Goal: Task Accomplishment & Management: Use online tool/utility

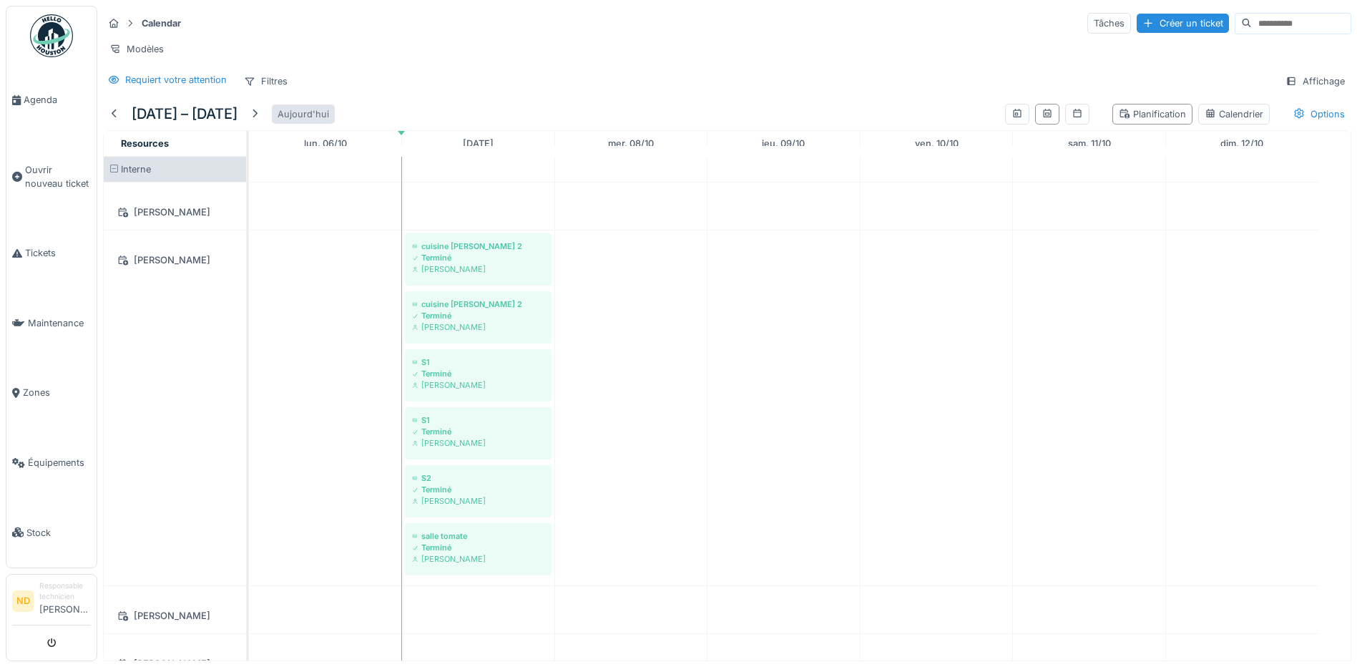
scroll to position [501, 0]
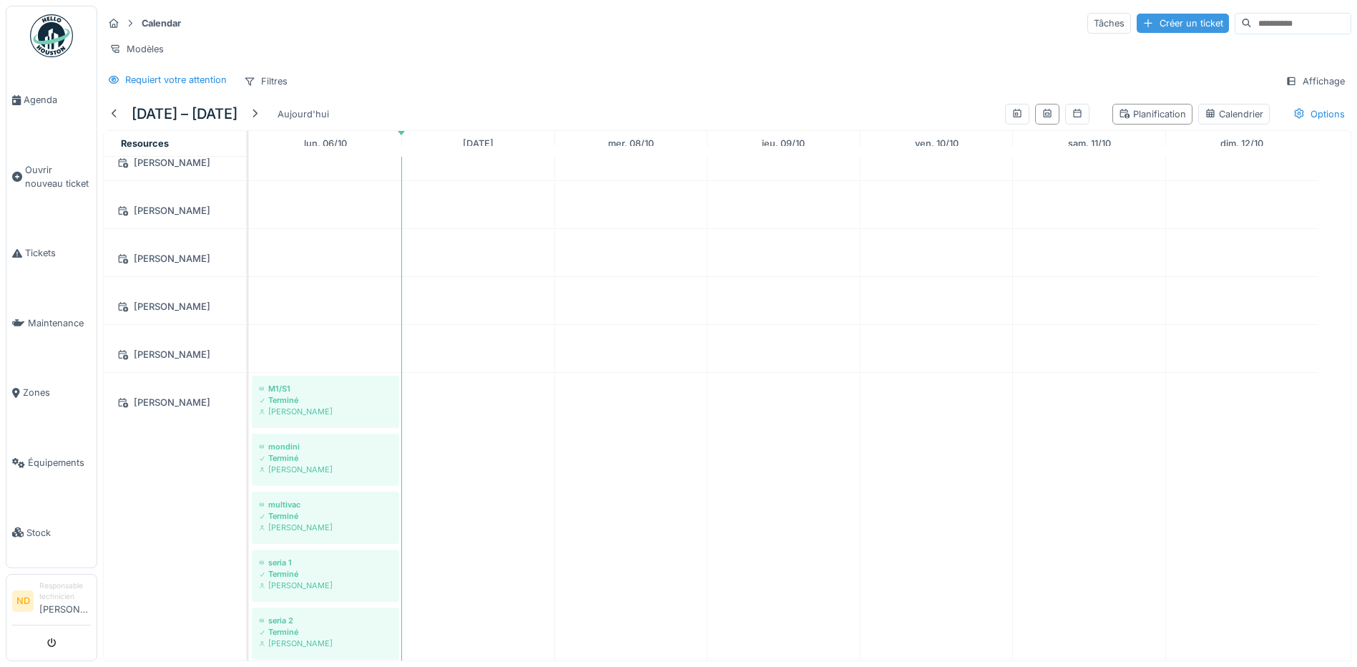
click at [1137, 22] on div "Créer un ticket" at bounding box center [1183, 23] width 92 height 19
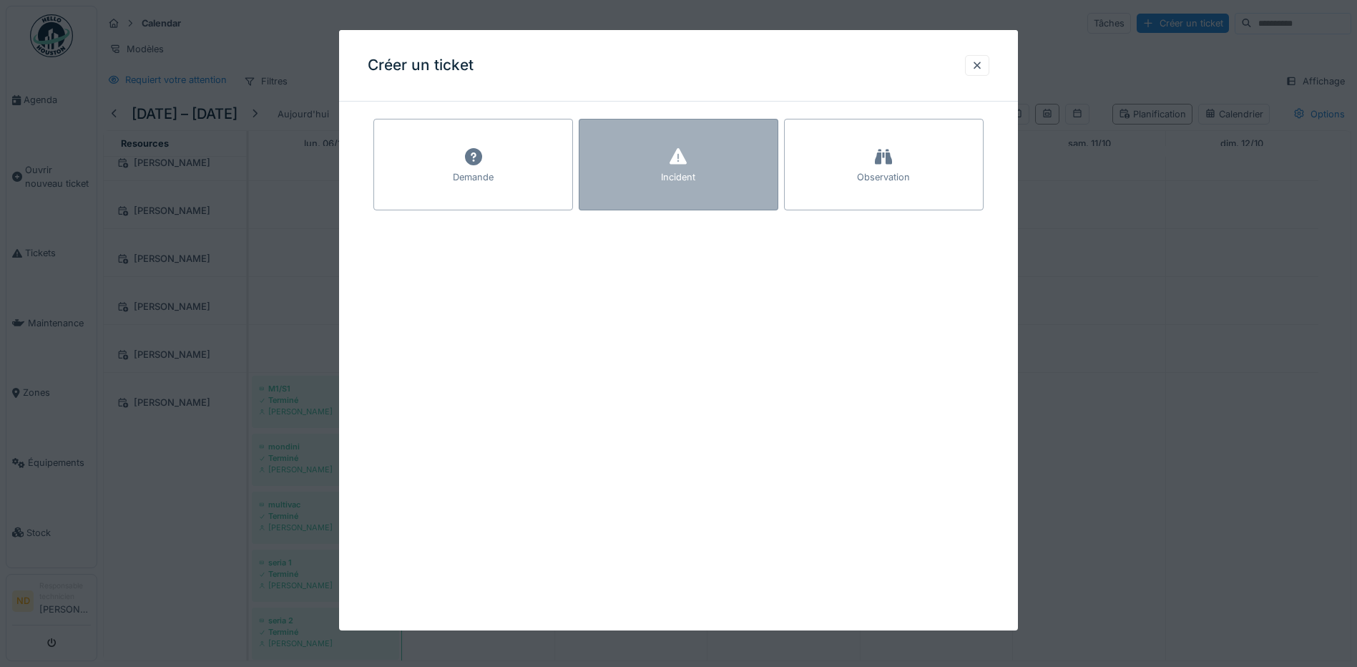
click at [714, 165] on div "Incident" at bounding box center [679, 165] width 200 height 92
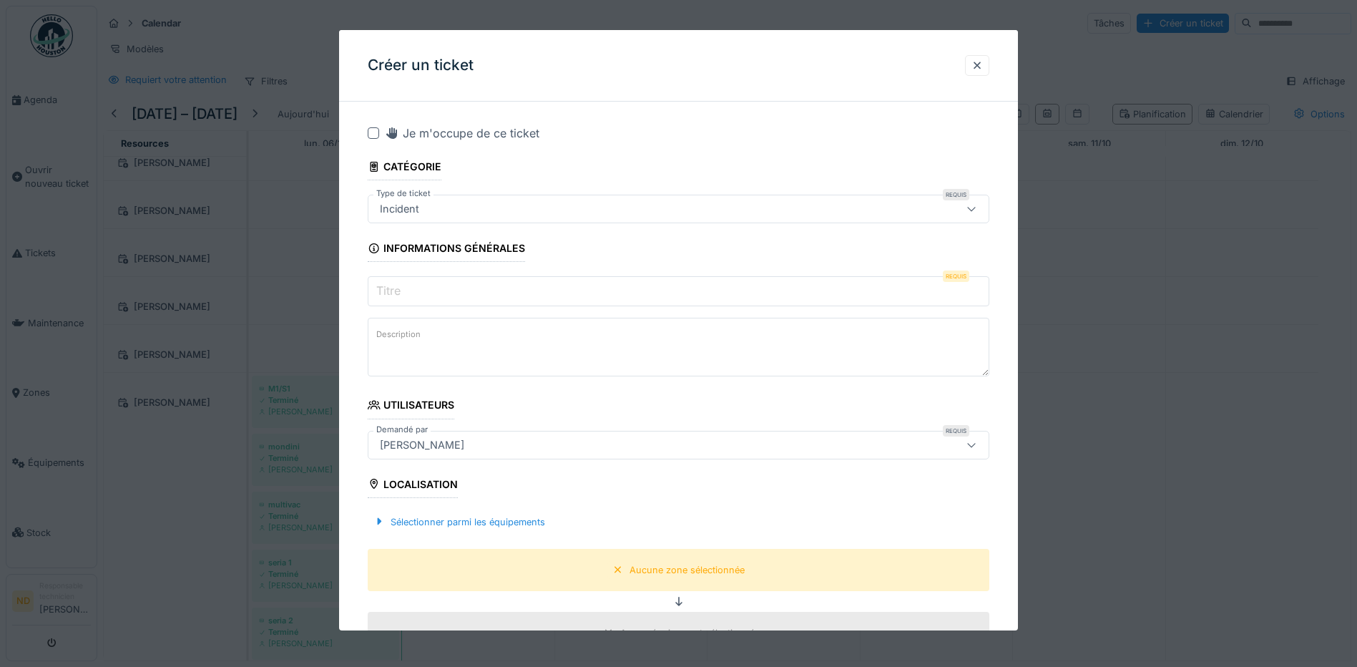
click at [372, 132] on div at bounding box center [373, 132] width 11 height 11
click at [451, 293] on input "Titre" at bounding box center [679, 291] width 622 height 30
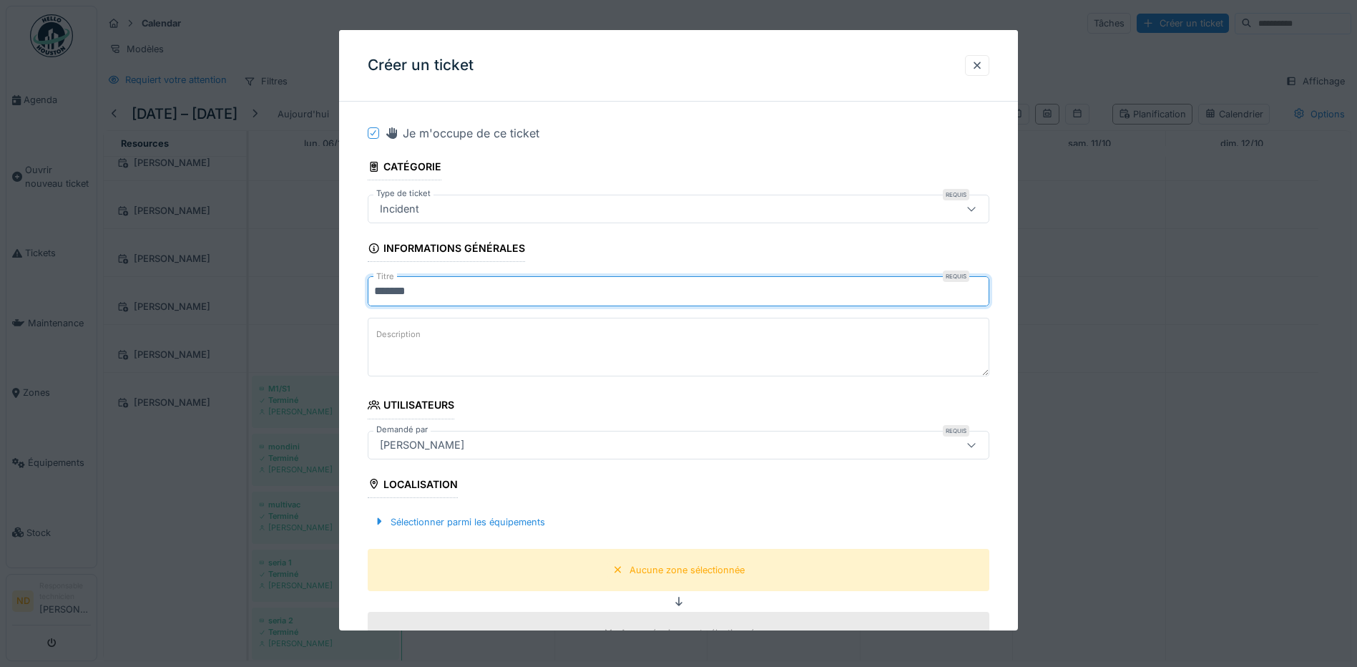
type input "*******"
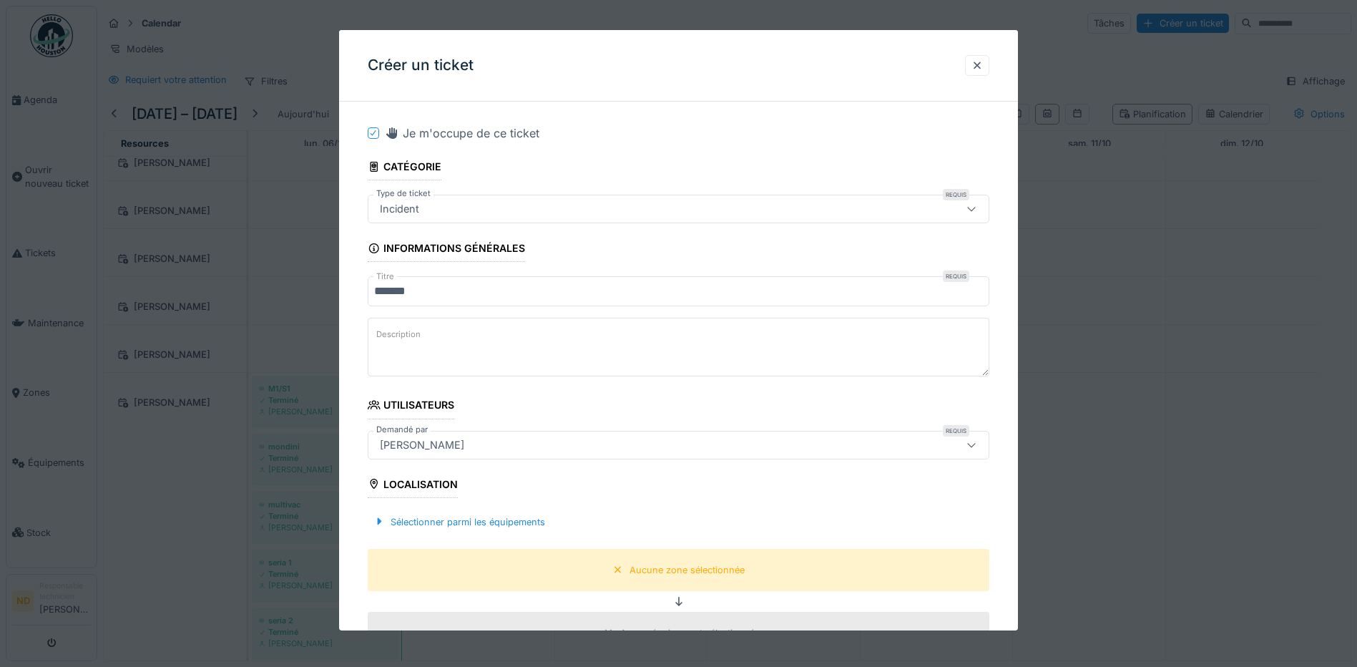
click at [439, 348] on textarea "Description" at bounding box center [679, 347] width 622 height 59
paste textarea "**********"
click at [548, 358] on textarea "**********" at bounding box center [679, 347] width 622 height 59
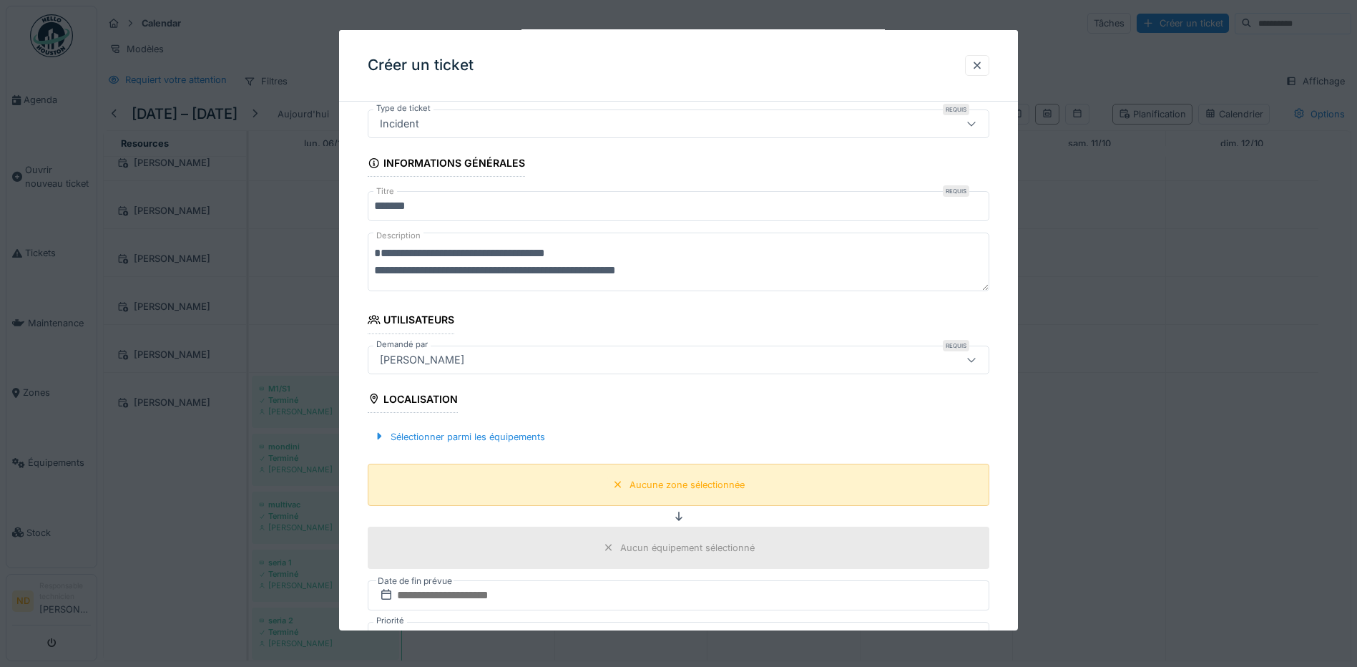
scroll to position [215, 0]
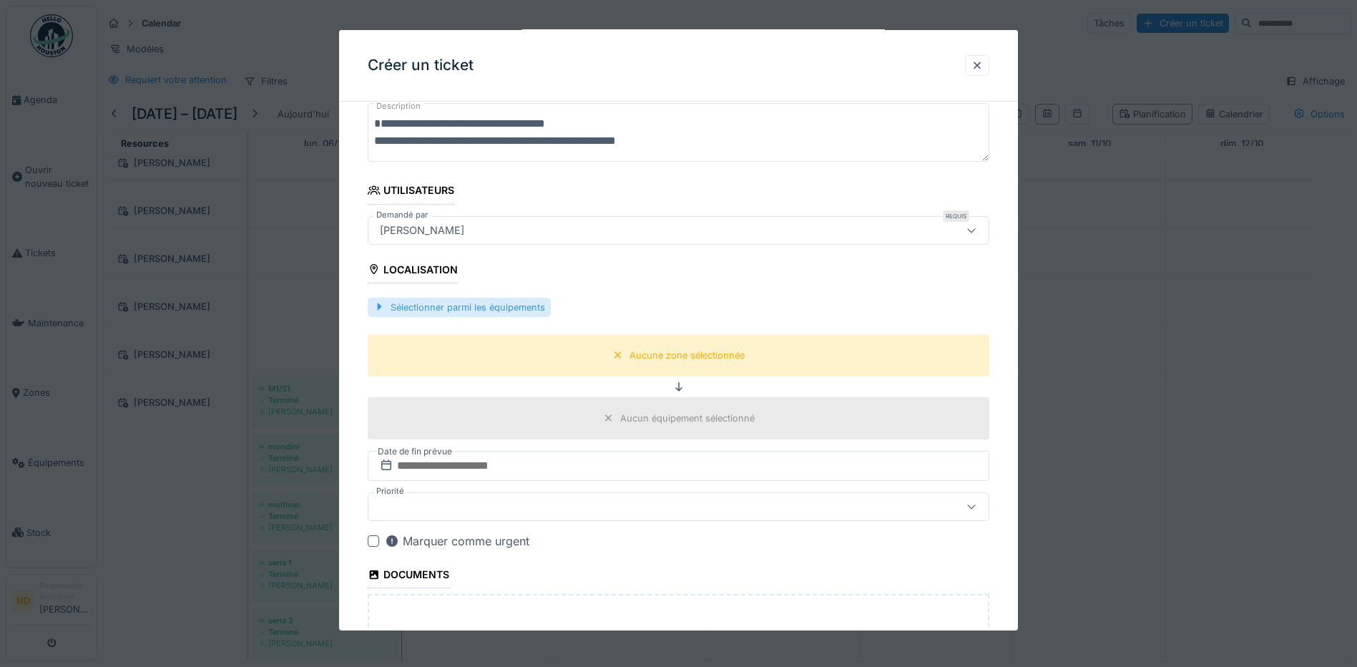
type textarea "**********"
click at [479, 301] on div "Sélectionner parmi les équipements" at bounding box center [459, 307] width 183 height 19
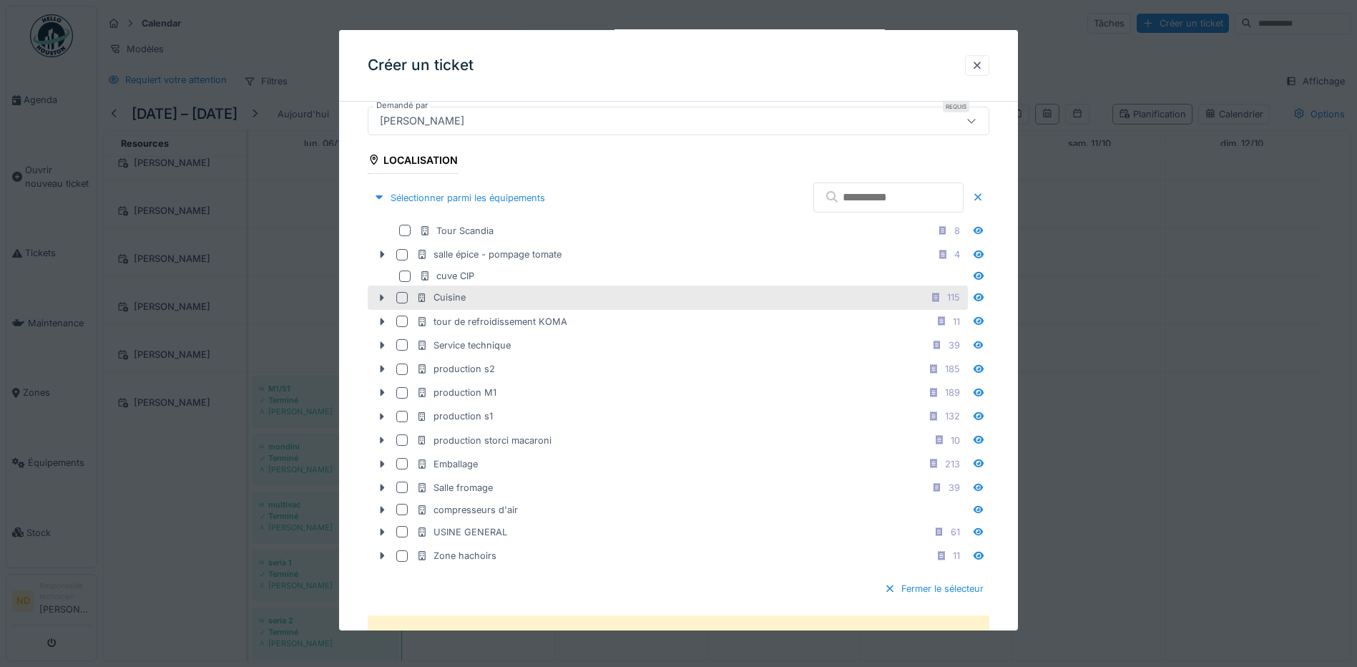
scroll to position [358, 0]
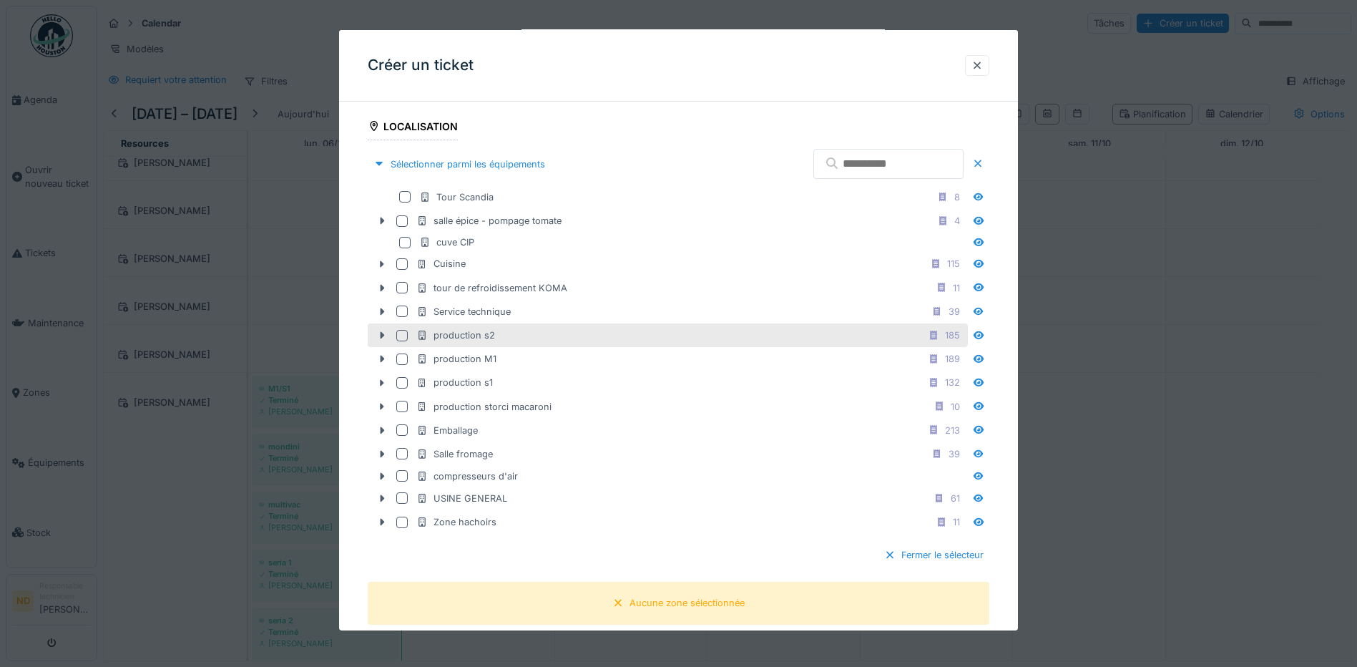
click at [400, 338] on div at bounding box center [401, 334] width 11 height 11
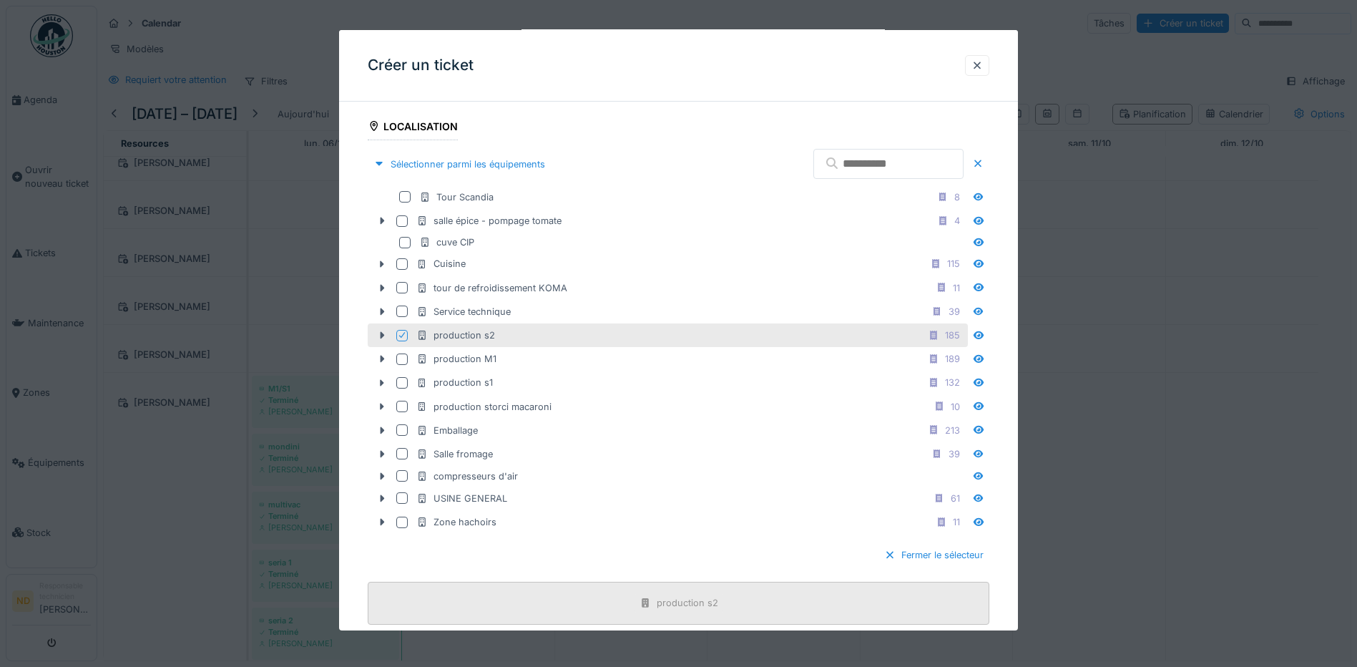
click at [583, 602] on div "production s2" at bounding box center [679, 603] width 622 height 42
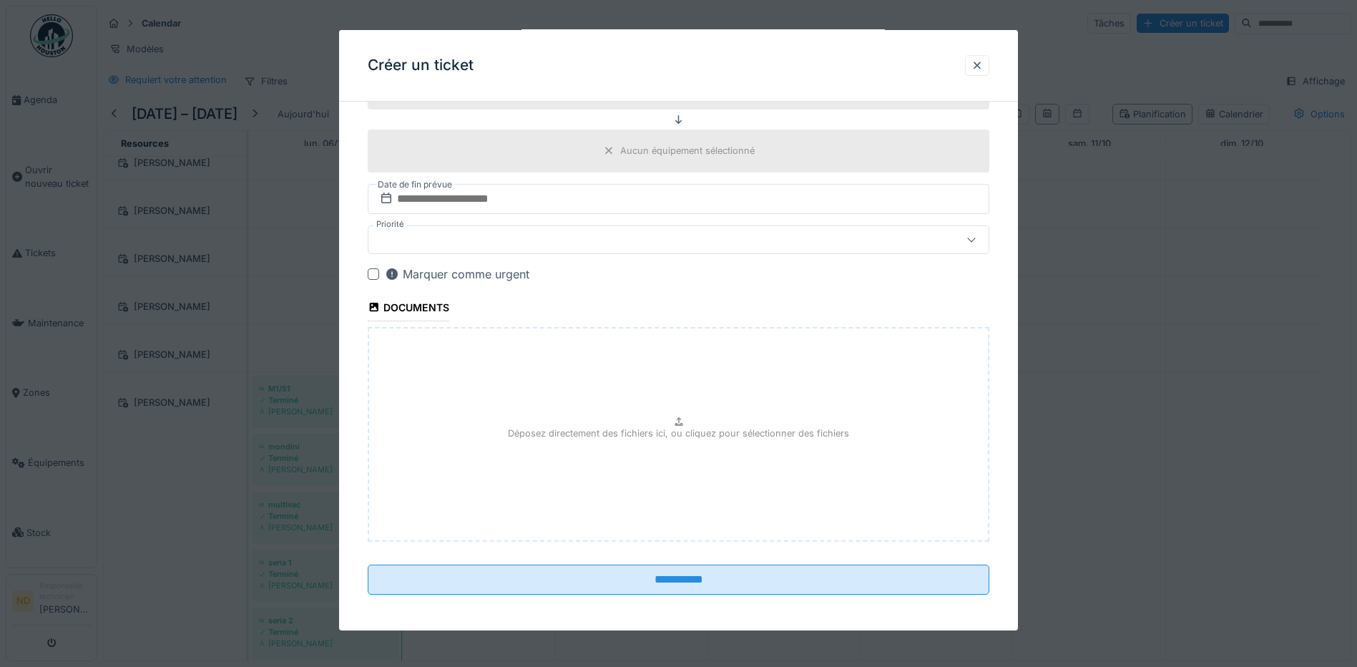
scroll to position [877, 0]
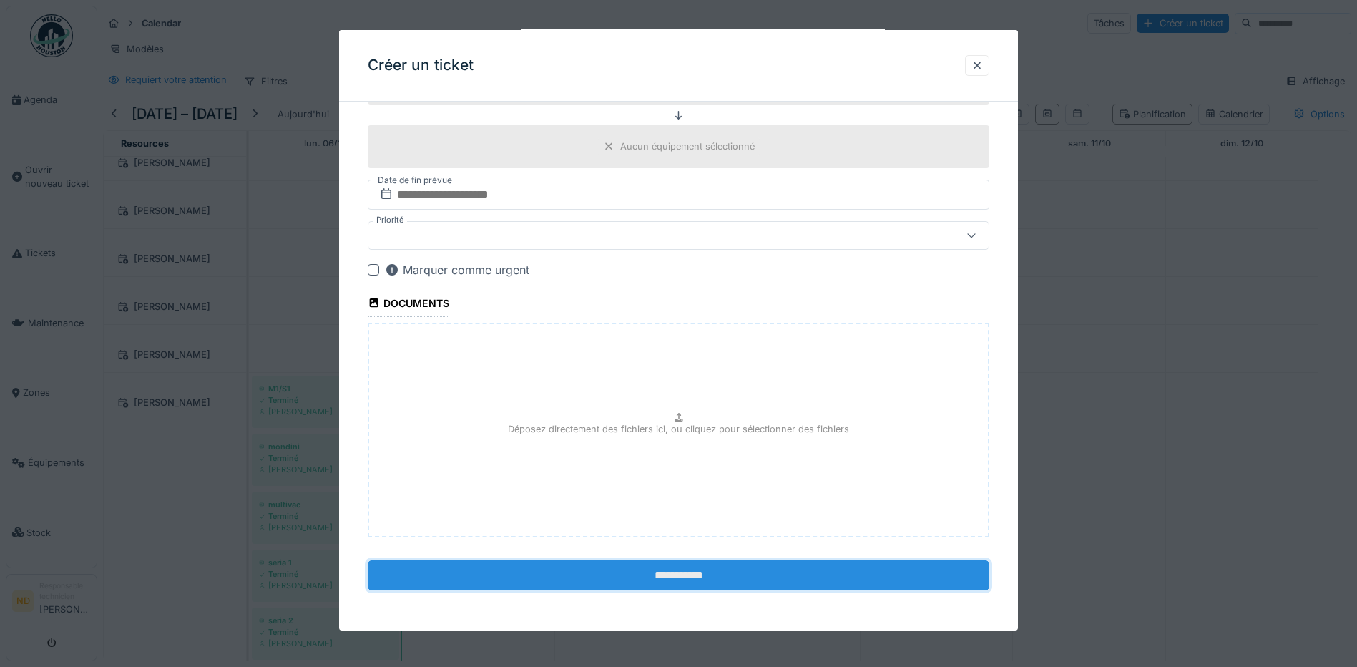
click at [636, 582] on input "**********" at bounding box center [679, 575] width 622 height 30
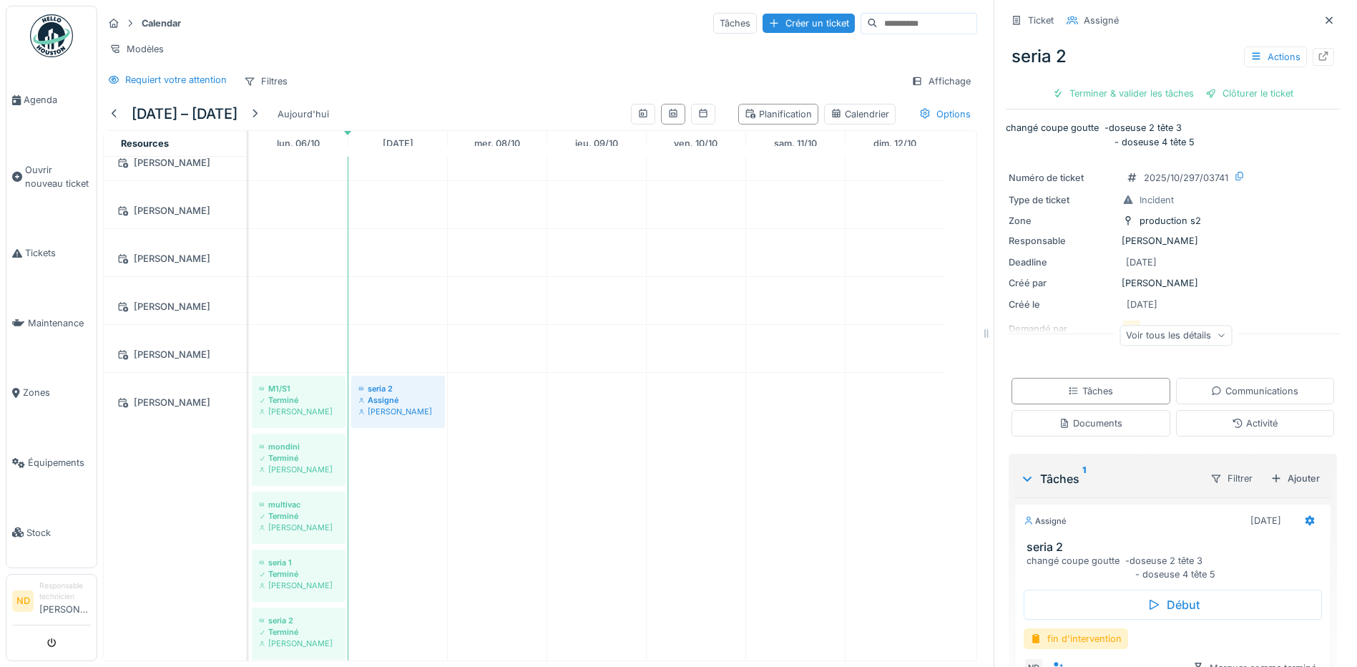
scroll to position [89, 0]
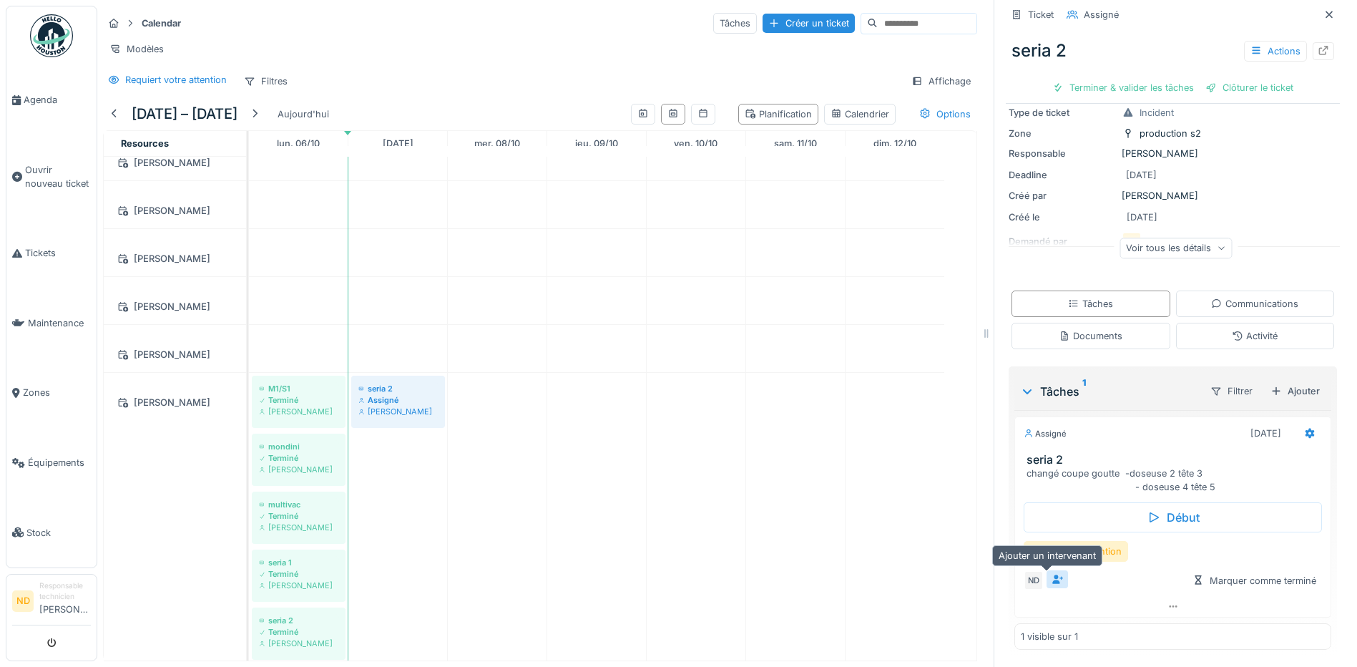
click at [1052, 580] on div at bounding box center [1057, 579] width 21 height 18
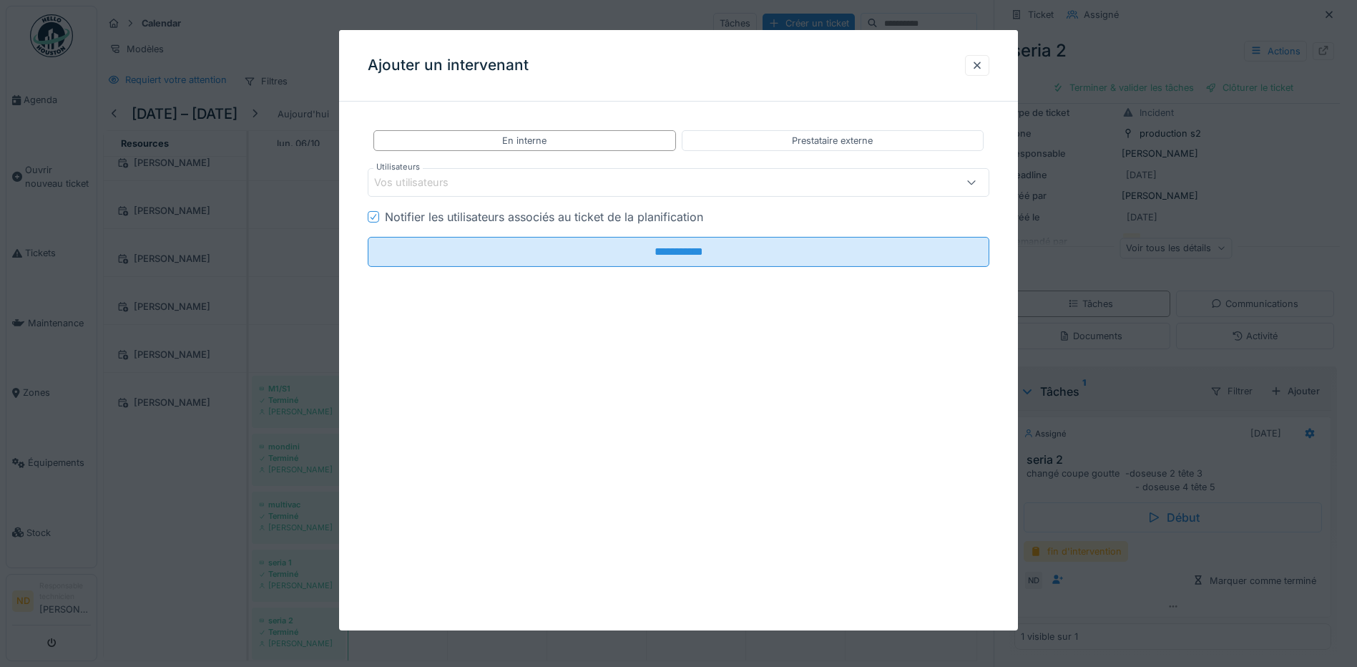
click at [514, 178] on div "Vos utilisateurs" at bounding box center [642, 183] width 536 height 16
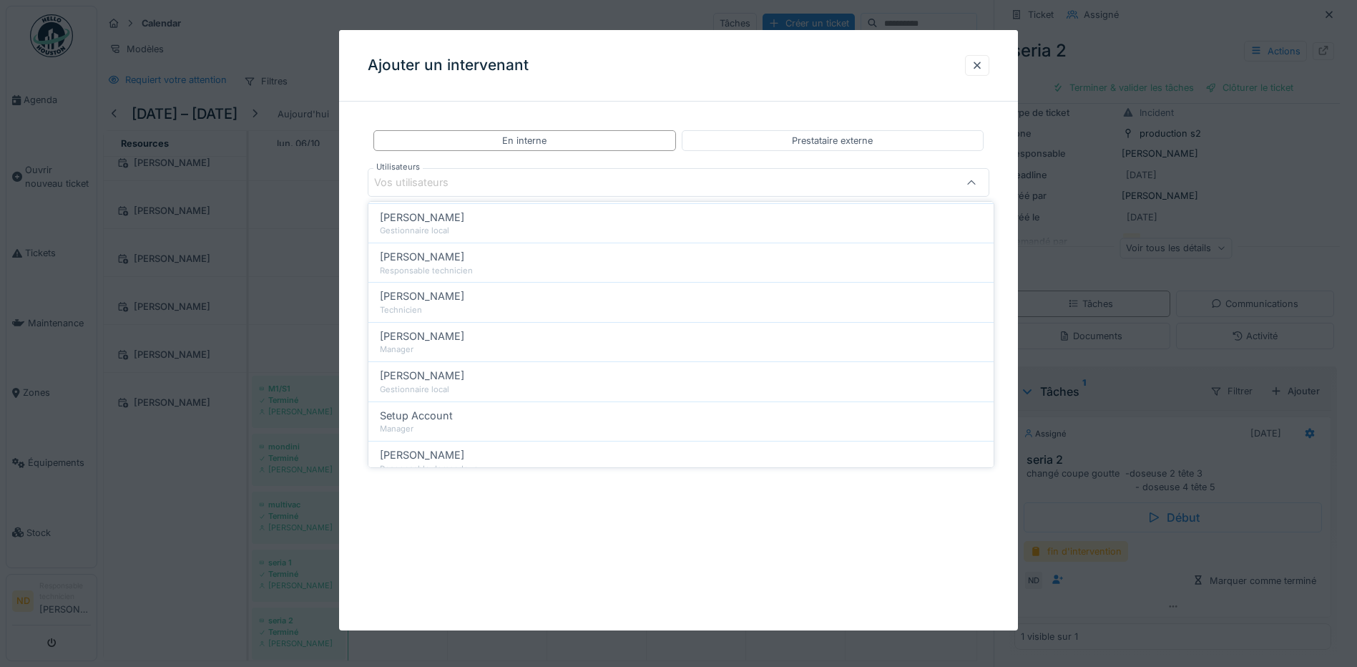
scroll to position [496, 0]
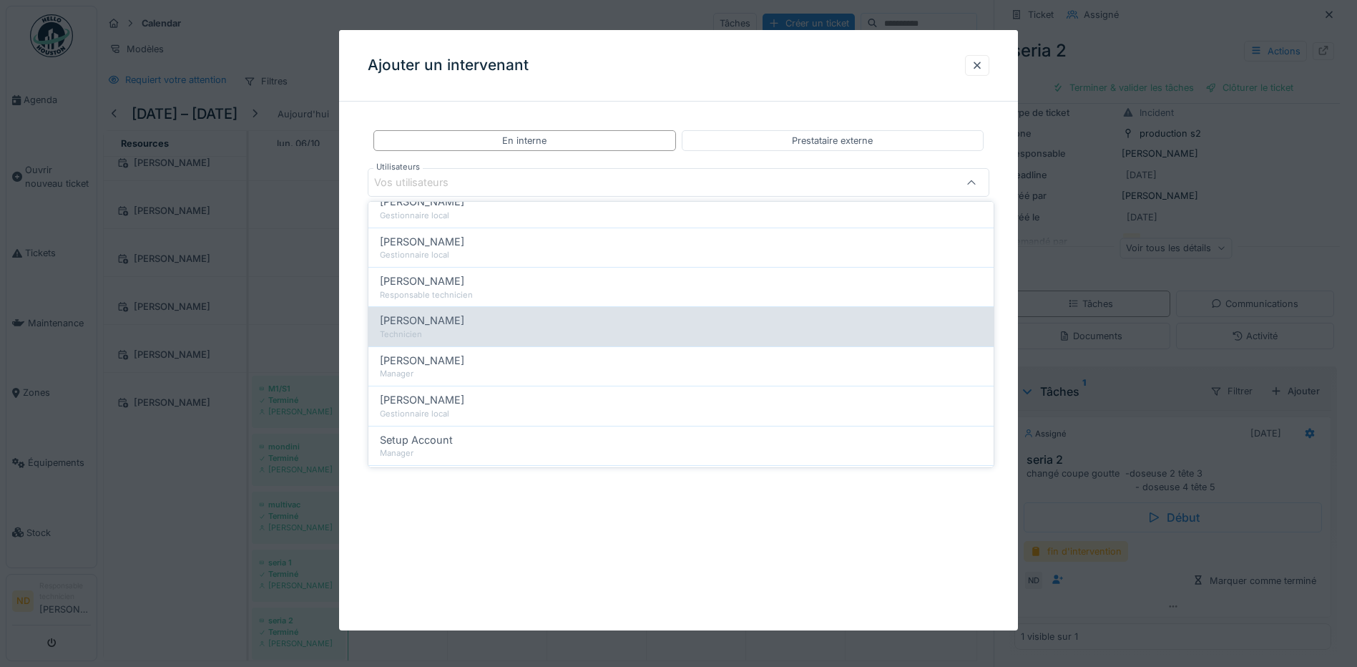
click at [461, 330] on div "Technicien" at bounding box center [681, 334] width 602 height 12
type input "*****"
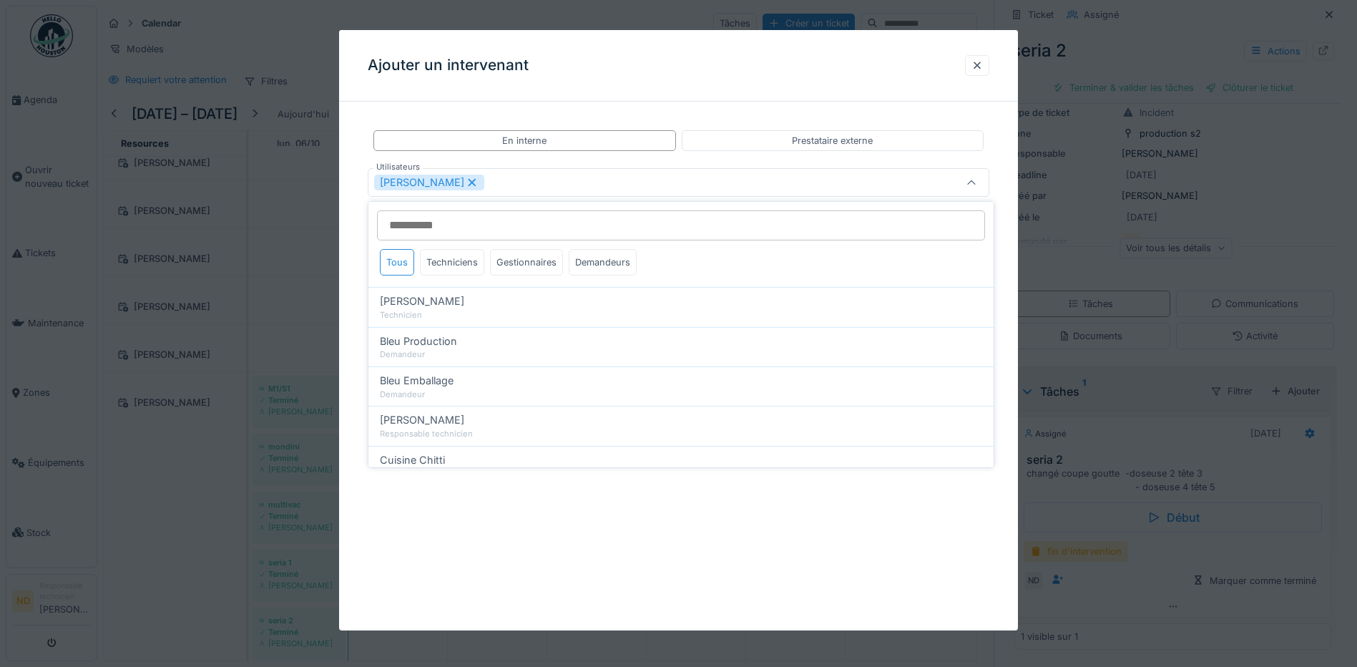
click at [502, 168] on div "[PERSON_NAME]" at bounding box center [679, 182] width 622 height 29
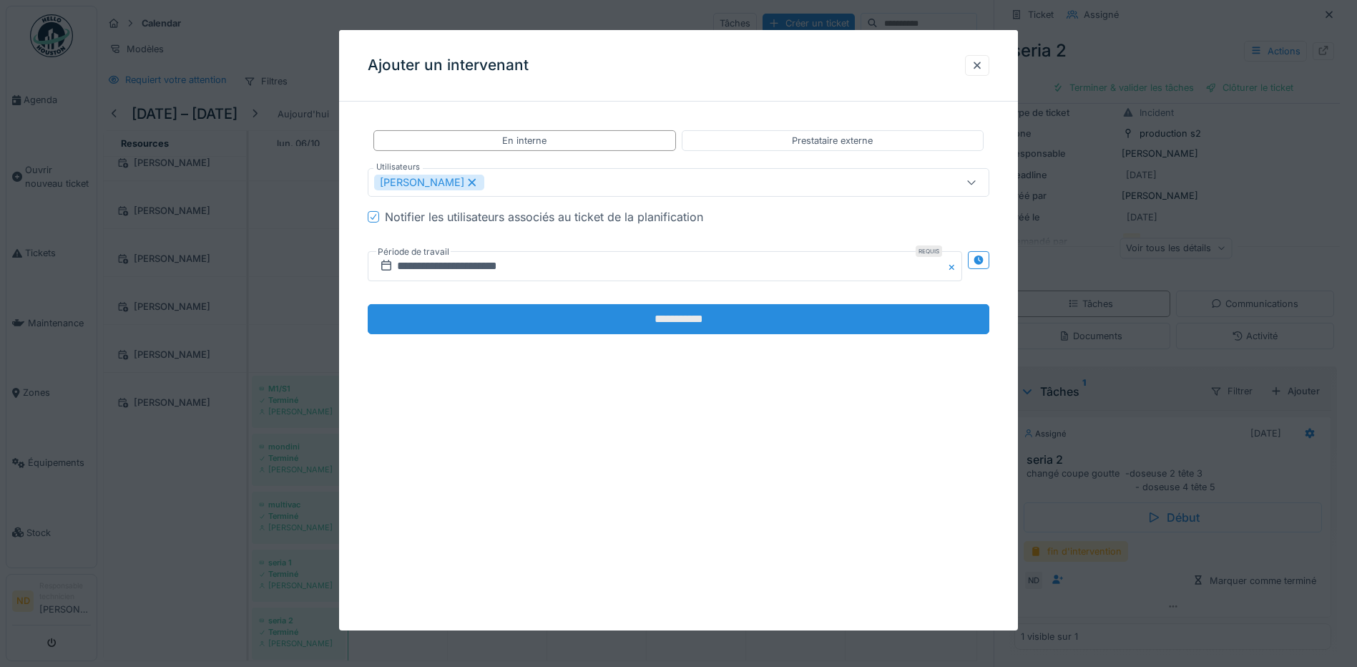
click at [609, 320] on input "**********" at bounding box center [679, 319] width 622 height 30
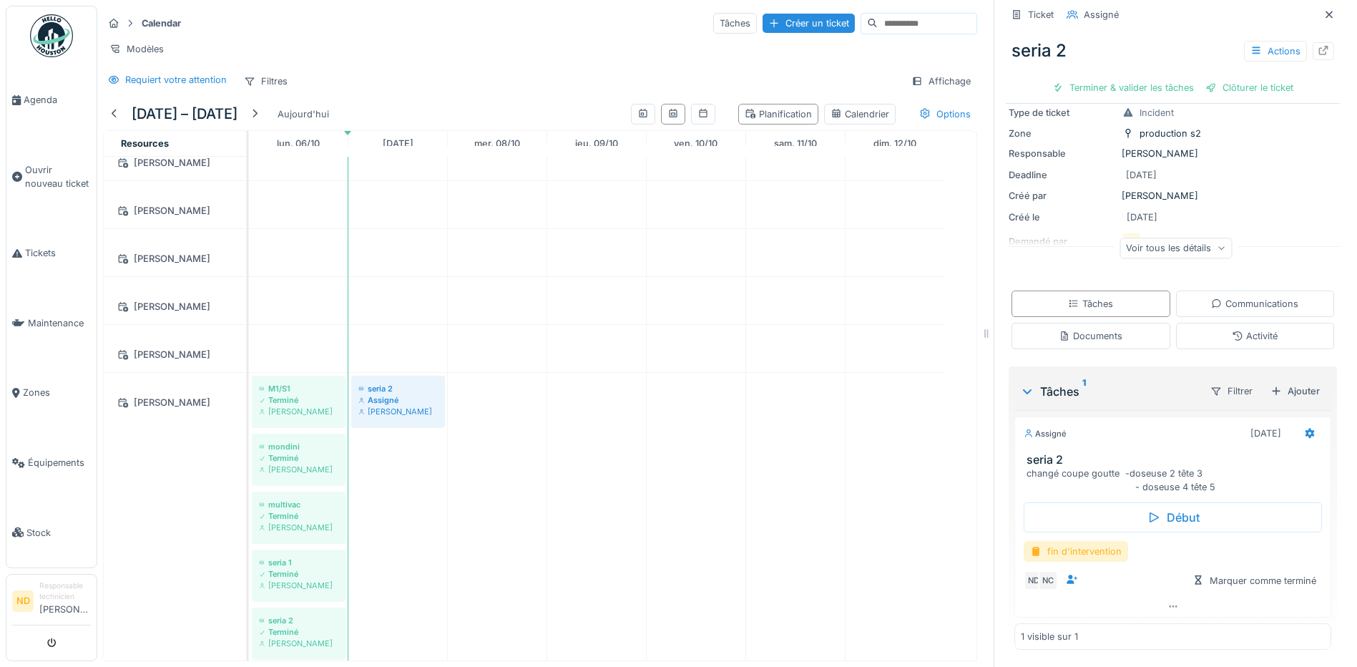
click at [1087, 554] on div "fin d'intervention" at bounding box center [1076, 551] width 104 height 21
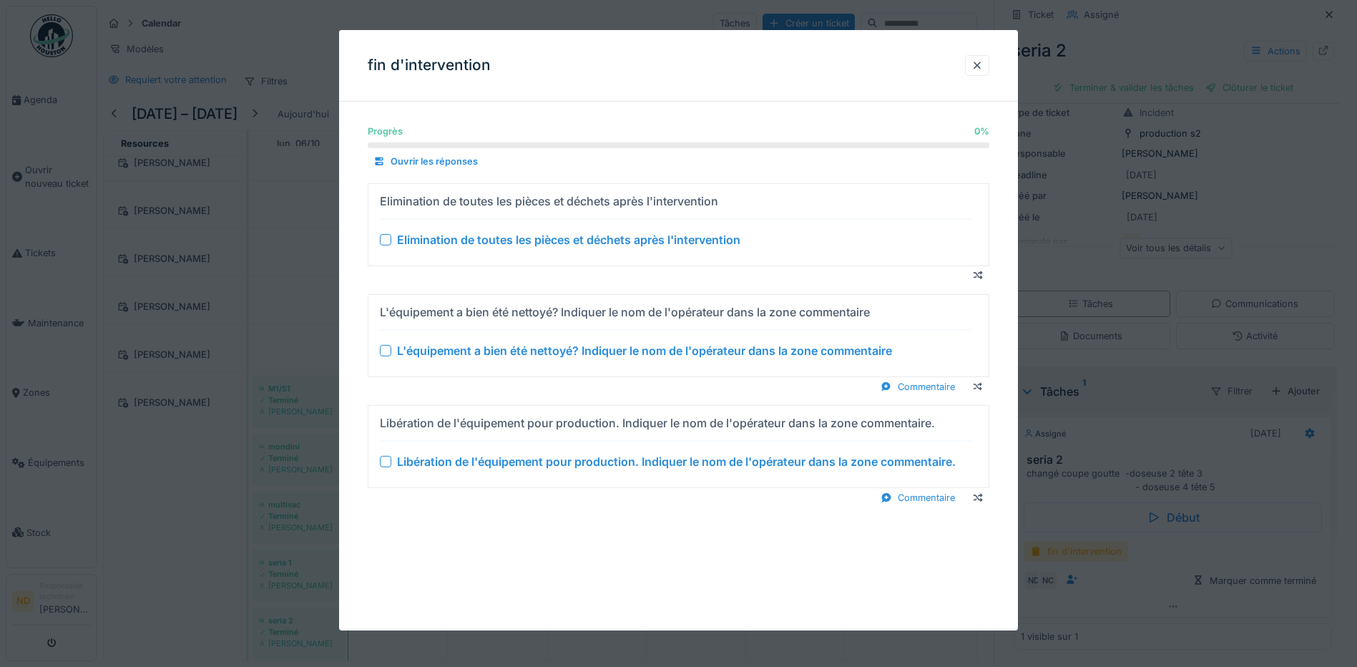
click at [386, 240] on div at bounding box center [385, 239] width 11 height 11
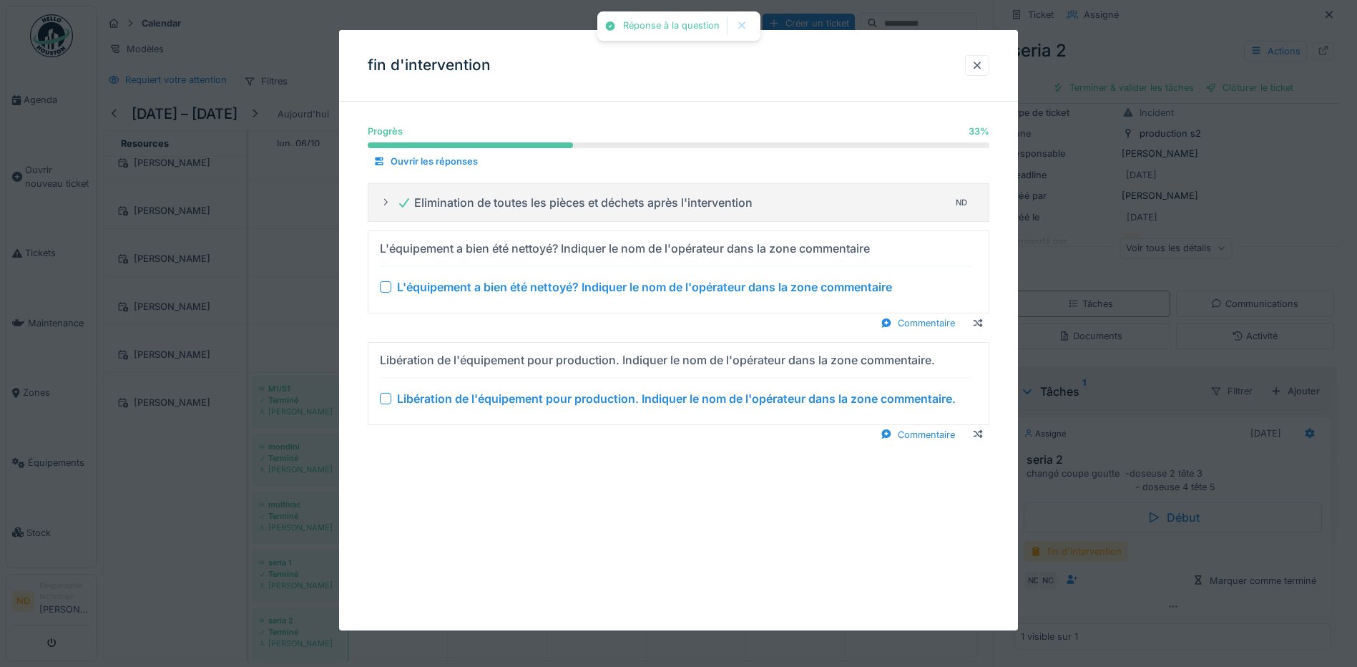
click at [385, 280] on div "L'équipement a bien été nettoyé? Indiquer le nom de l'opérateur dans la zone co…" at bounding box center [676, 286] width 592 height 17
click at [385, 282] on div at bounding box center [385, 286] width 11 height 11
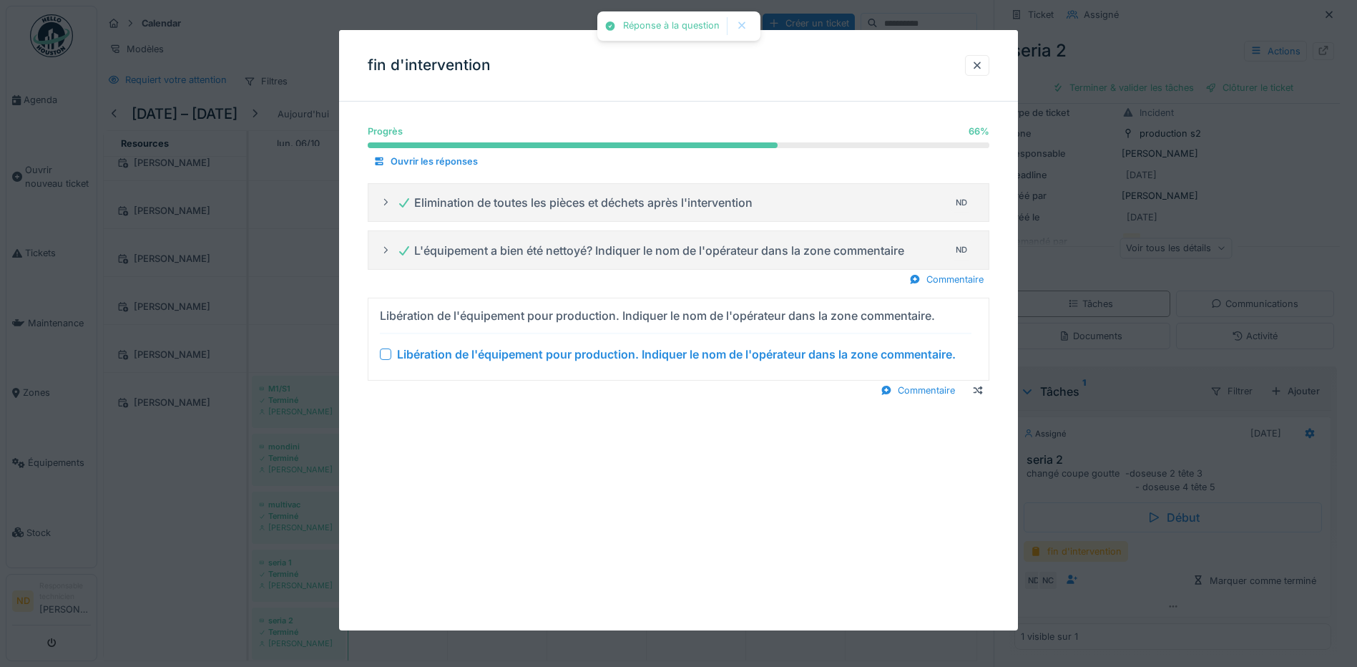
click at [383, 352] on div at bounding box center [385, 353] width 11 height 11
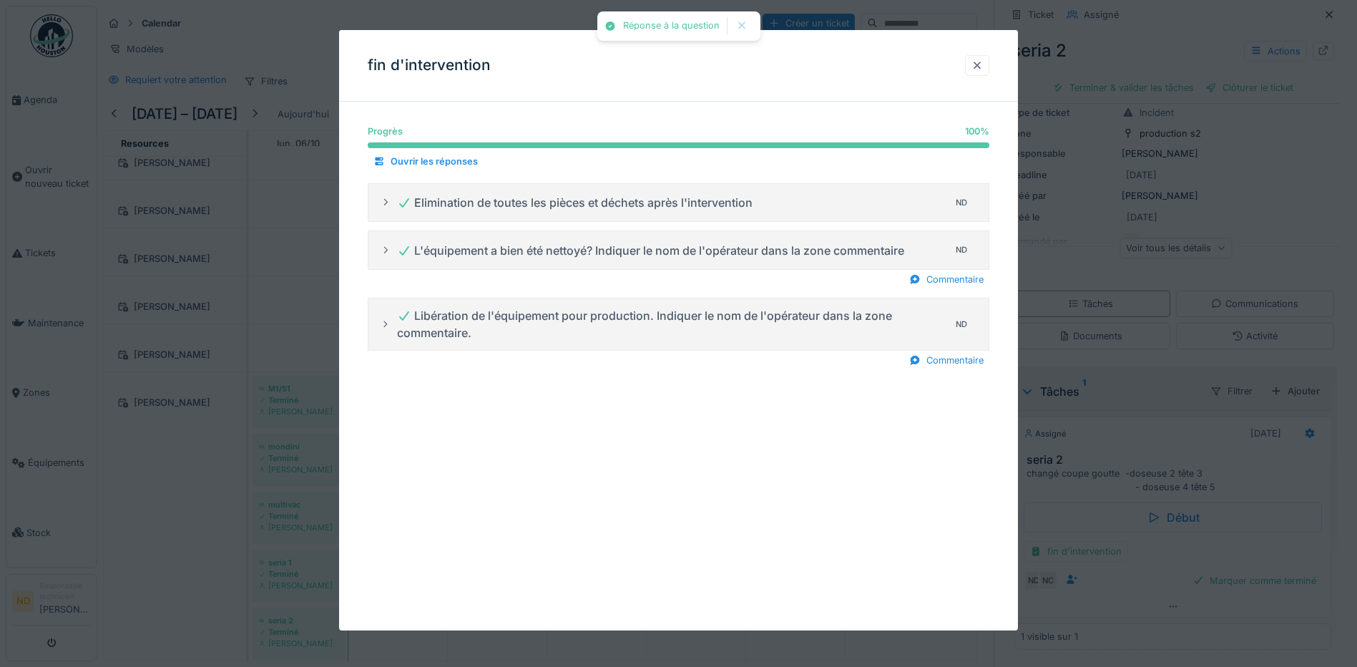
click at [979, 69] on div at bounding box center [976, 66] width 11 height 14
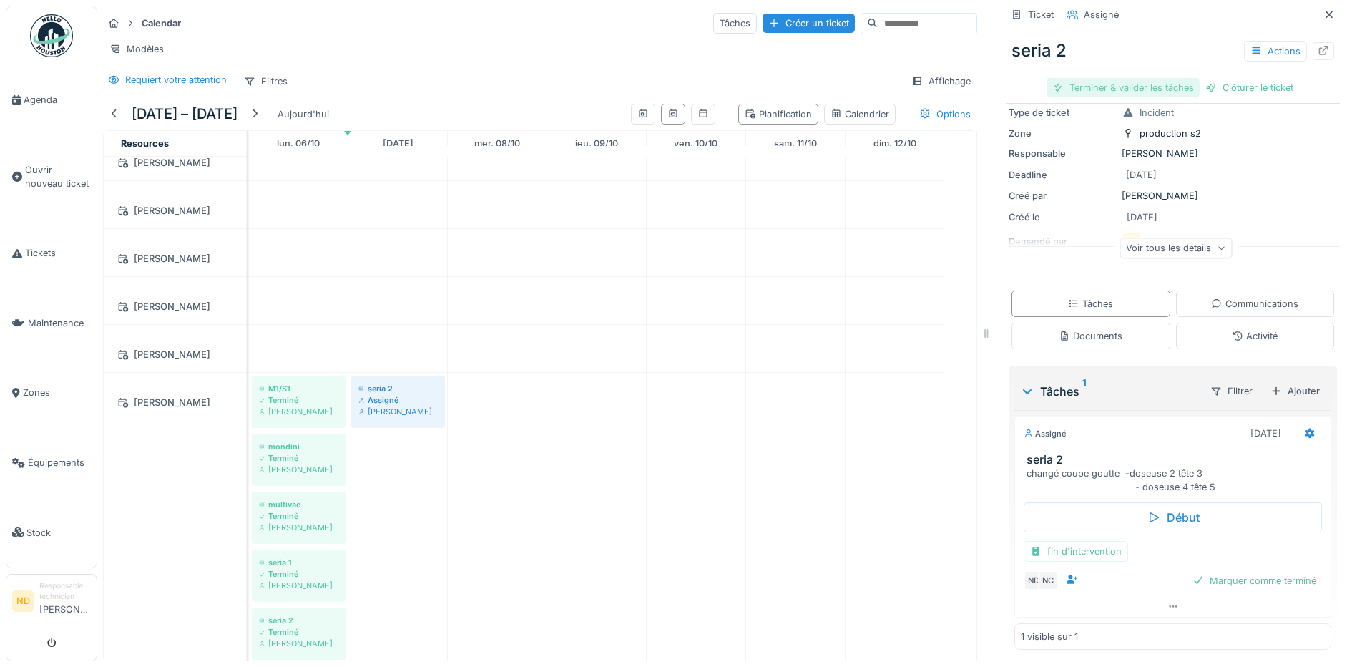
click at [1111, 87] on div "Terminer & valider les tâches" at bounding box center [1123, 87] width 153 height 19
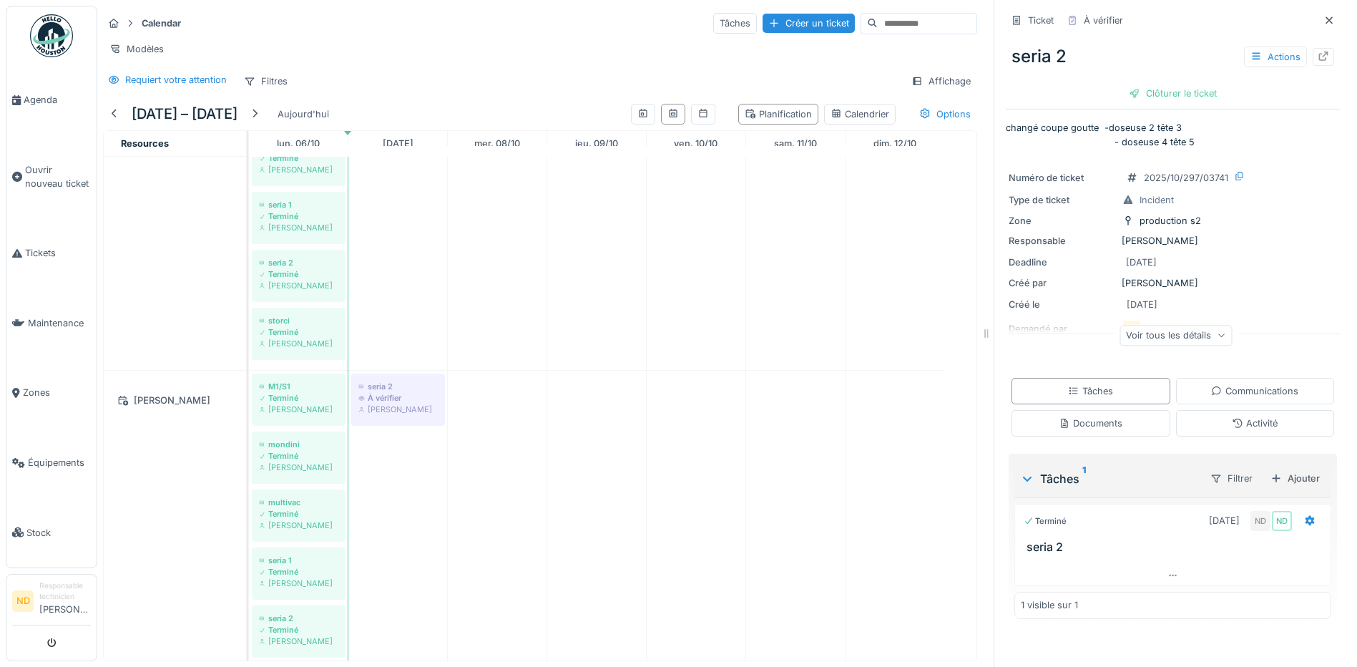
scroll to position [930, 0]
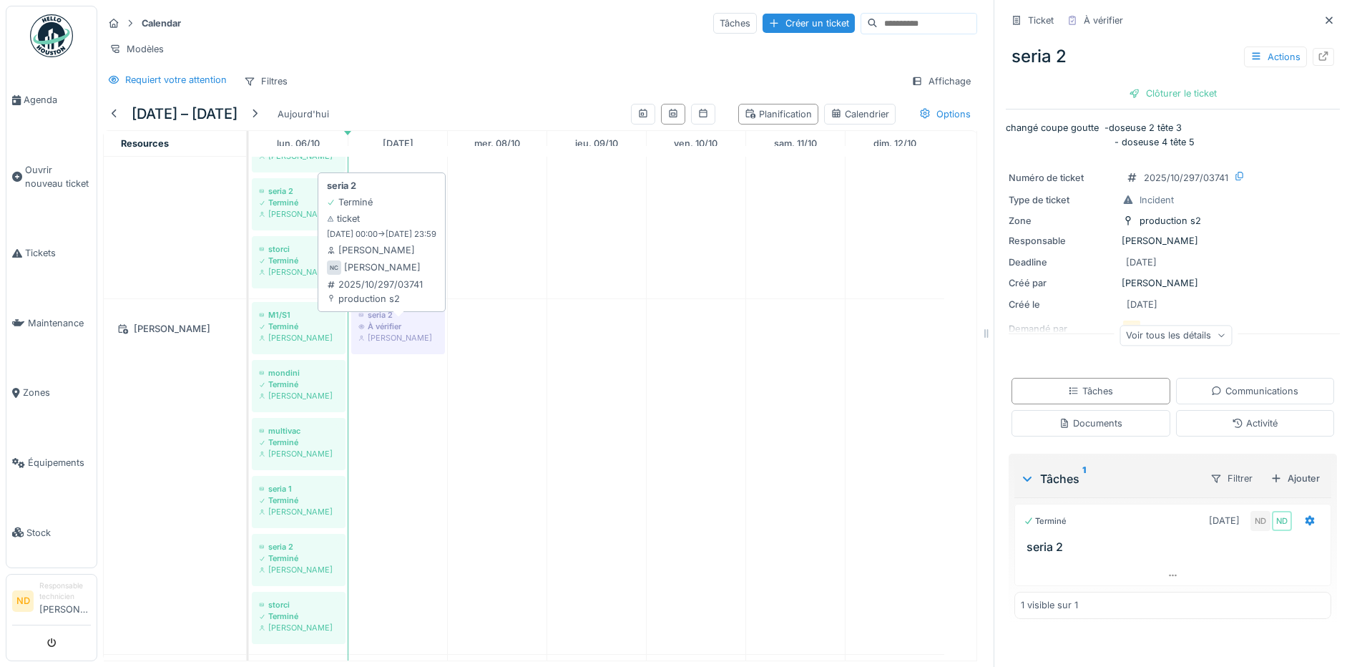
click at [391, 343] on div "Nouha Conte" at bounding box center [397, 337] width 79 height 11
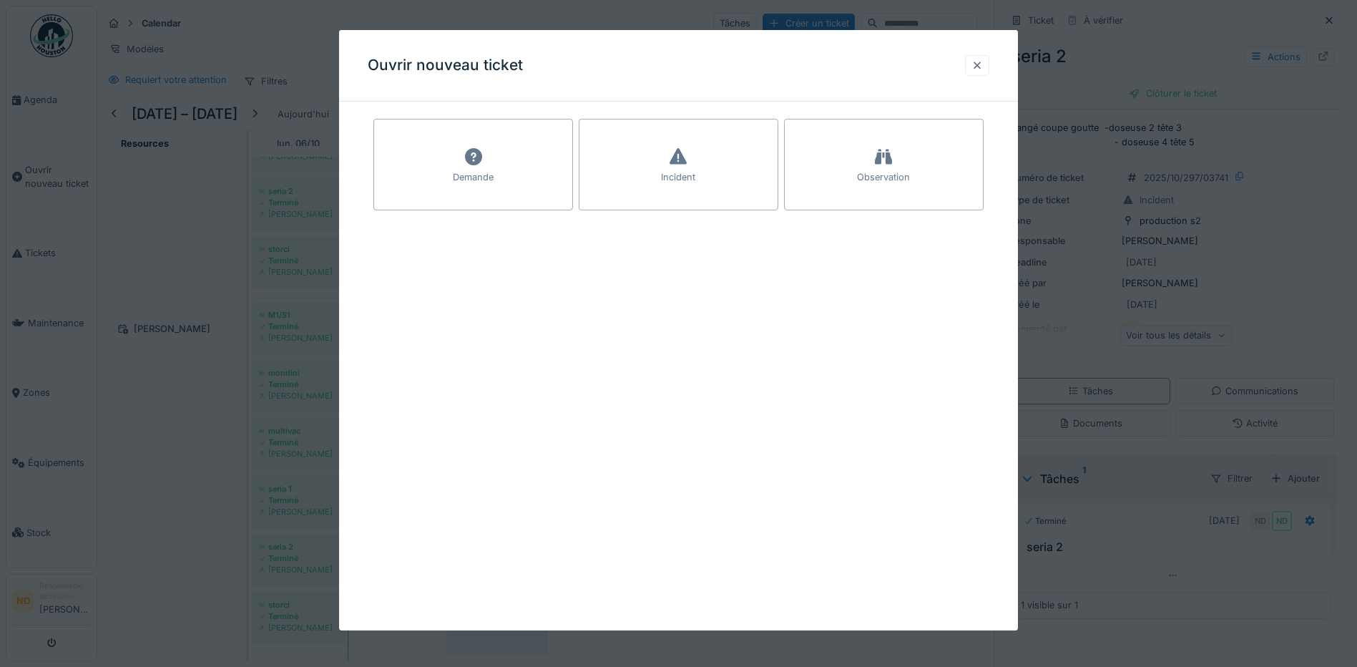
click at [982, 67] on div at bounding box center [976, 66] width 11 height 14
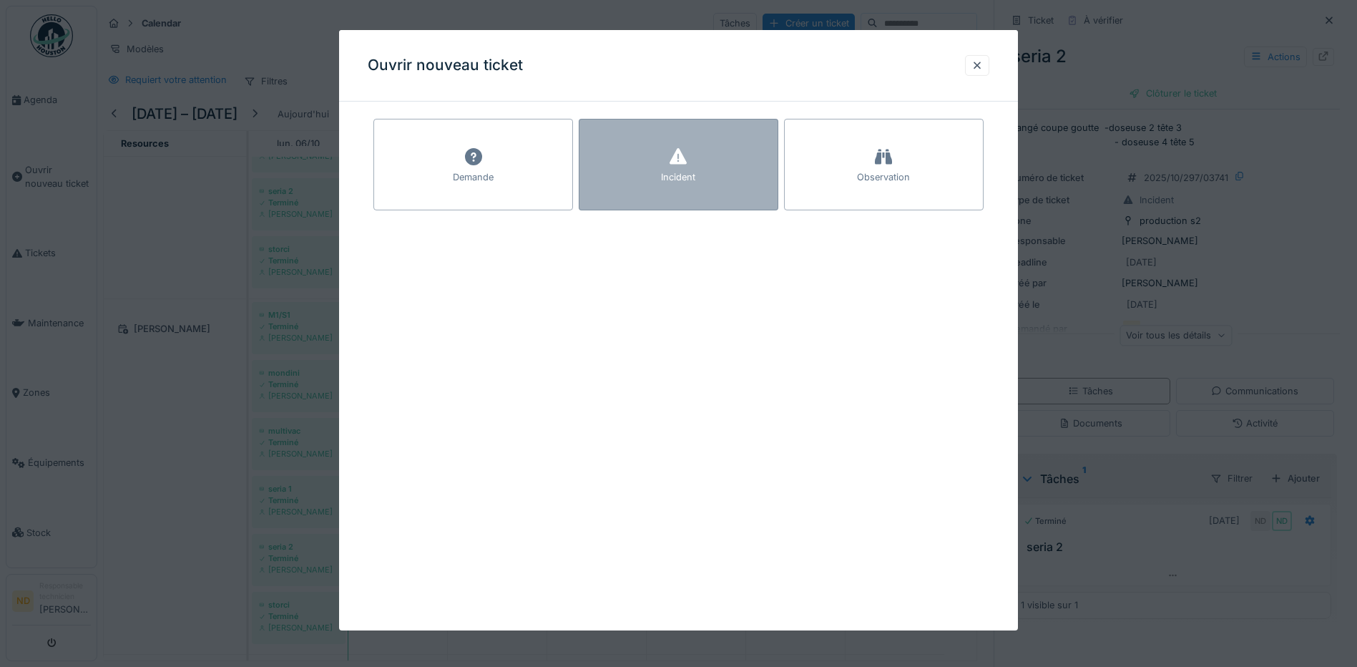
click at [702, 170] on div "Incident" at bounding box center [679, 165] width 200 height 92
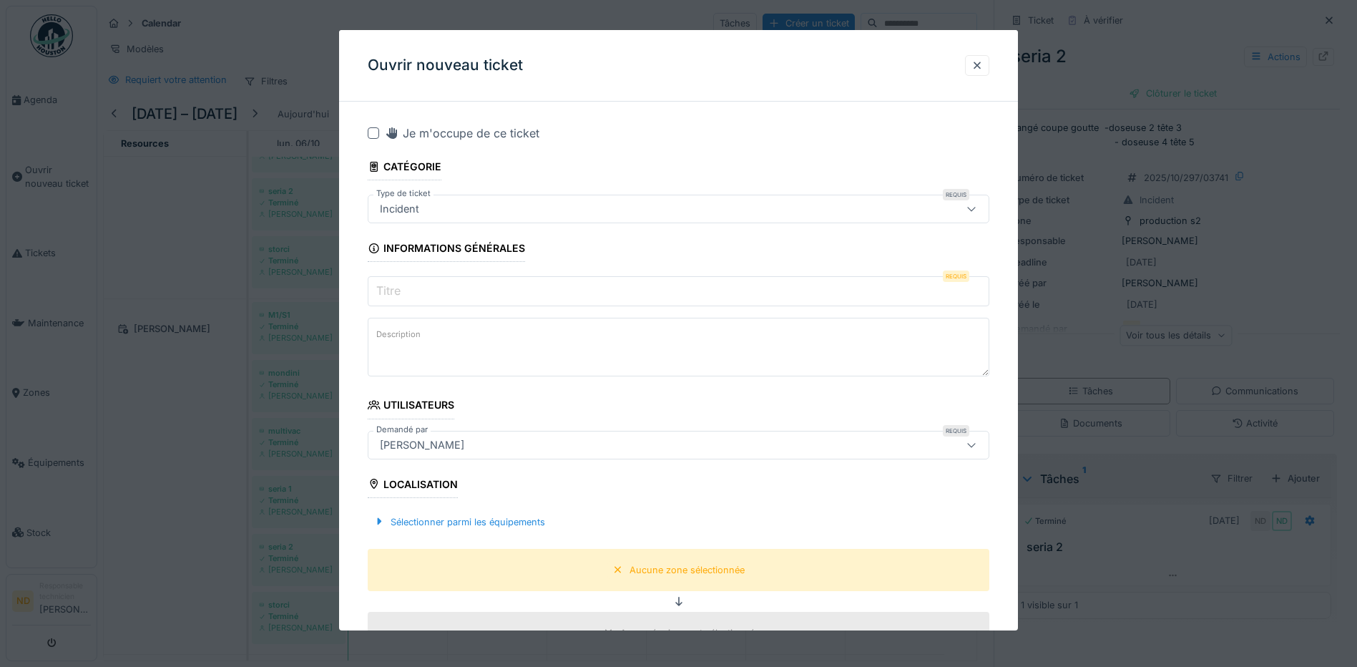
click at [376, 134] on div at bounding box center [373, 132] width 11 height 11
click at [416, 295] on input "Titre" at bounding box center [679, 291] width 622 height 30
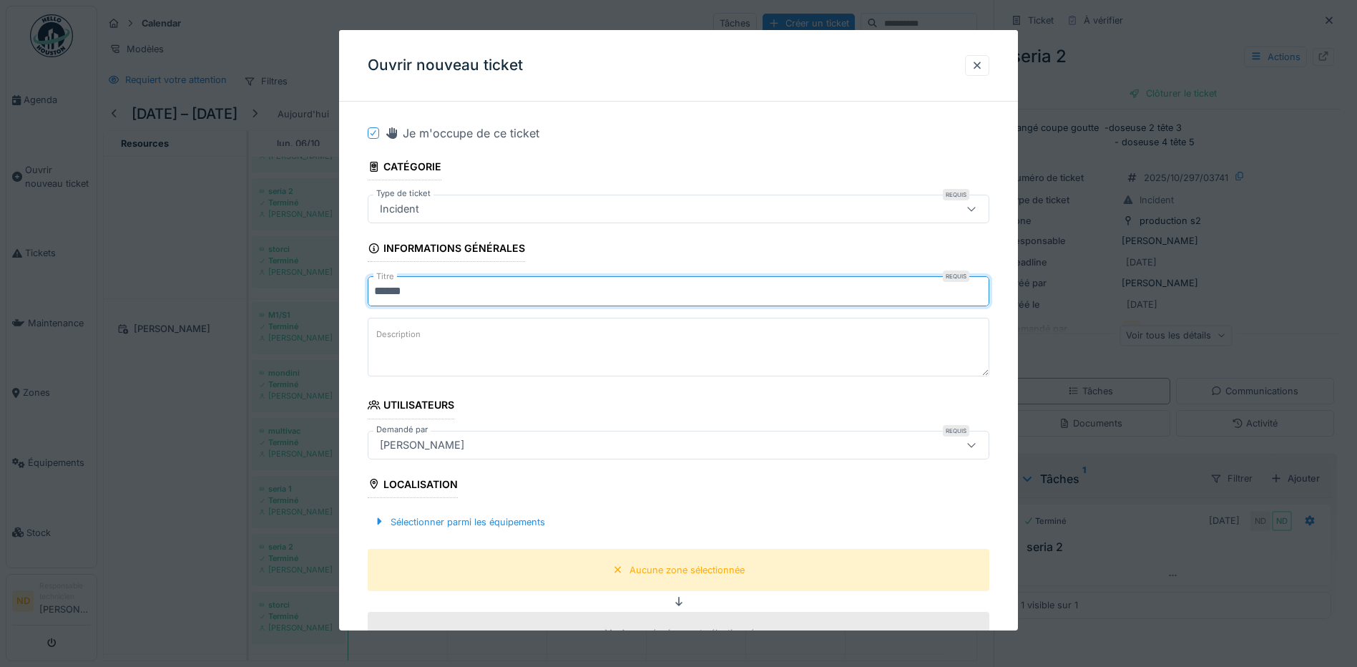
type input "******"
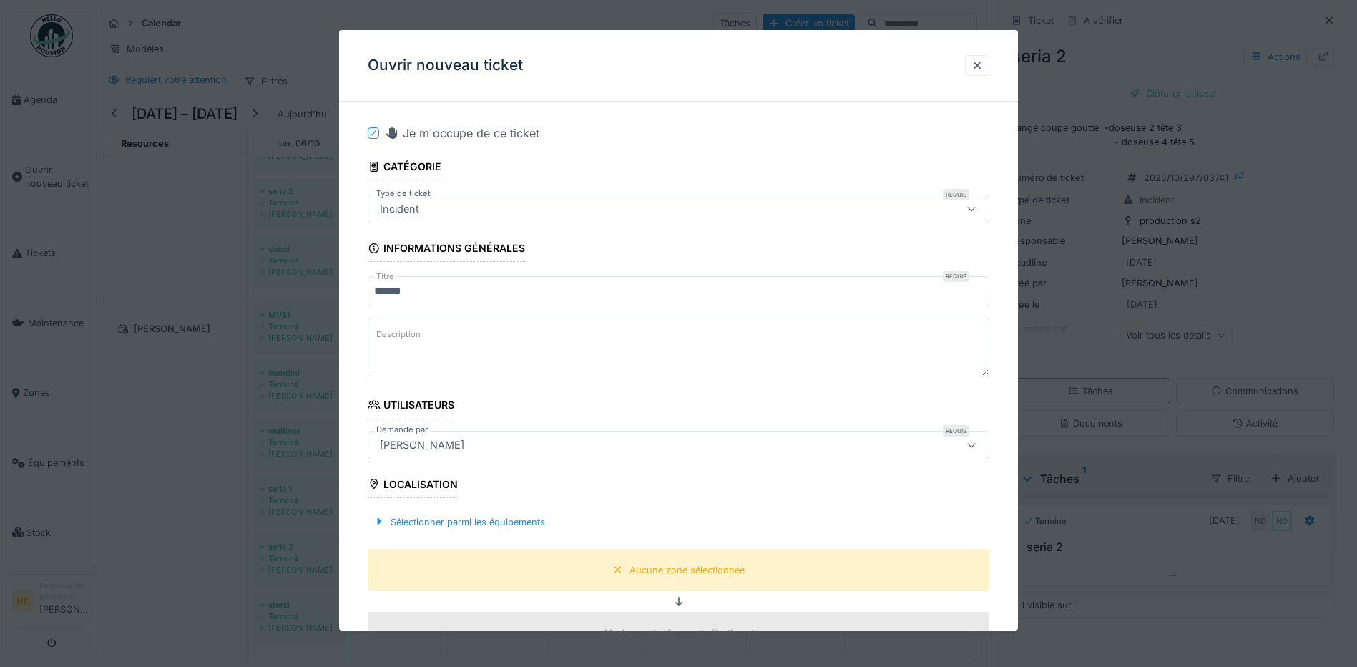
click at [434, 375] on textarea "Description" at bounding box center [679, 347] width 622 height 59
paste textarea "**********"
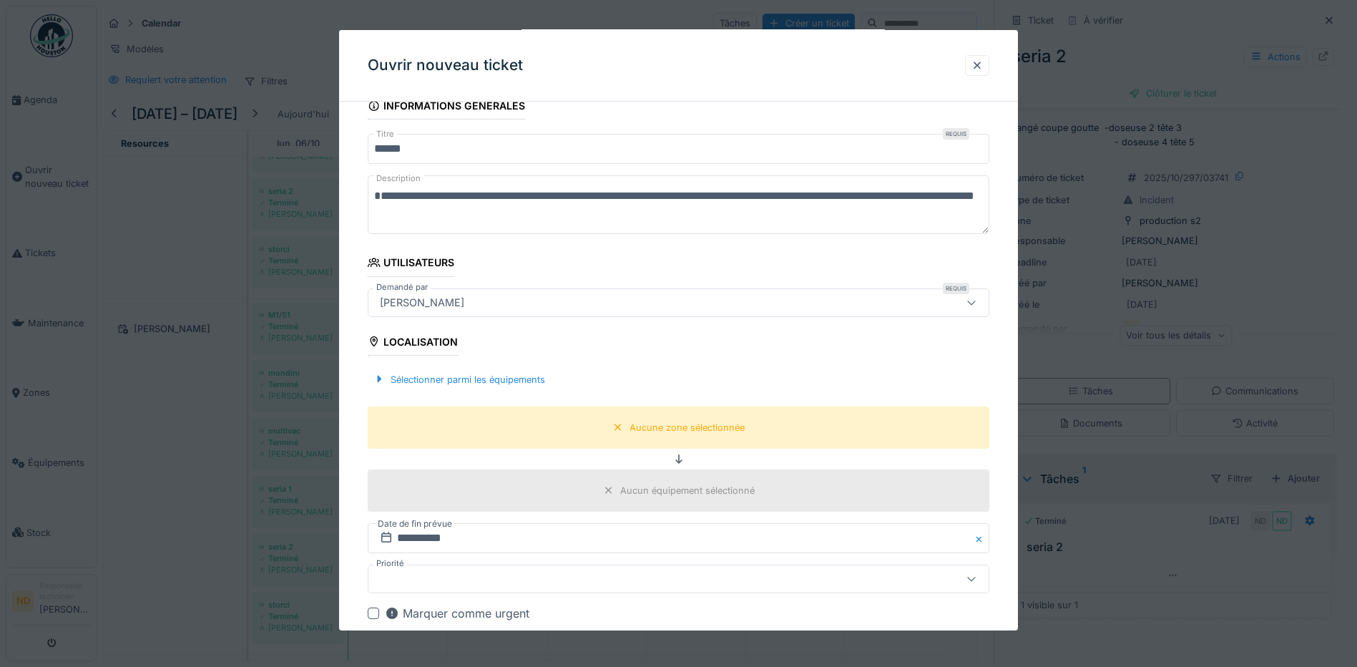
scroll to position [143, 0]
type textarea "**********"
click at [436, 387] on div "Sélectionner parmi les équipements" at bounding box center [459, 378] width 183 height 19
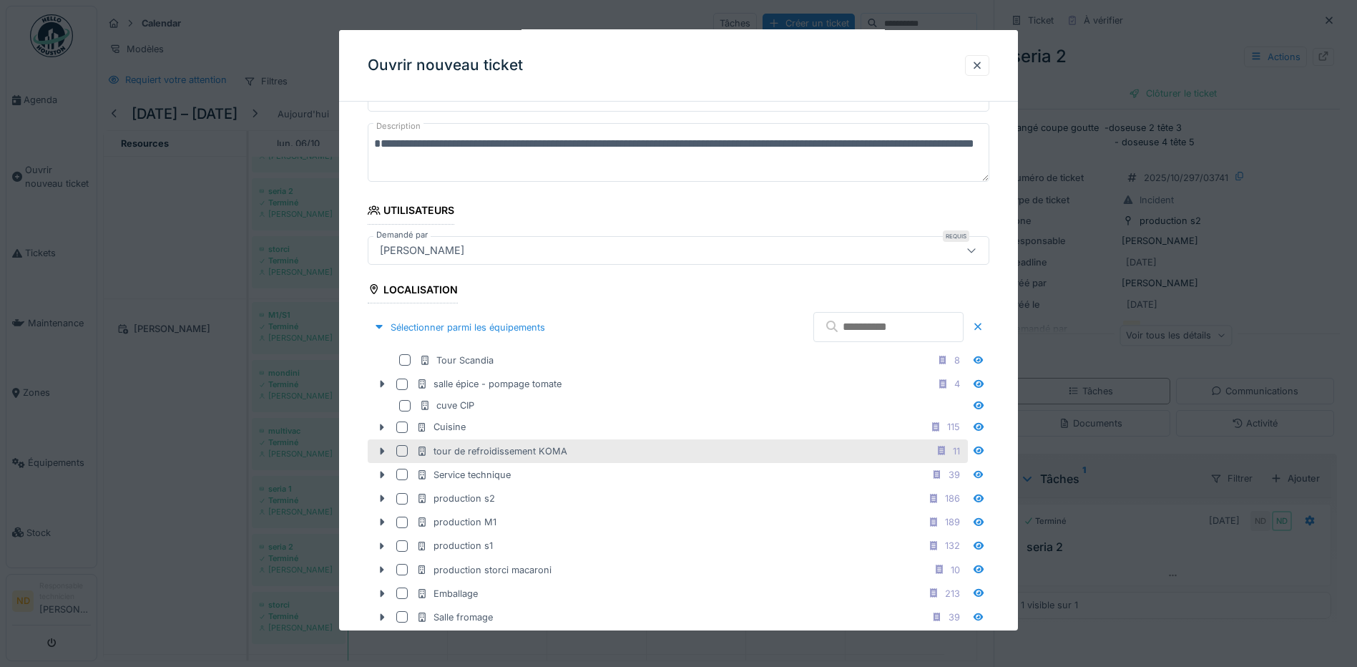
scroll to position [215, 0]
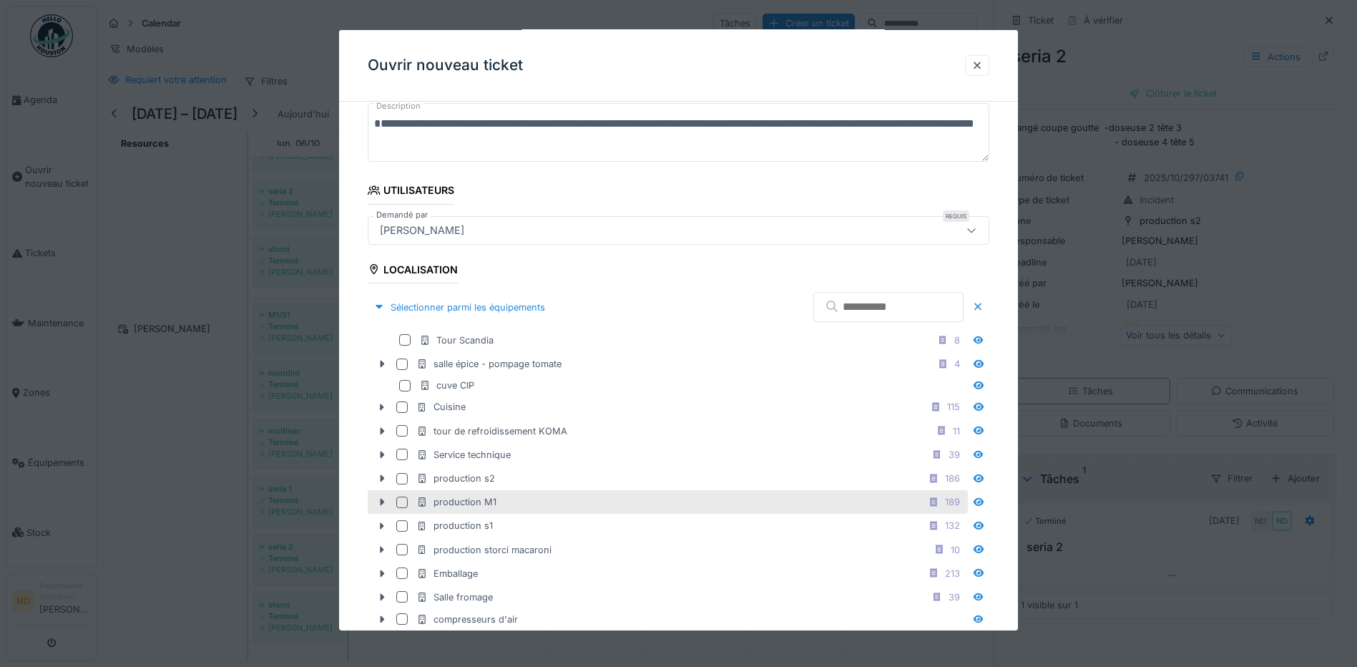
click at [396, 502] on div at bounding box center [401, 501] width 11 height 11
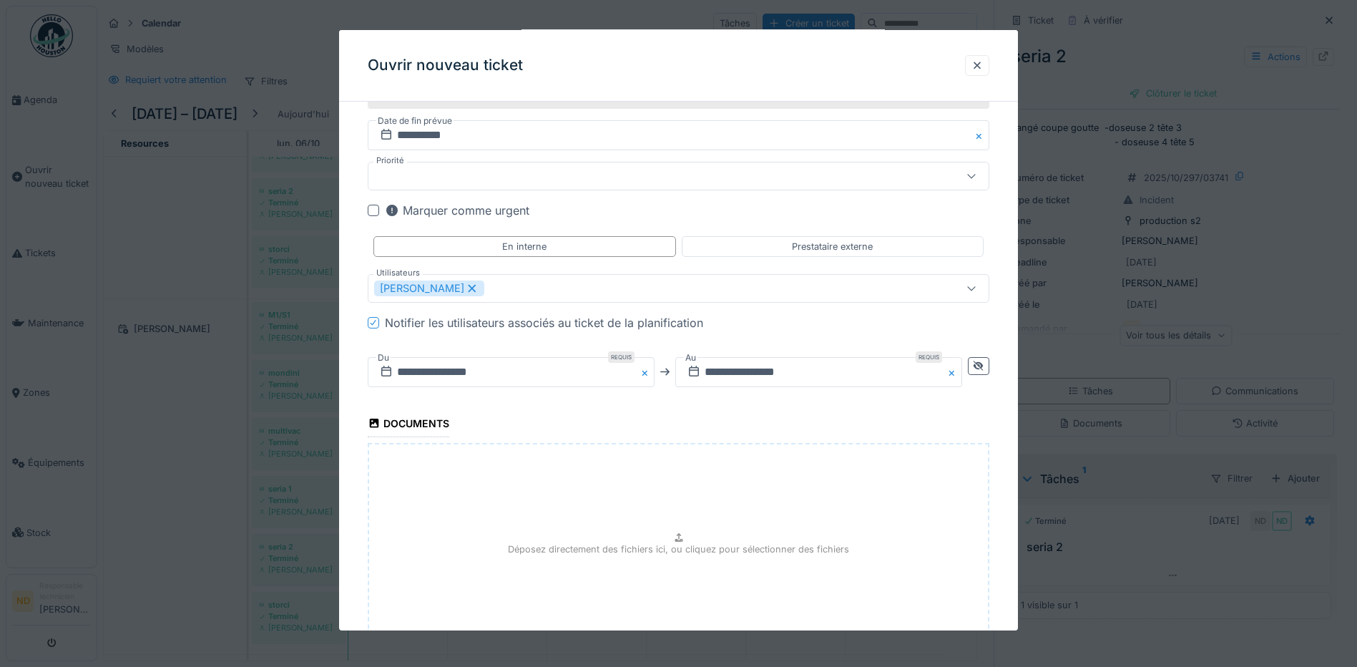
scroll to position [1057, 0]
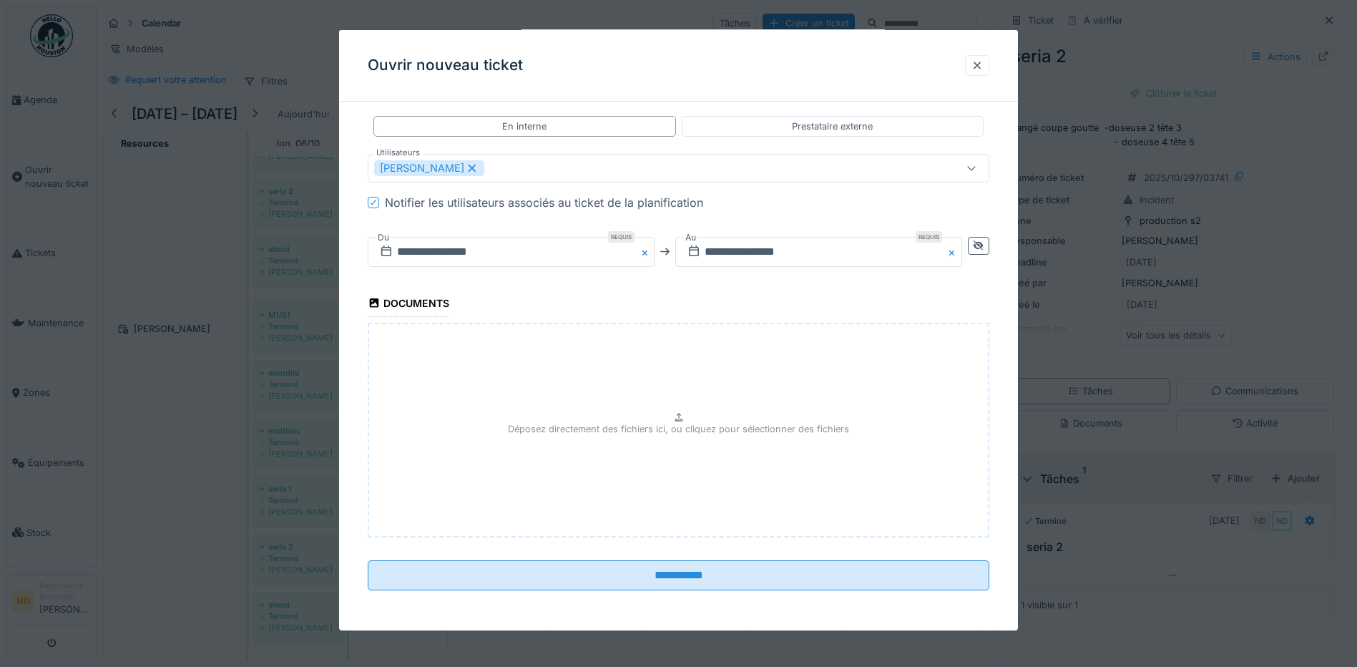
click at [977, 169] on icon at bounding box center [971, 167] width 11 height 9
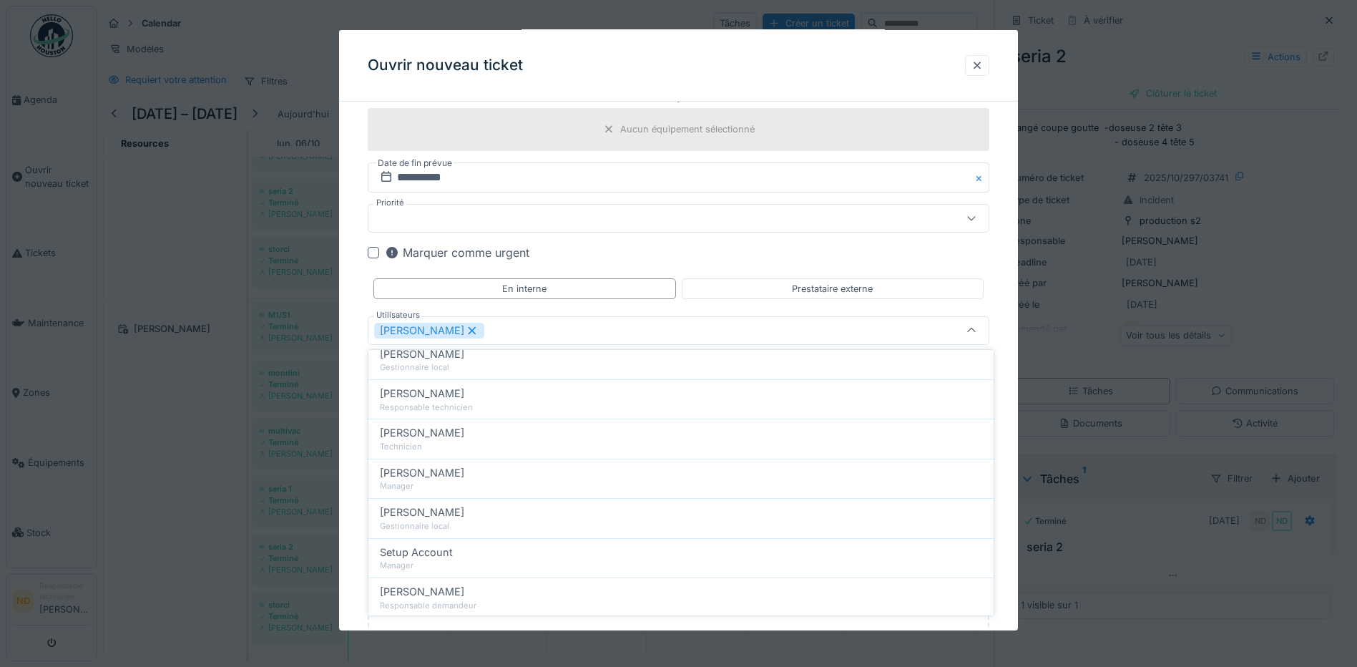
scroll to position [572, 0]
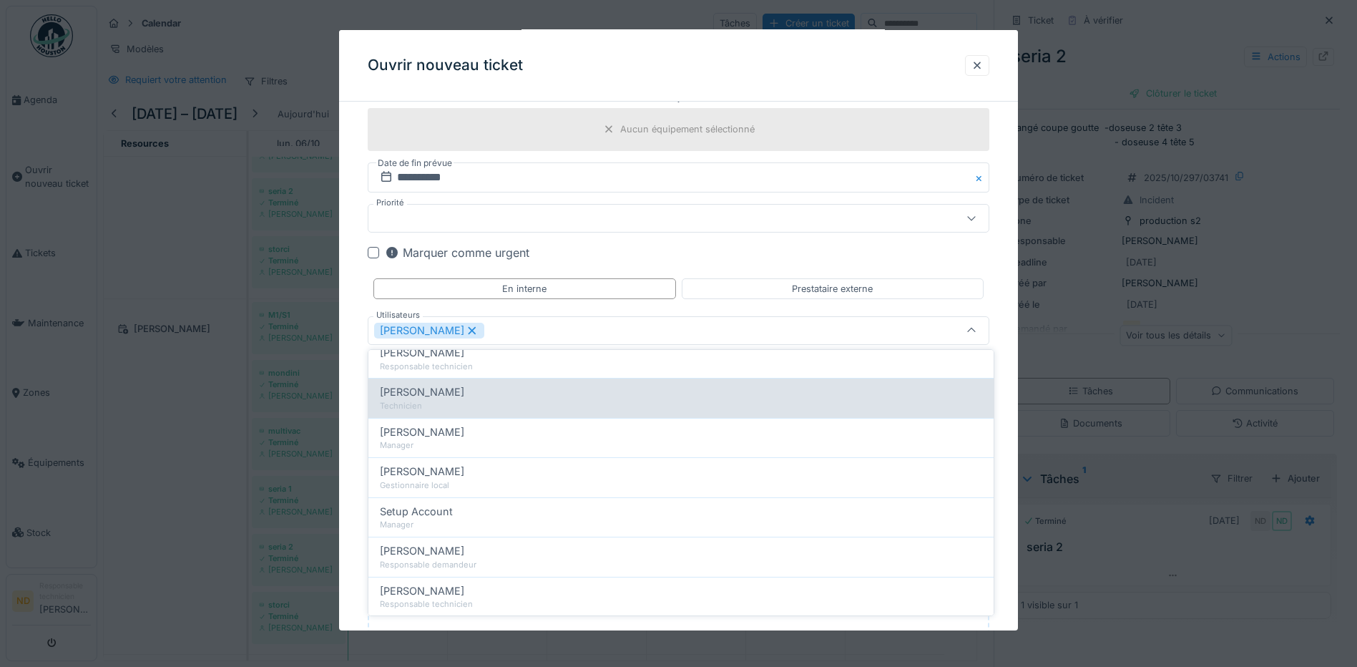
click at [449, 393] on div "Nouha Conte" at bounding box center [681, 392] width 602 height 16
type input "**********"
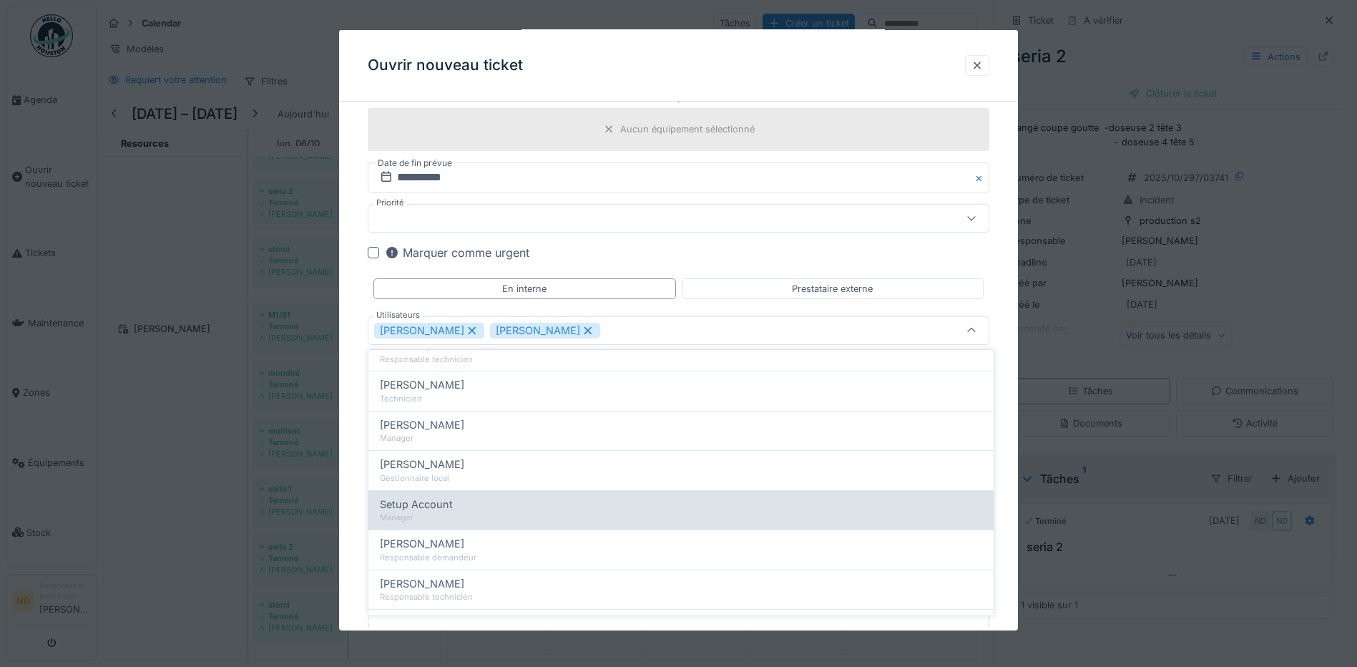
scroll to position [639, 0]
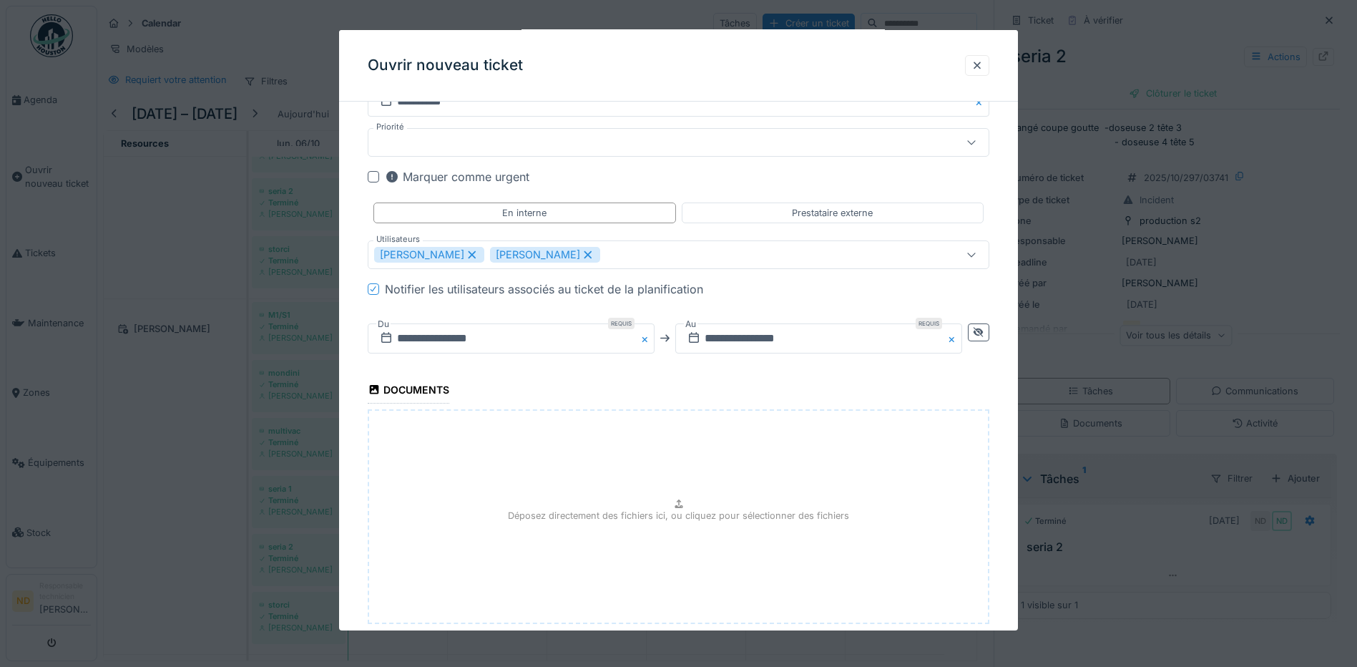
scroll to position [1057, 0]
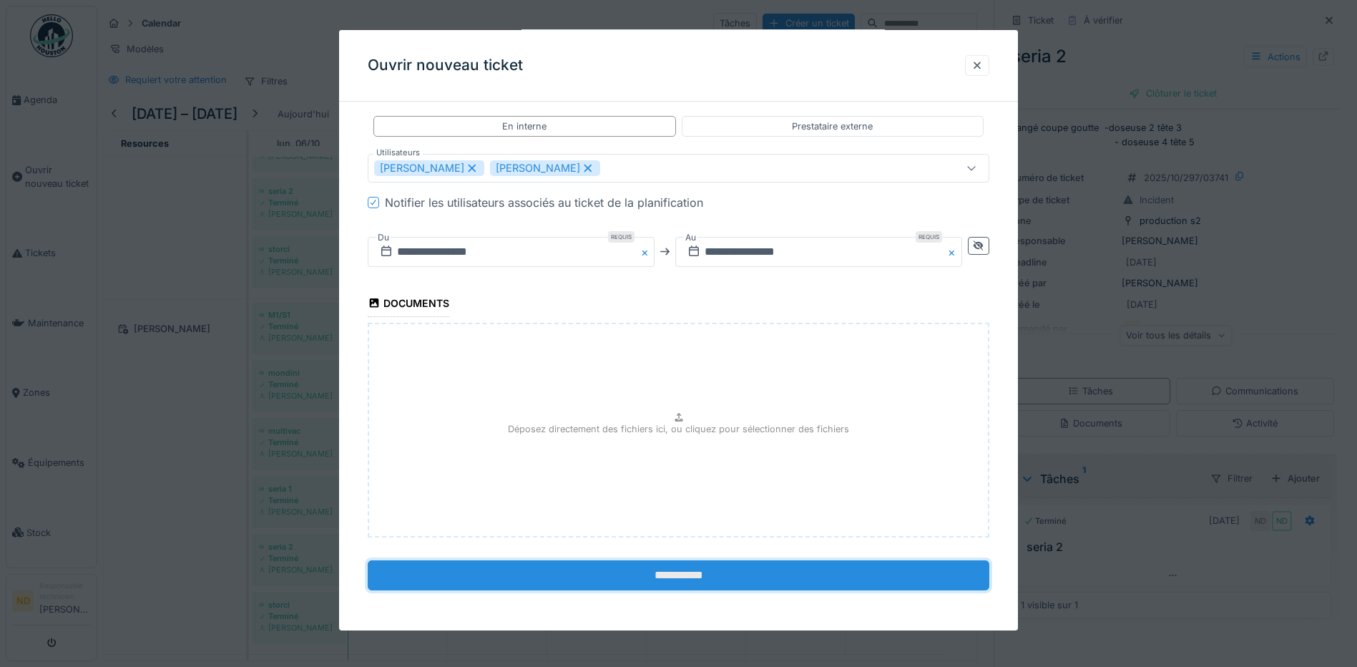
click at [646, 574] on input "**********" at bounding box center [679, 575] width 622 height 30
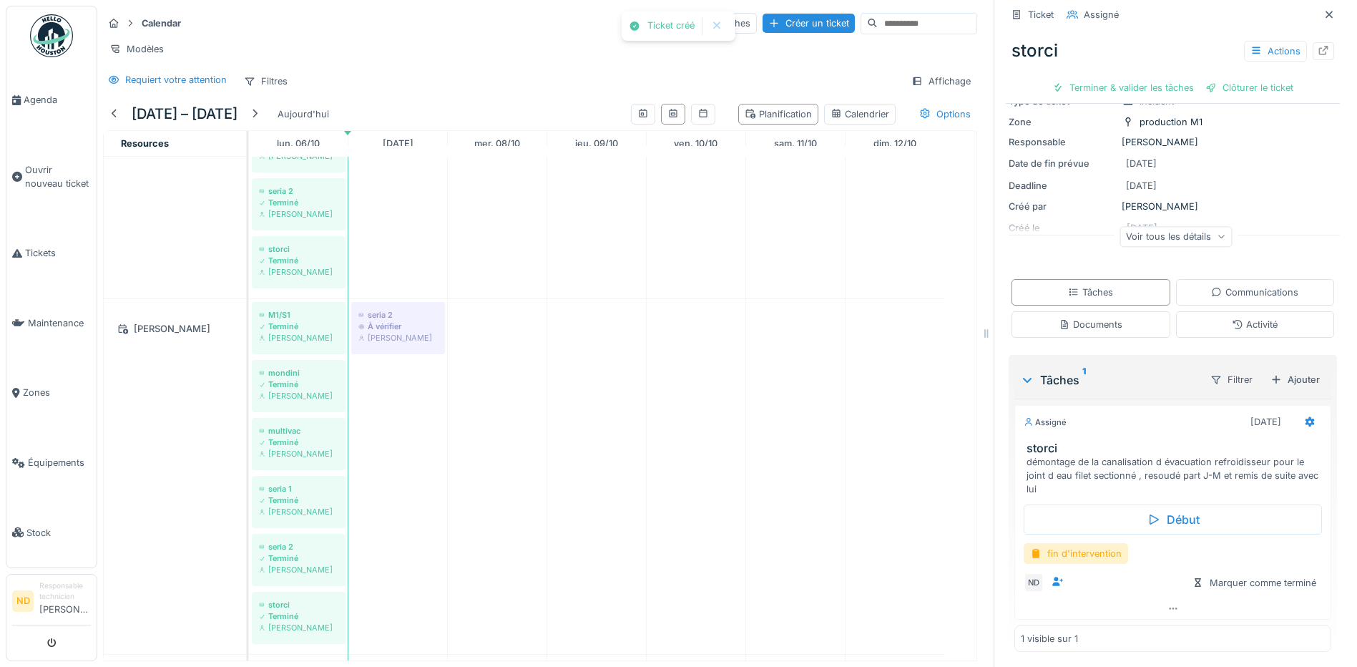
scroll to position [103, 0]
click at [1052, 586] on div at bounding box center [1057, 579] width 11 height 14
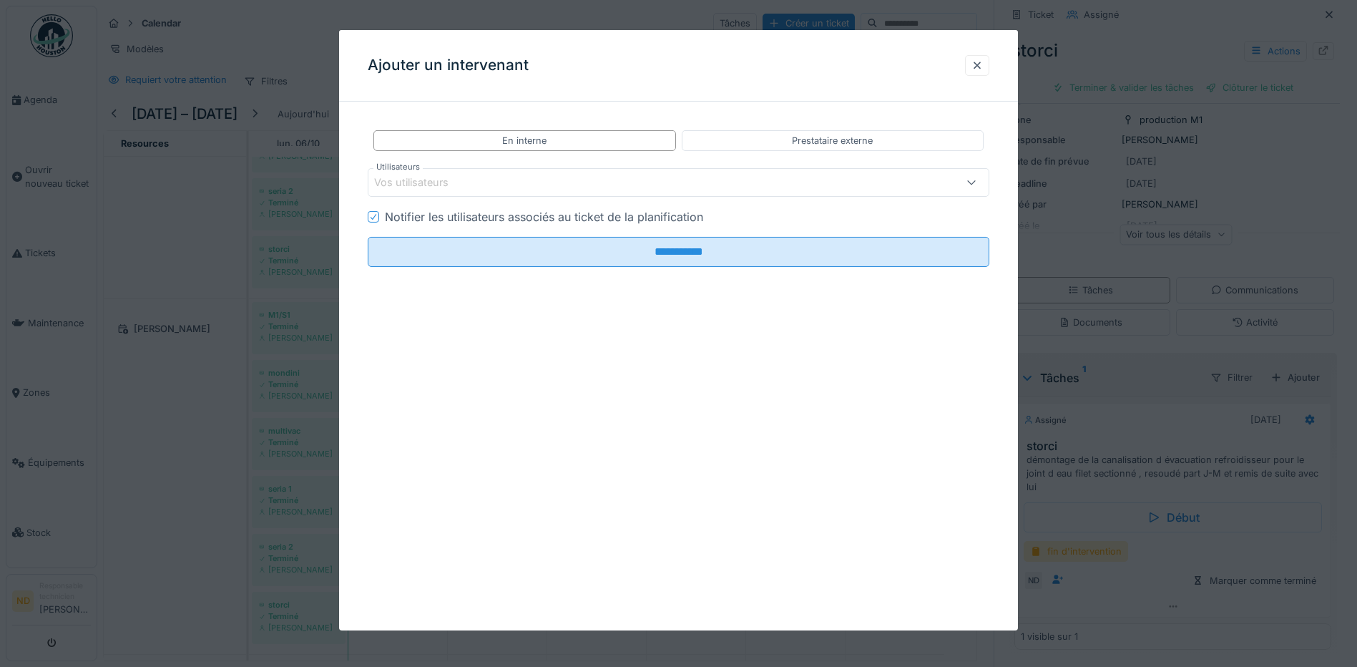
click at [393, 180] on div "Vos utilisateurs" at bounding box center [421, 183] width 94 height 16
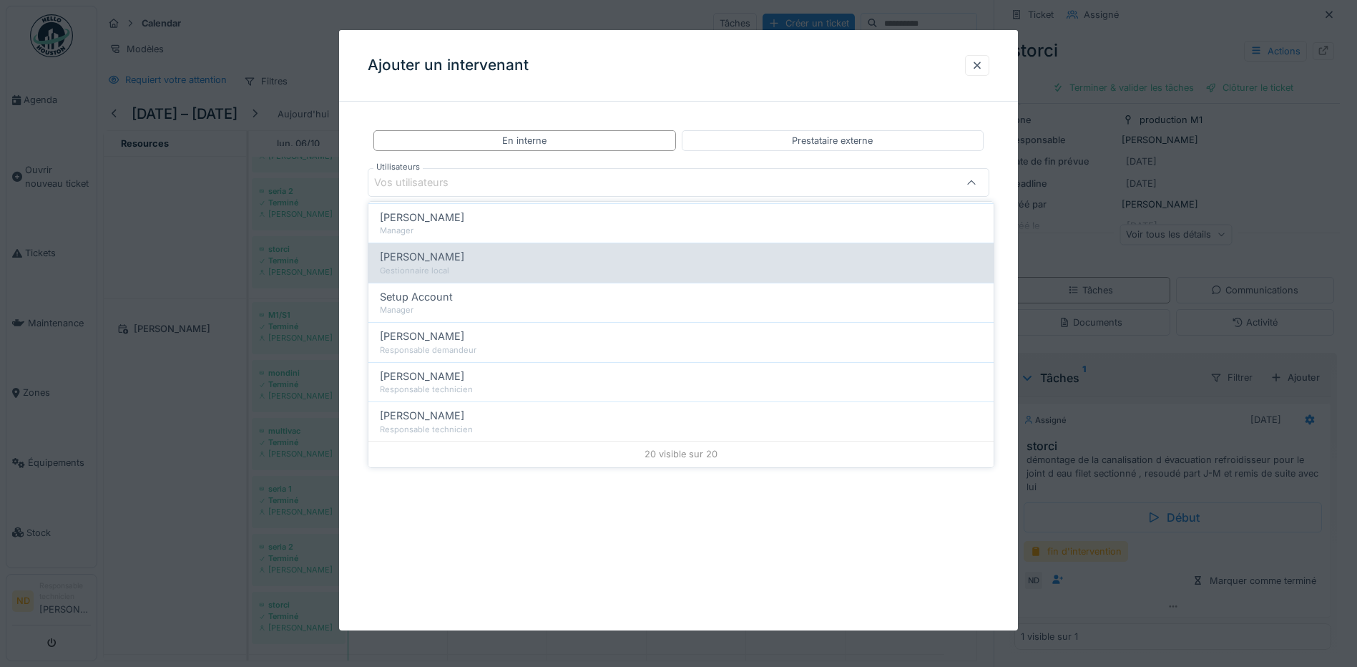
scroll to position [567, 0]
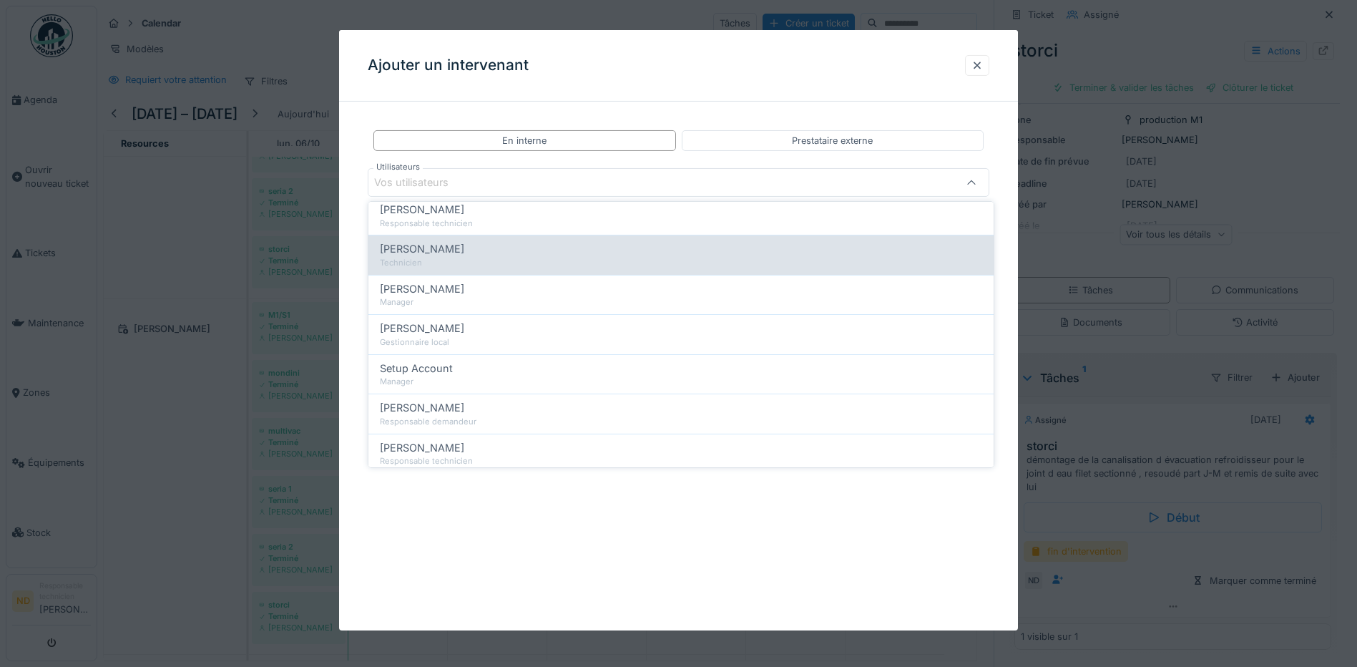
click at [423, 259] on div "Technicien" at bounding box center [681, 263] width 602 height 12
type input "*****"
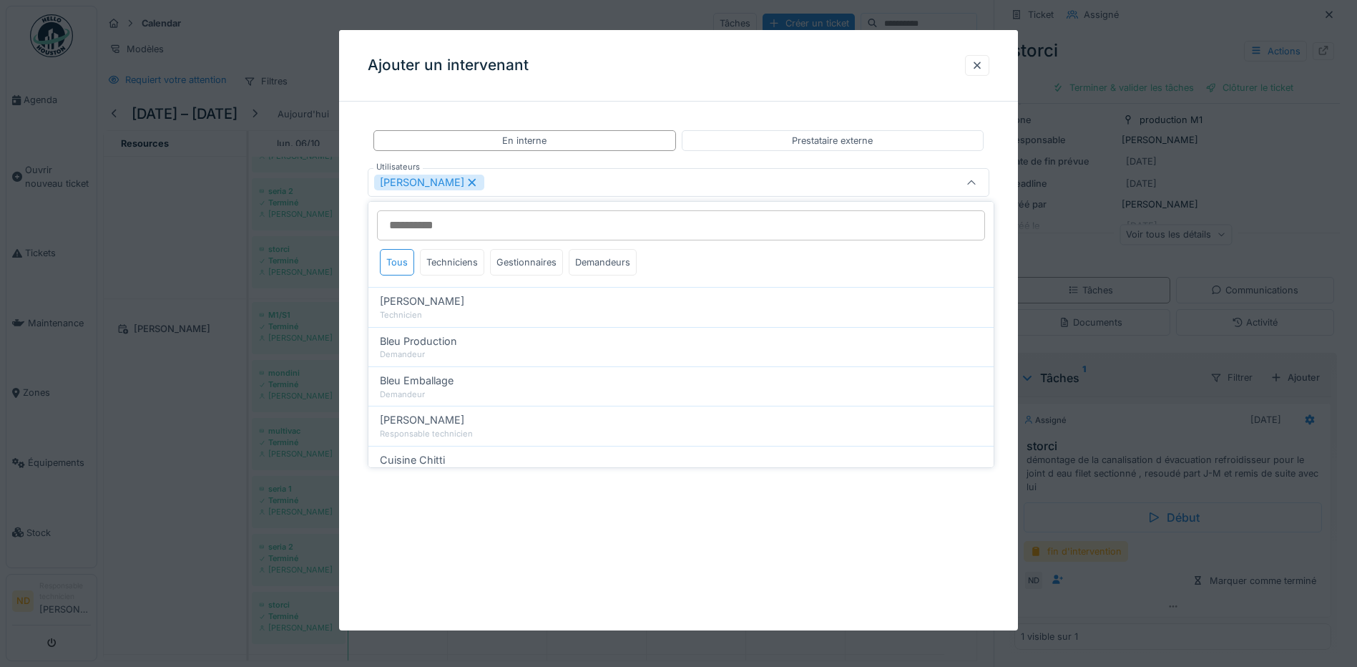
click at [480, 186] on div "Nouha Conte" at bounding box center [642, 183] width 536 height 16
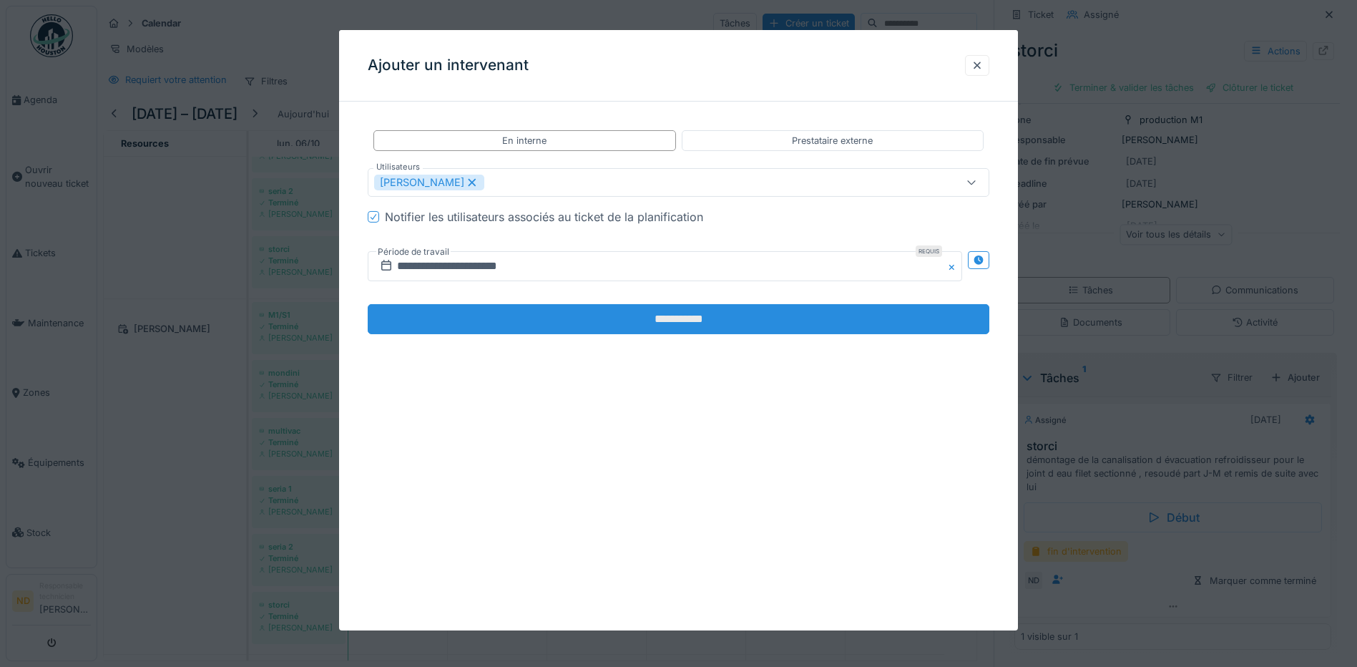
click at [577, 313] on input "**********" at bounding box center [679, 319] width 622 height 30
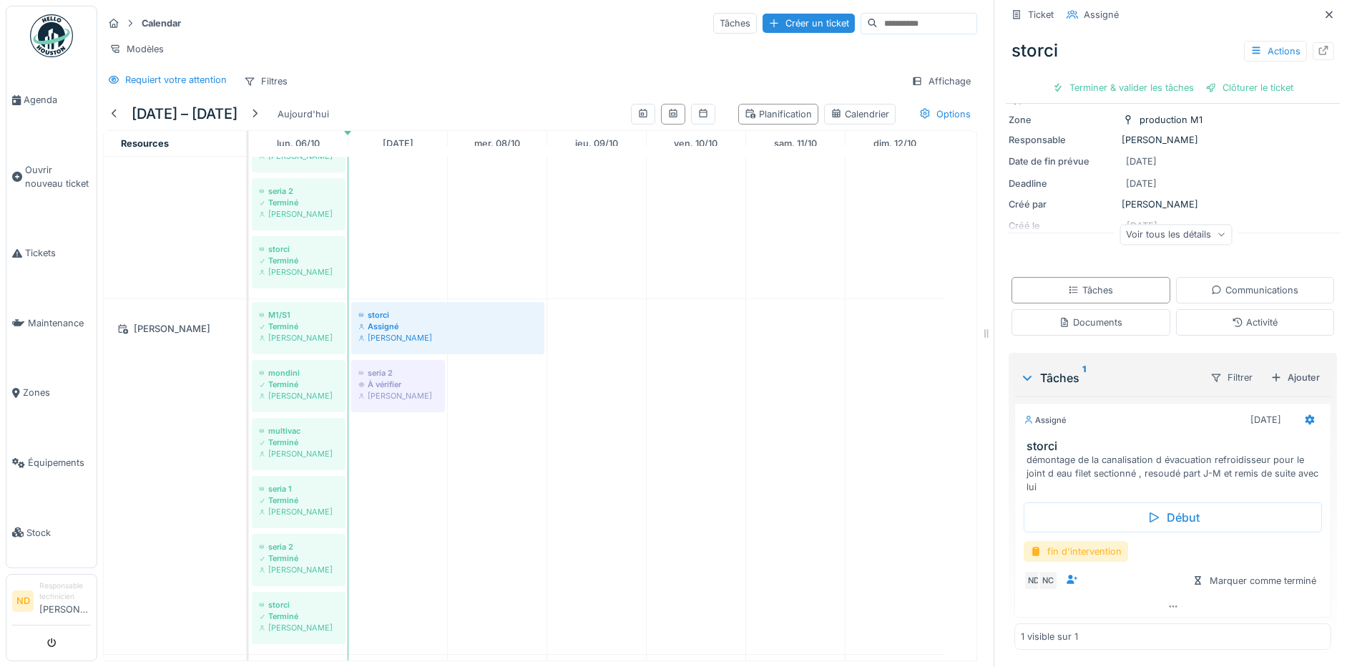
click at [1108, 553] on div "fin d'intervention" at bounding box center [1076, 551] width 104 height 21
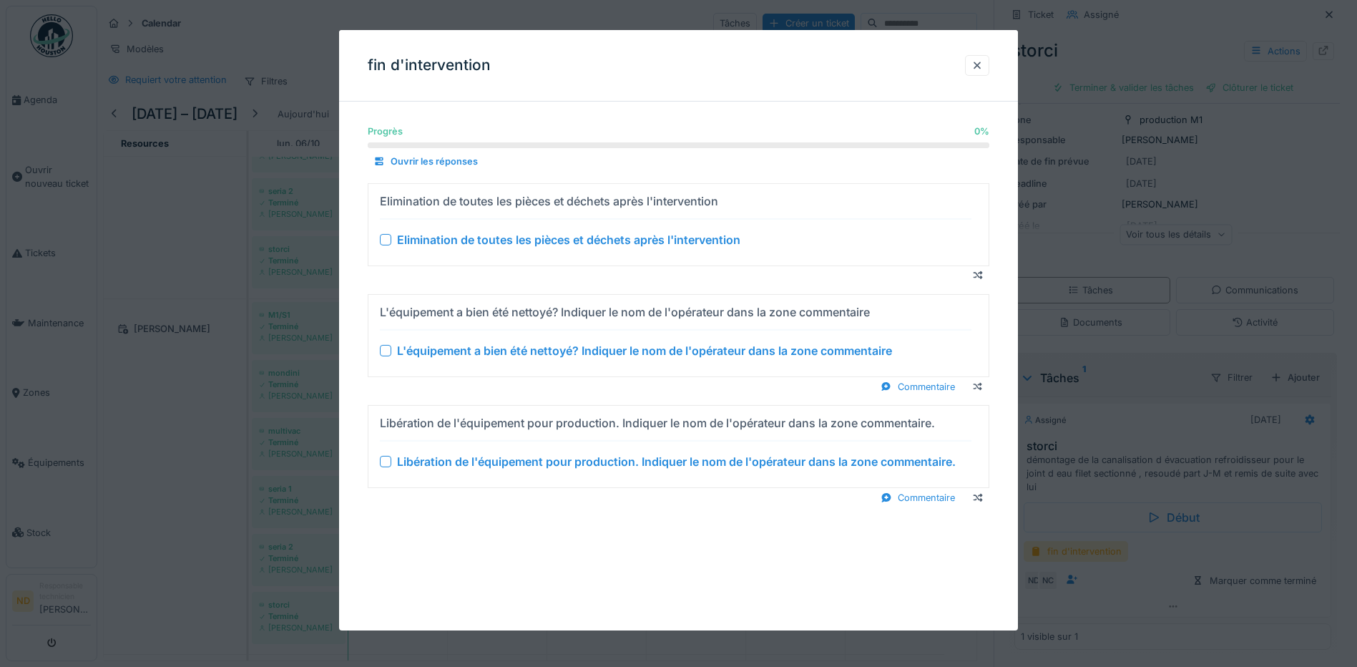
click at [386, 235] on div at bounding box center [385, 239] width 11 height 11
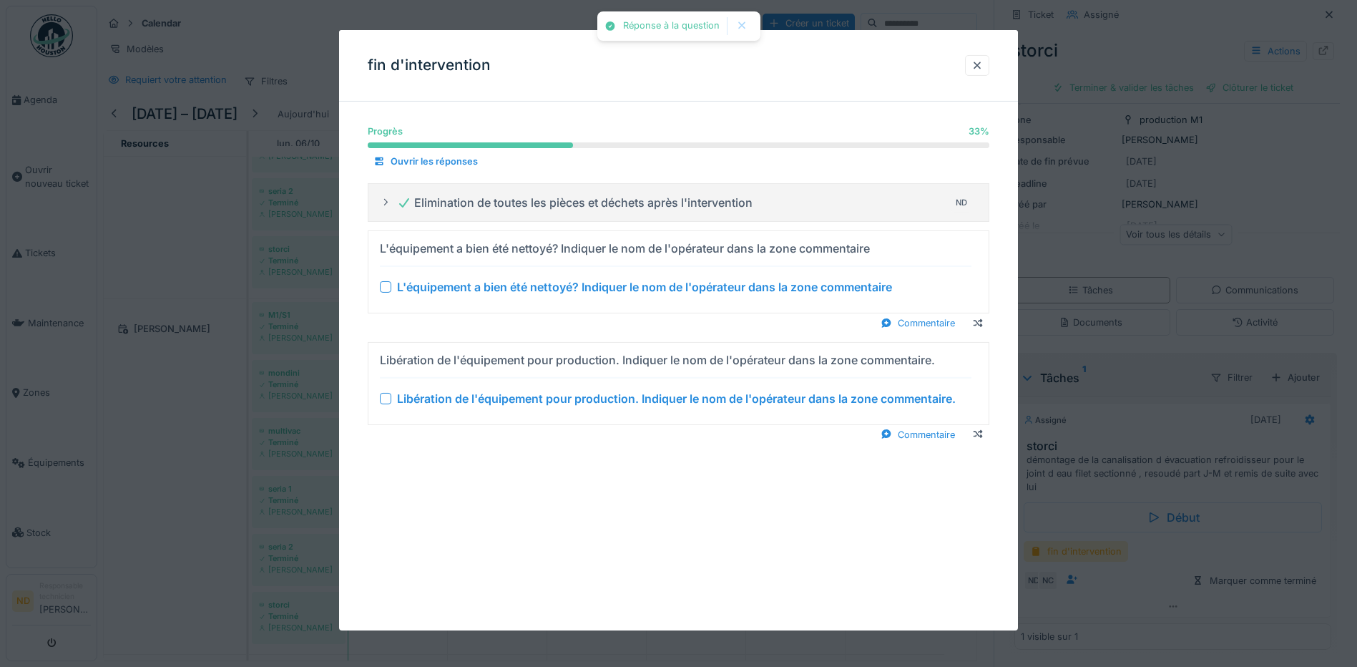
click at [386, 283] on div at bounding box center [385, 286] width 11 height 11
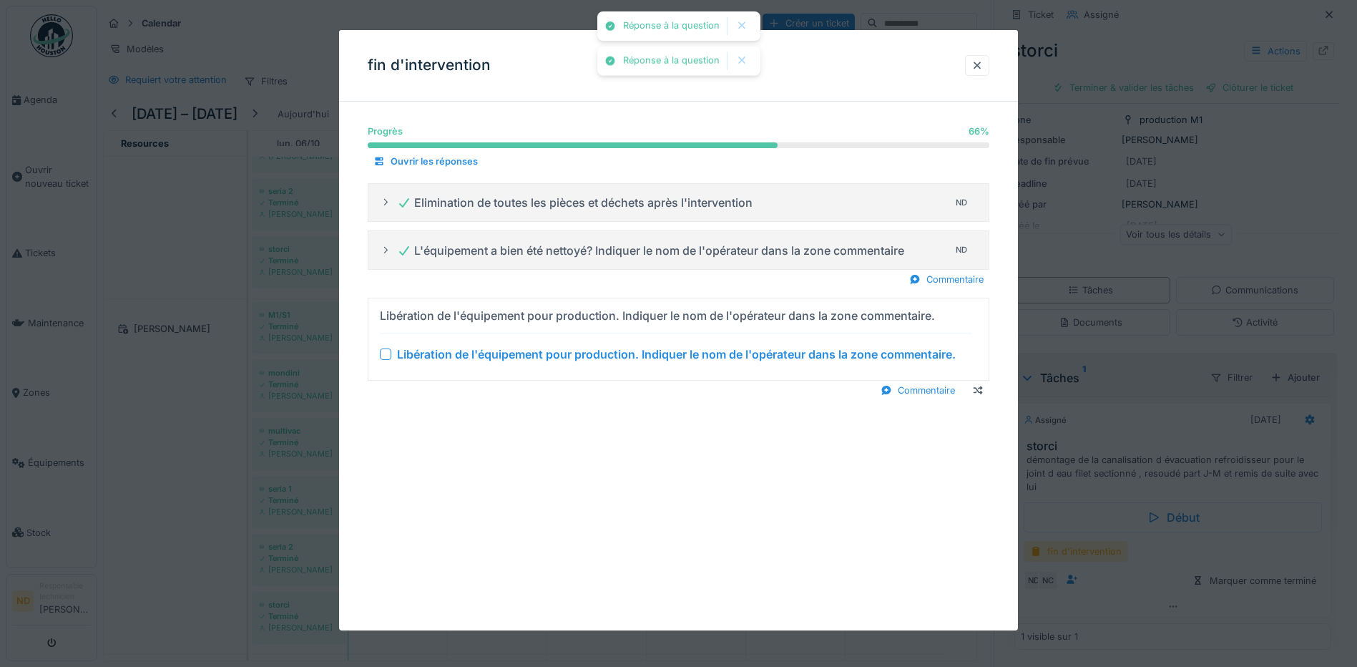
click at [384, 353] on div at bounding box center [385, 353] width 11 height 11
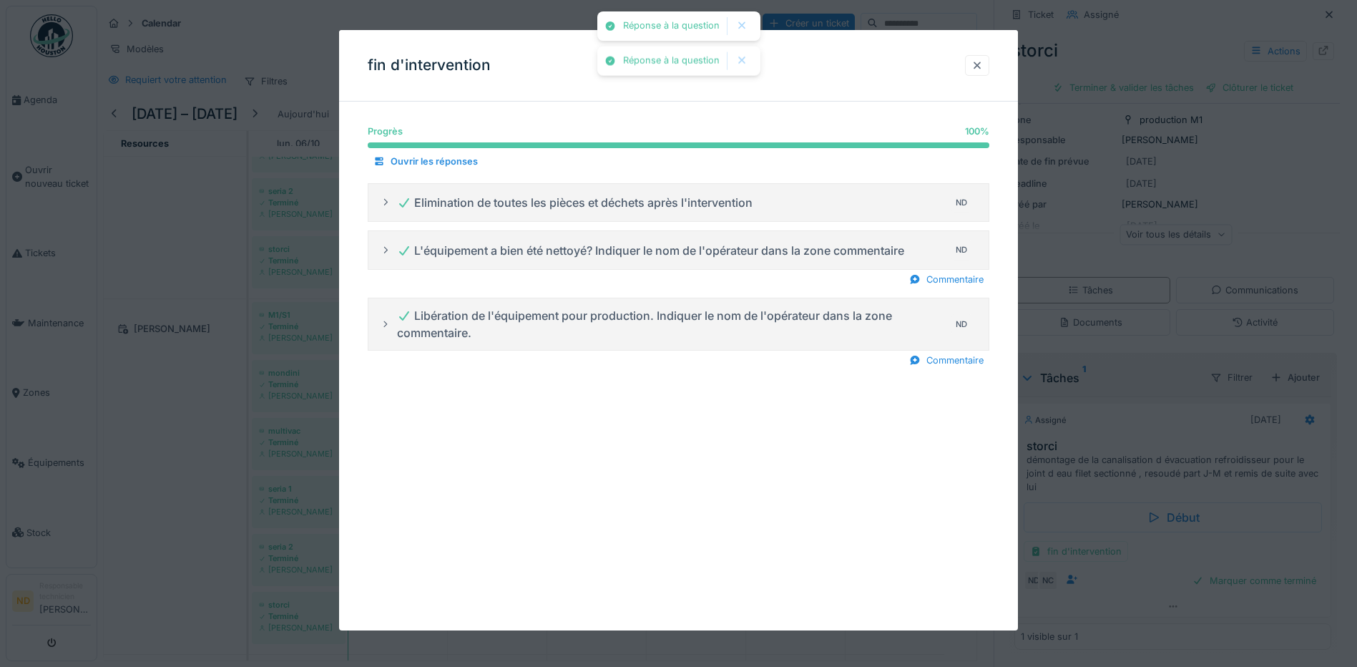
click at [980, 59] on div at bounding box center [976, 66] width 11 height 14
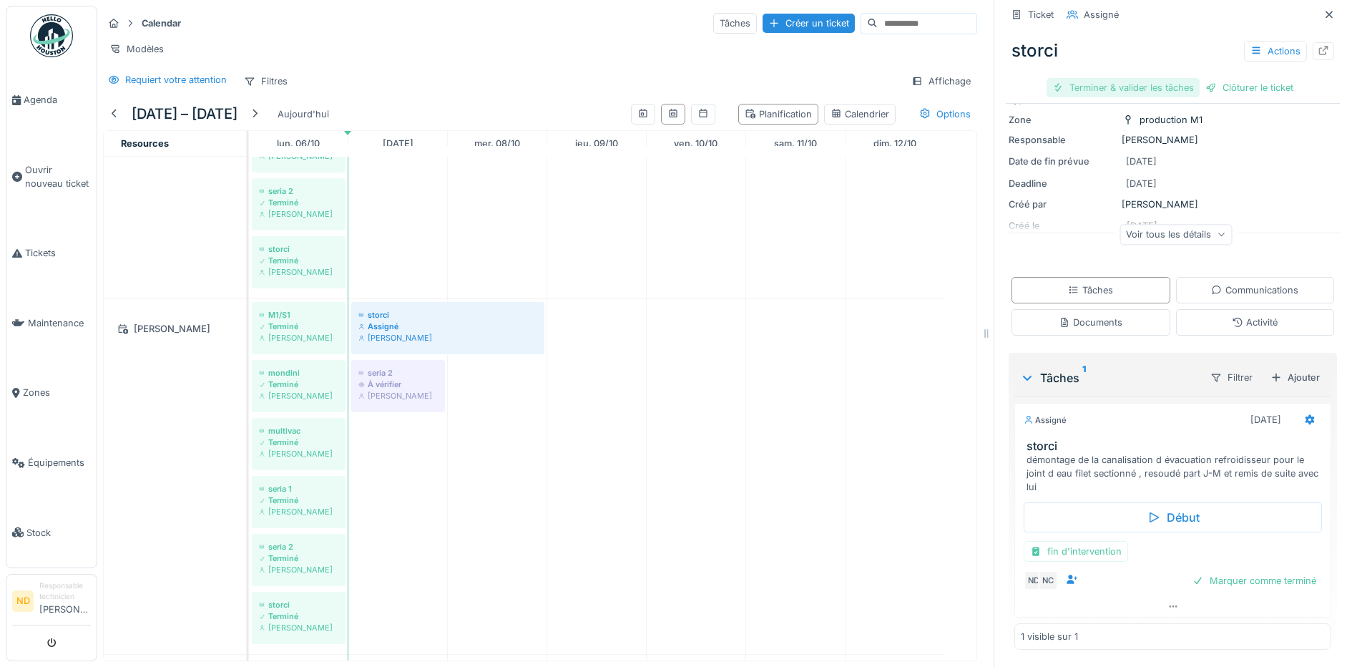
click at [1074, 89] on div "Terminer & valider les tâches" at bounding box center [1123, 87] width 153 height 19
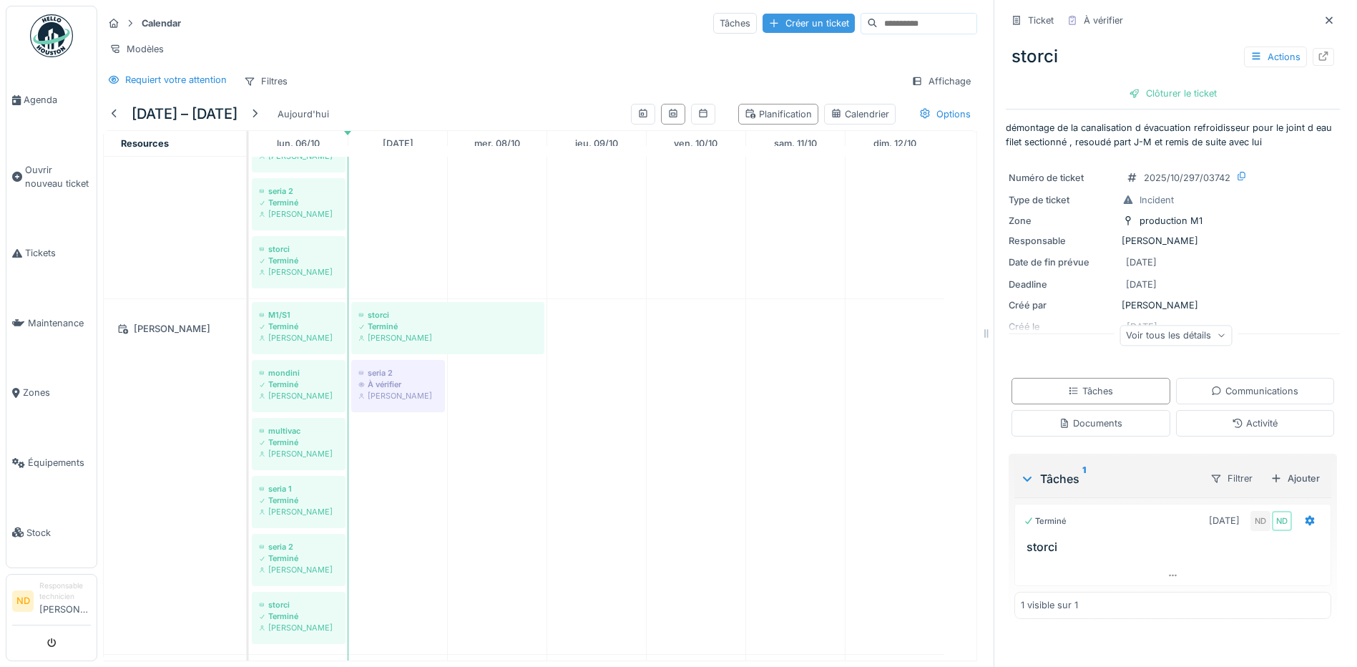
click at [786, 22] on div "Créer un ticket" at bounding box center [809, 23] width 92 height 19
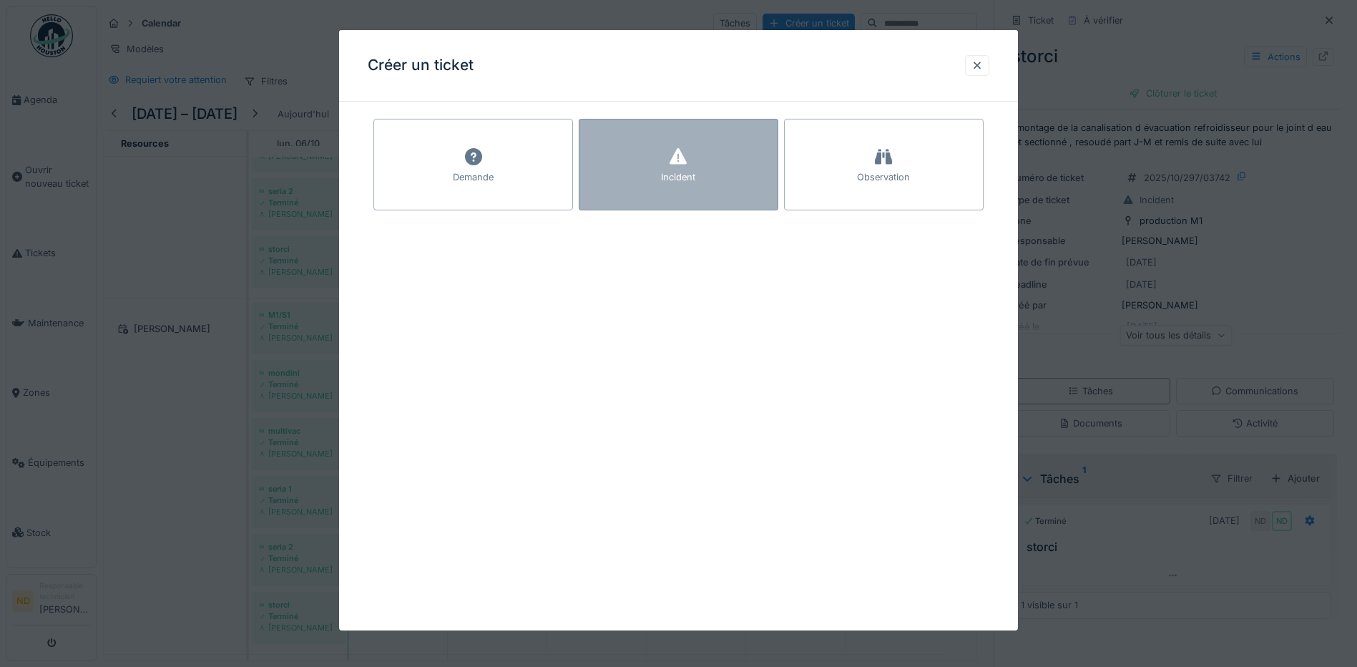
click at [650, 170] on div "Incident" at bounding box center [679, 165] width 200 height 92
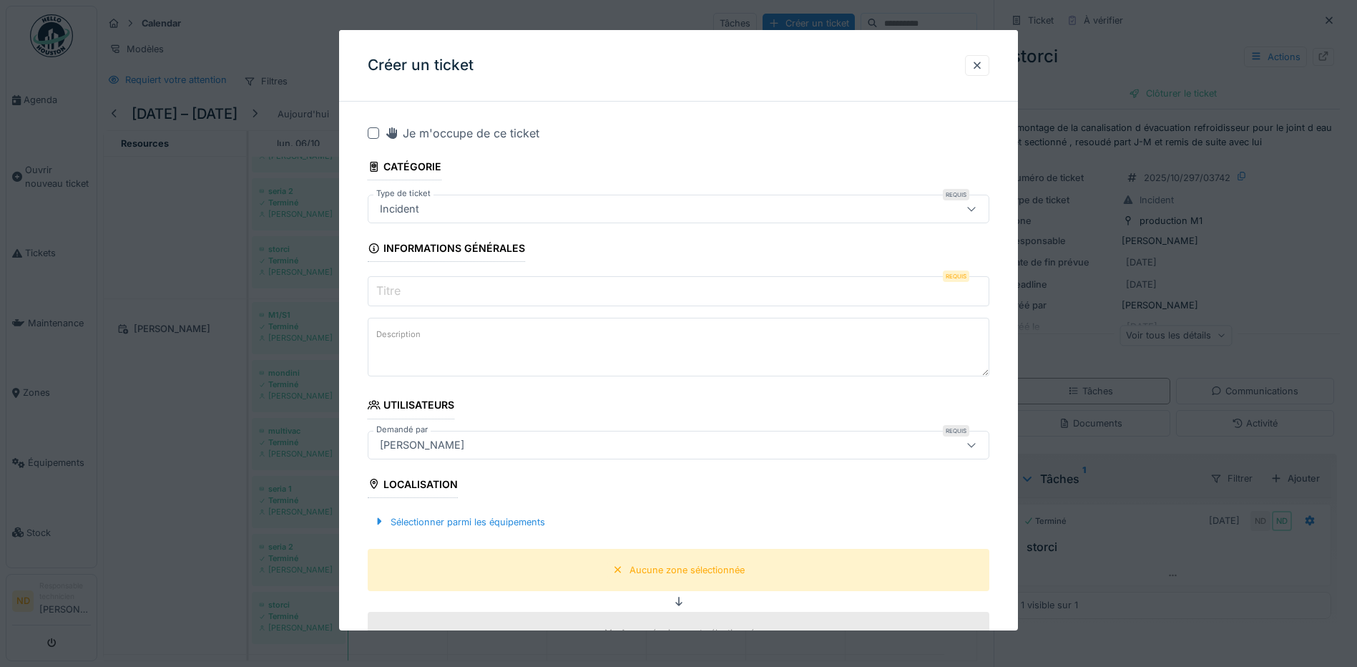
click at [435, 293] on input "Titre" at bounding box center [679, 291] width 622 height 30
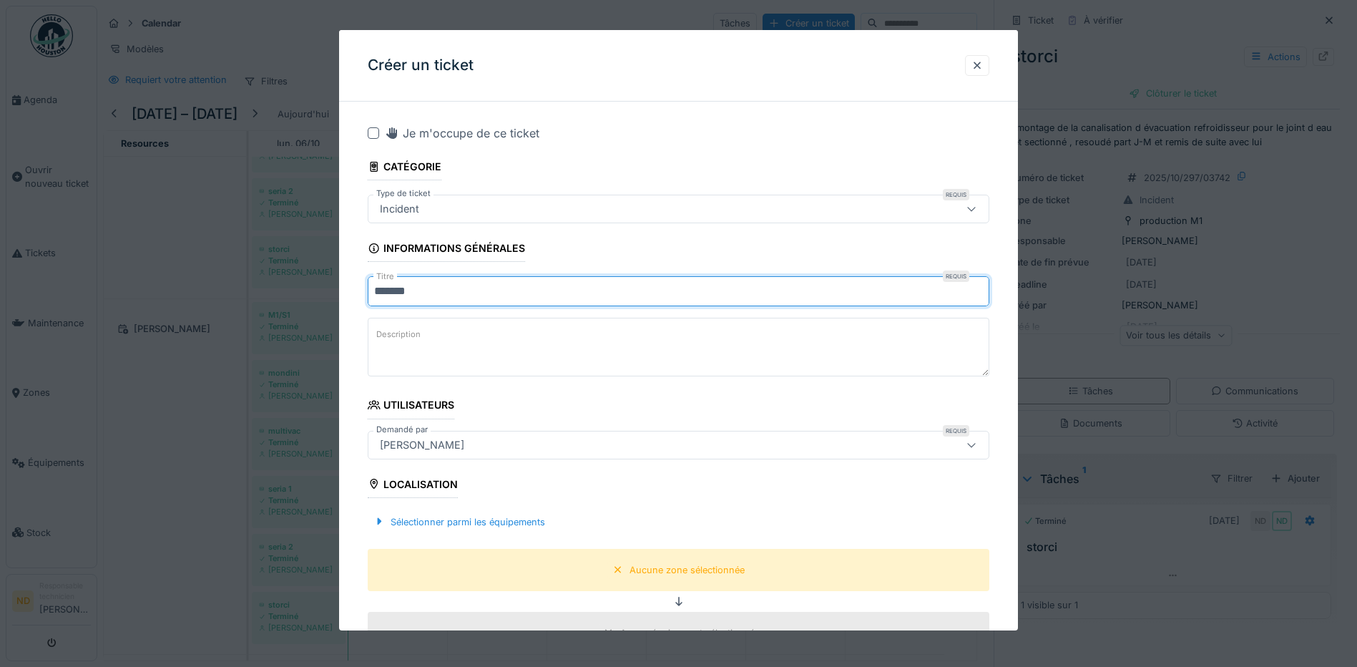
type input "*******"
click at [429, 336] on textarea "Description" at bounding box center [679, 347] width 622 height 59
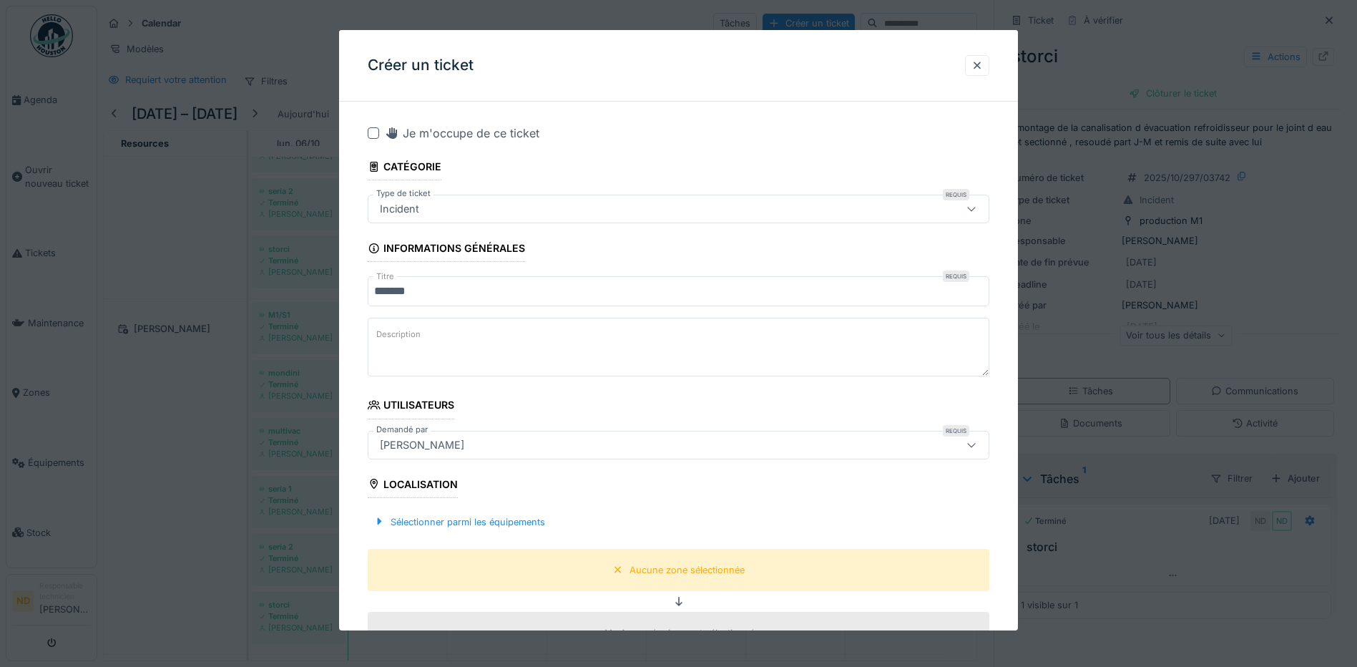
paste textarea "**********"
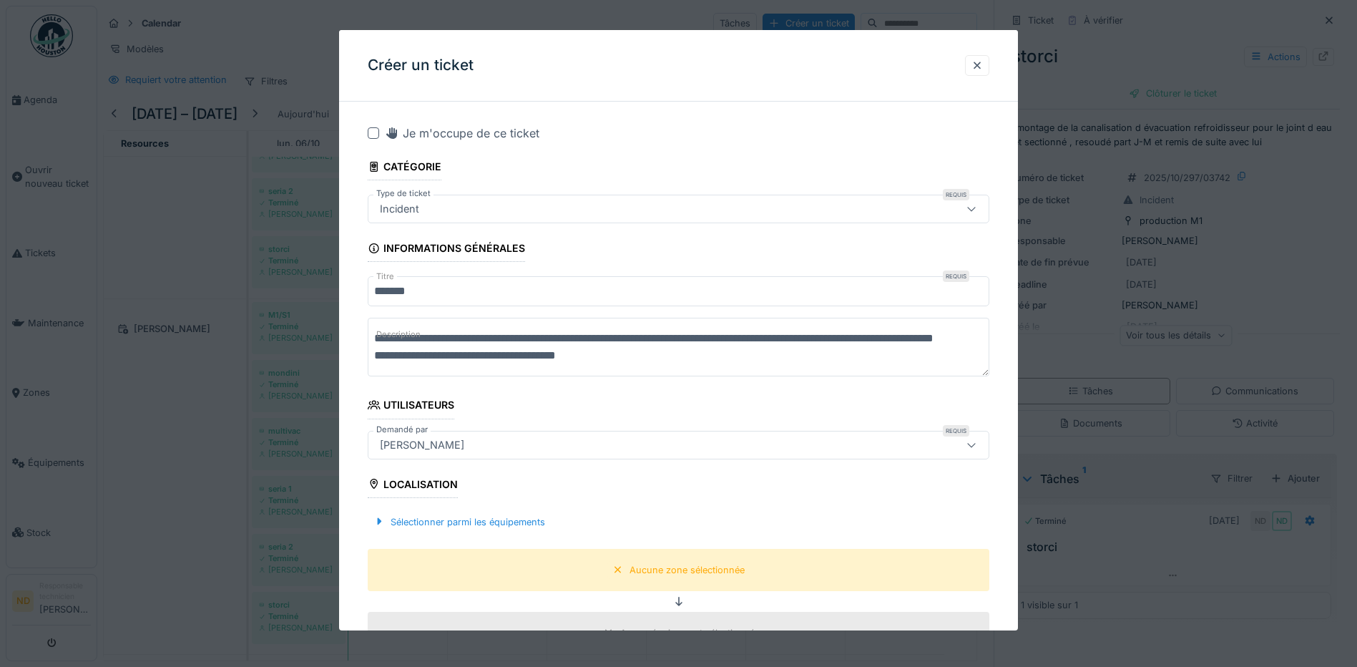
scroll to position [5, 0]
click at [389, 367] on textarea "**********" at bounding box center [681, 347] width 627 height 59
click at [375, 351] on textarea "**********" at bounding box center [681, 347] width 627 height 59
click at [373, 344] on textarea "**********" at bounding box center [681, 347] width 627 height 59
type textarea "**********"
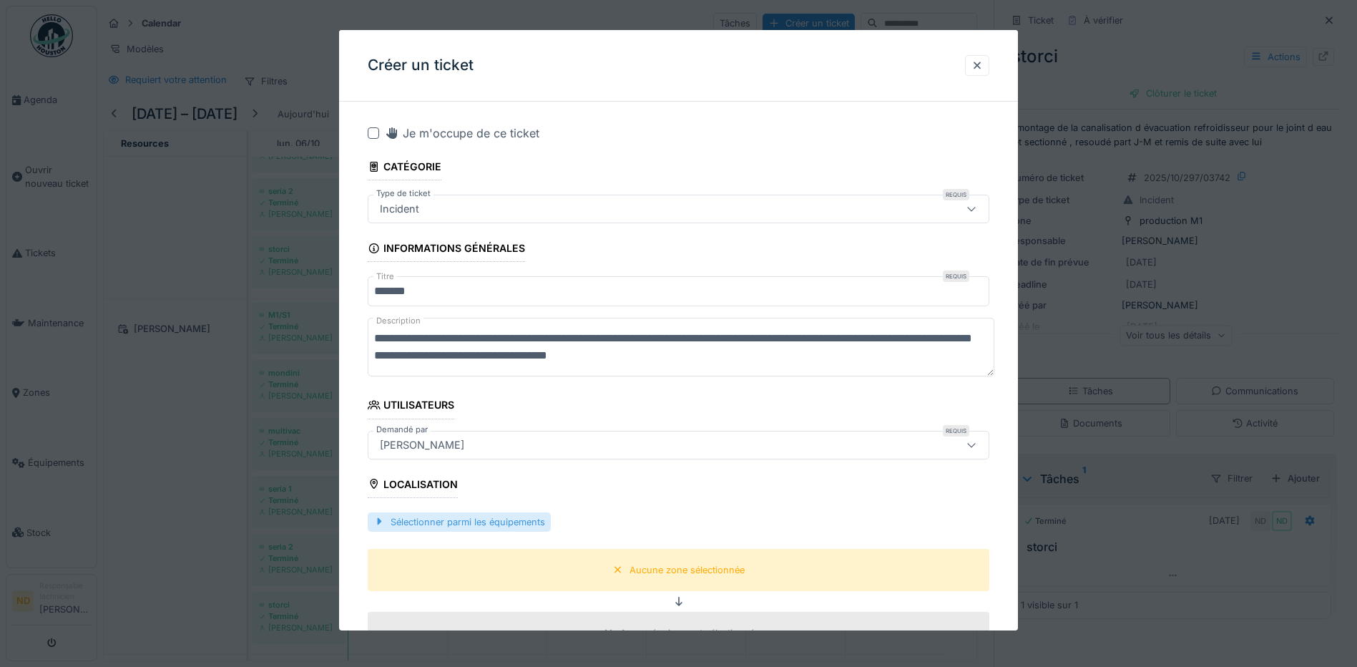
click at [479, 522] on div "Sélectionner parmi les équipements" at bounding box center [459, 521] width 183 height 19
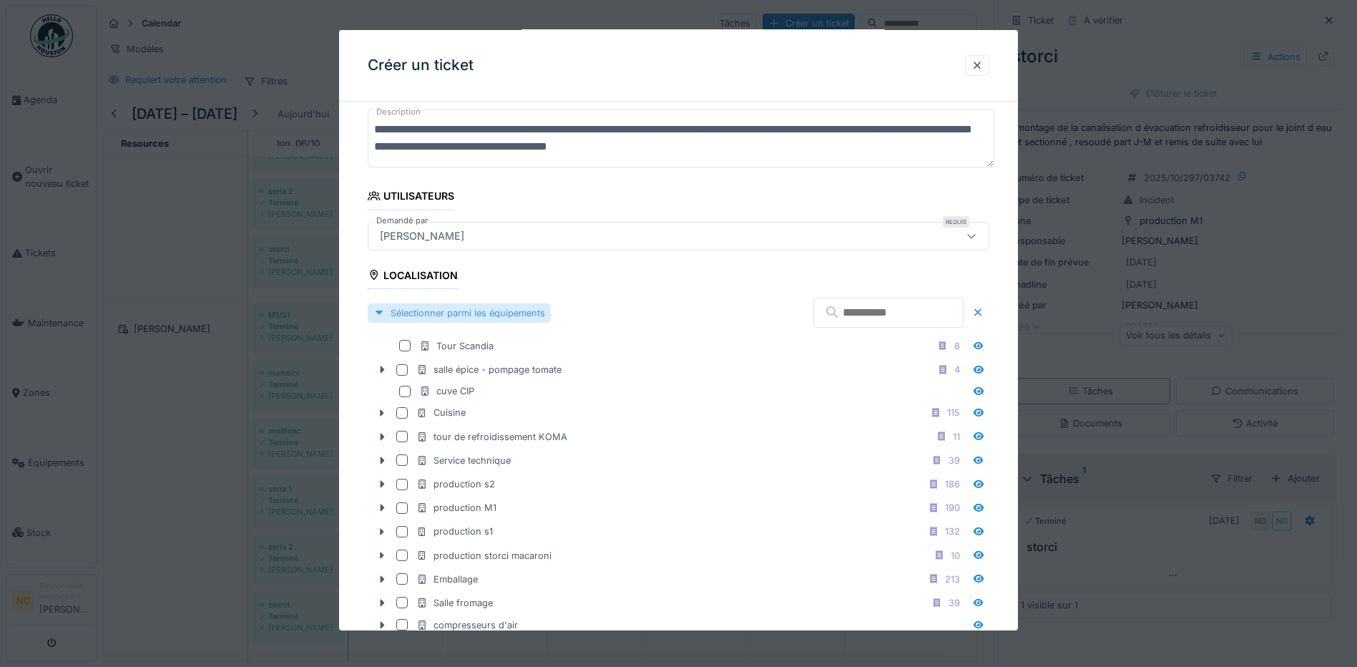
scroll to position [215, 0]
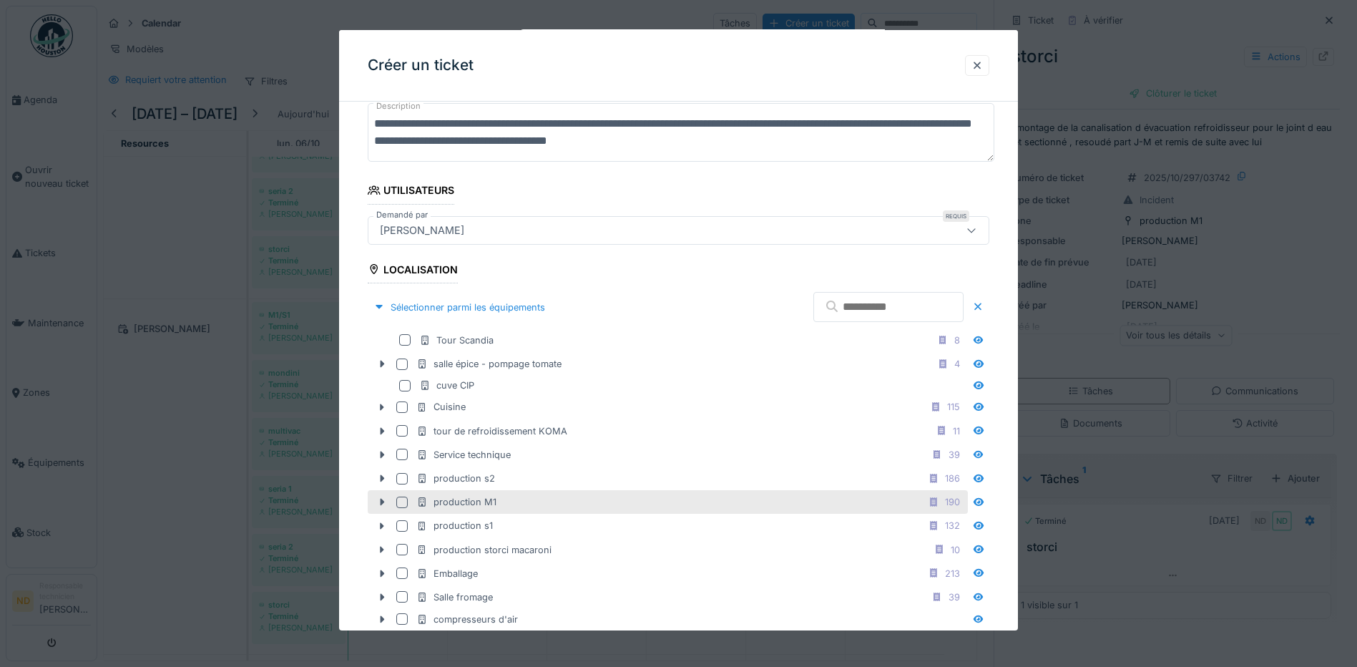
click at [406, 503] on div at bounding box center [401, 501] width 11 height 11
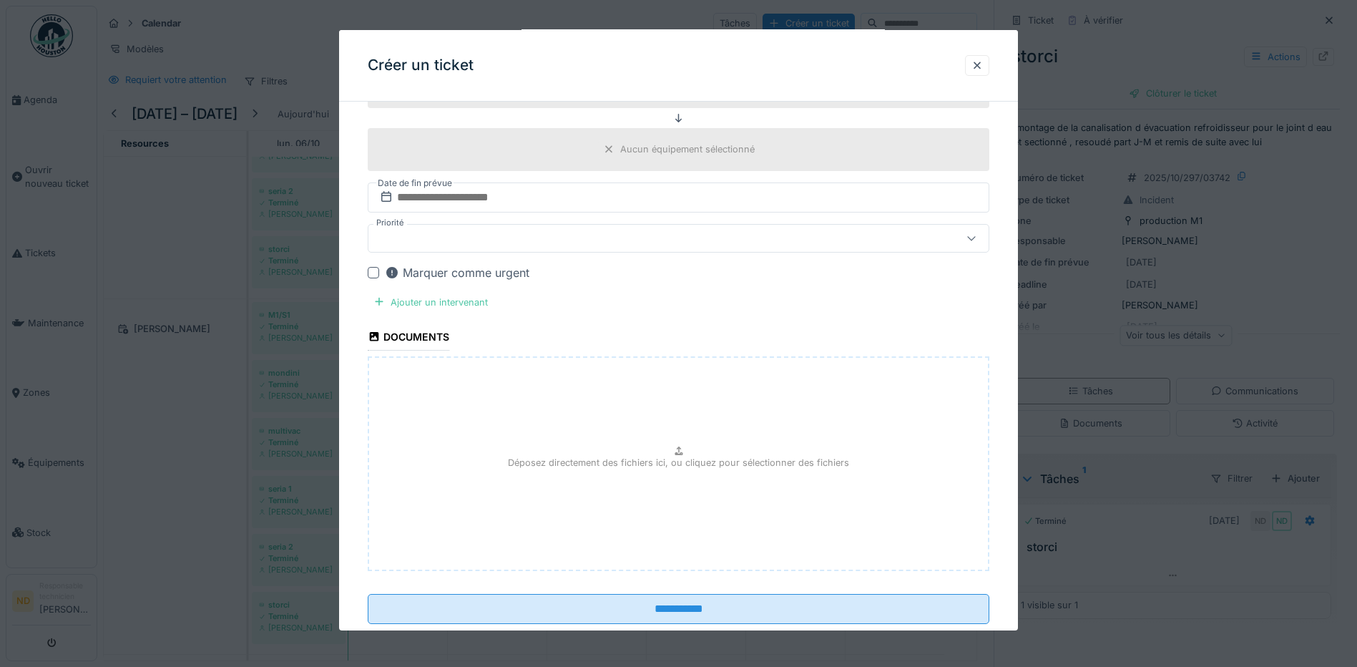
scroll to position [908, 0]
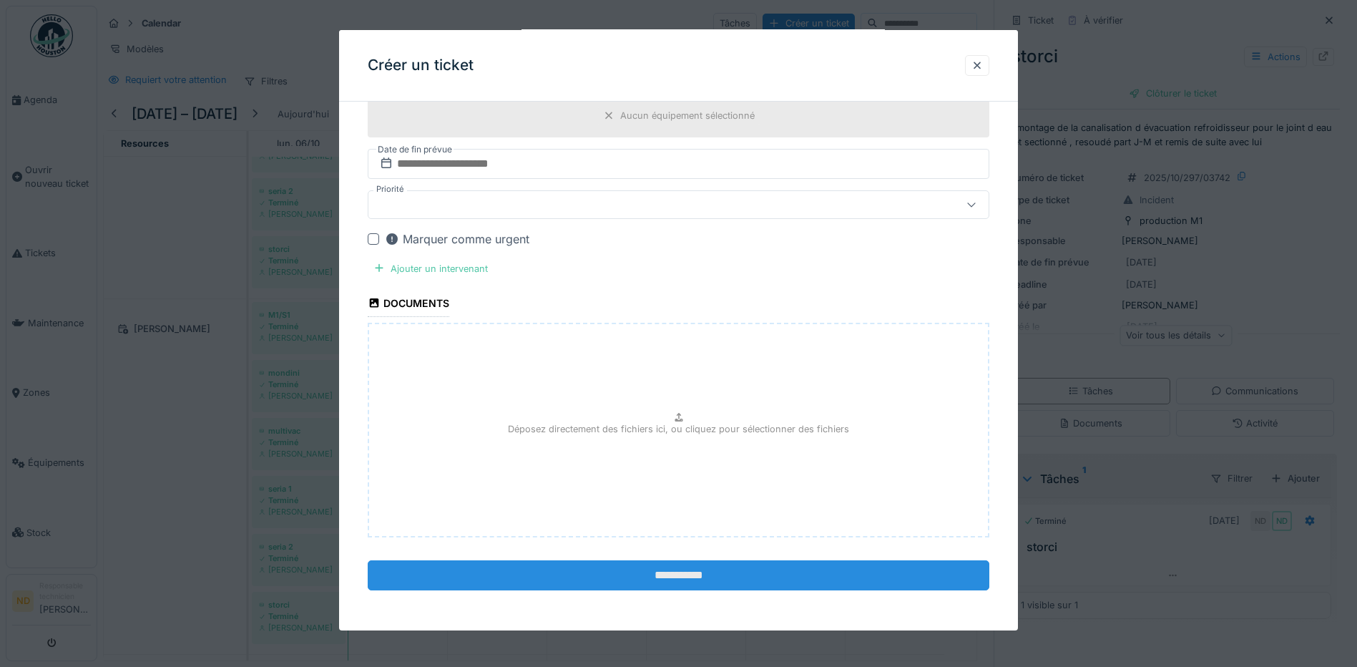
click at [564, 577] on input "**********" at bounding box center [679, 575] width 622 height 30
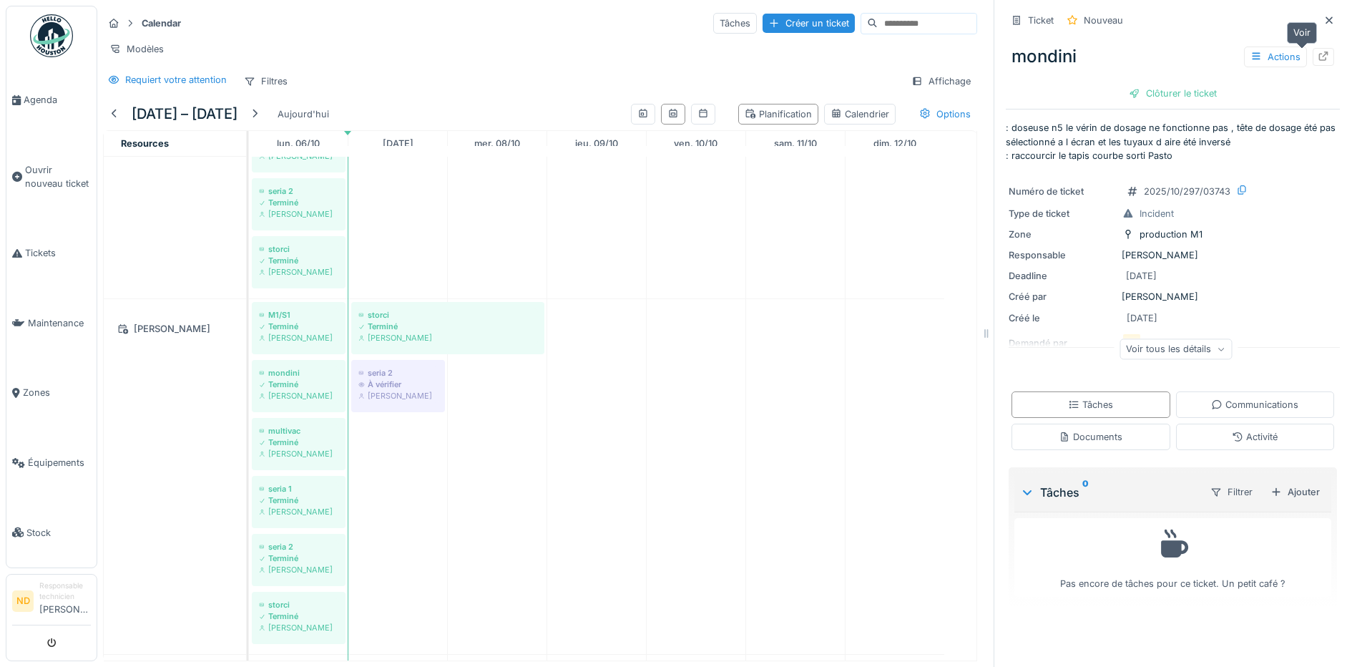
click at [1318, 55] on icon at bounding box center [1323, 56] width 11 height 9
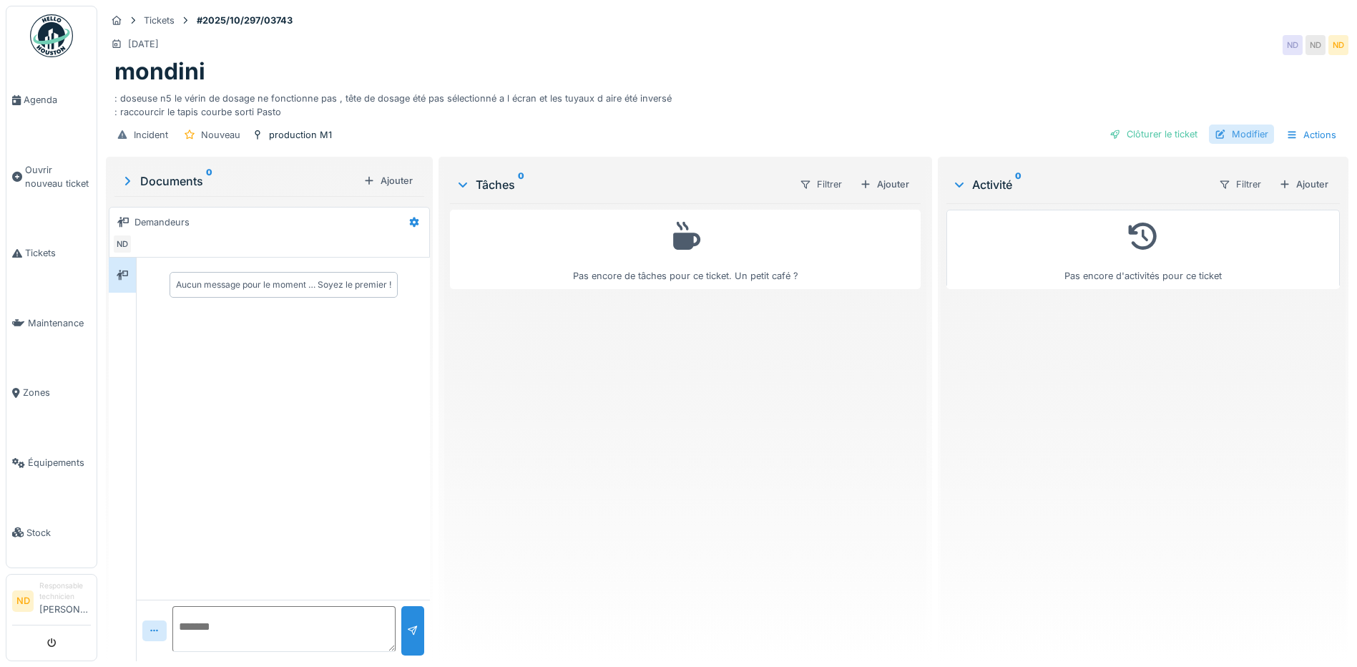
click at [1243, 132] on div "Modifier" at bounding box center [1241, 133] width 65 height 19
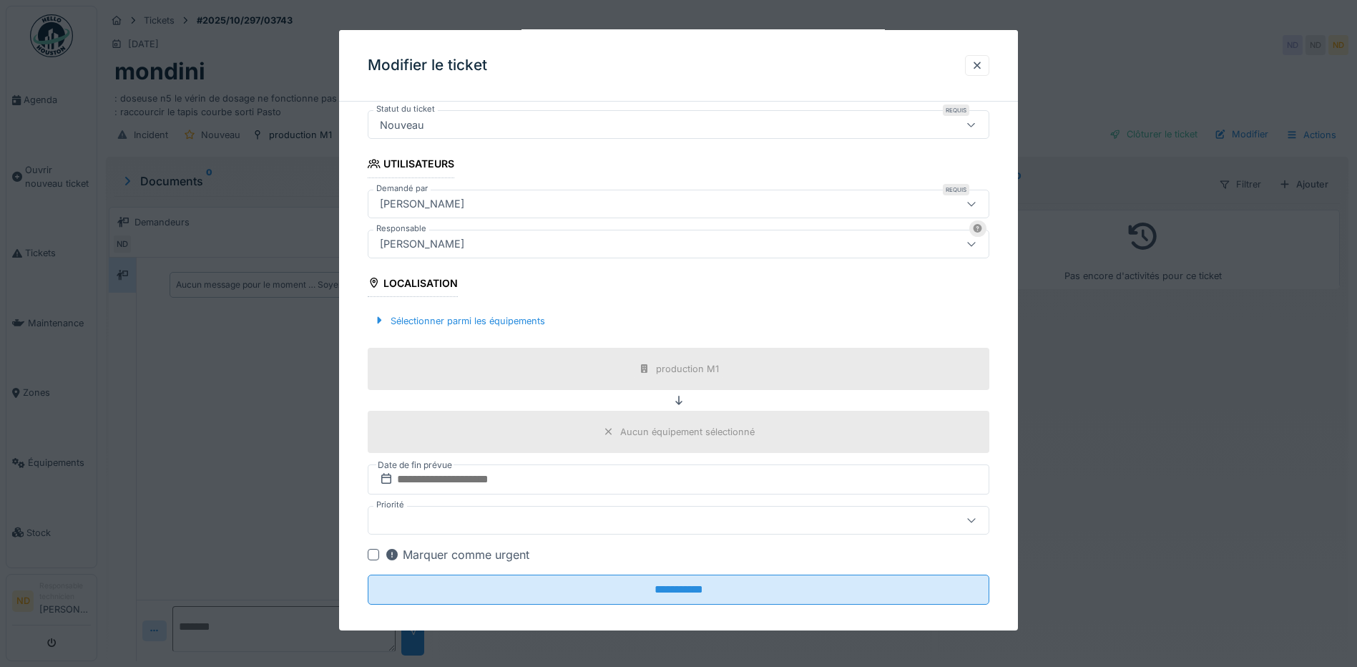
scroll to position [255, 0]
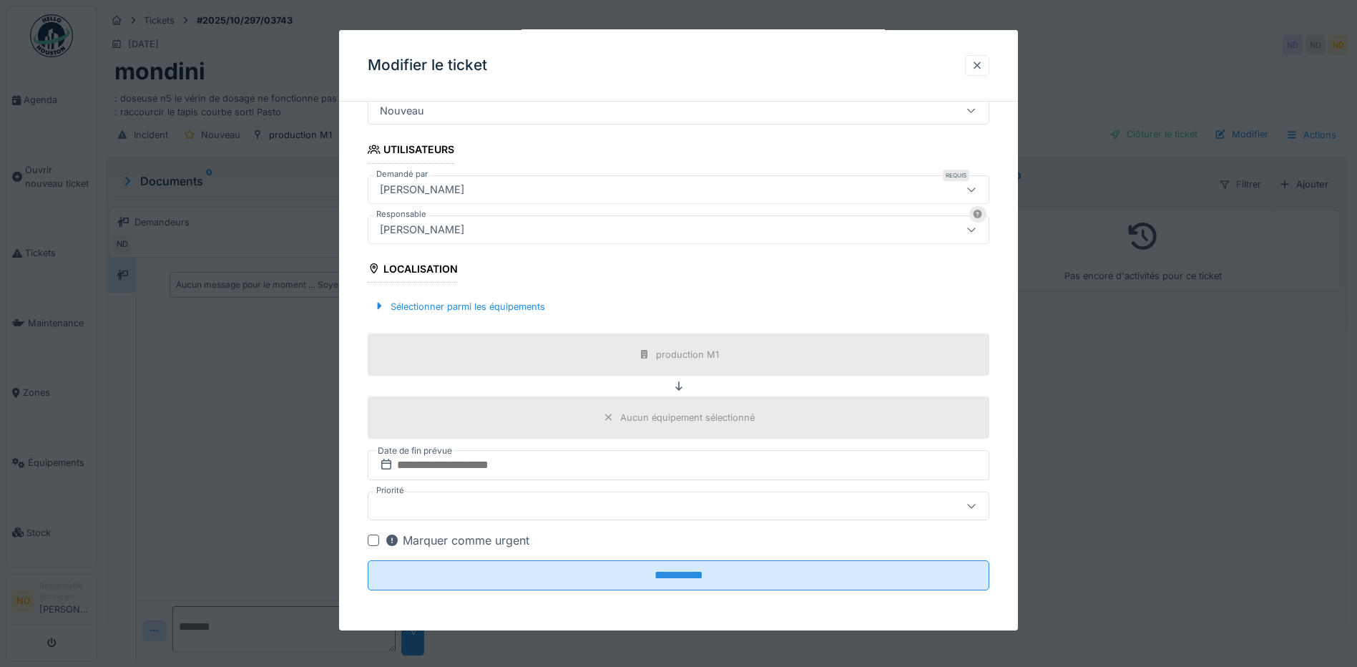
click at [983, 63] on div at bounding box center [976, 66] width 11 height 14
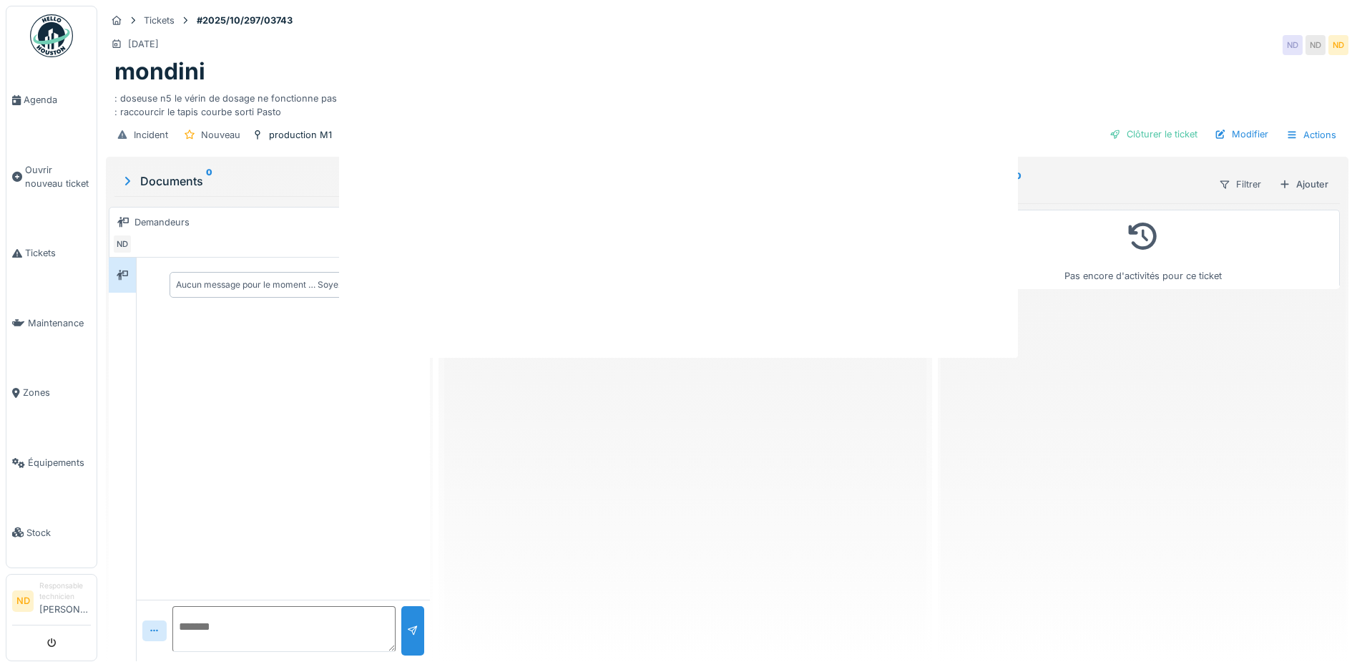
scroll to position [0, 0]
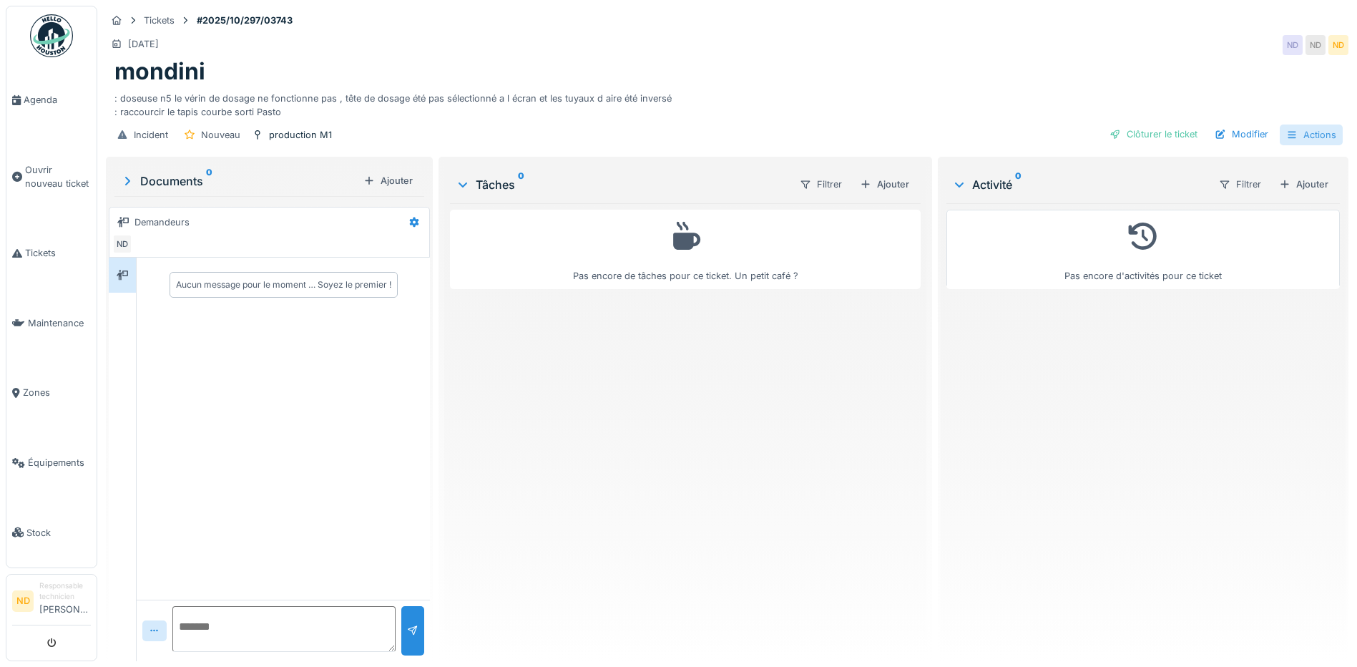
click at [1286, 132] on icon at bounding box center [1291, 134] width 11 height 9
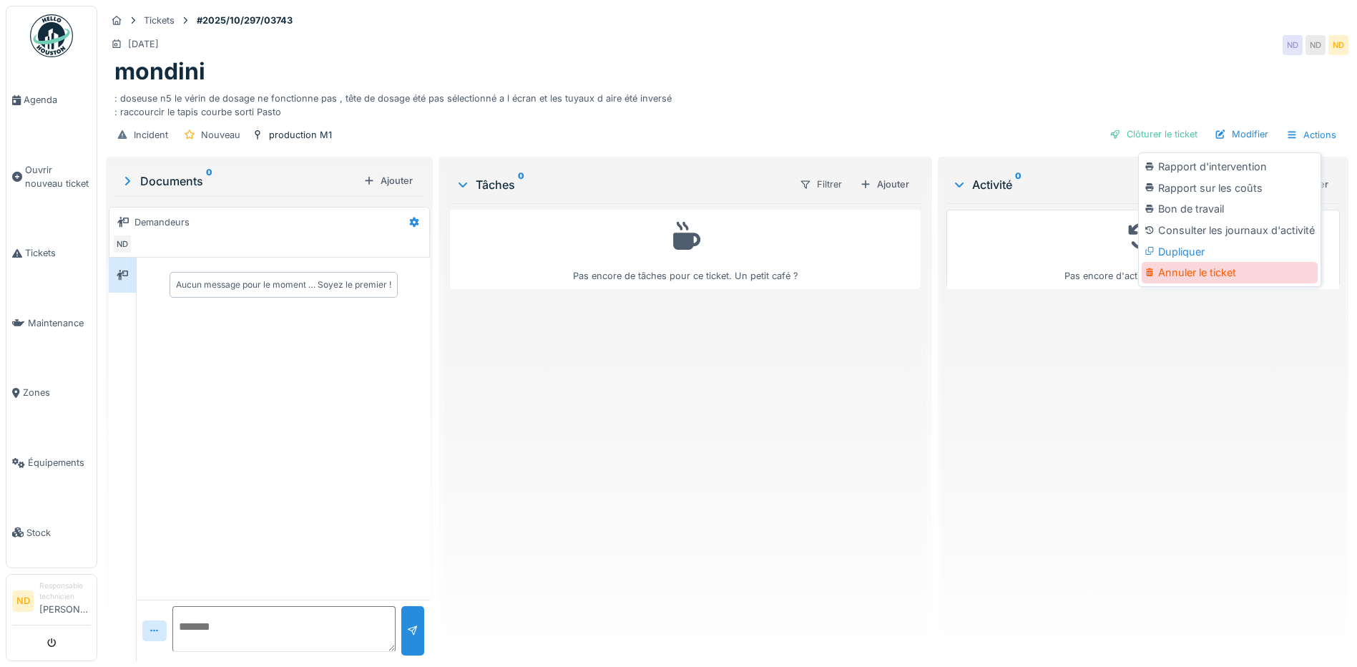
click at [1207, 274] on div "Annuler le ticket" at bounding box center [1230, 272] width 176 height 21
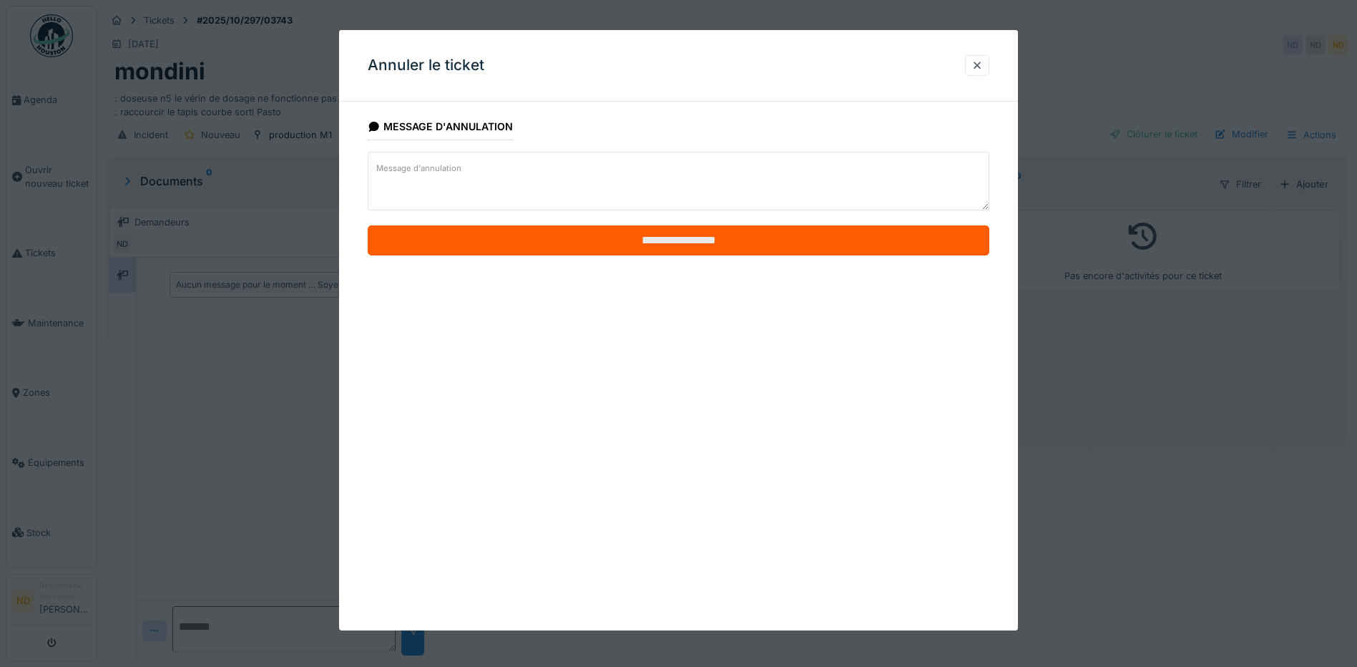
click at [614, 249] on input "**********" at bounding box center [679, 240] width 622 height 30
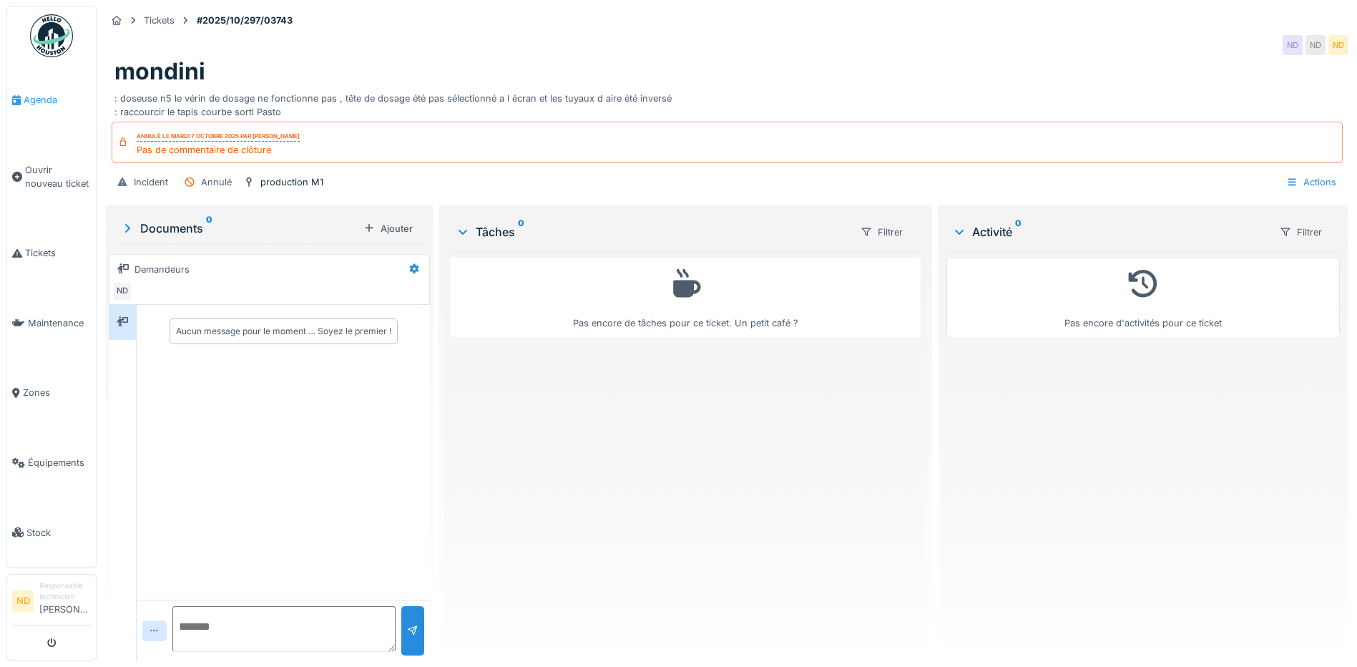
click at [28, 89] on link "Agenda" at bounding box center [51, 100] width 90 height 70
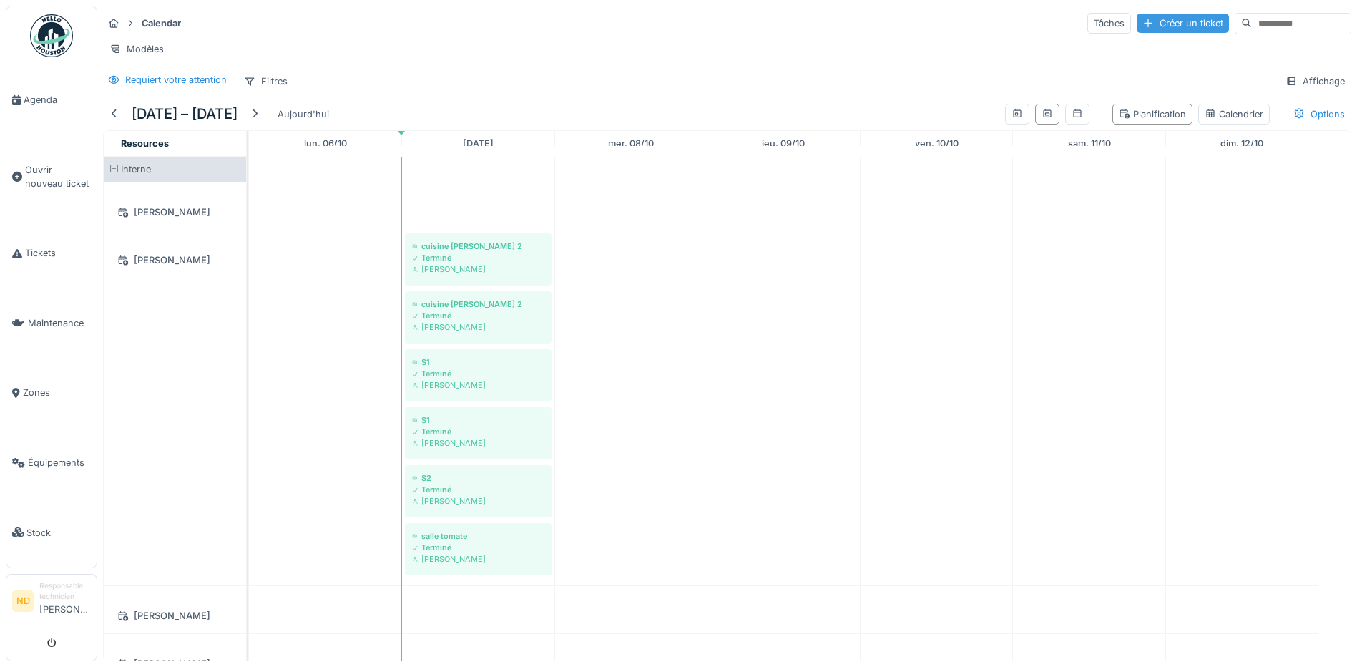
click at [1137, 19] on div "Créer un ticket" at bounding box center [1183, 23] width 92 height 19
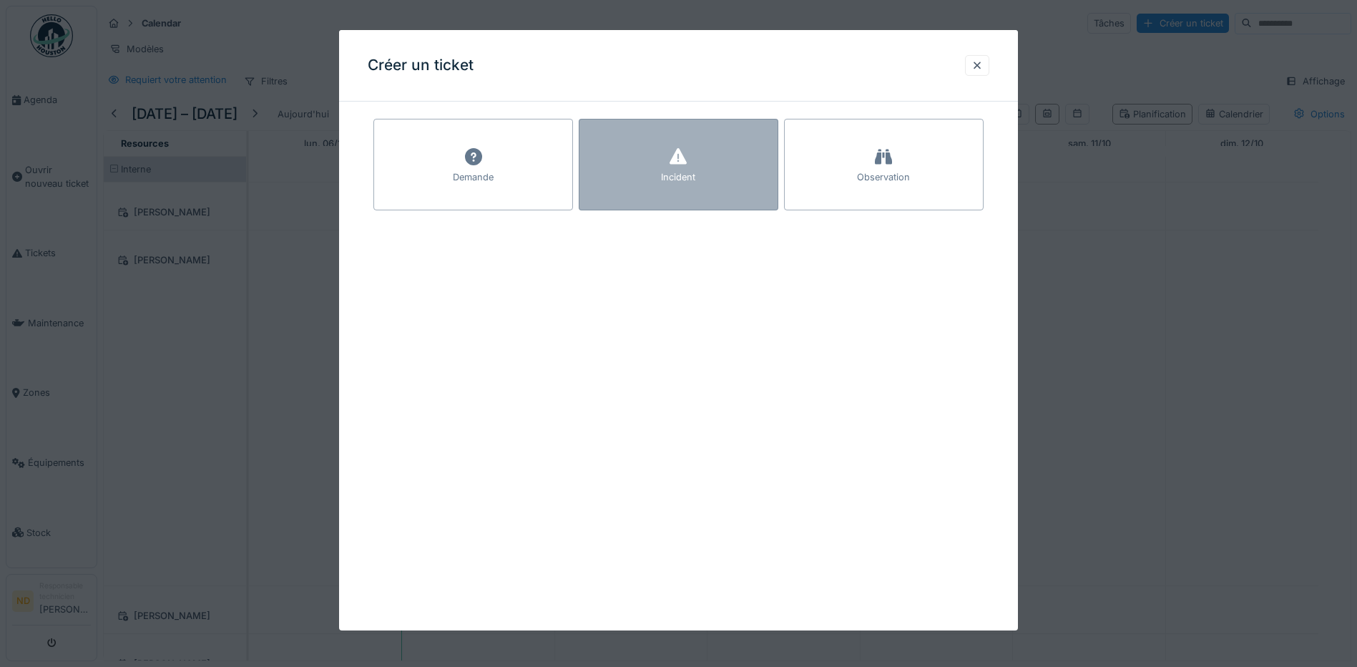
click at [700, 158] on div "Incident" at bounding box center [679, 165] width 200 height 92
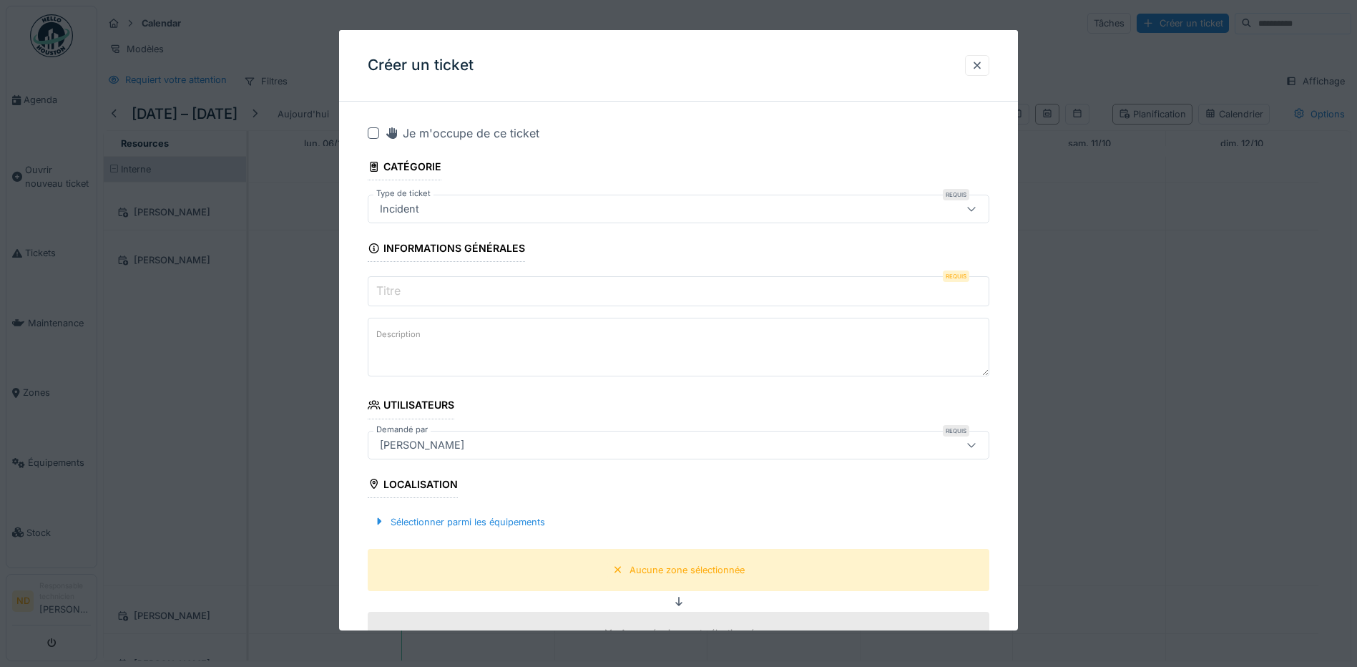
click at [373, 129] on div at bounding box center [373, 132] width 11 height 11
click at [401, 288] on label "Titre" at bounding box center [388, 290] width 30 height 17
click at [401, 288] on input "Titre" at bounding box center [679, 291] width 622 height 30
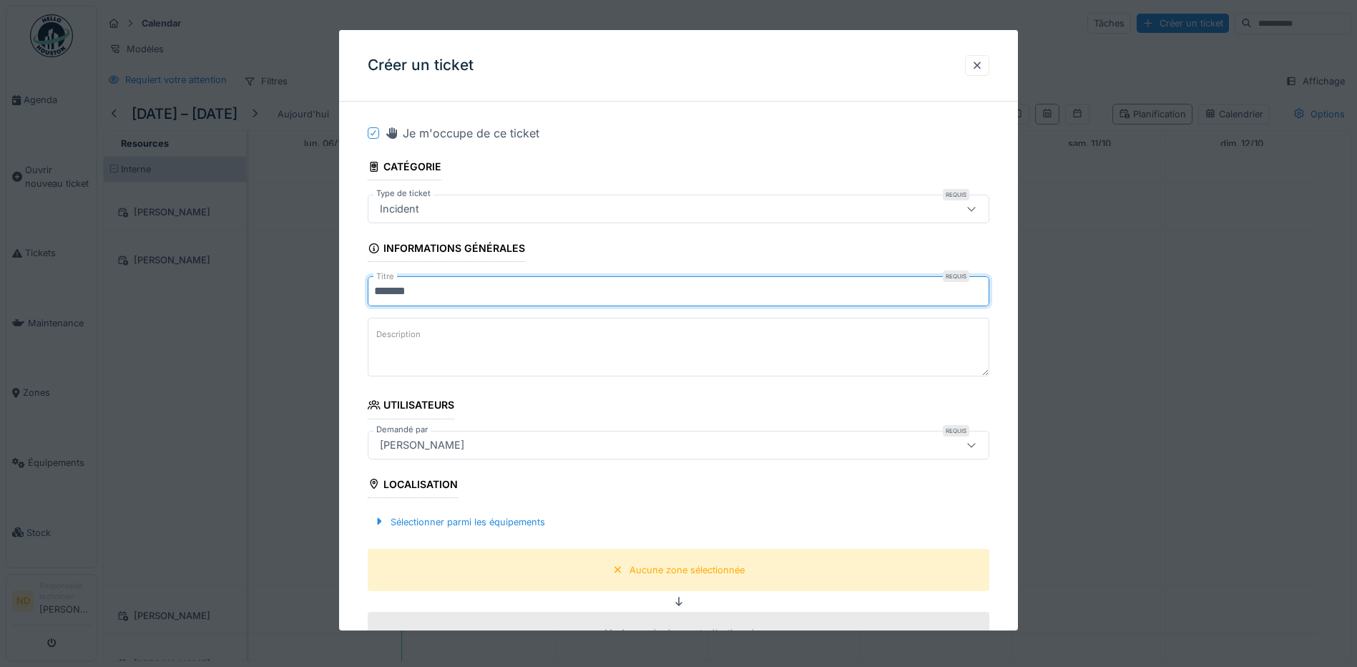
type input "*******"
click at [392, 349] on textarea "Description" at bounding box center [679, 347] width 622 height 59
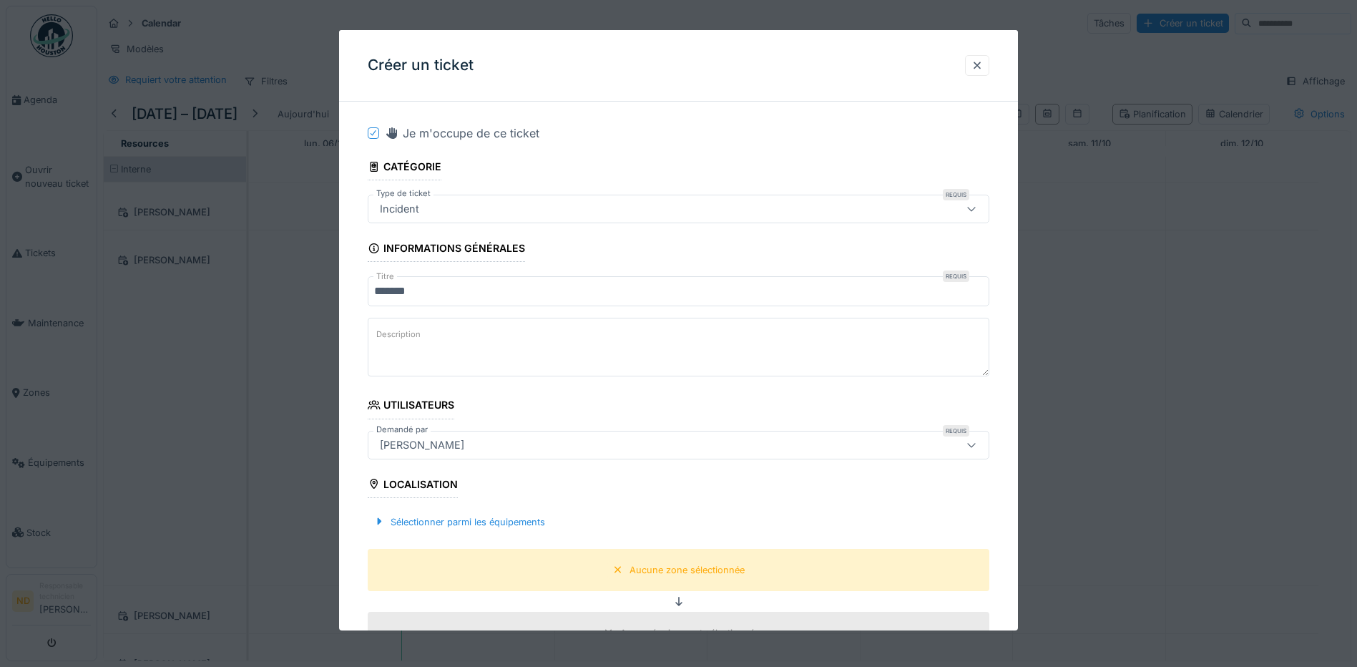
paste textarea "**********"
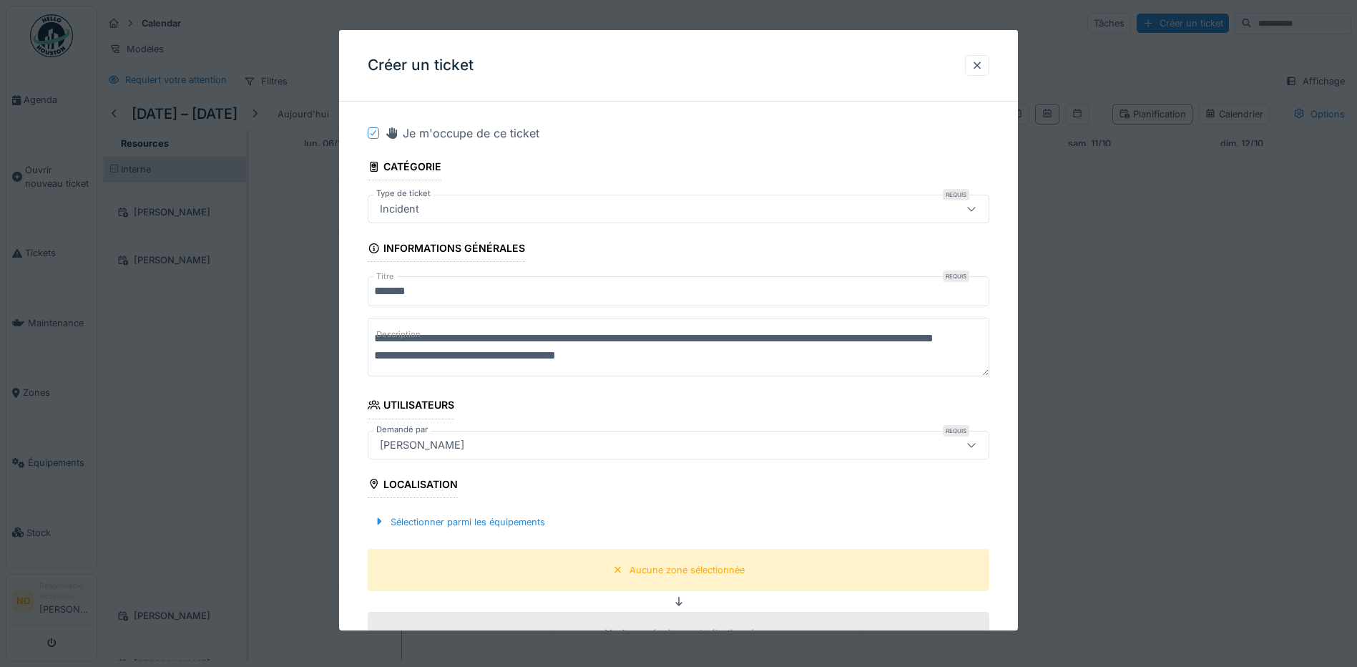
scroll to position [5, 0]
click at [391, 369] on textarea "**********" at bounding box center [681, 347] width 627 height 59
type textarea "**********"
click at [470, 519] on div "Sélectionner parmi les équipements" at bounding box center [459, 520] width 183 height 19
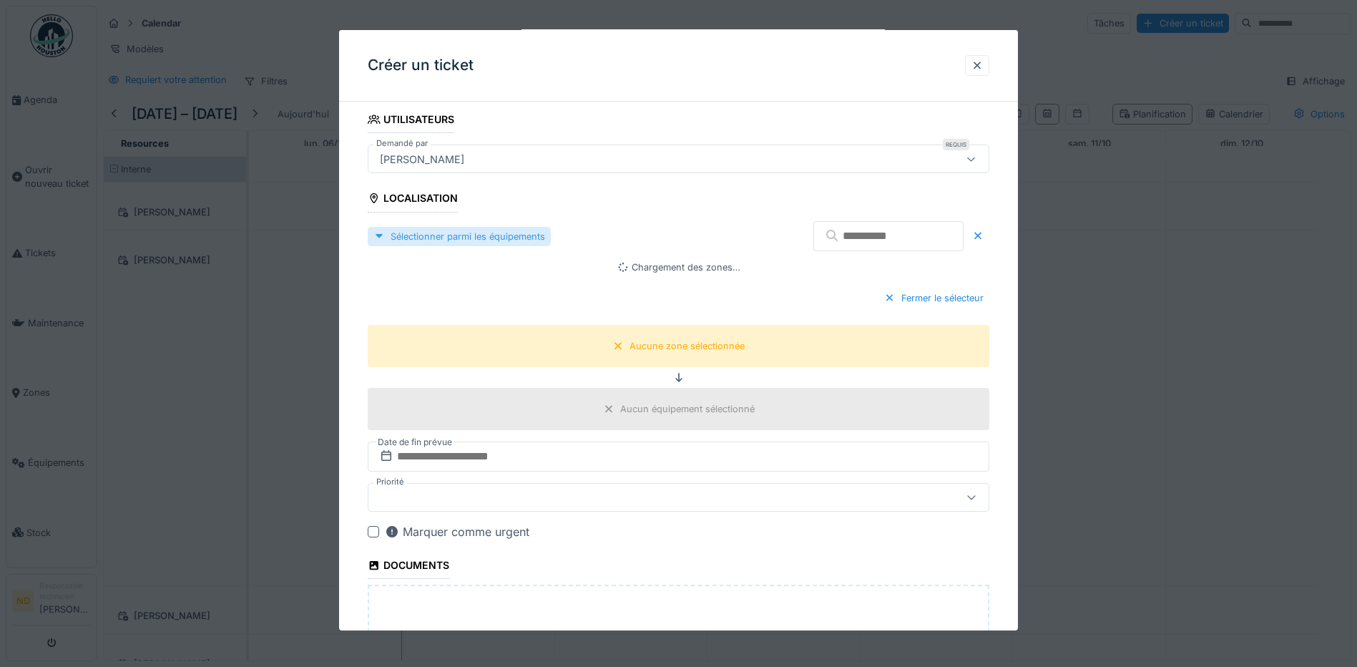
scroll to position [286, 0]
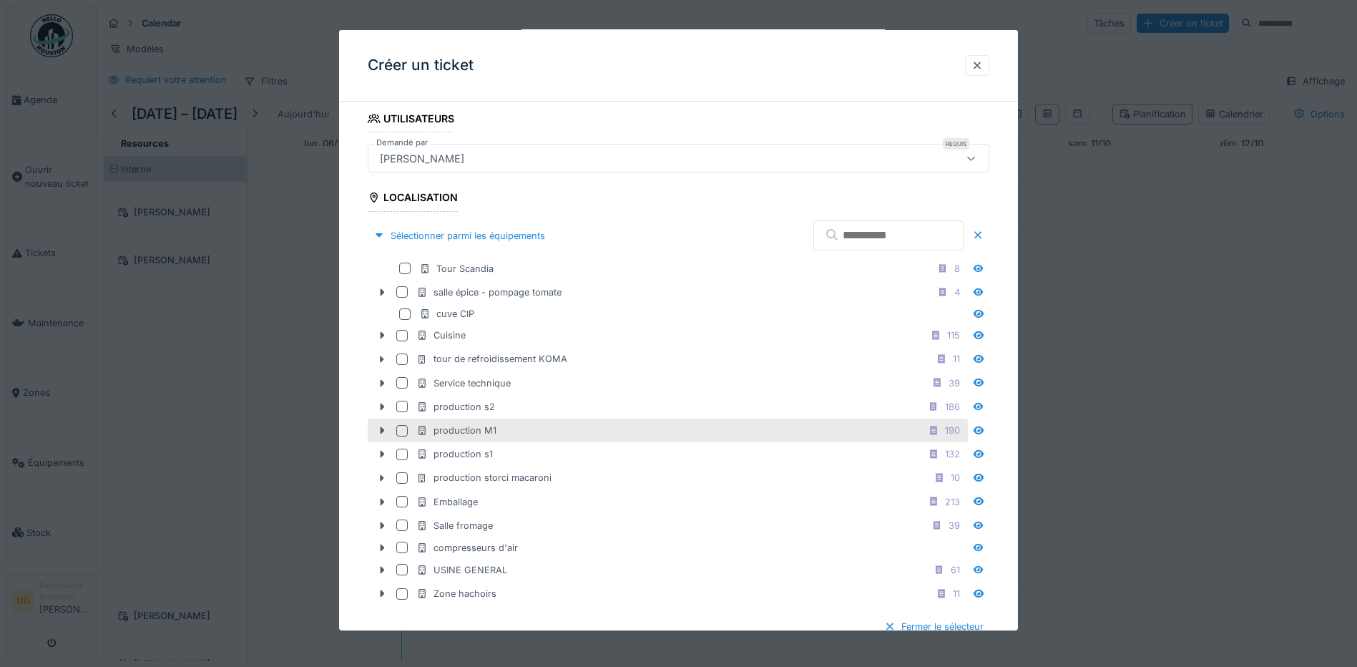
click at [404, 423] on div "production M1 190" at bounding box center [668, 430] width 600 height 24
click at [400, 431] on div at bounding box center [401, 430] width 11 height 11
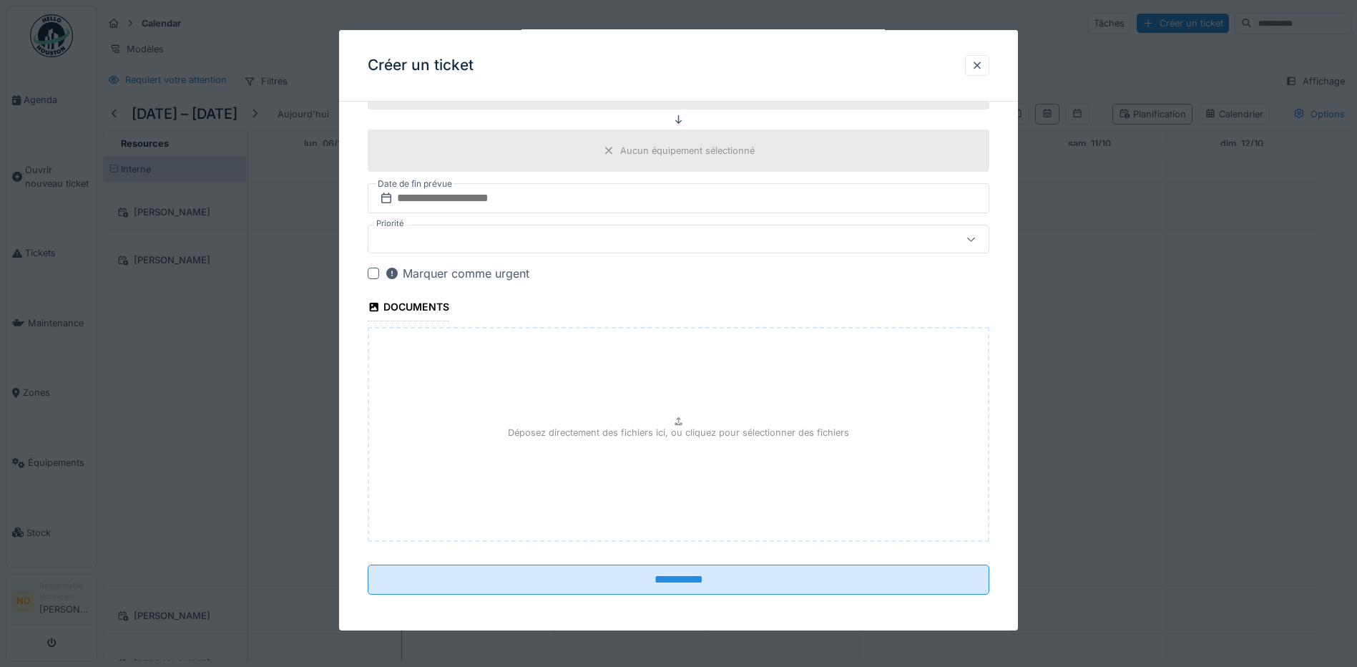
scroll to position [877, 0]
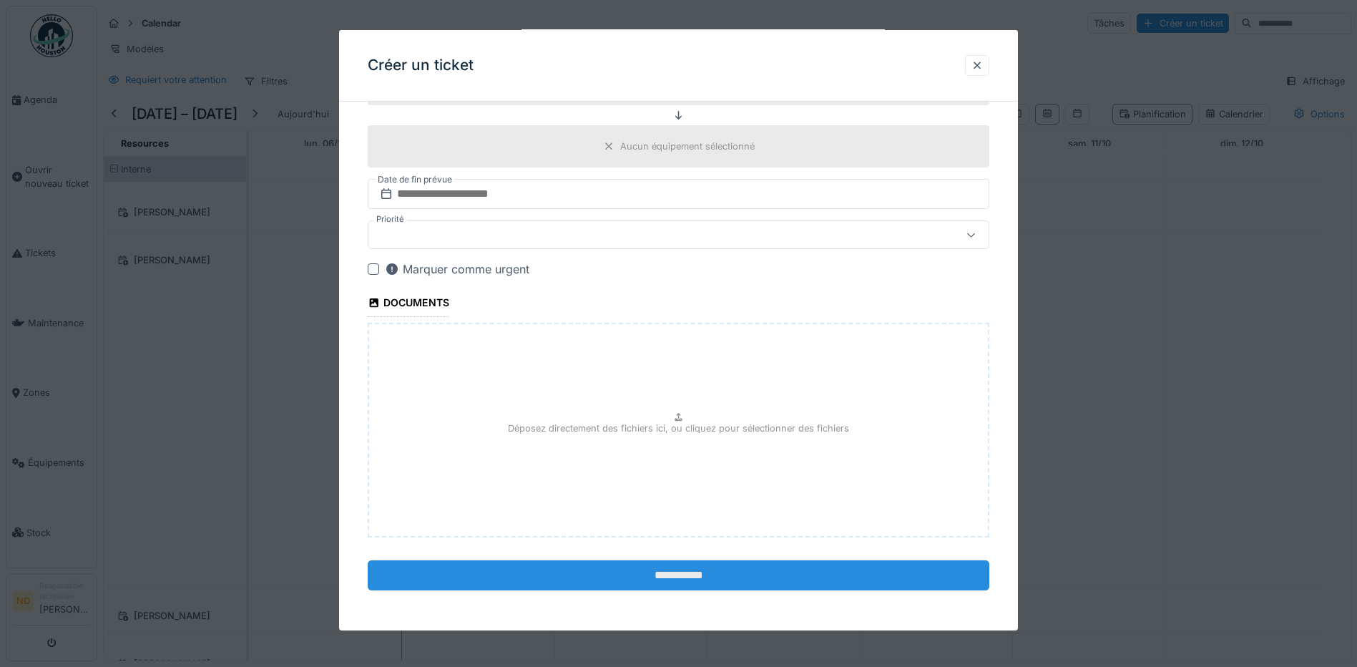
click at [738, 579] on input "**********" at bounding box center [679, 575] width 622 height 30
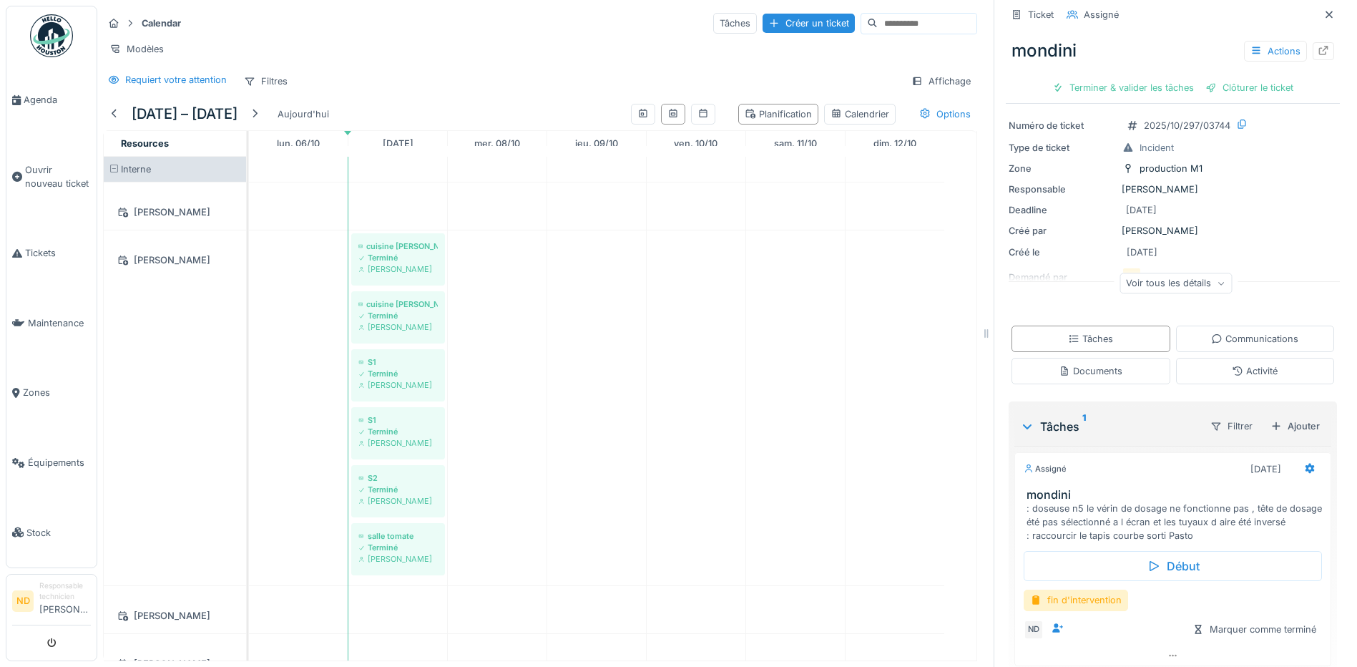
scroll to position [130, 0]
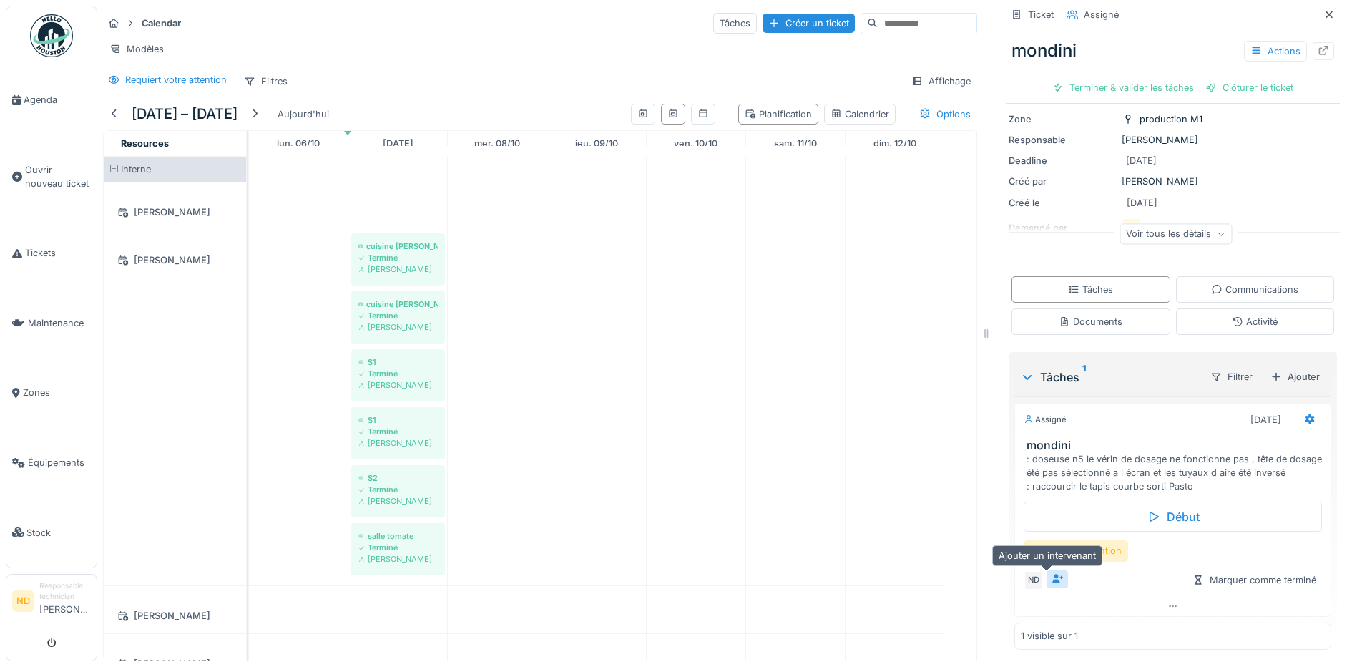
click at [1052, 583] on icon at bounding box center [1057, 578] width 11 height 9
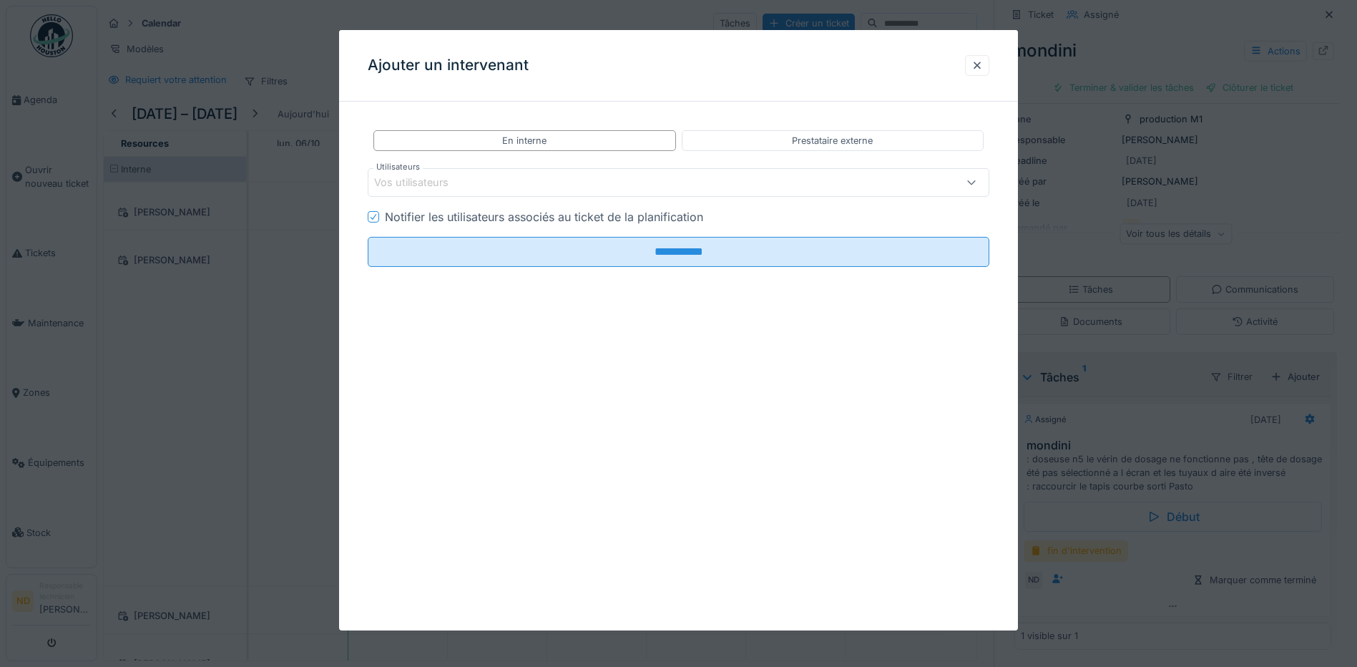
click at [394, 175] on div "Vos utilisateurs" at bounding box center [421, 183] width 94 height 16
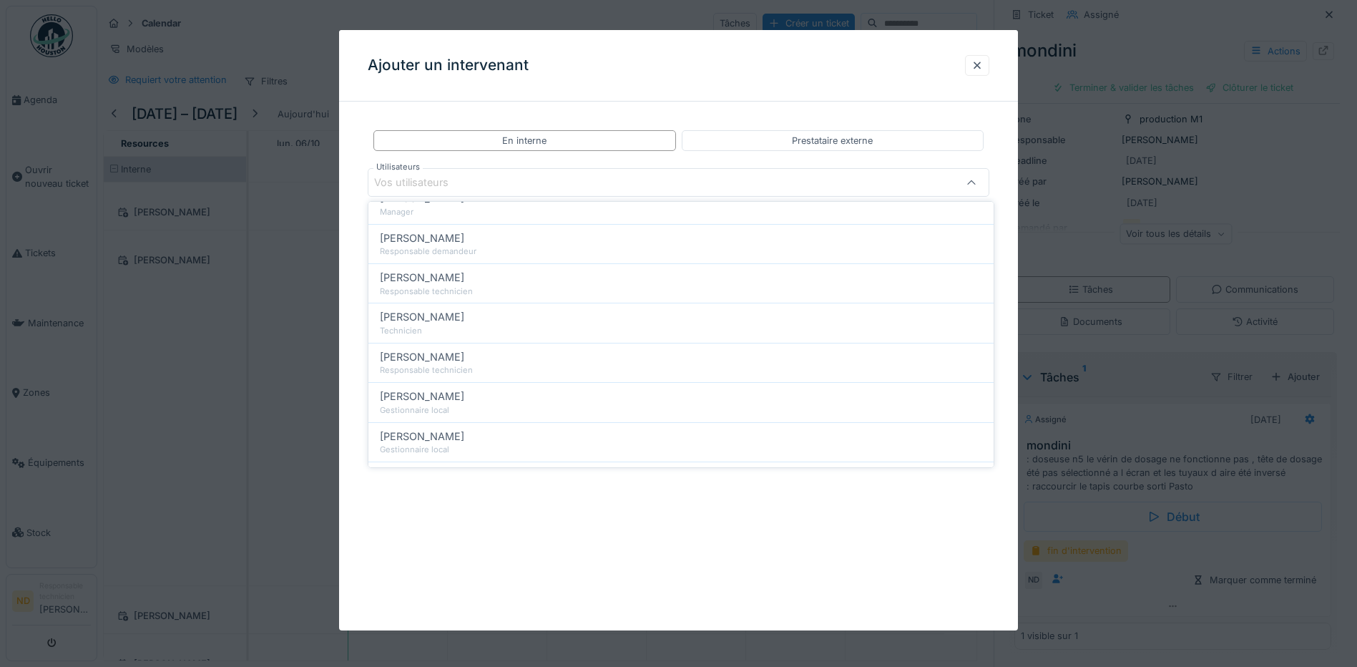
scroll to position [429, 0]
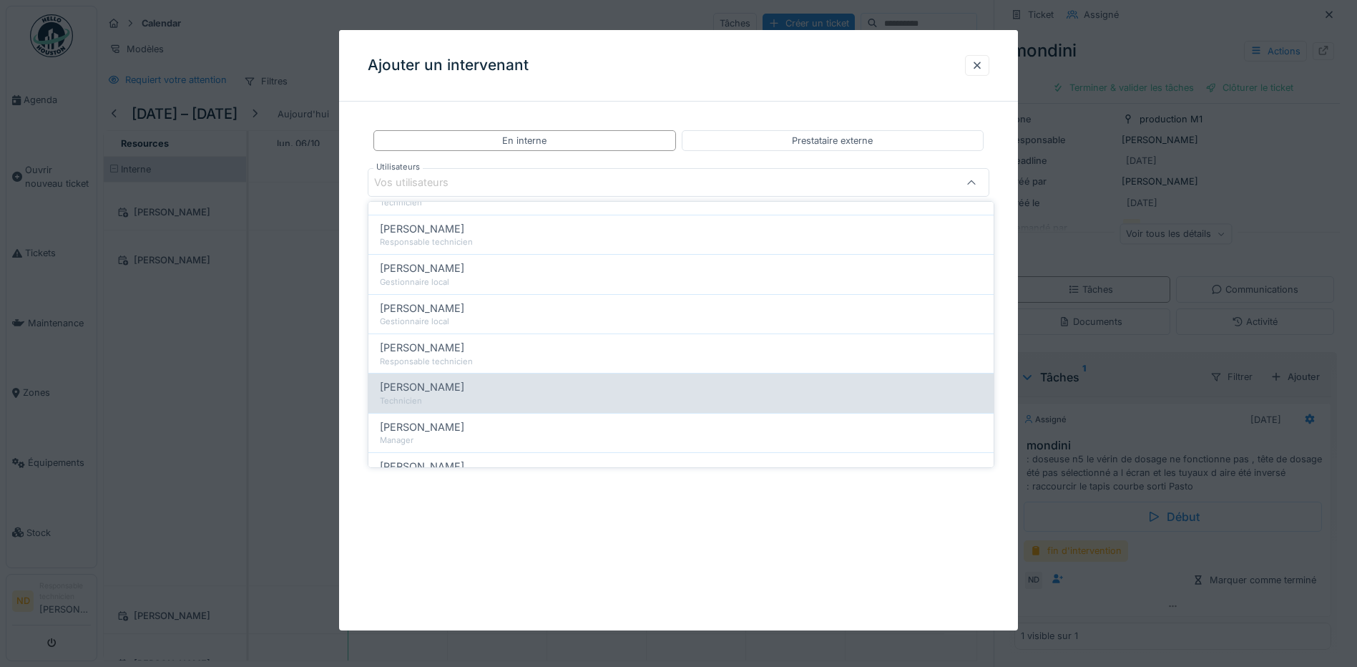
click at [451, 389] on div "[PERSON_NAME]" at bounding box center [681, 387] width 602 height 16
type input "*****"
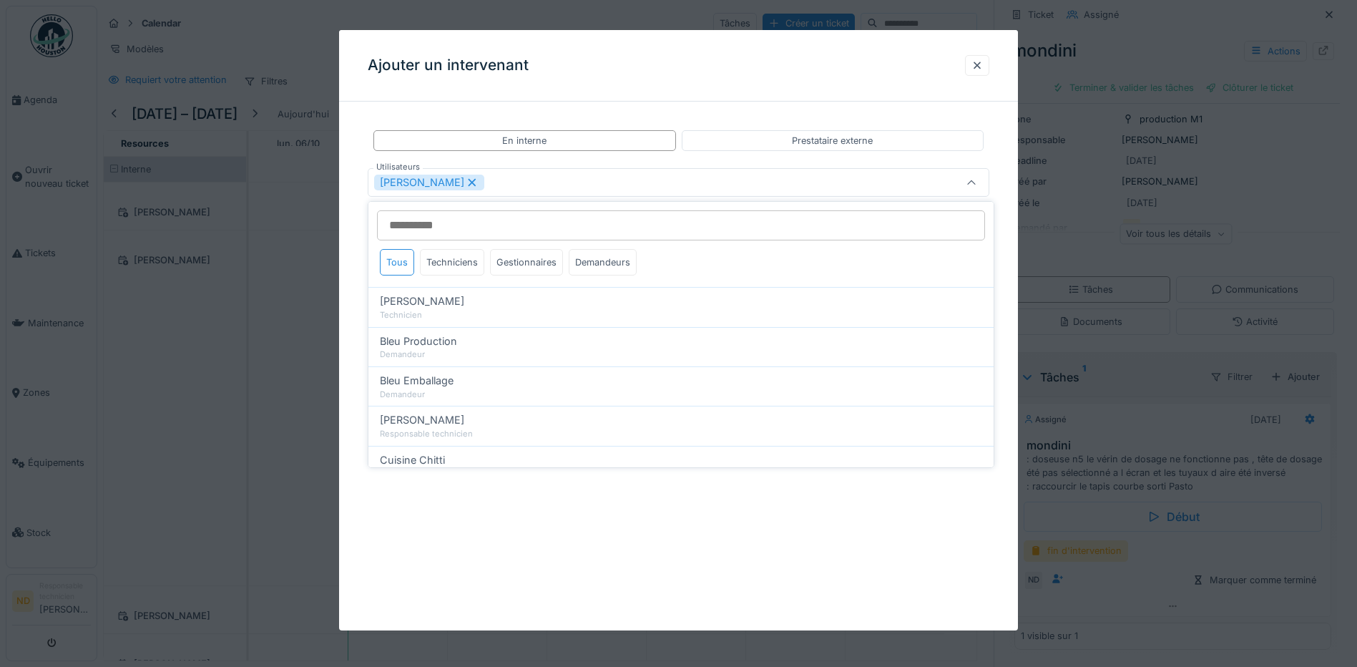
click at [587, 186] on div "[PERSON_NAME]" at bounding box center [642, 183] width 536 height 16
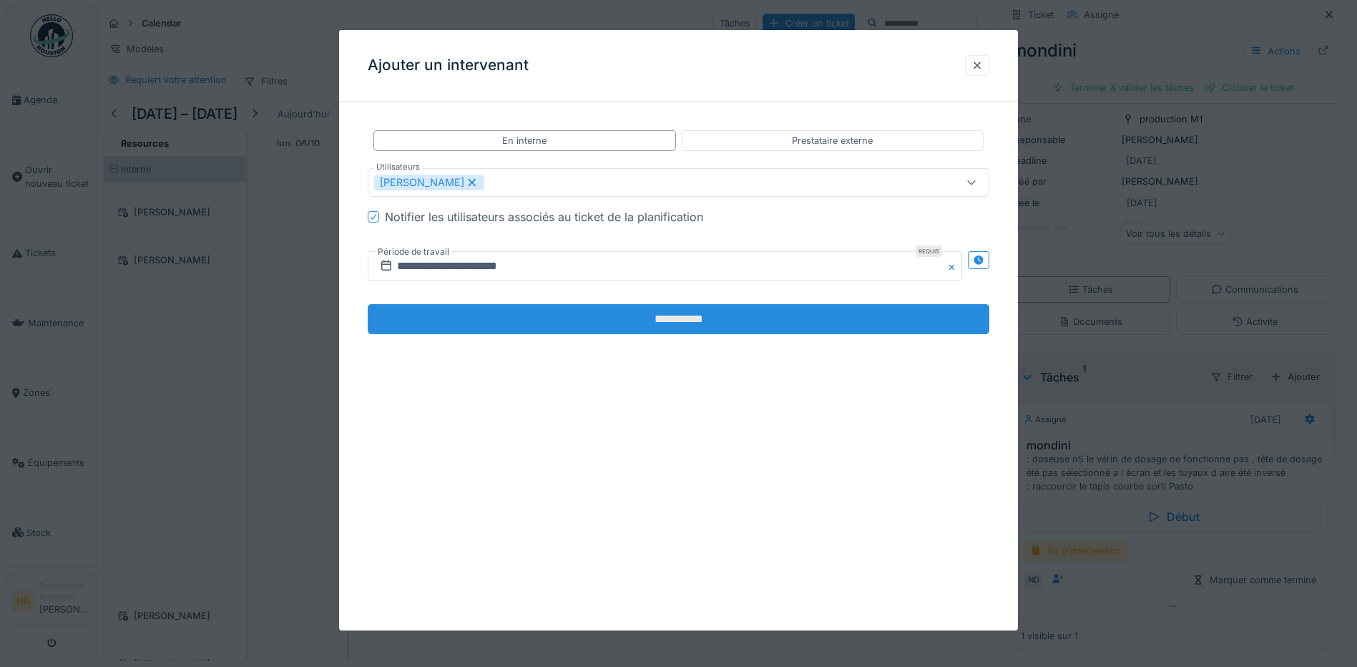
click at [717, 325] on input "**********" at bounding box center [679, 319] width 622 height 30
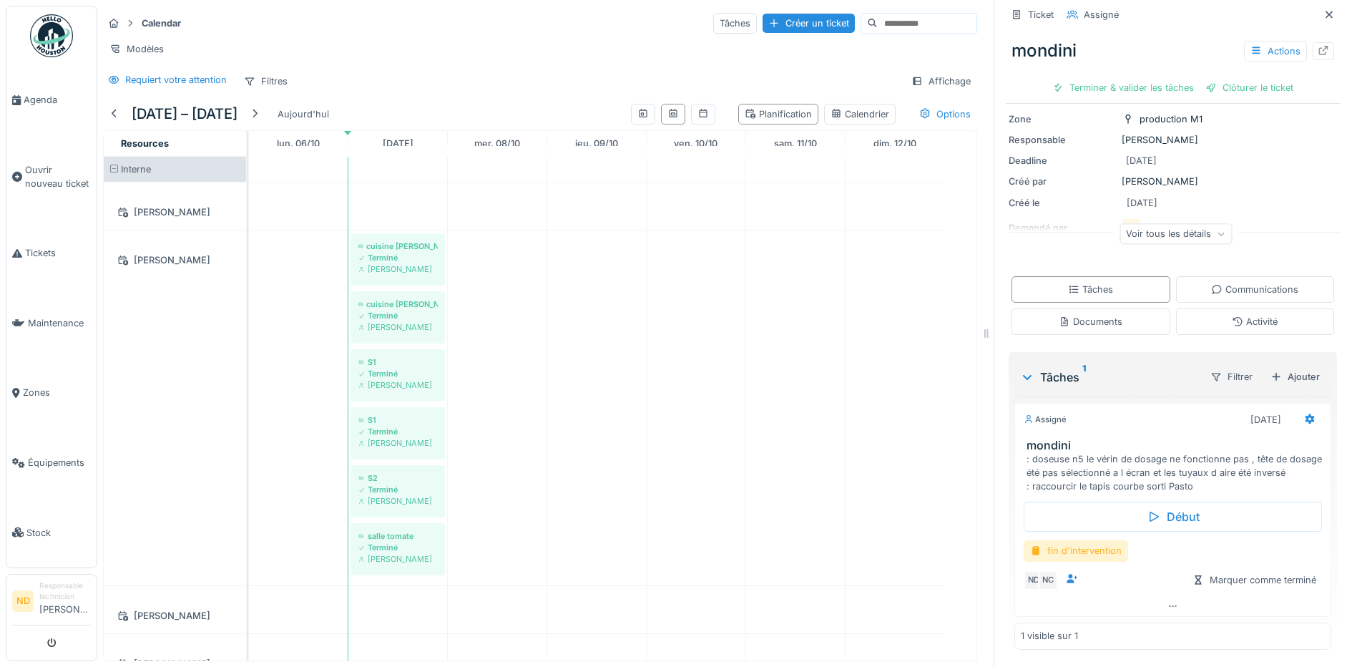
click at [1066, 554] on div "fin d'intervention" at bounding box center [1076, 550] width 104 height 21
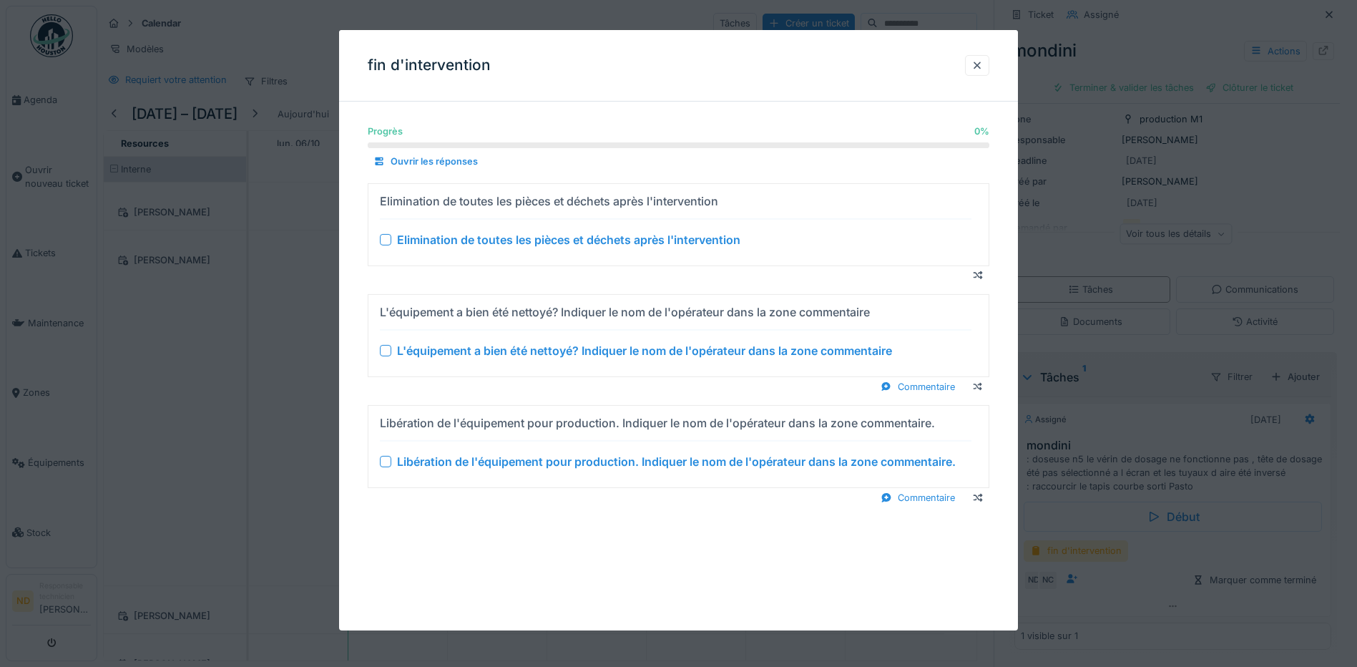
click at [385, 237] on div at bounding box center [385, 239] width 11 height 11
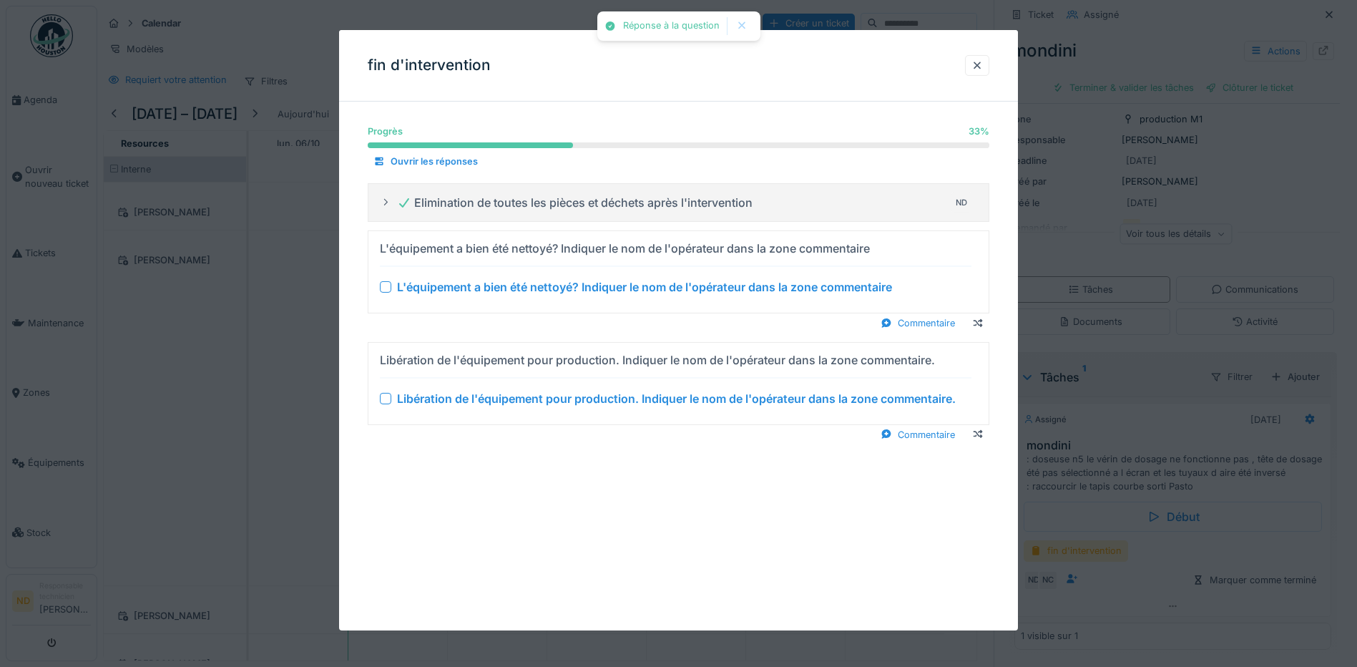
click at [382, 293] on div "L'équipement a bien été nettoyé? Indiquer le nom de l'opérateur dans la zone co…" at bounding box center [676, 286] width 592 height 17
click at [388, 289] on div at bounding box center [385, 286] width 11 height 11
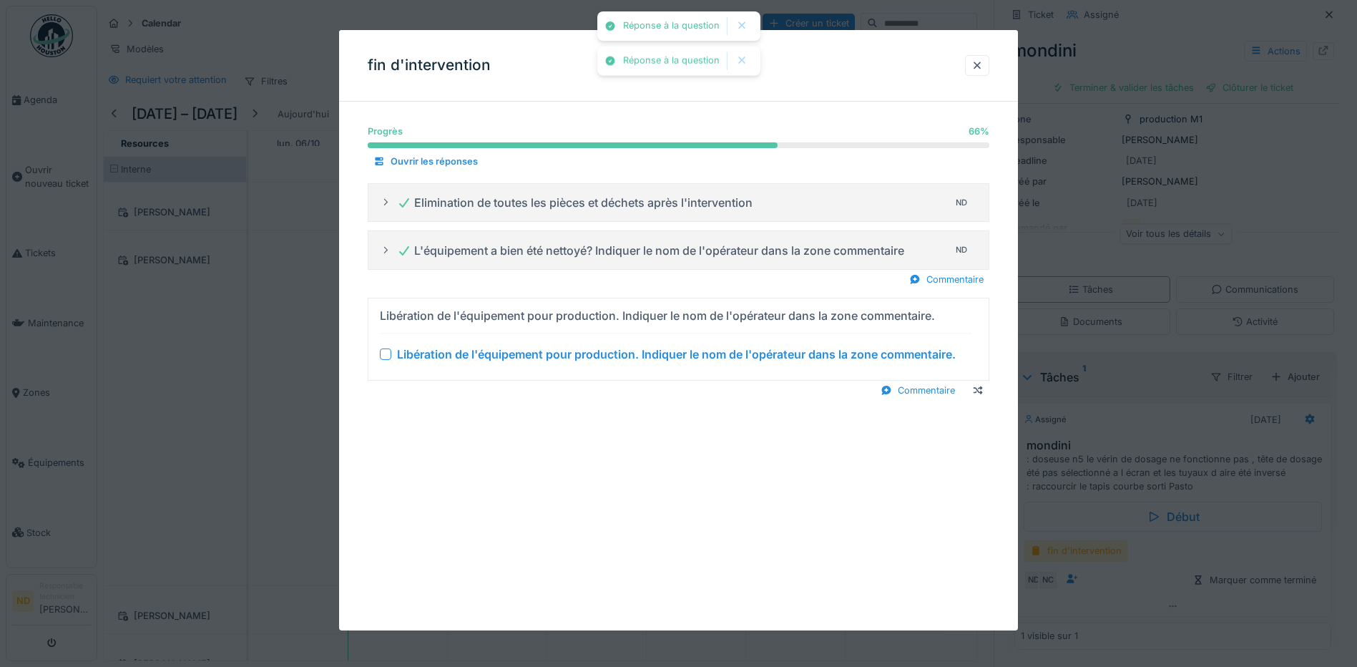
click at [383, 351] on div at bounding box center [385, 353] width 11 height 11
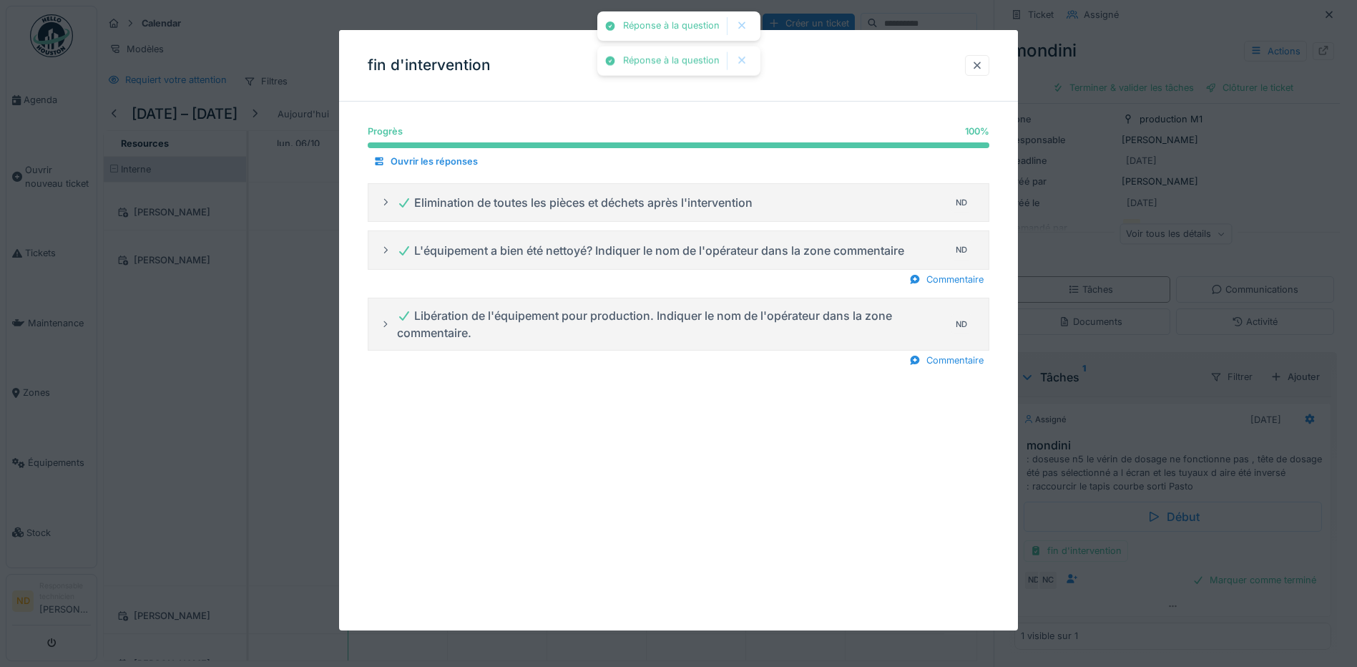
click at [981, 62] on div at bounding box center [976, 66] width 11 height 14
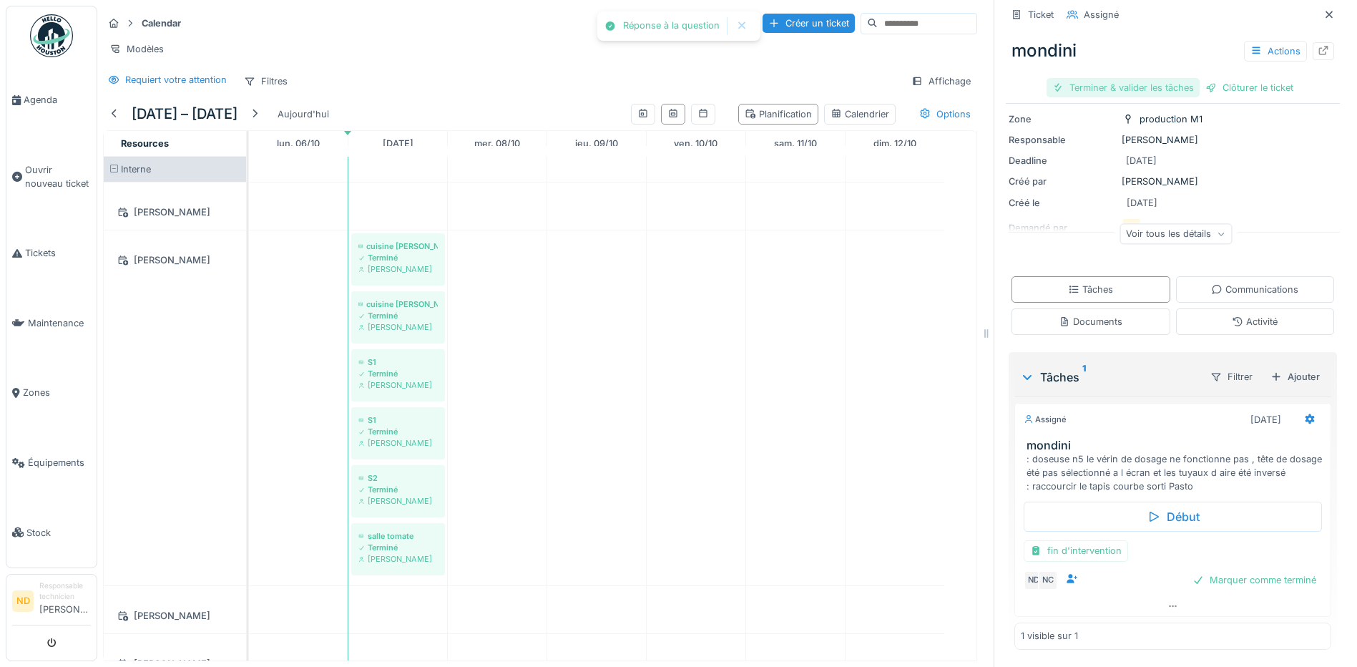
click at [1085, 89] on div "Terminer & valider les tâches" at bounding box center [1123, 87] width 153 height 19
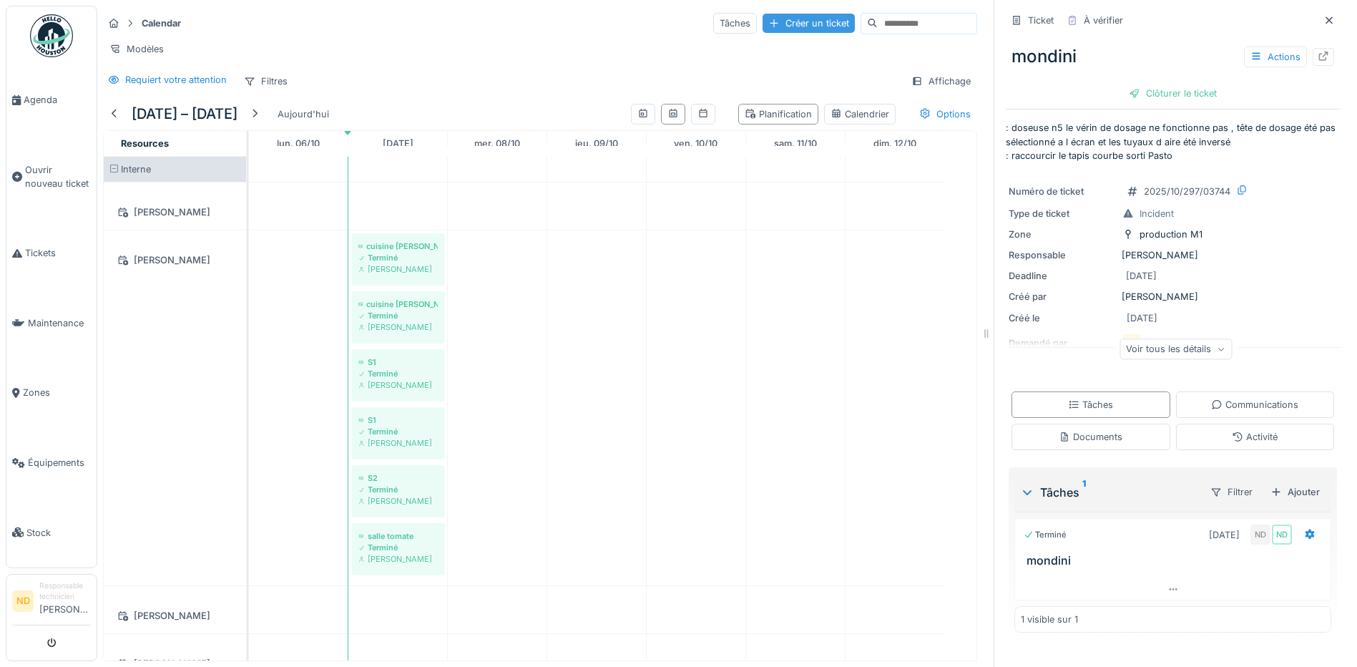
click at [763, 23] on div "Créer un ticket" at bounding box center [809, 23] width 92 height 19
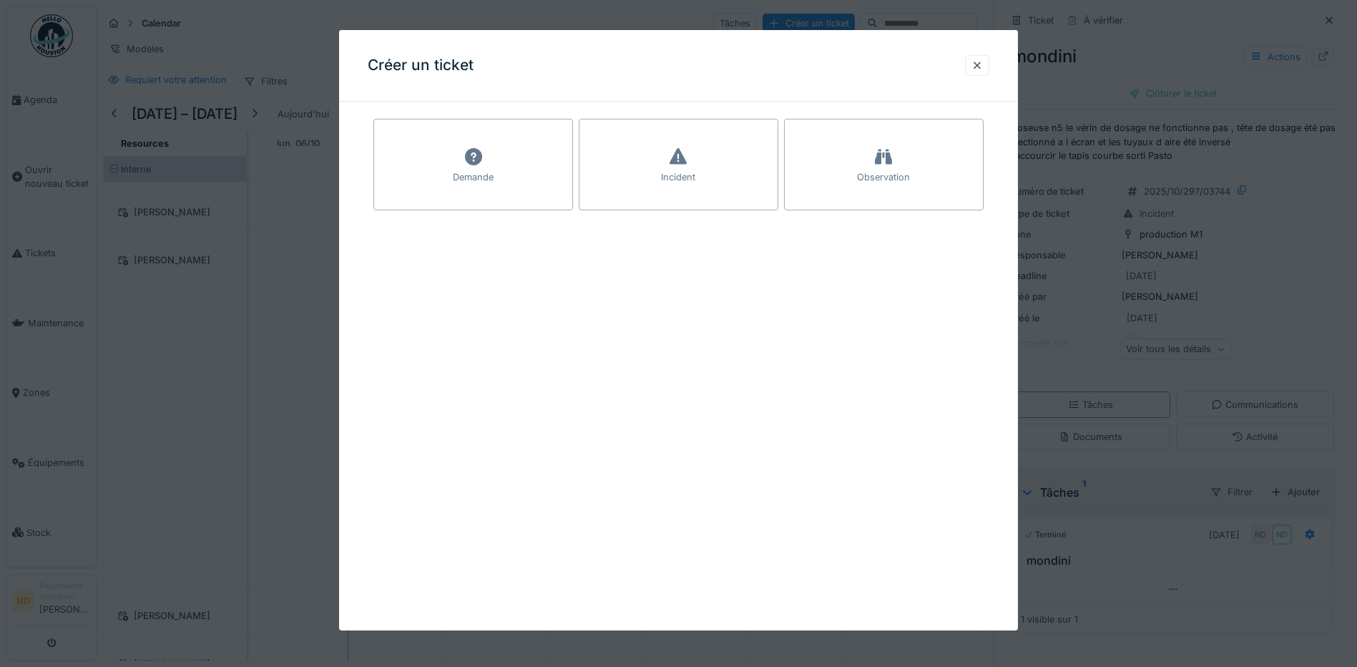
click at [654, 172] on div "Incident" at bounding box center [679, 165] width 200 height 92
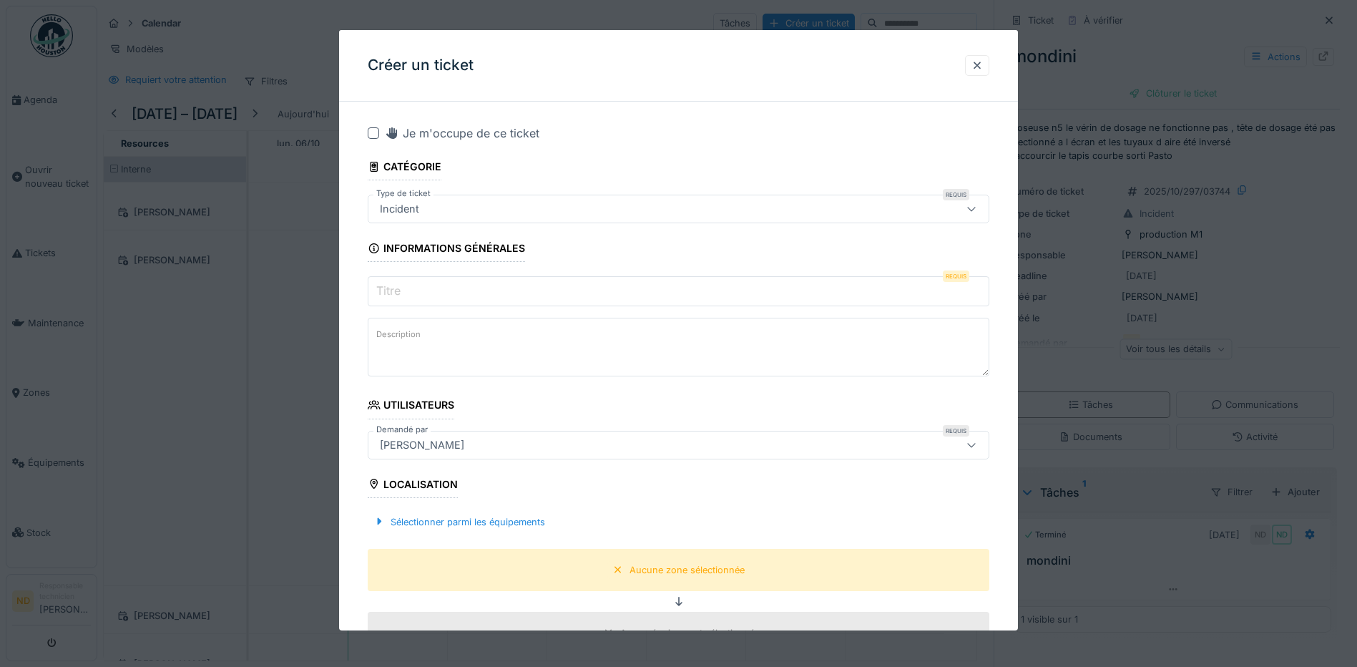
click at [374, 137] on div at bounding box center [373, 132] width 11 height 11
click at [403, 285] on label "Titre" at bounding box center [388, 290] width 30 height 17
click at [403, 285] on input "Titre" at bounding box center [679, 291] width 622 height 30
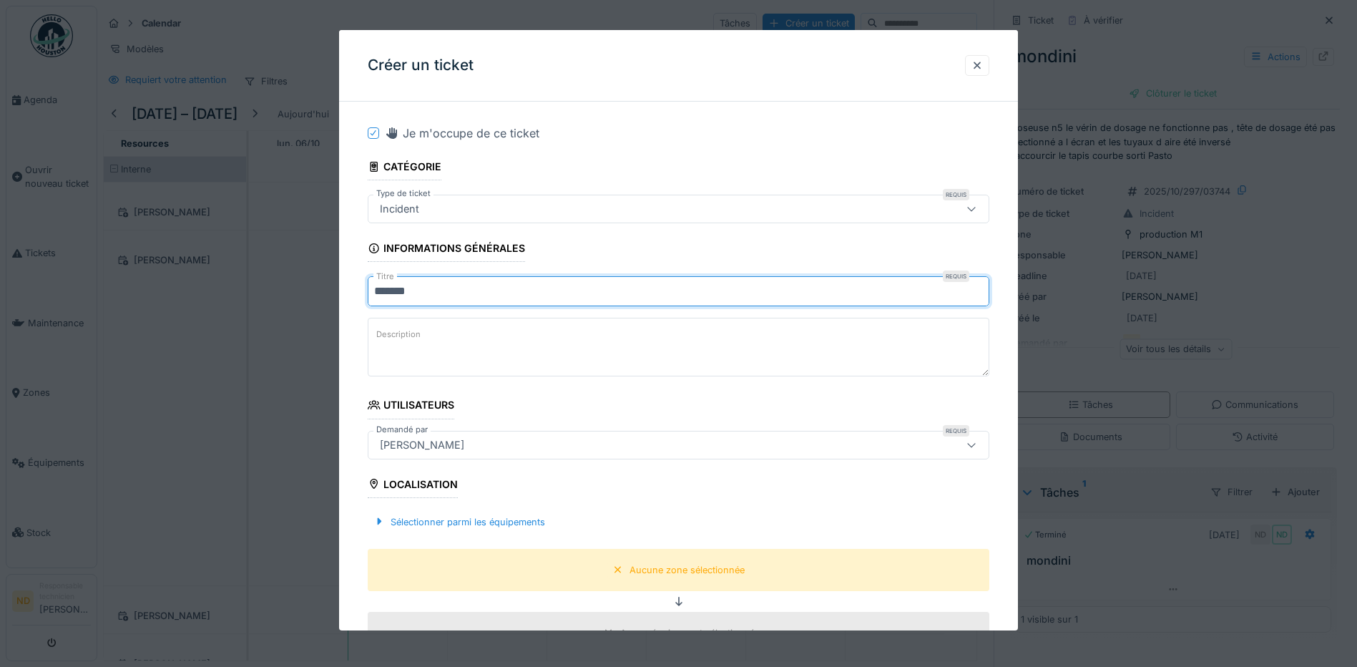
type input "*******"
click at [400, 354] on textarea "Description" at bounding box center [679, 347] width 622 height 59
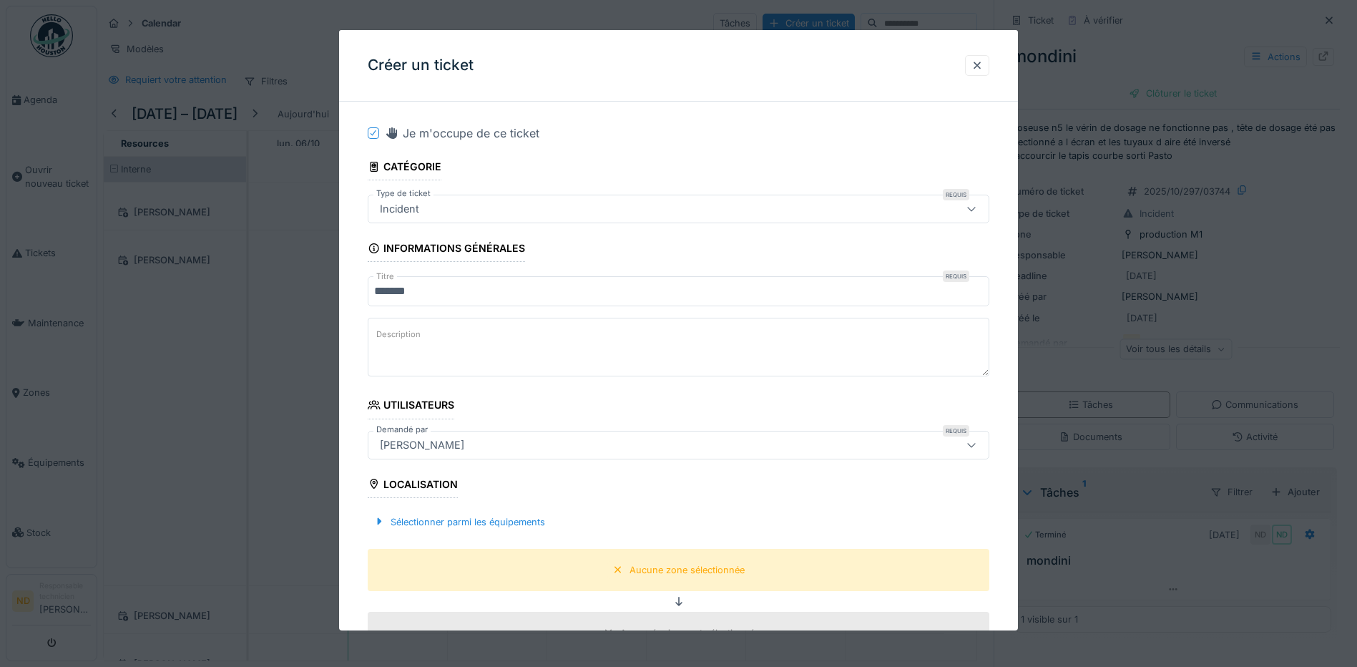
paste textarea "**********"
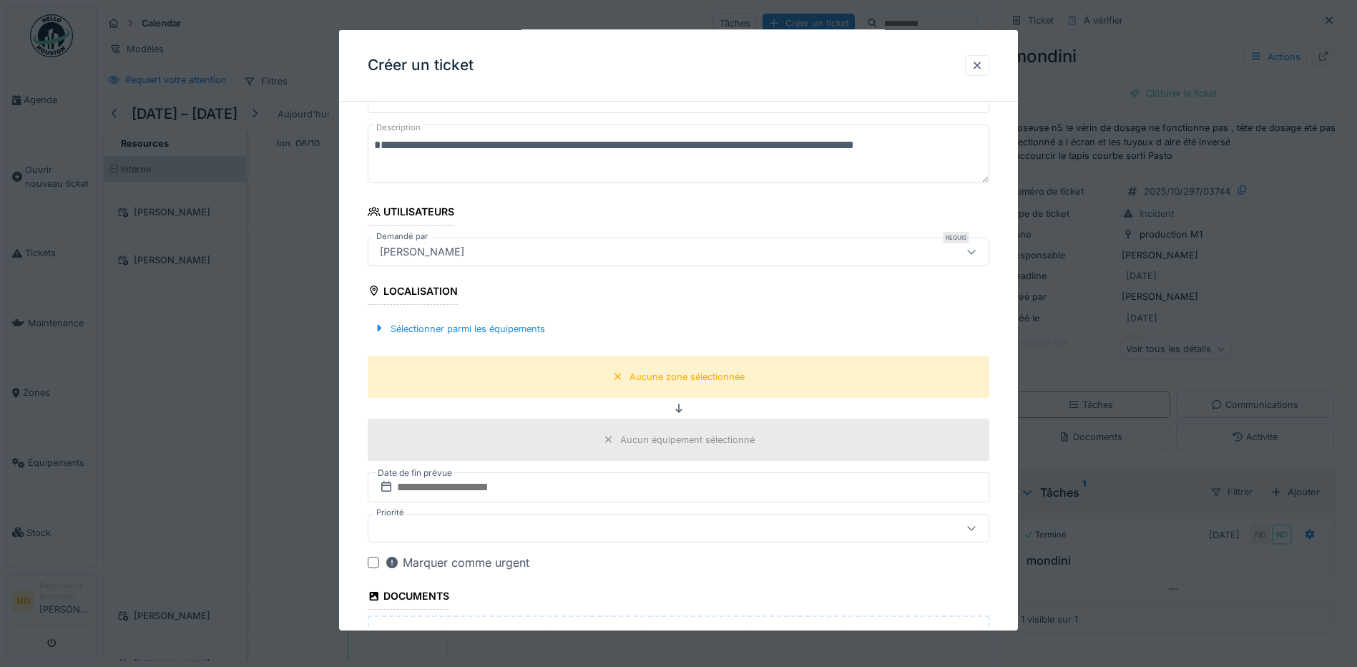
scroll to position [215, 0]
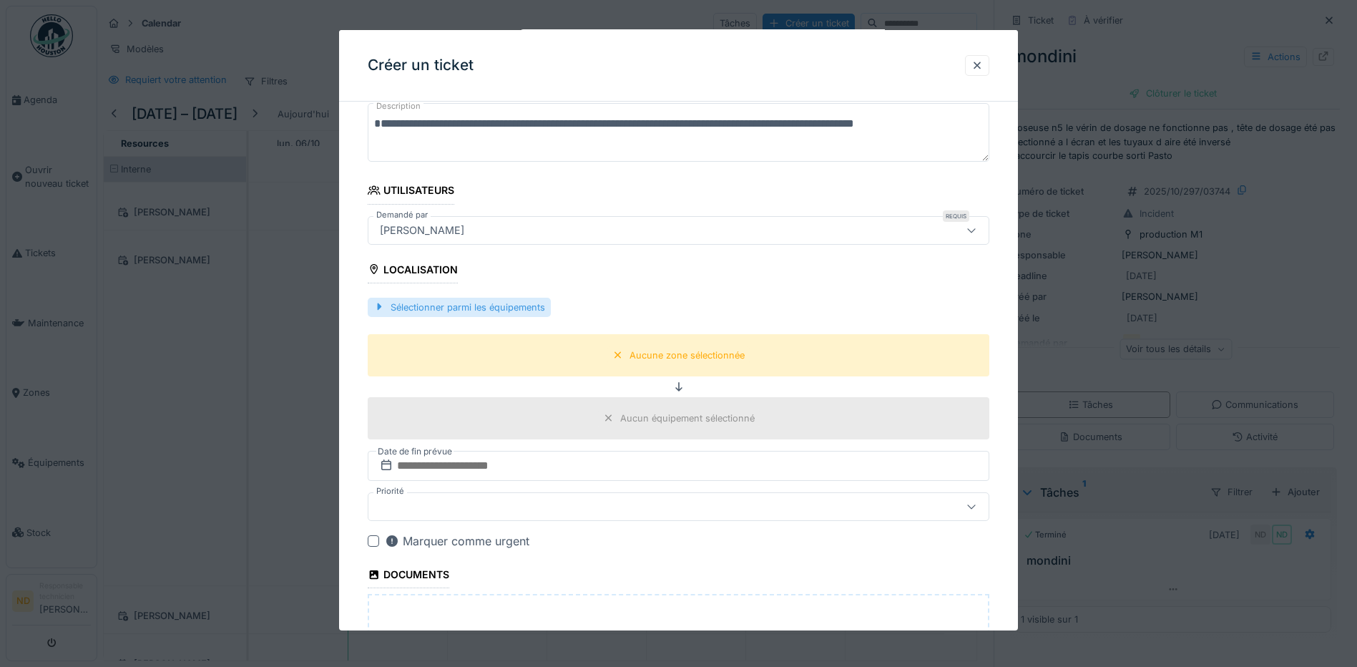
type textarea "**********"
click at [470, 305] on div "Sélectionner parmi les équipements" at bounding box center [459, 307] width 183 height 19
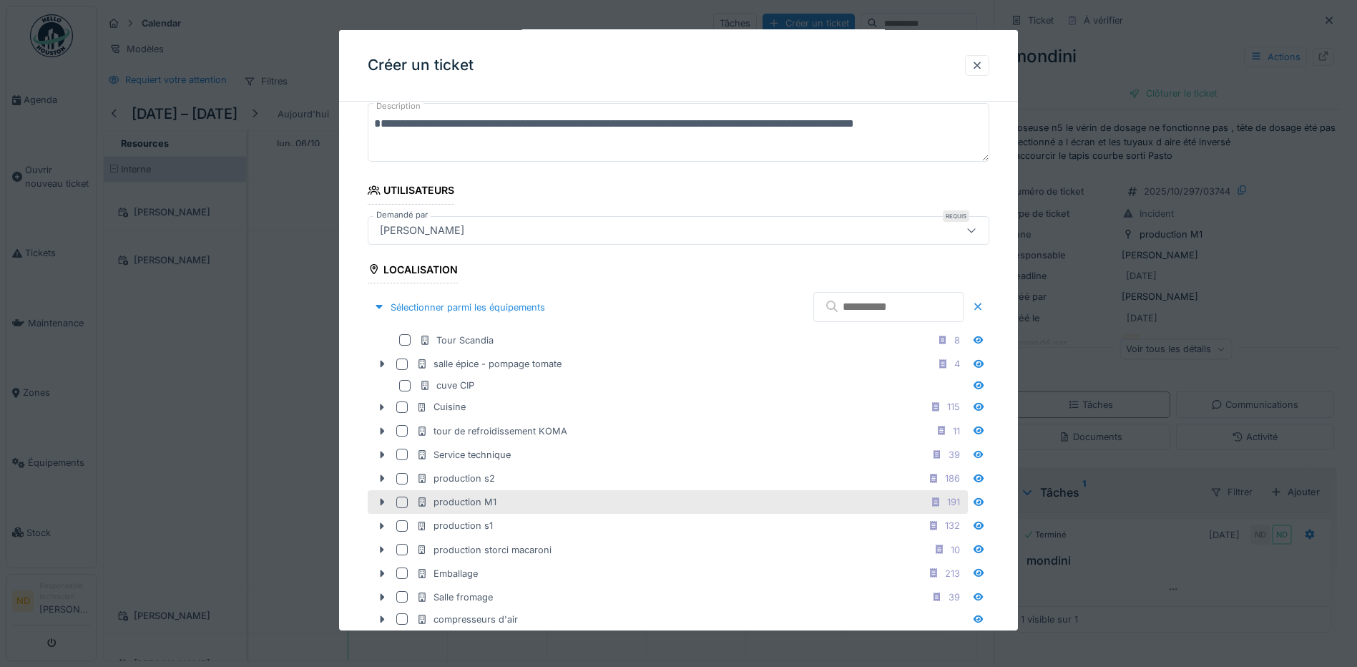
click at [401, 504] on div at bounding box center [401, 501] width 11 height 11
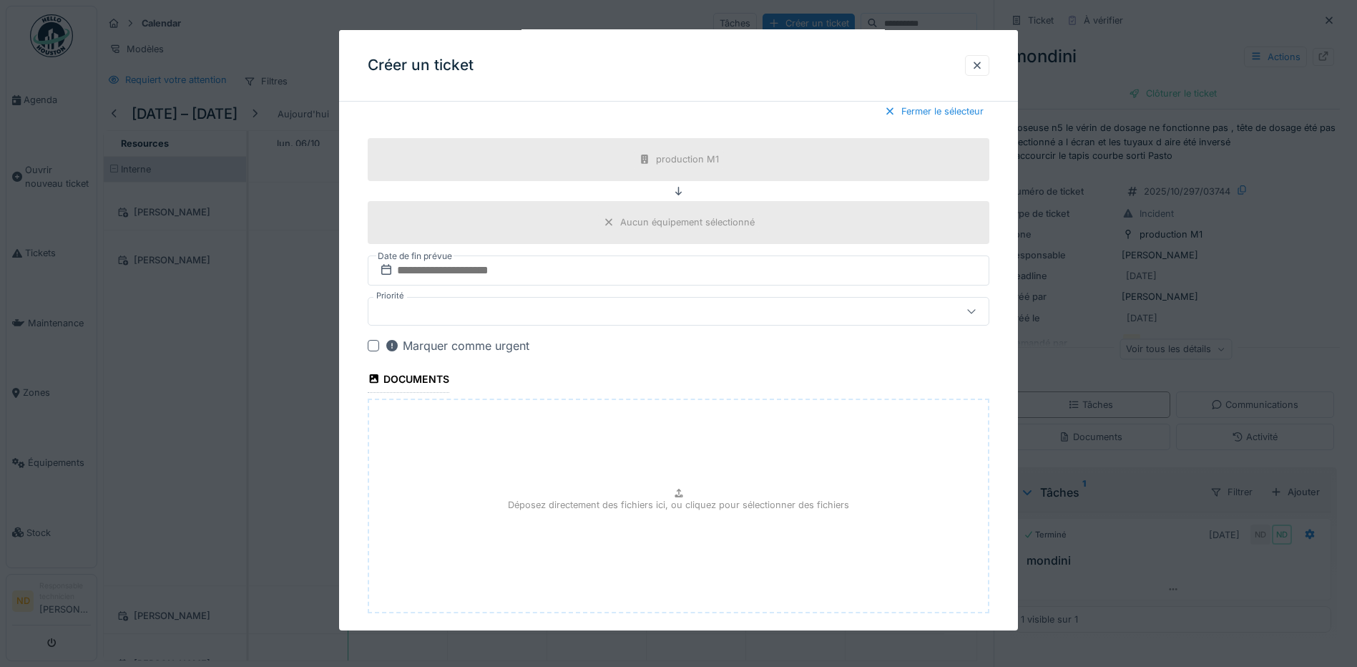
scroll to position [877, 0]
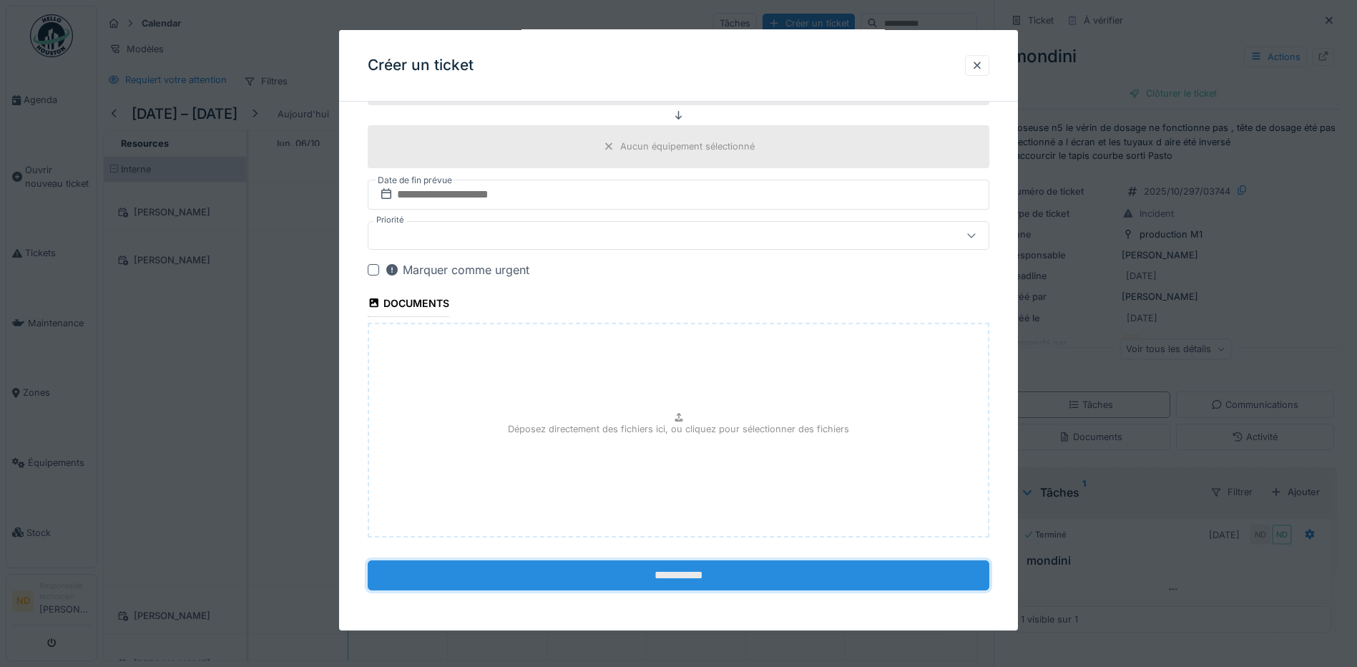
click at [604, 581] on input "**********" at bounding box center [679, 575] width 622 height 30
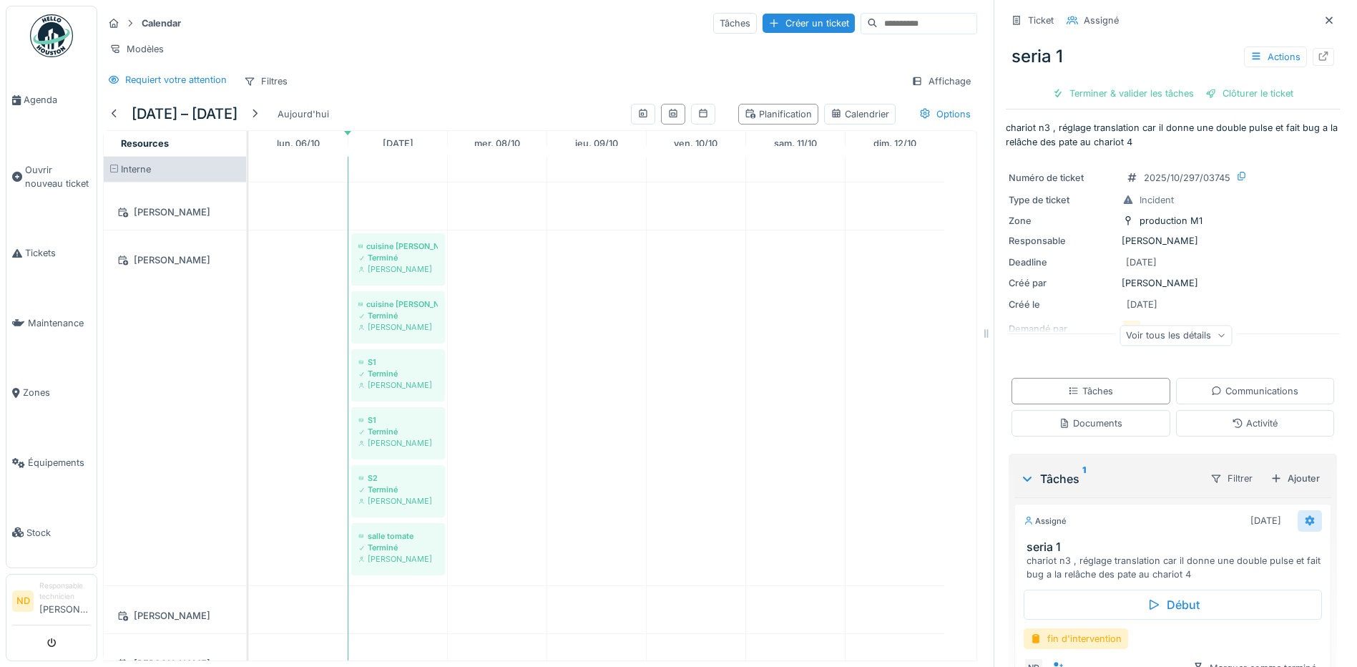
click at [1306, 520] on icon at bounding box center [1310, 521] width 9 height 10
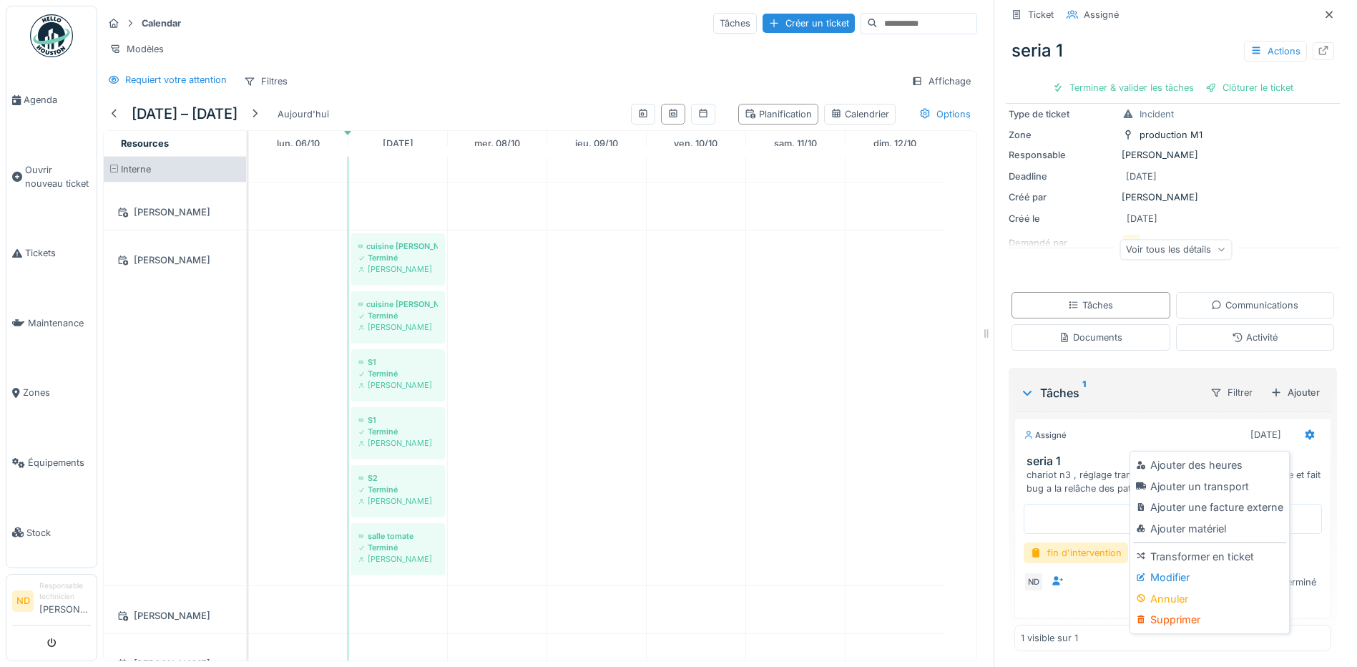
scroll to position [89, 0]
click at [1052, 578] on icon at bounding box center [1057, 578] width 11 height 9
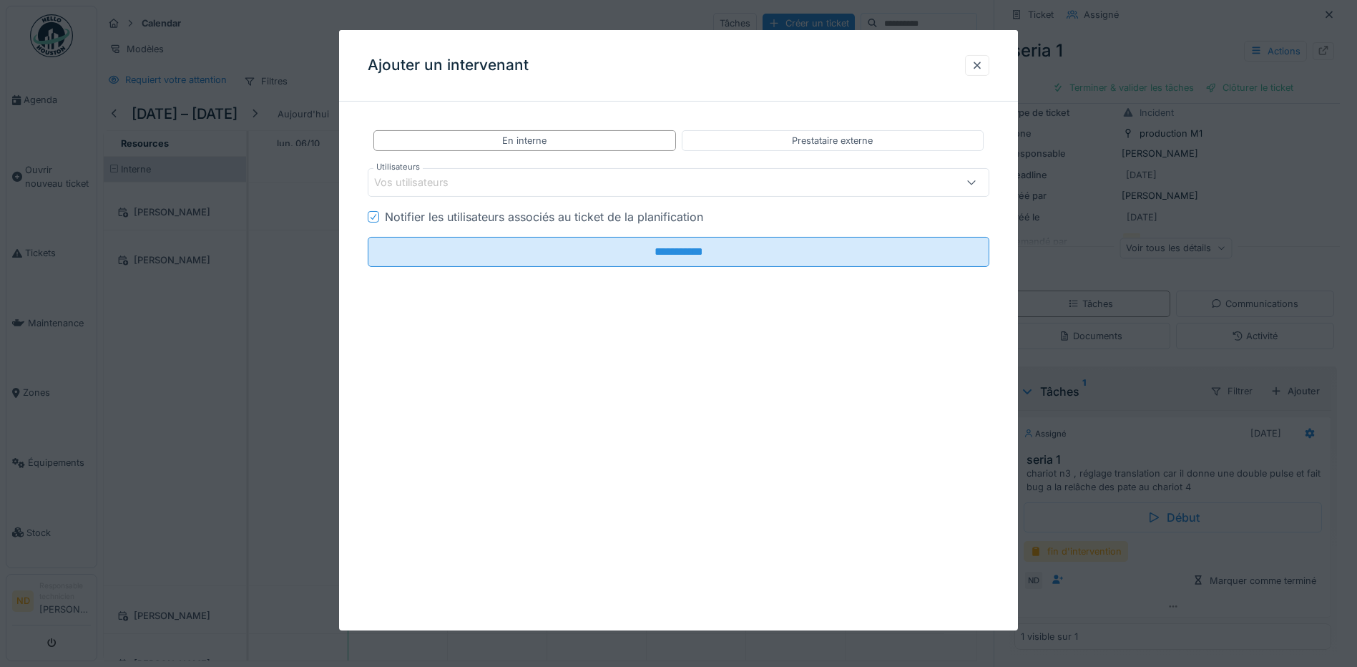
click at [484, 175] on div "Vos utilisateurs" at bounding box center [642, 183] width 536 height 16
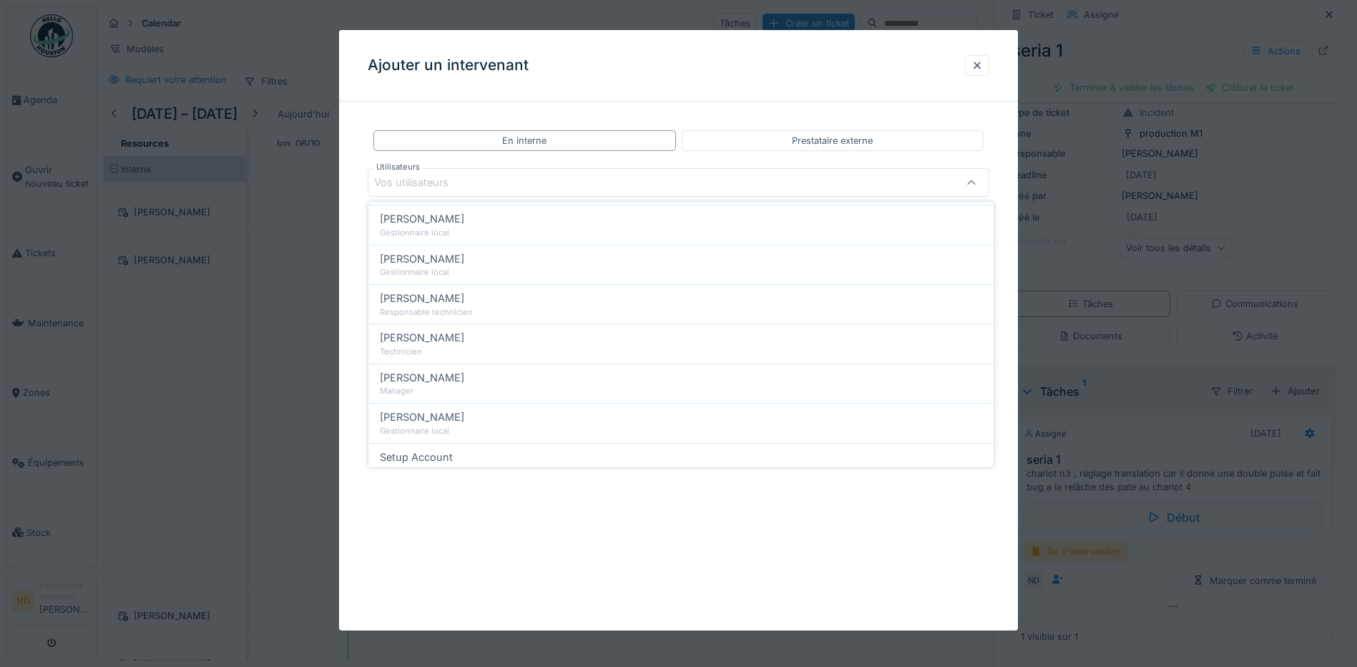
scroll to position [501, 0]
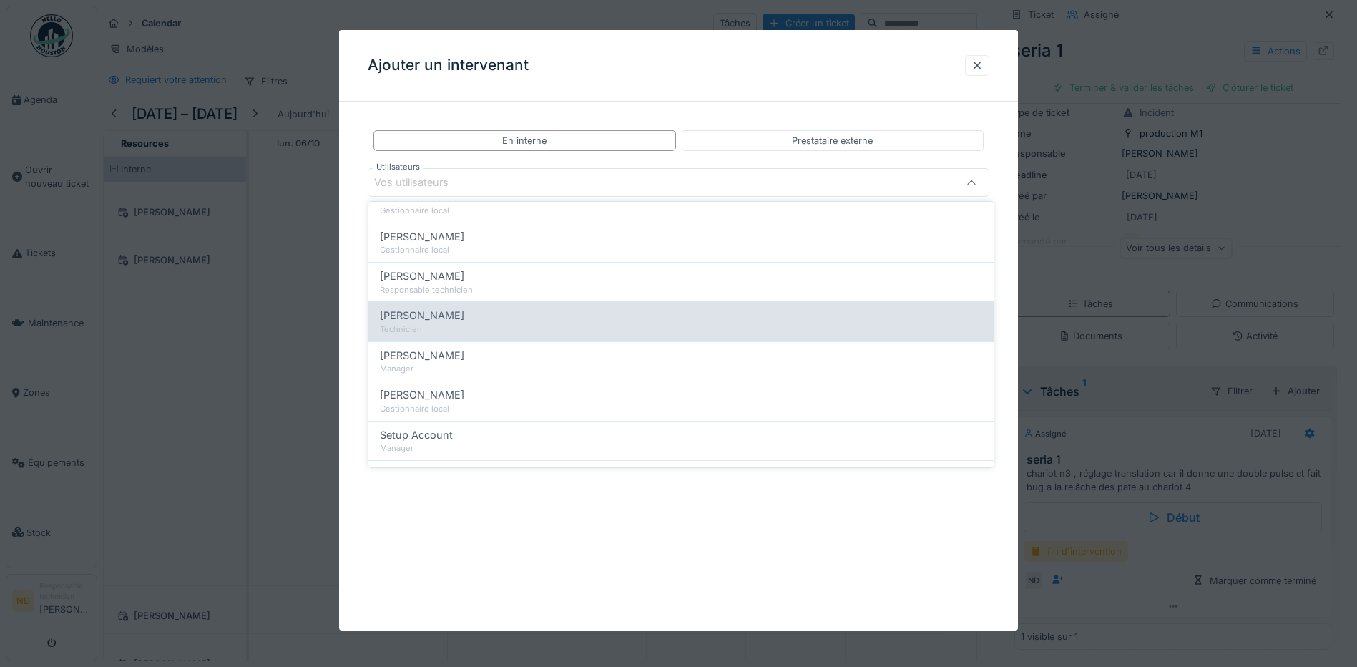
click at [439, 322] on span "Nouha Conte" at bounding box center [422, 316] width 84 height 16
type input "*****"
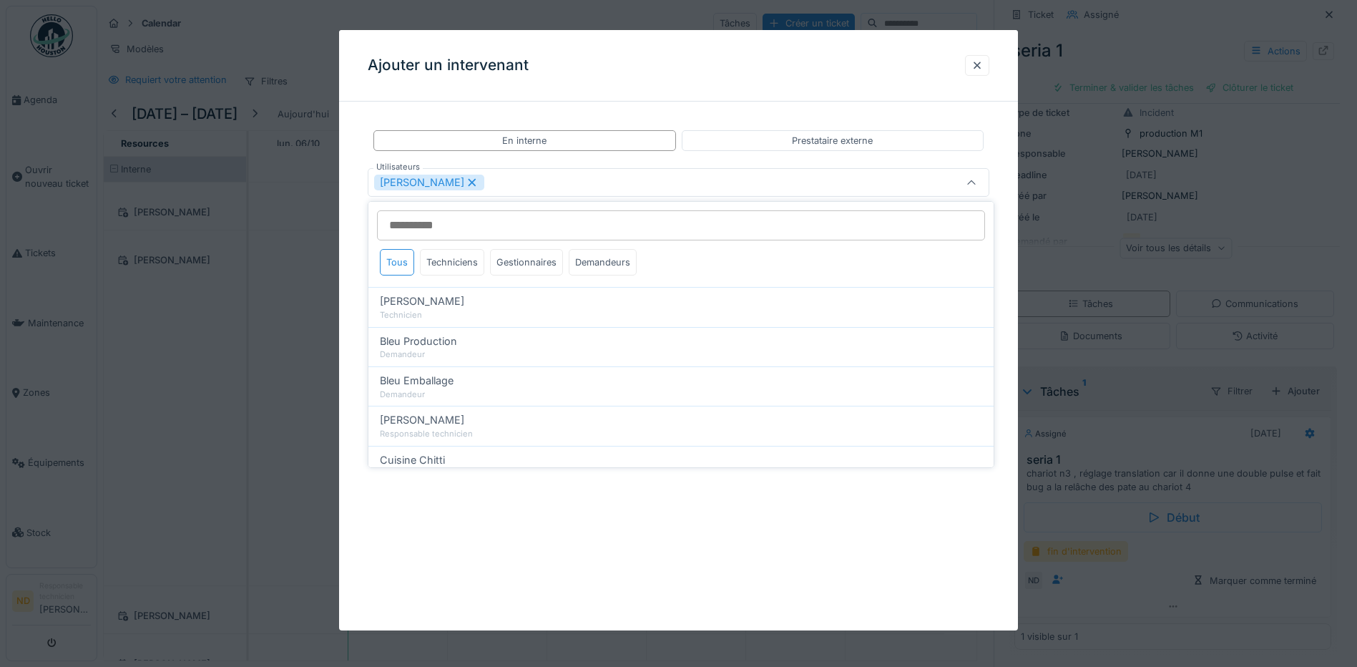
click at [488, 182] on div "Nouha Conte" at bounding box center [642, 183] width 536 height 16
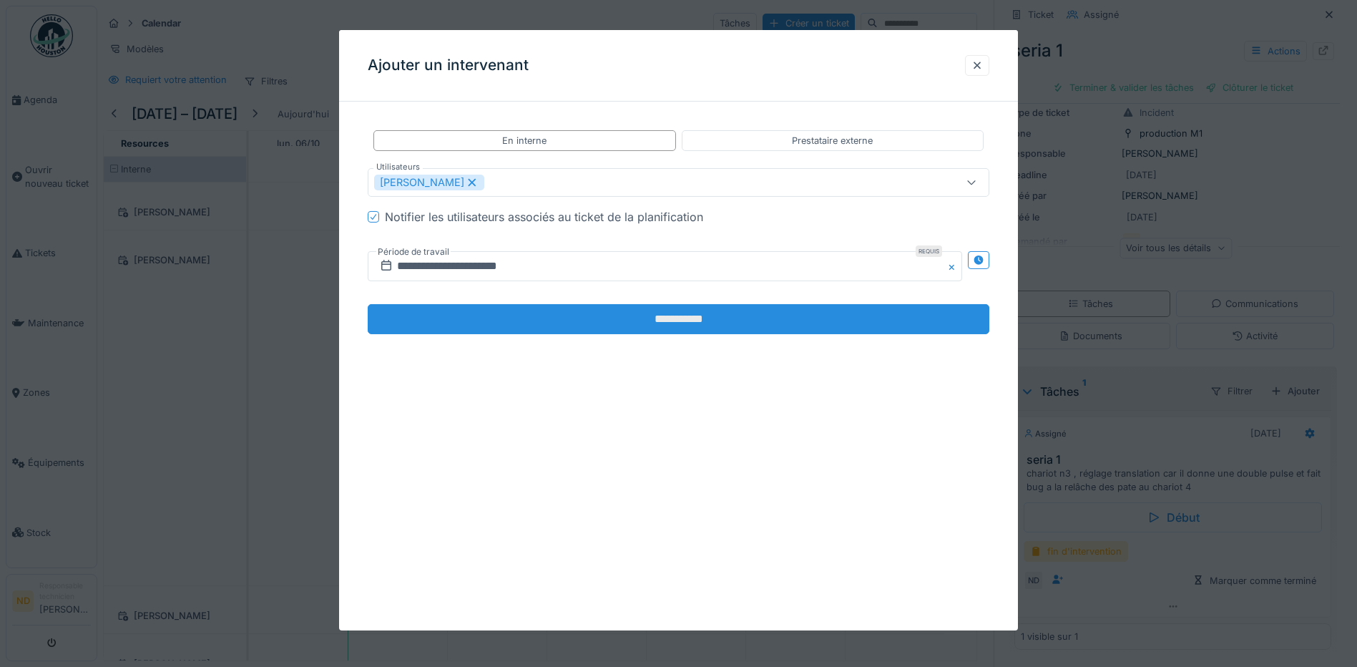
click at [632, 313] on input "**********" at bounding box center [679, 319] width 622 height 30
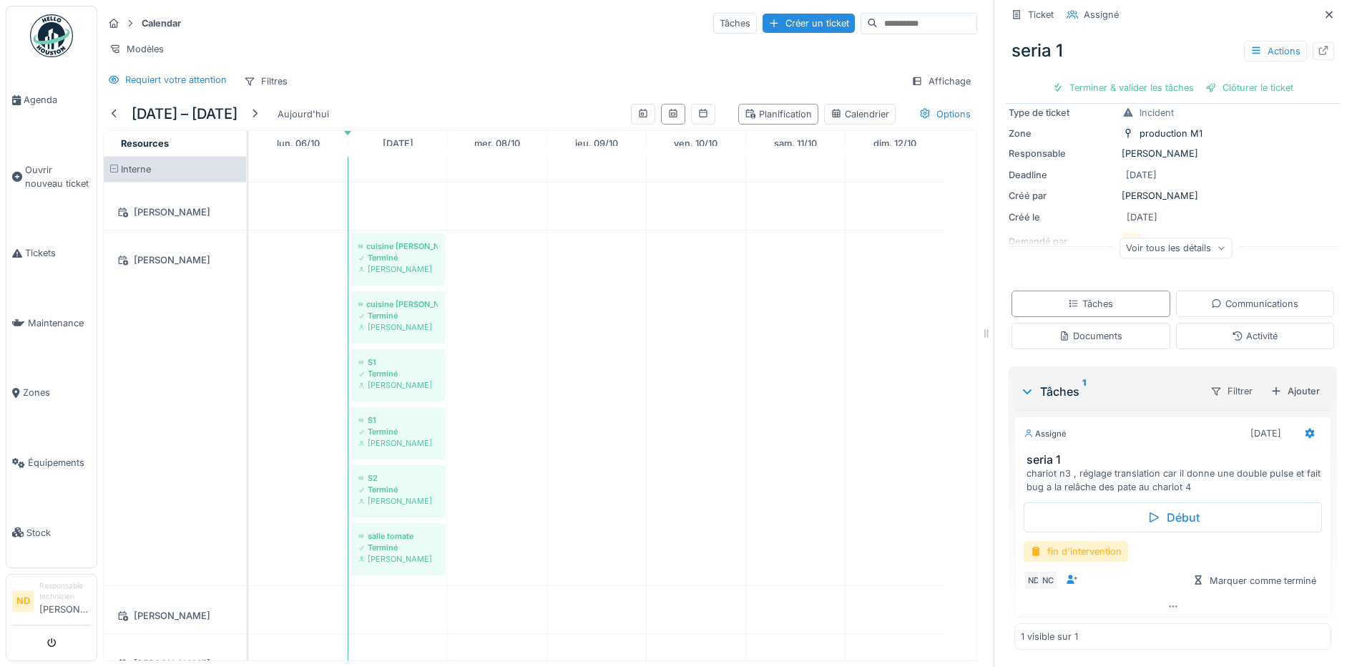
click at [1092, 552] on div "fin d'intervention" at bounding box center [1076, 551] width 104 height 21
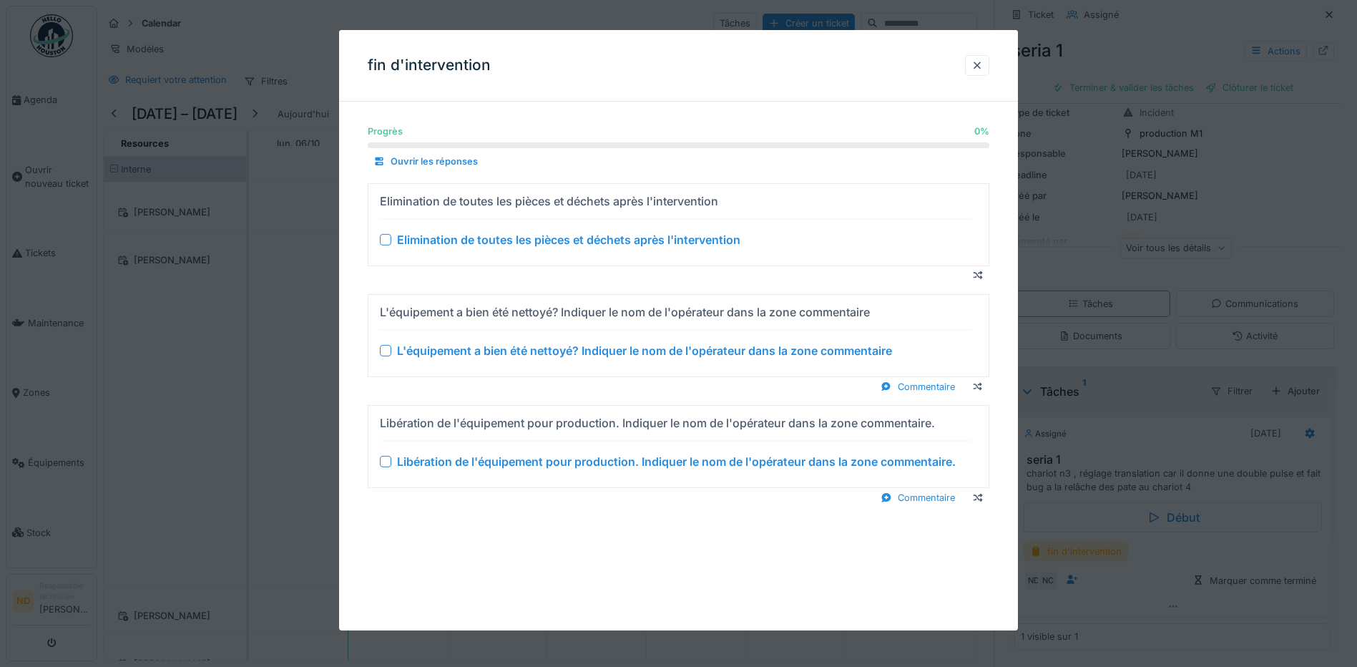
click at [382, 240] on div at bounding box center [385, 239] width 11 height 11
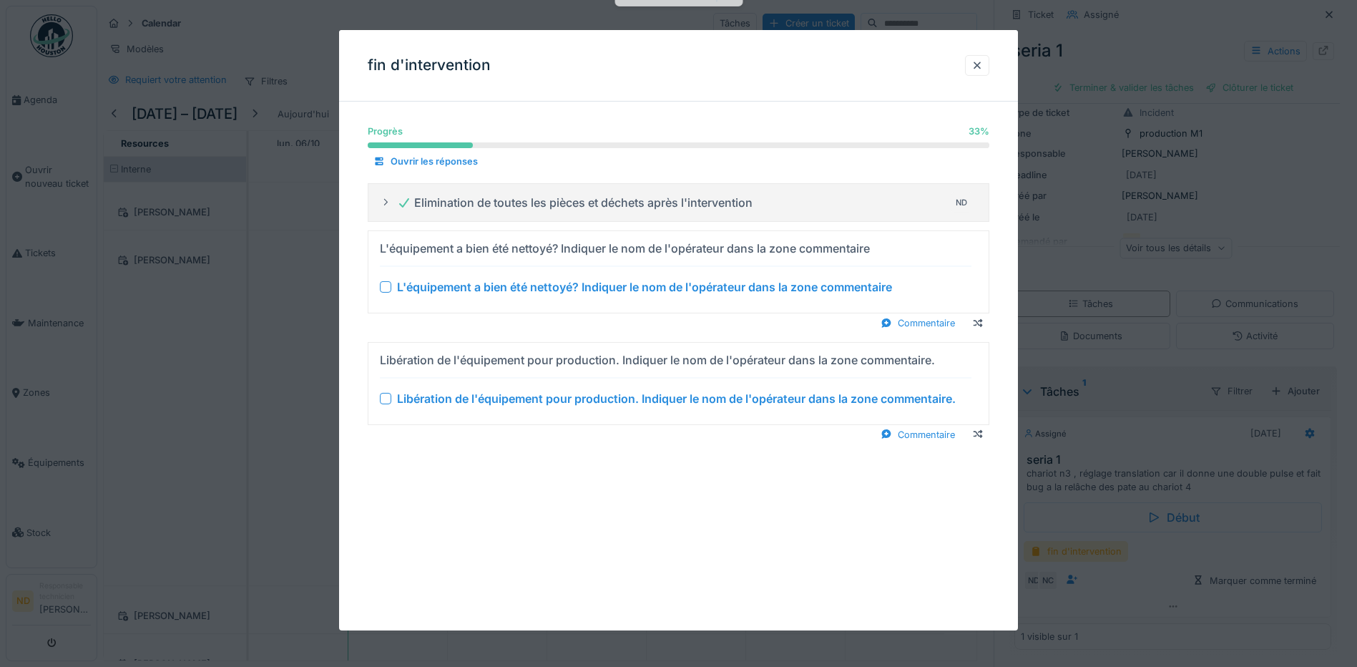
click at [383, 290] on div at bounding box center [385, 286] width 11 height 11
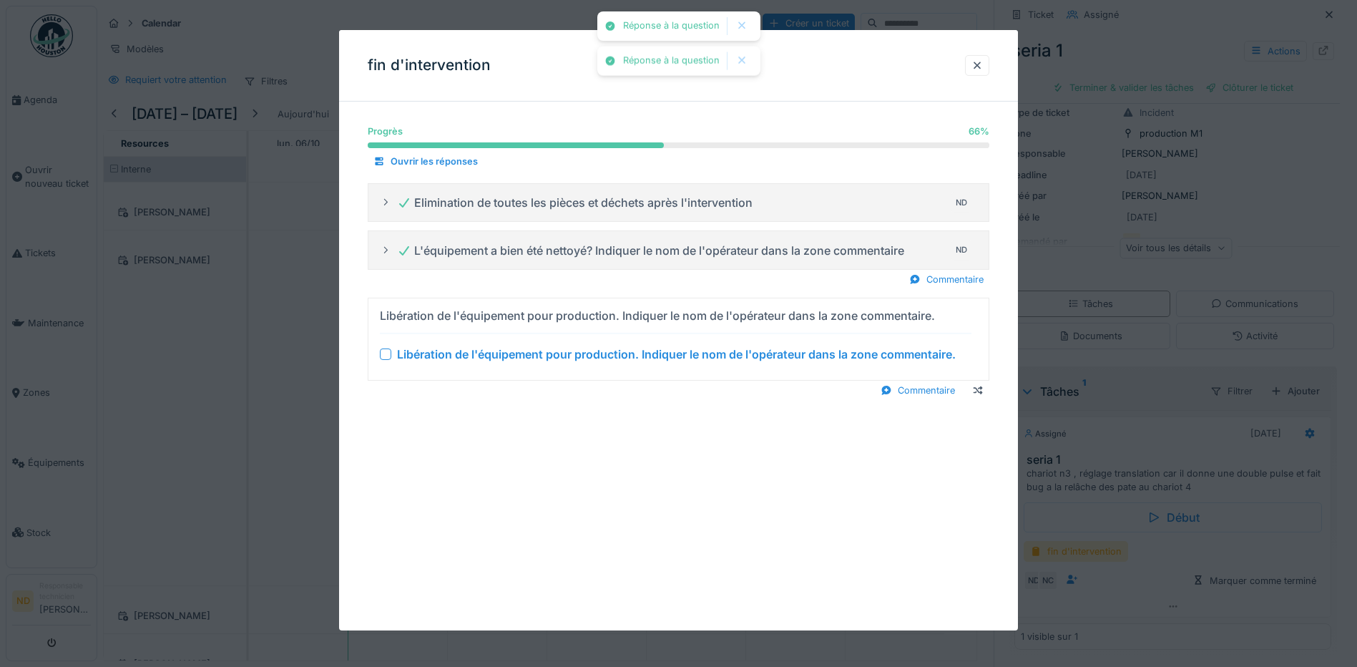
click at [386, 353] on div at bounding box center [385, 353] width 11 height 11
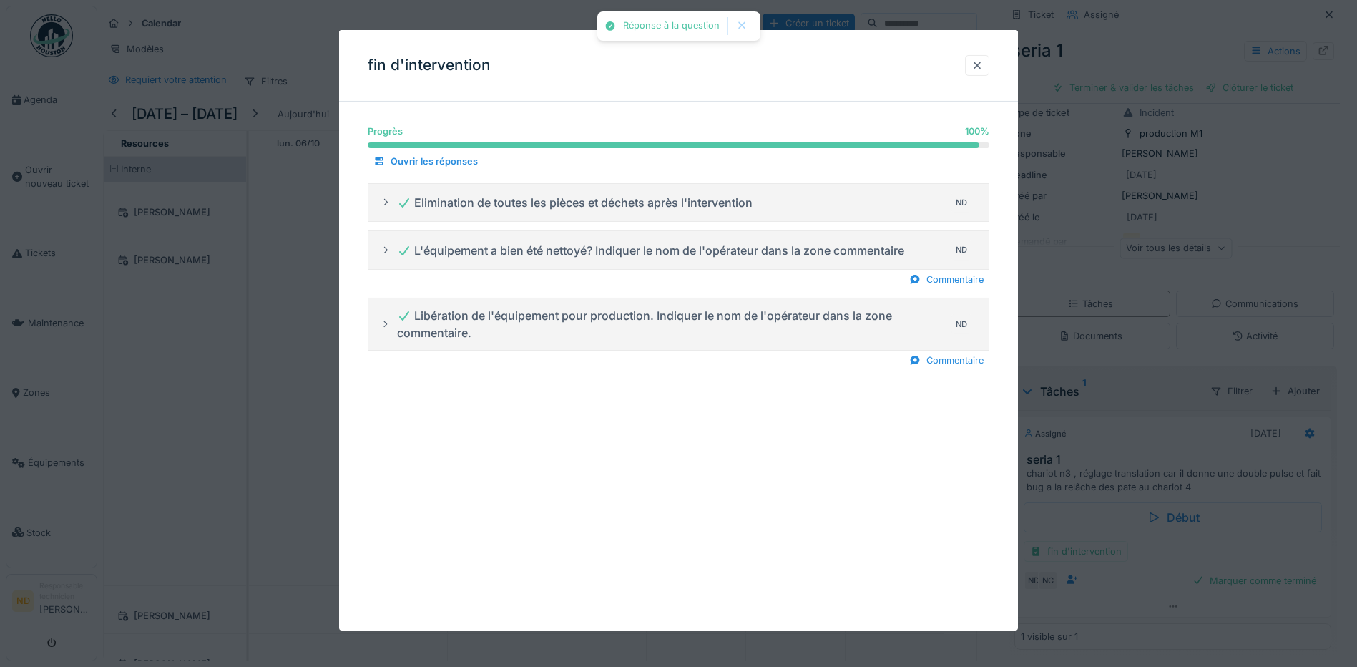
click at [978, 69] on div at bounding box center [976, 66] width 11 height 14
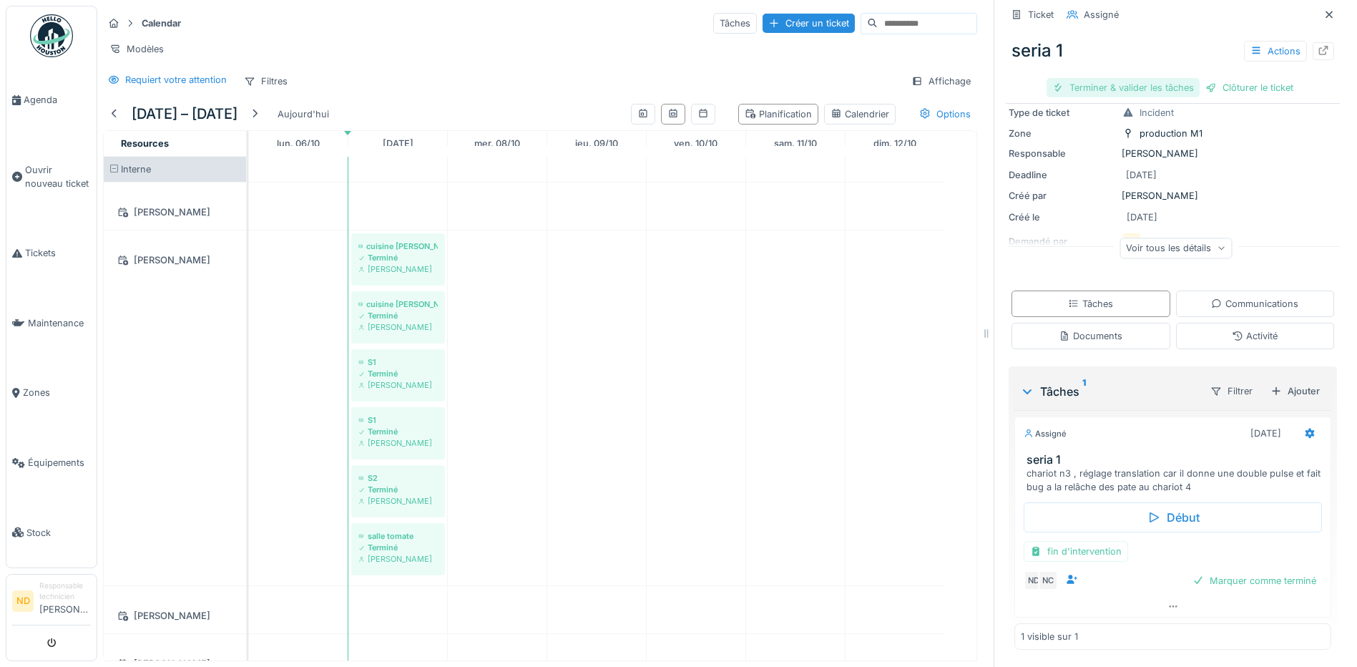
click at [1099, 83] on div "Terminer & valider les tâches" at bounding box center [1123, 87] width 153 height 19
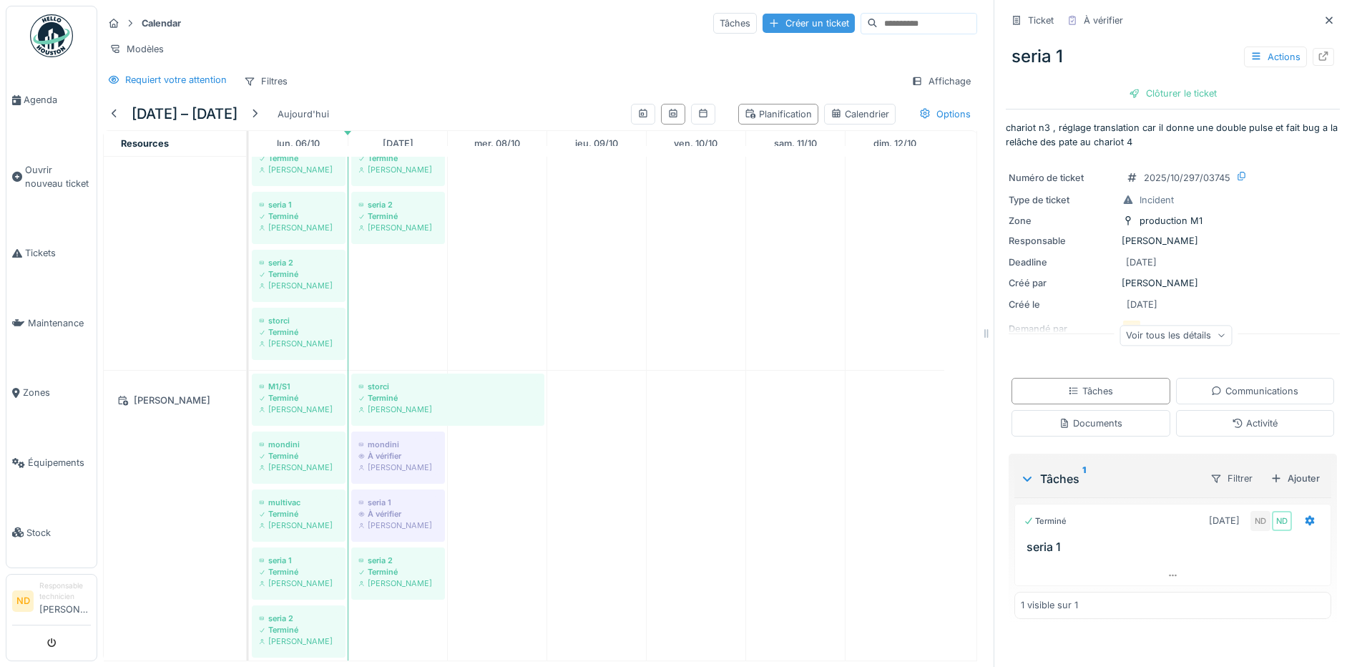
click at [763, 29] on div "Créer un ticket" at bounding box center [809, 23] width 92 height 19
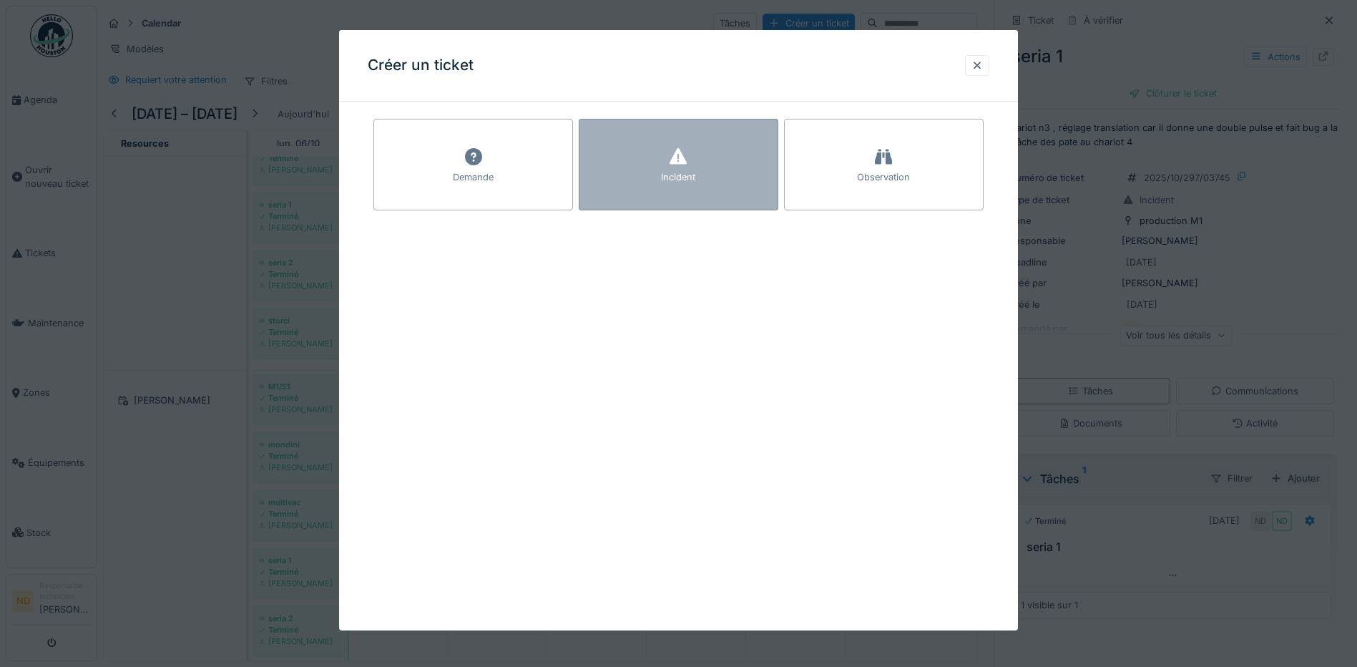
click at [707, 197] on div "Incident" at bounding box center [679, 165] width 200 height 92
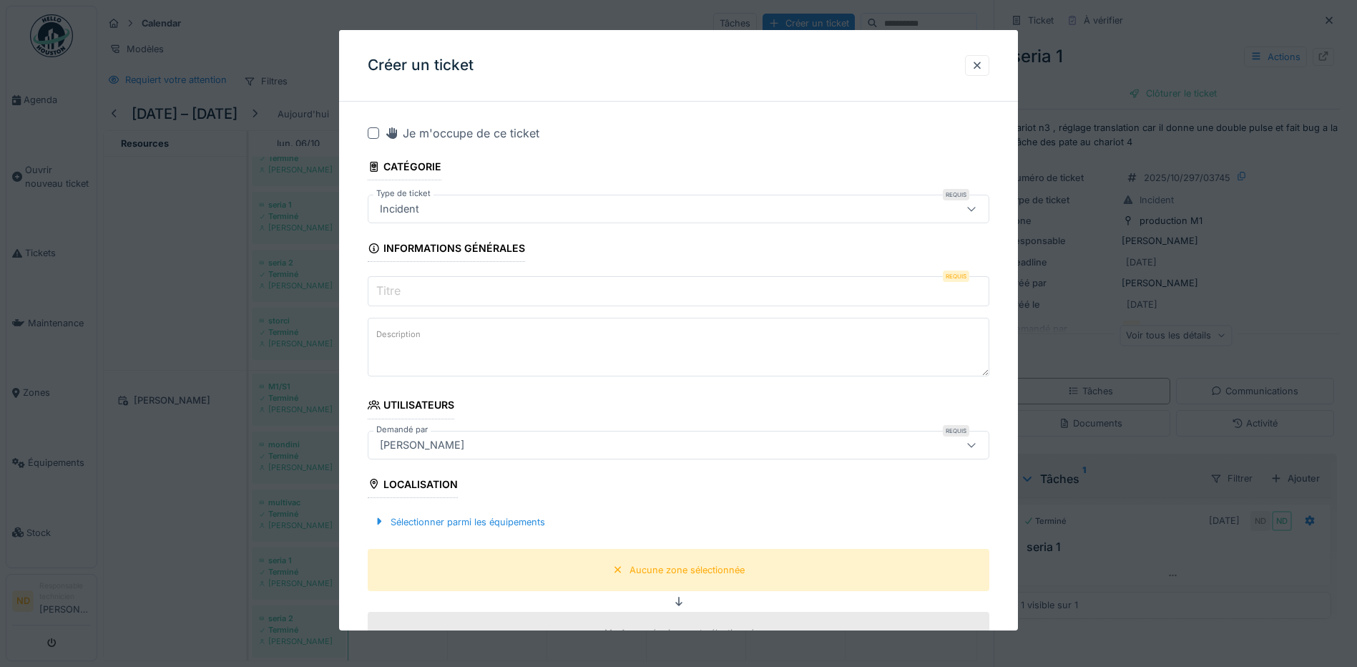
click at [374, 136] on div at bounding box center [373, 132] width 11 height 11
click at [415, 288] on input "Titre" at bounding box center [679, 291] width 622 height 30
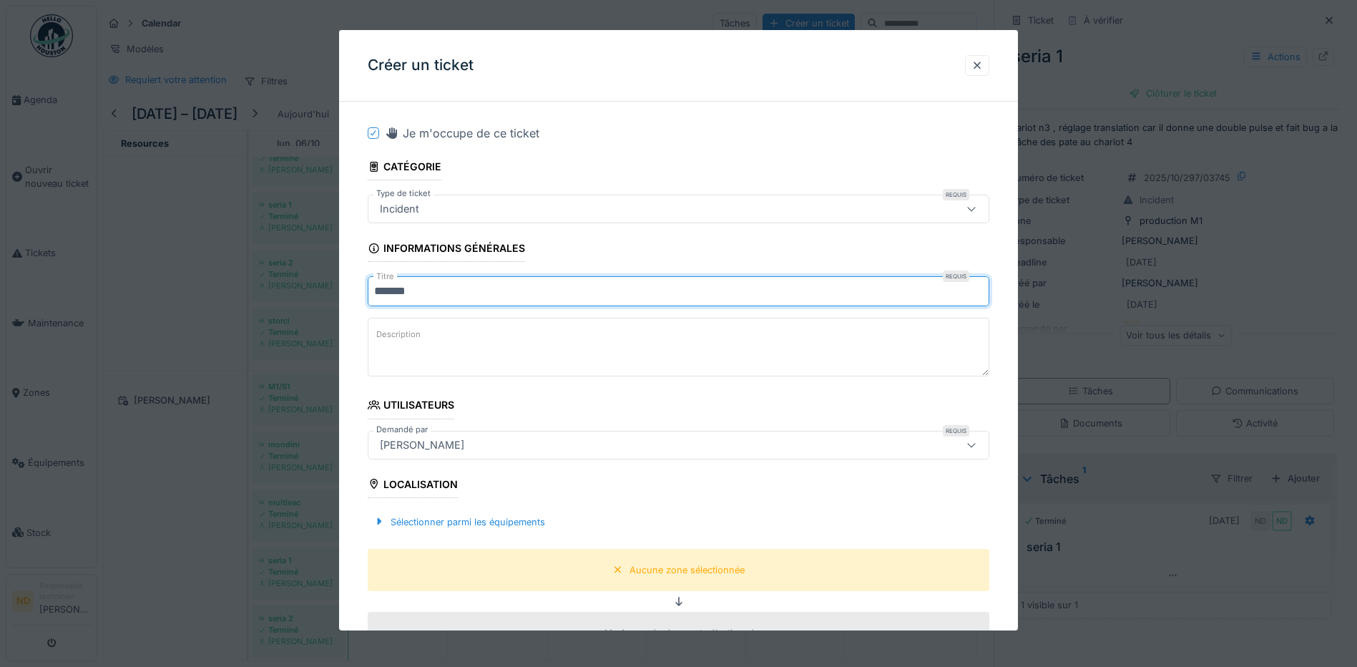
type input "*******"
click at [421, 330] on label "Description" at bounding box center [398, 334] width 50 height 18
click at [421, 330] on textarea "Description" at bounding box center [679, 347] width 622 height 59
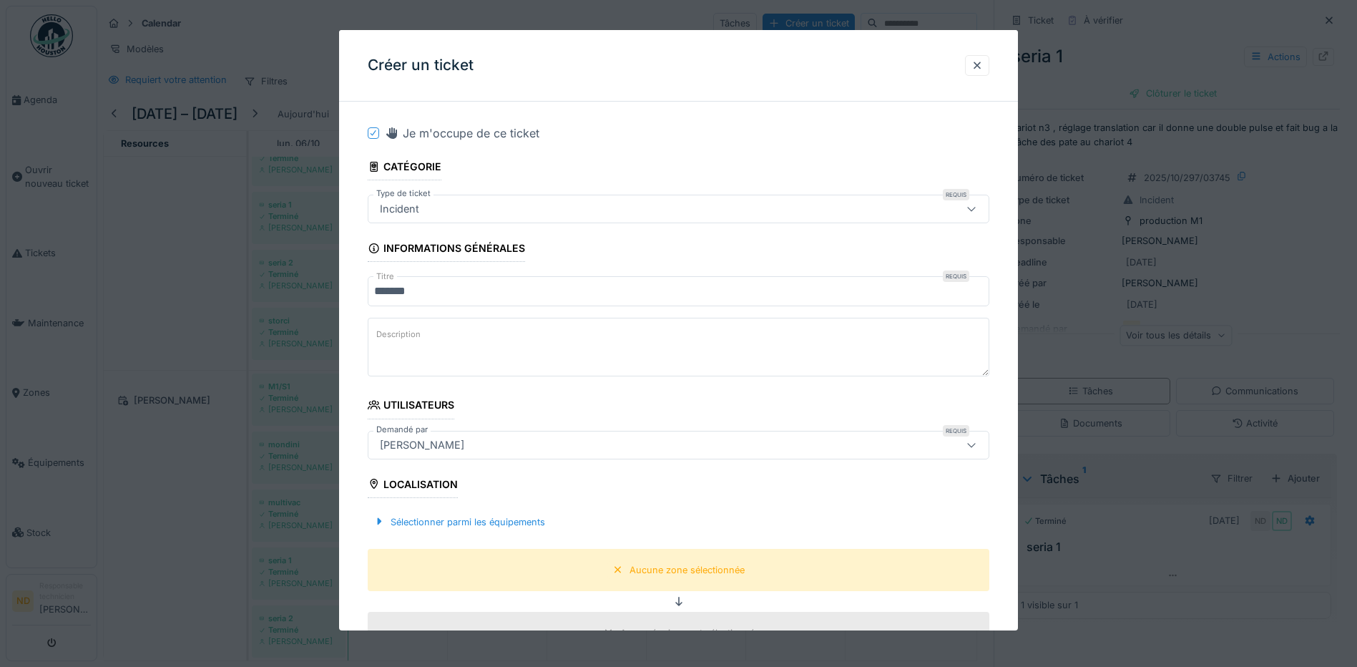
paste textarea "**********"
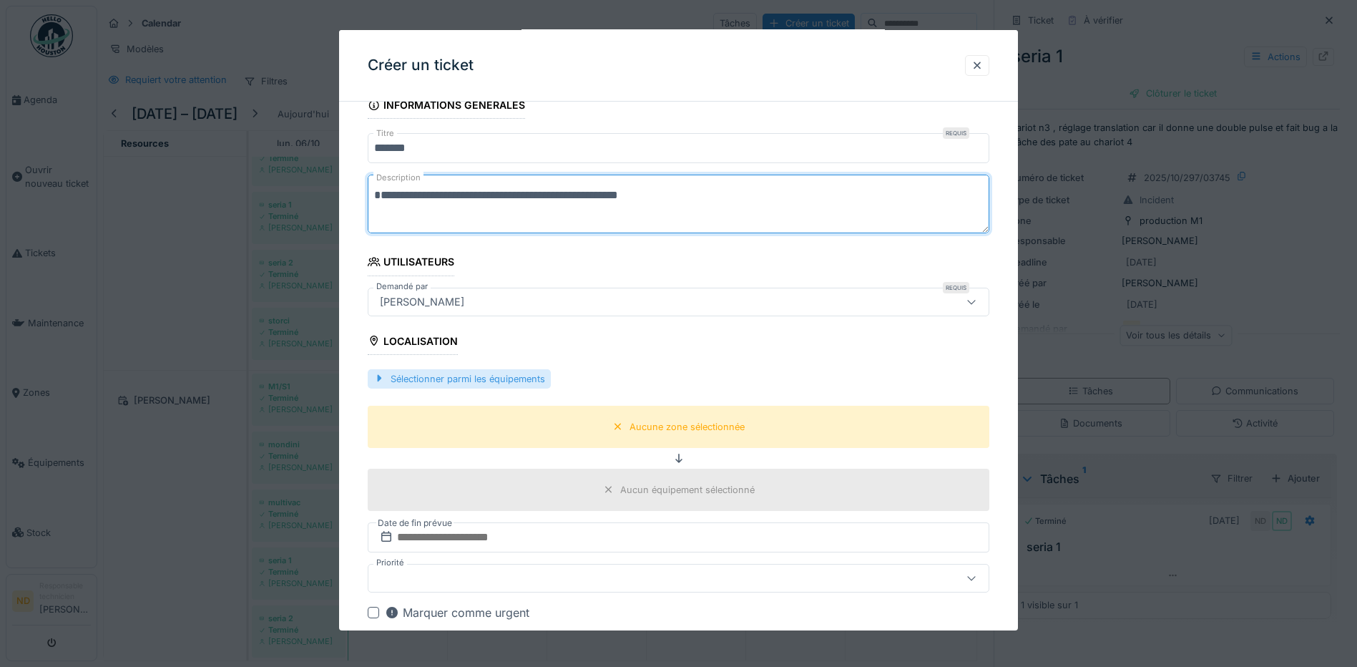
type textarea "**********"
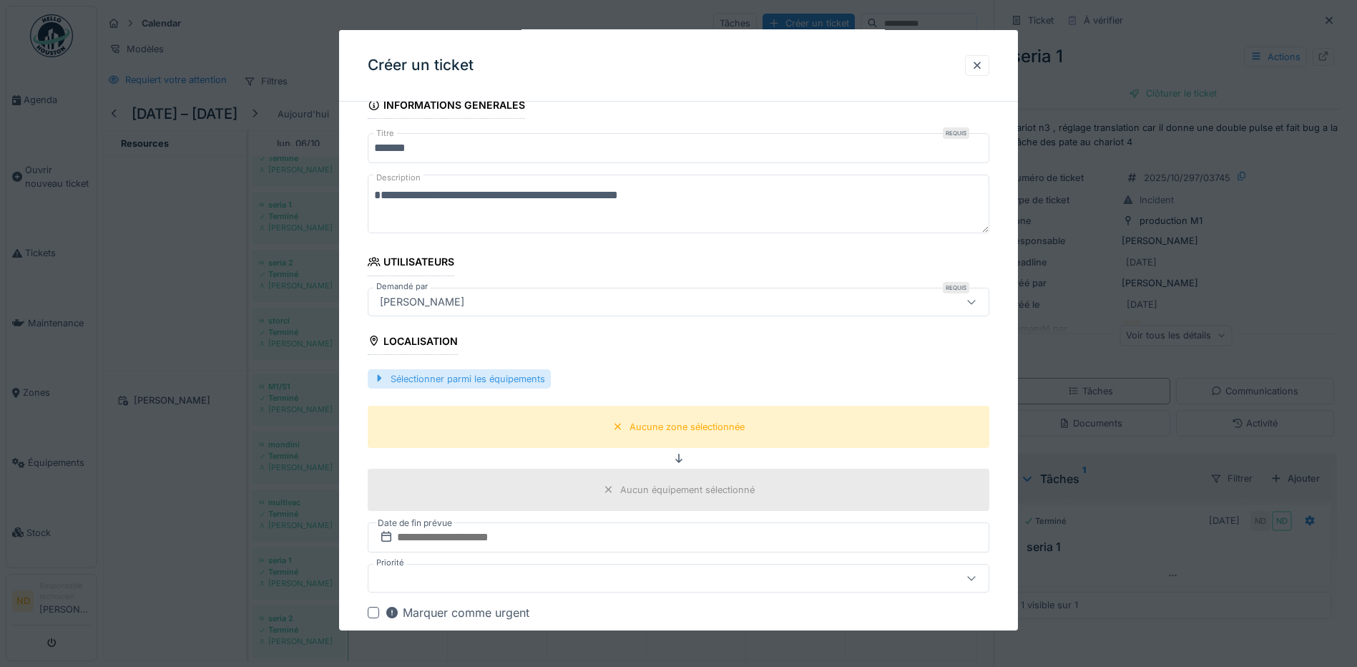
click at [486, 386] on div "Sélectionner parmi les équipements" at bounding box center [459, 378] width 183 height 19
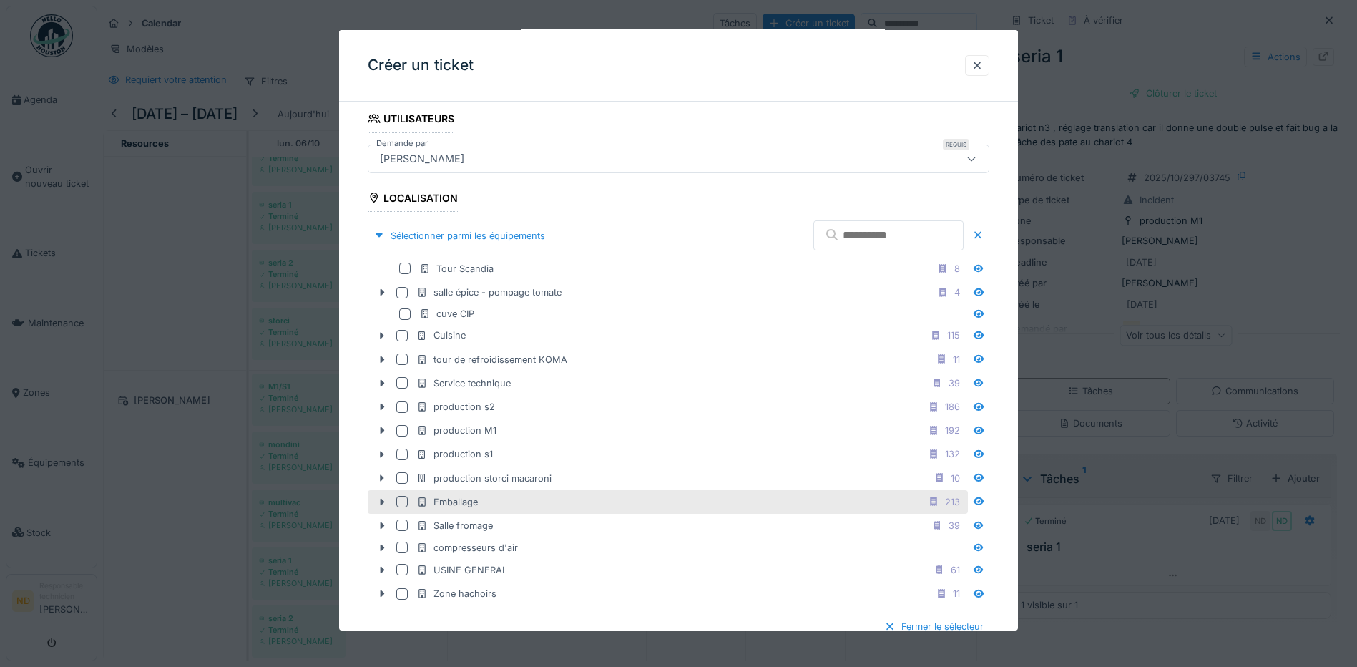
click at [403, 499] on div at bounding box center [401, 501] width 11 height 11
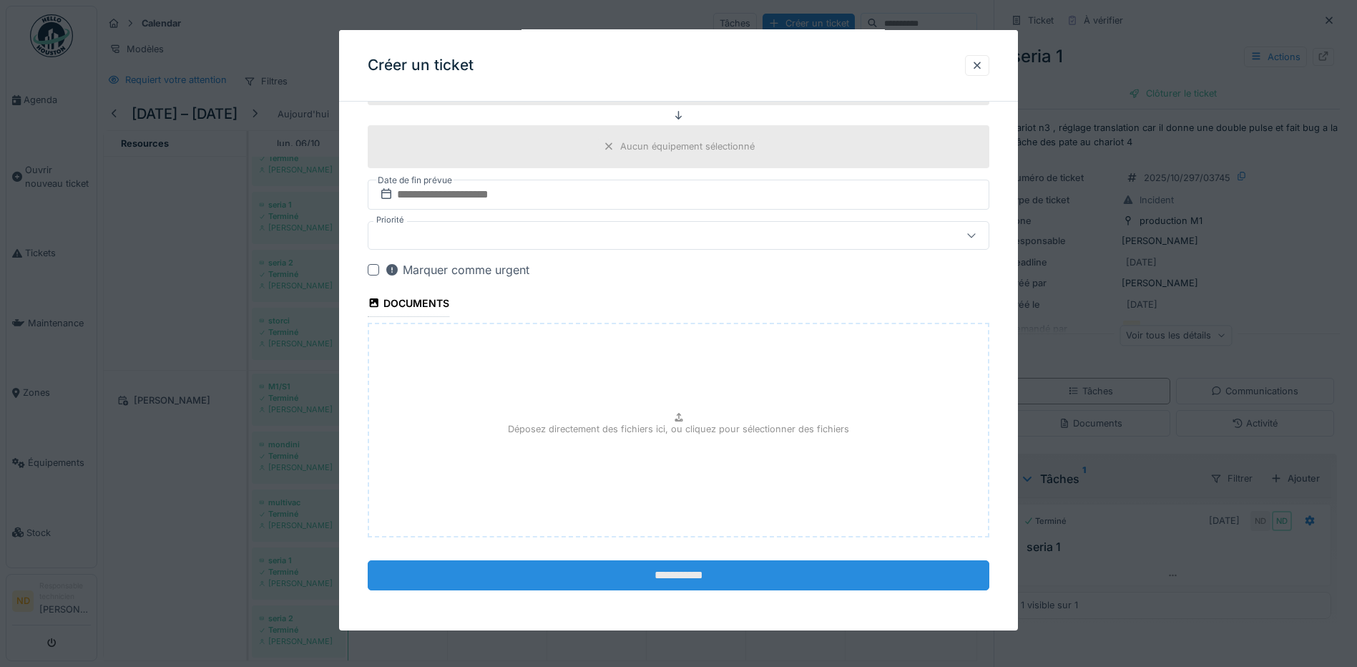
click at [631, 579] on input "**********" at bounding box center [679, 575] width 622 height 30
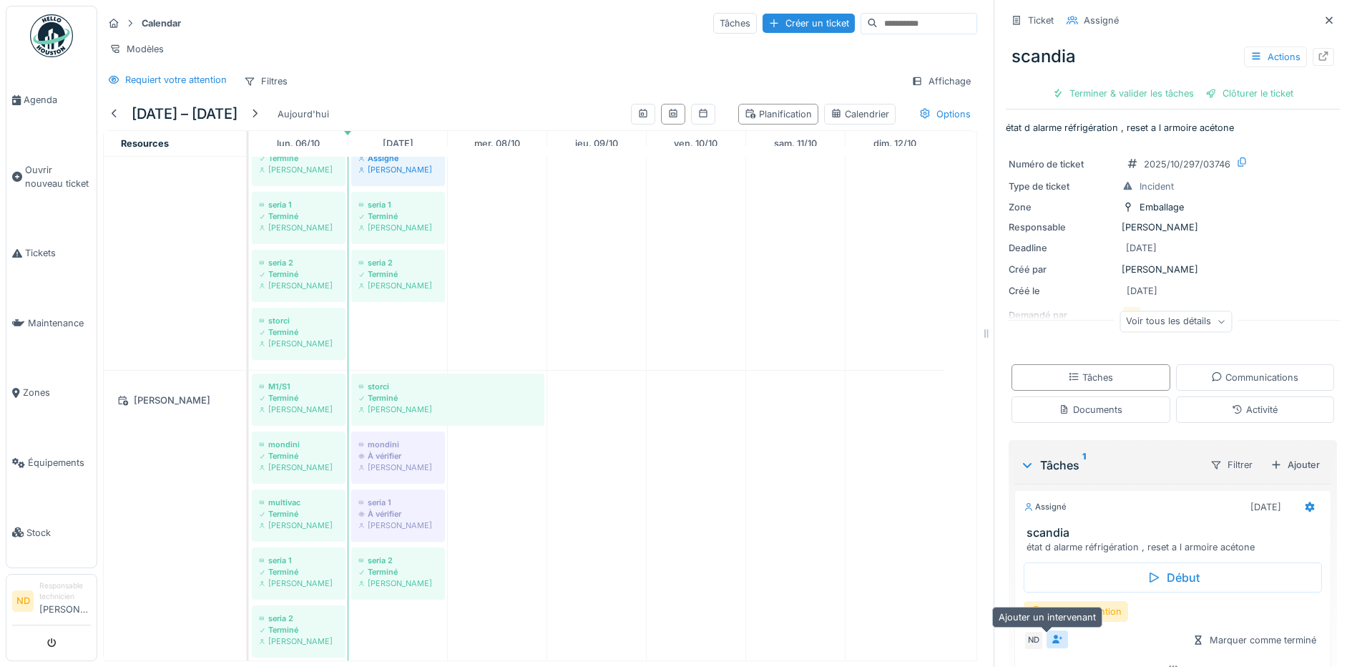
click at [1052, 639] on icon at bounding box center [1057, 639] width 11 height 9
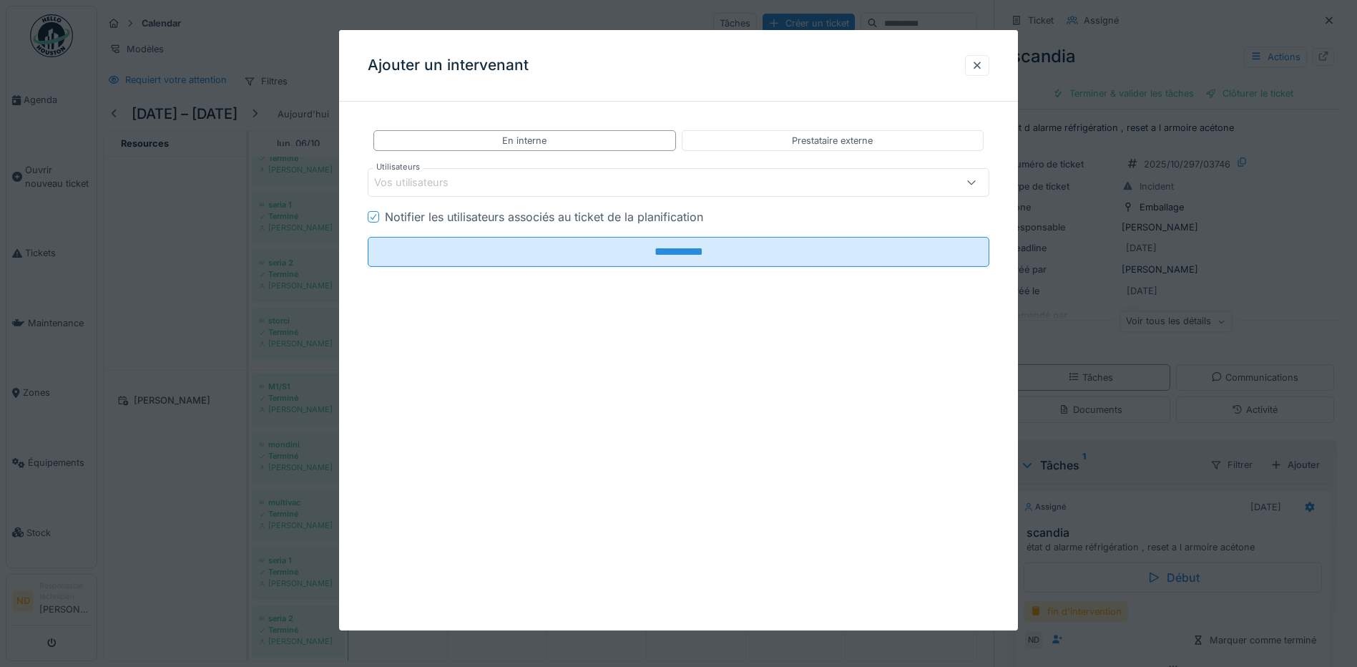
click at [448, 186] on div "Vos utilisateurs" at bounding box center [421, 183] width 94 height 16
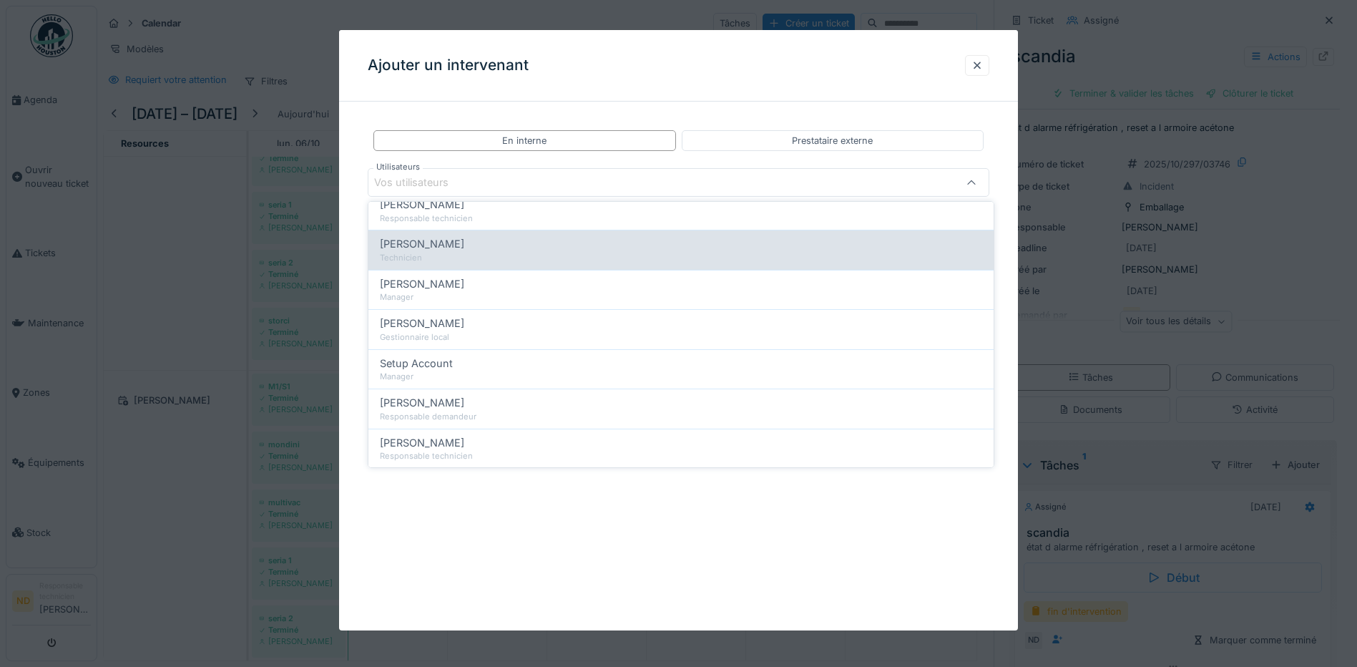
click at [427, 248] on span "Nouha Conte" at bounding box center [422, 244] width 84 height 16
type input "*****"
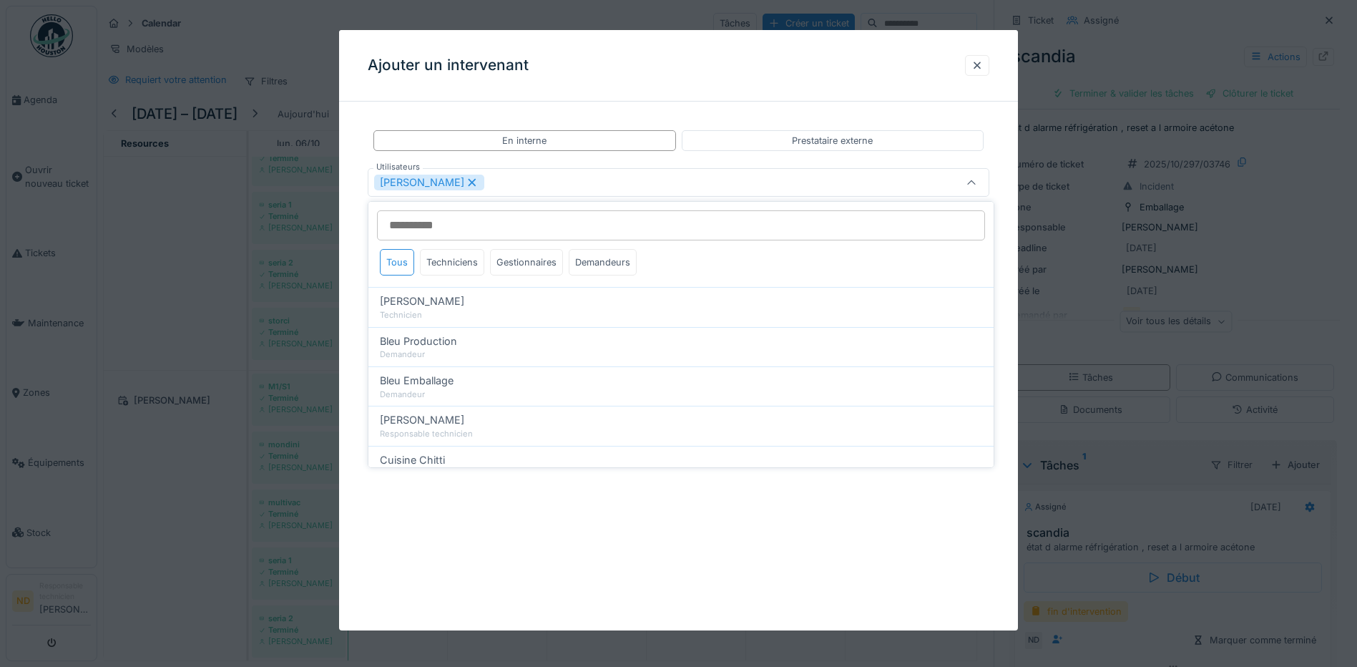
click at [522, 183] on div "Nouha Conte" at bounding box center [642, 183] width 536 height 16
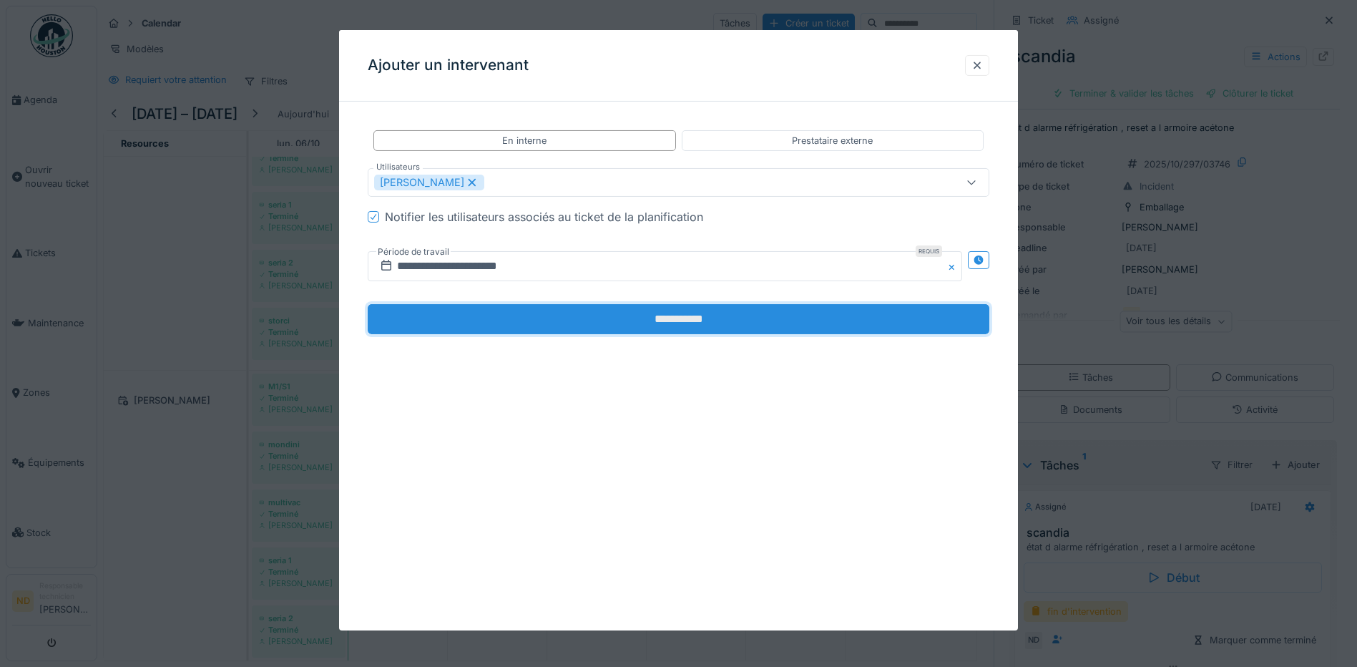
click at [693, 323] on input "**********" at bounding box center [679, 319] width 622 height 30
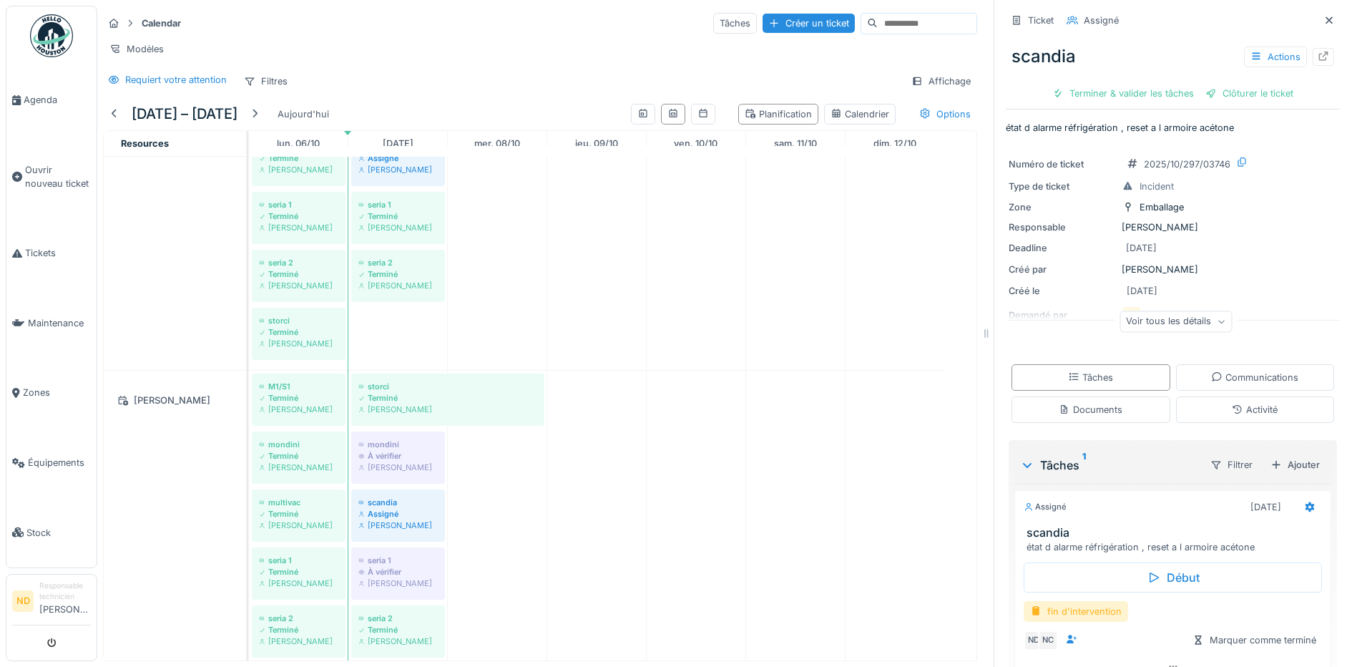
click at [1065, 611] on div "fin d'intervention" at bounding box center [1076, 611] width 104 height 21
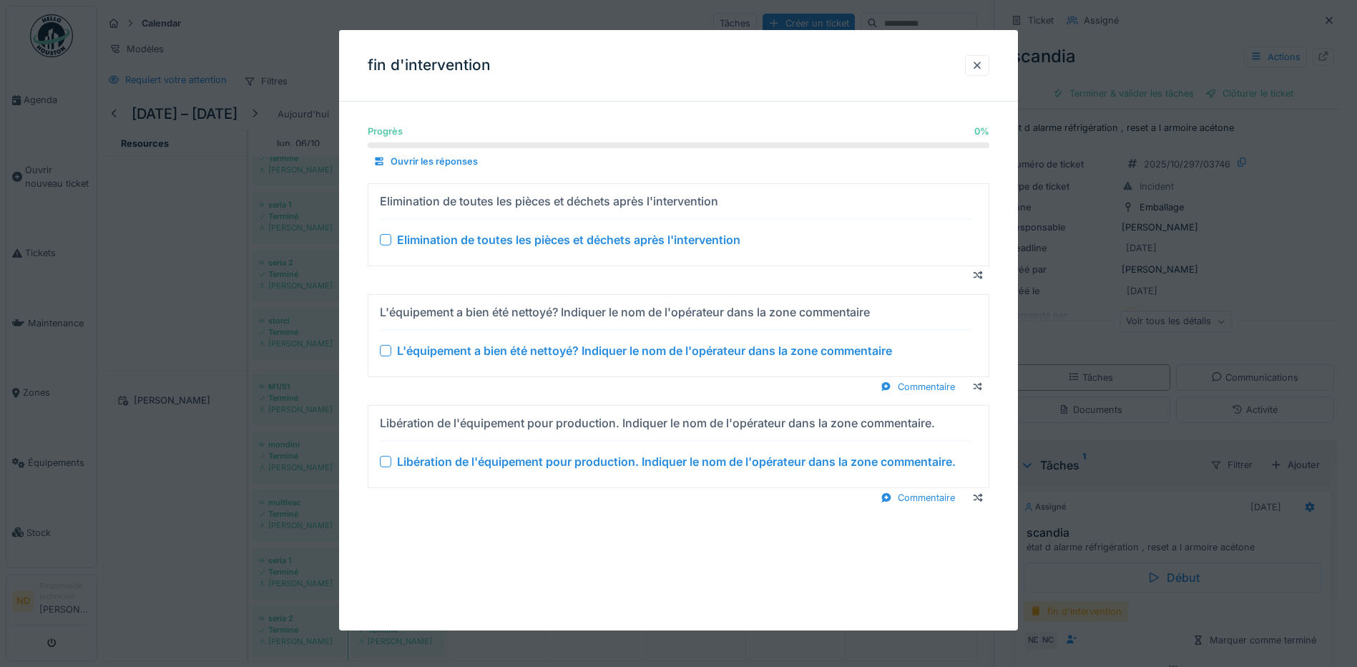
click at [382, 240] on div at bounding box center [385, 239] width 11 height 11
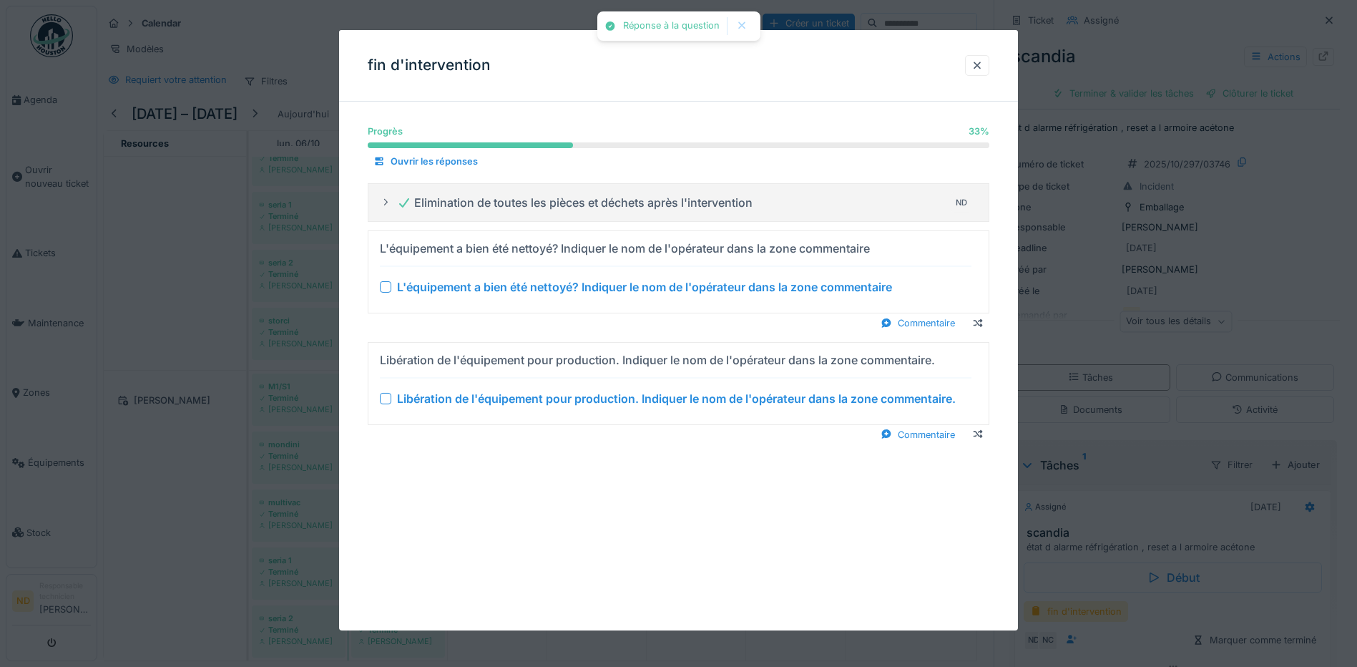
click at [387, 290] on div at bounding box center [385, 286] width 11 height 11
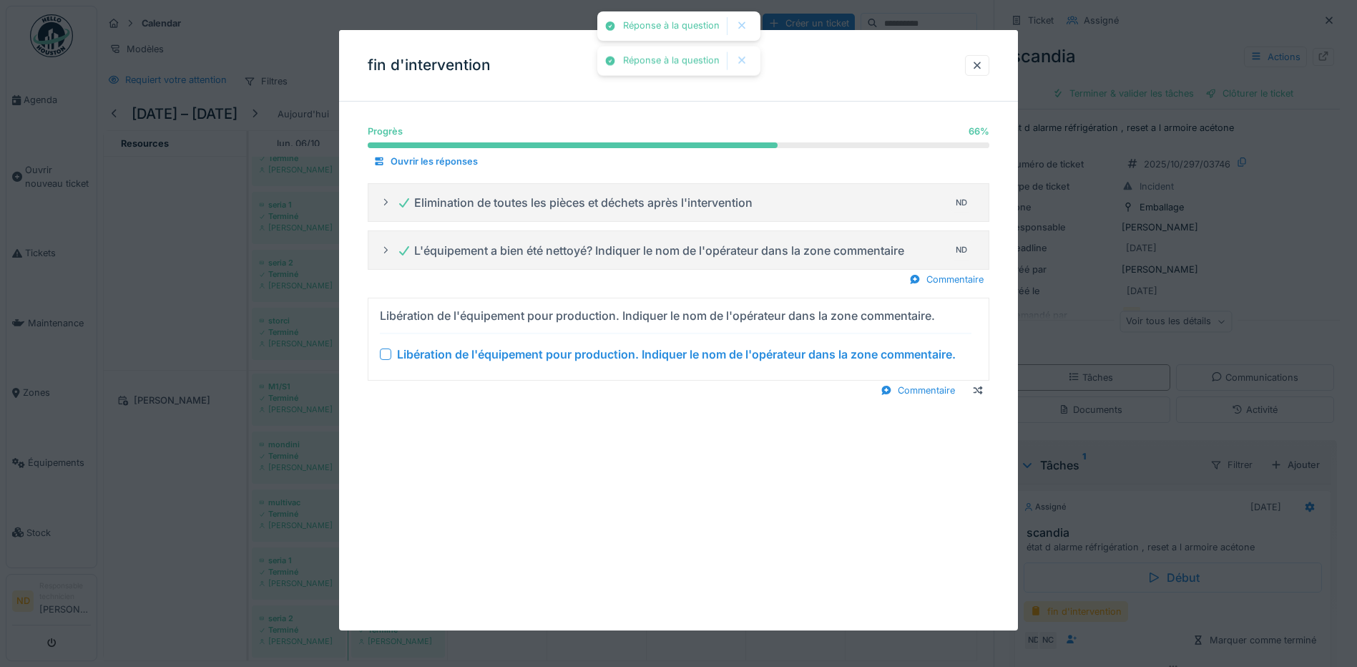
click at [382, 346] on div "Libération de l'équipement pour production. Indiquer le nom de l'opérateur dans…" at bounding box center [676, 354] width 592 height 17
click at [384, 351] on div at bounding box center [385, 353] width 11 height 11
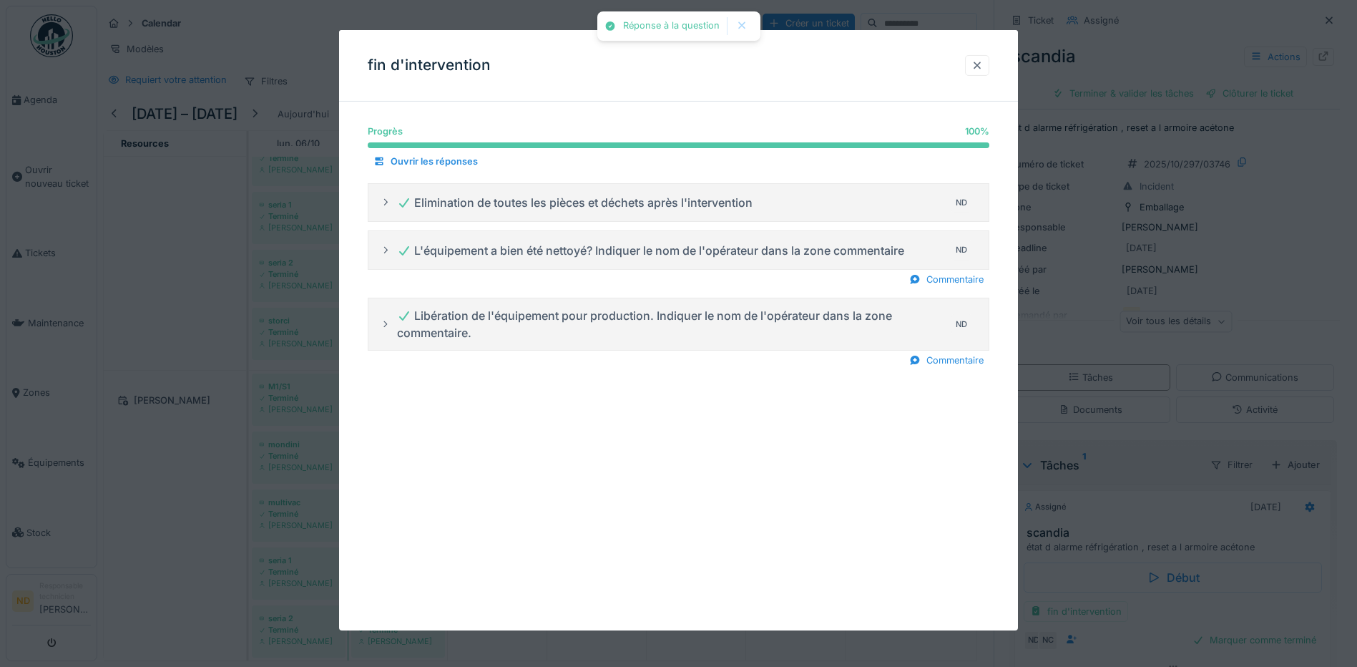
click at [979, 59] on div at bounding box center [976, 66] width 11 height 14
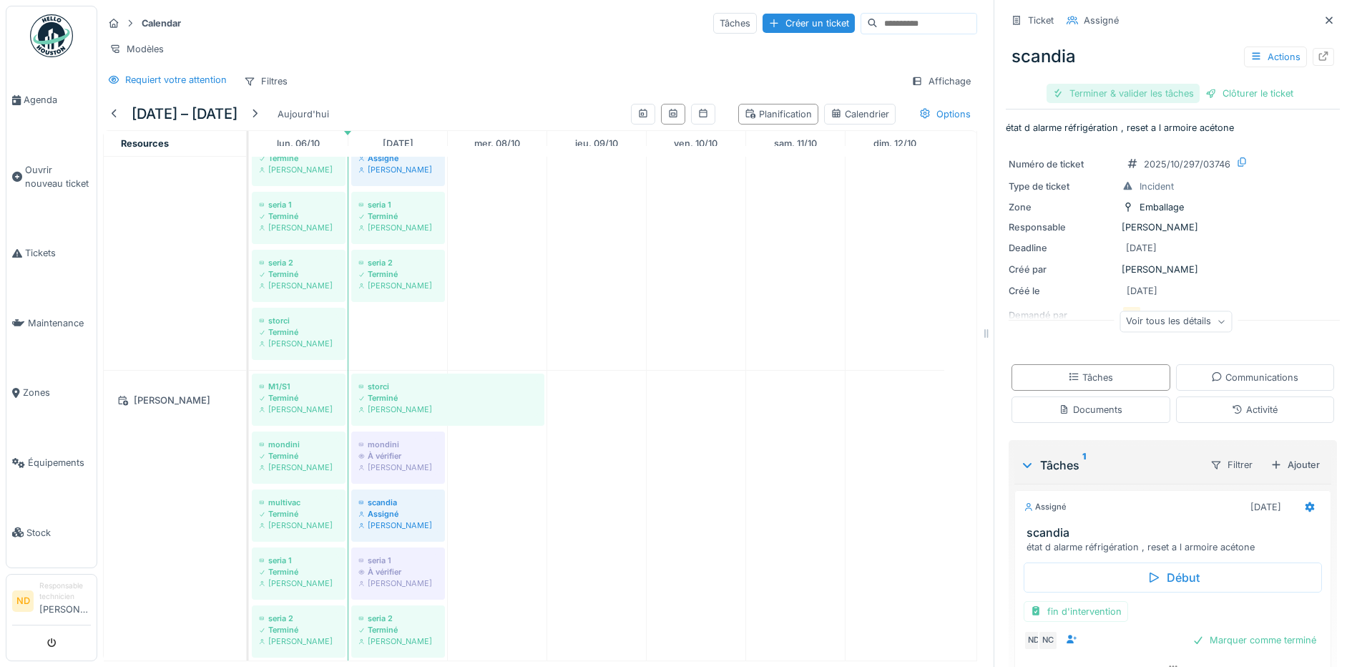
click at [1049, 99] on div "Terminer & valider les tâches" at bounding box center [1123, 93] width 153 height 19
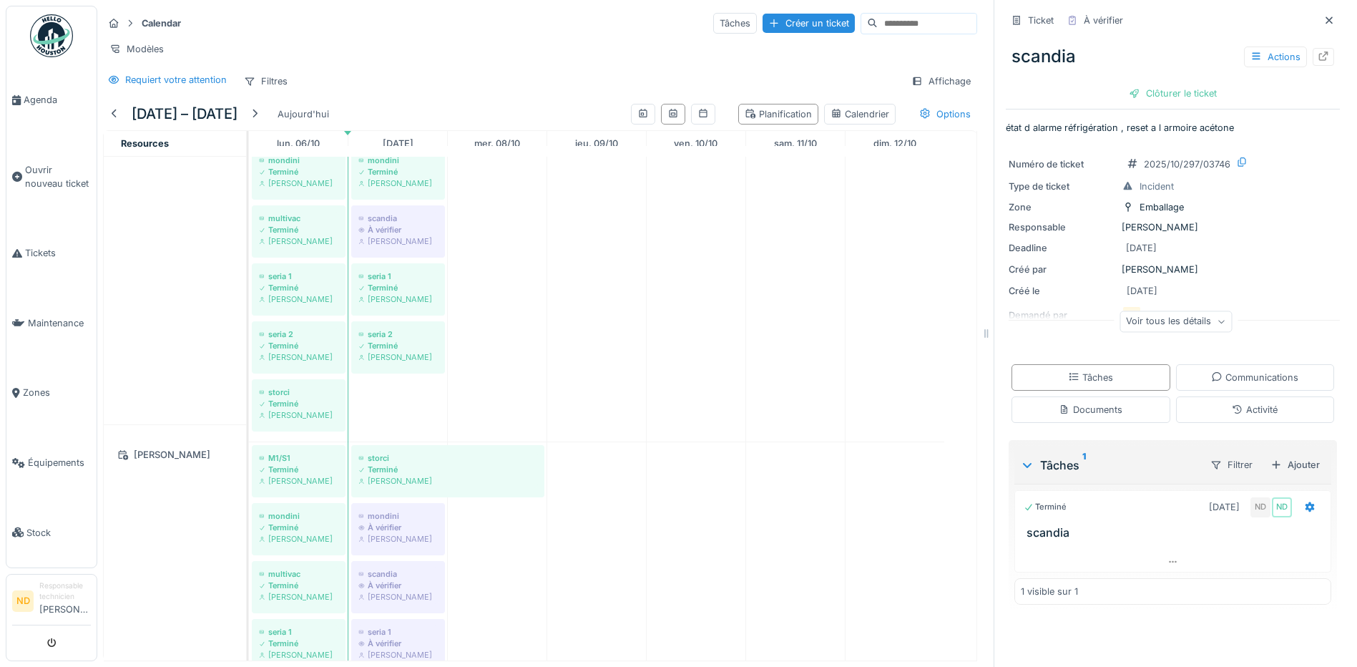
scroll to position [787, 0]
click at [763, 24] on div "Créer un ticket" at bounding box center [809, 23] width 92 height 19
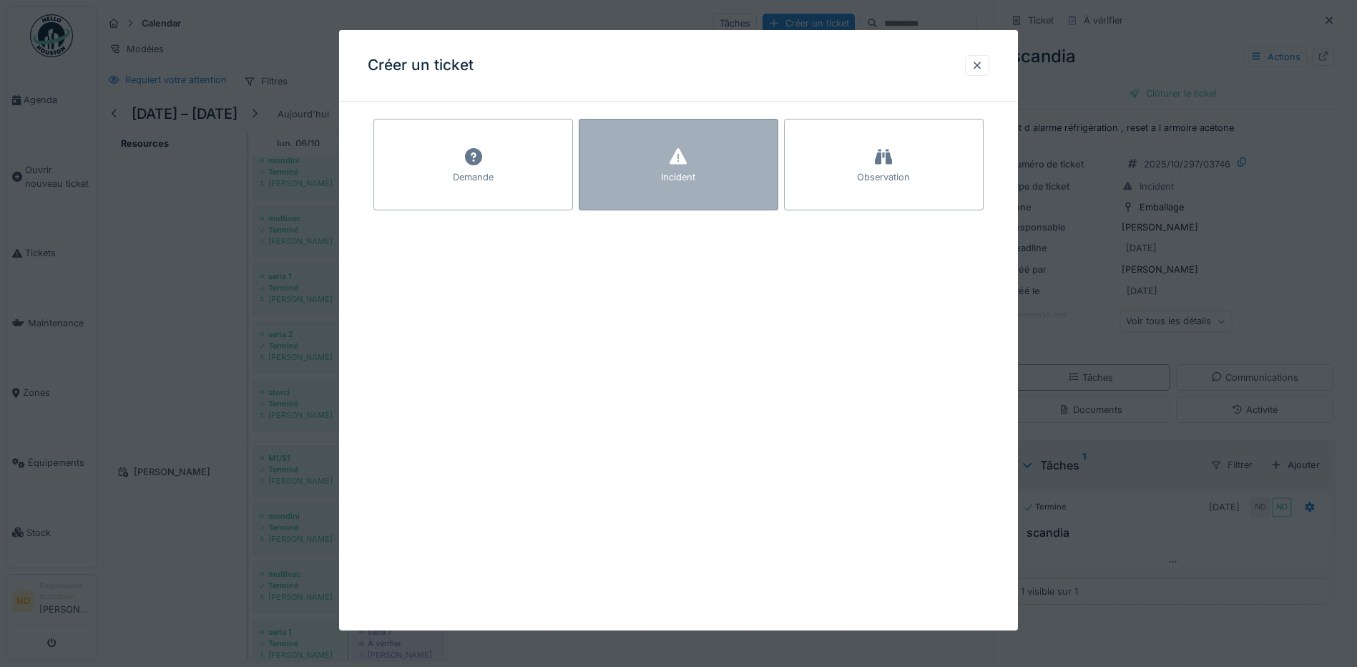
click at [669, 167] on div "Incident" at bounding box center [679, 165] width 200 height 92
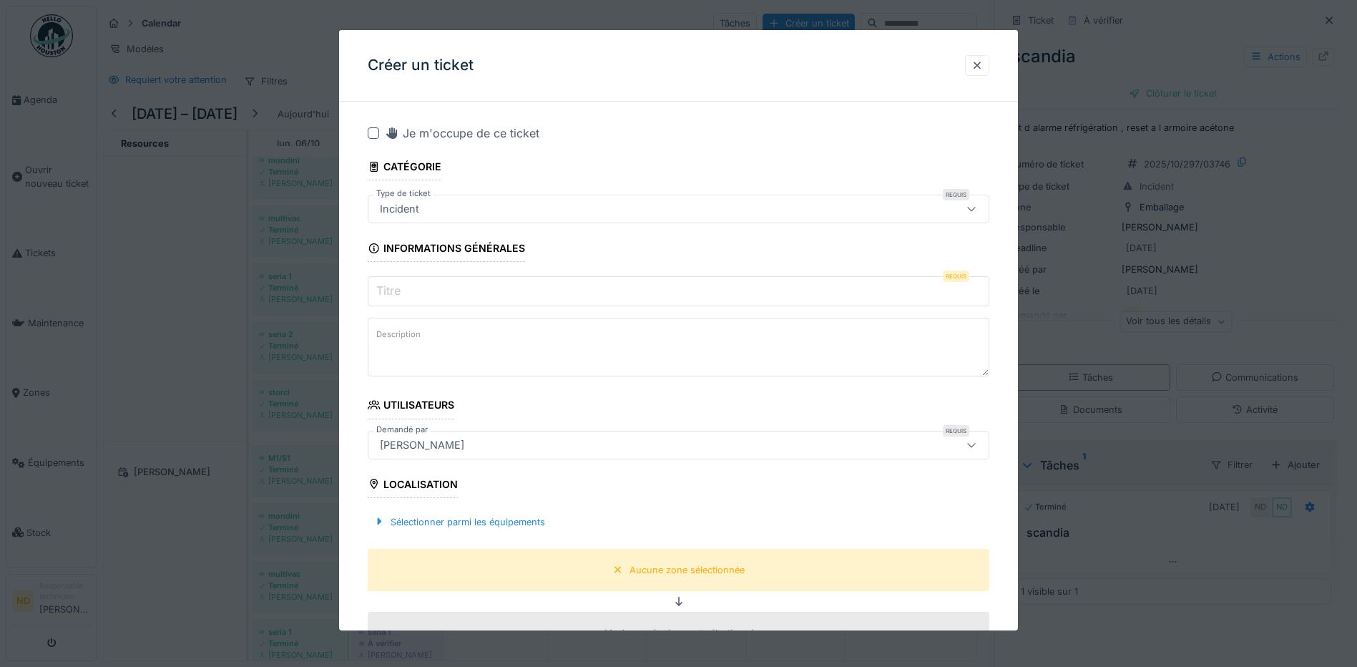
click at [373, 129] on div at bounding box center [373, 132] width 11 height 11
click at [410, 292] on input "Titre" at bounding box center [679, 291] width 622 height 30
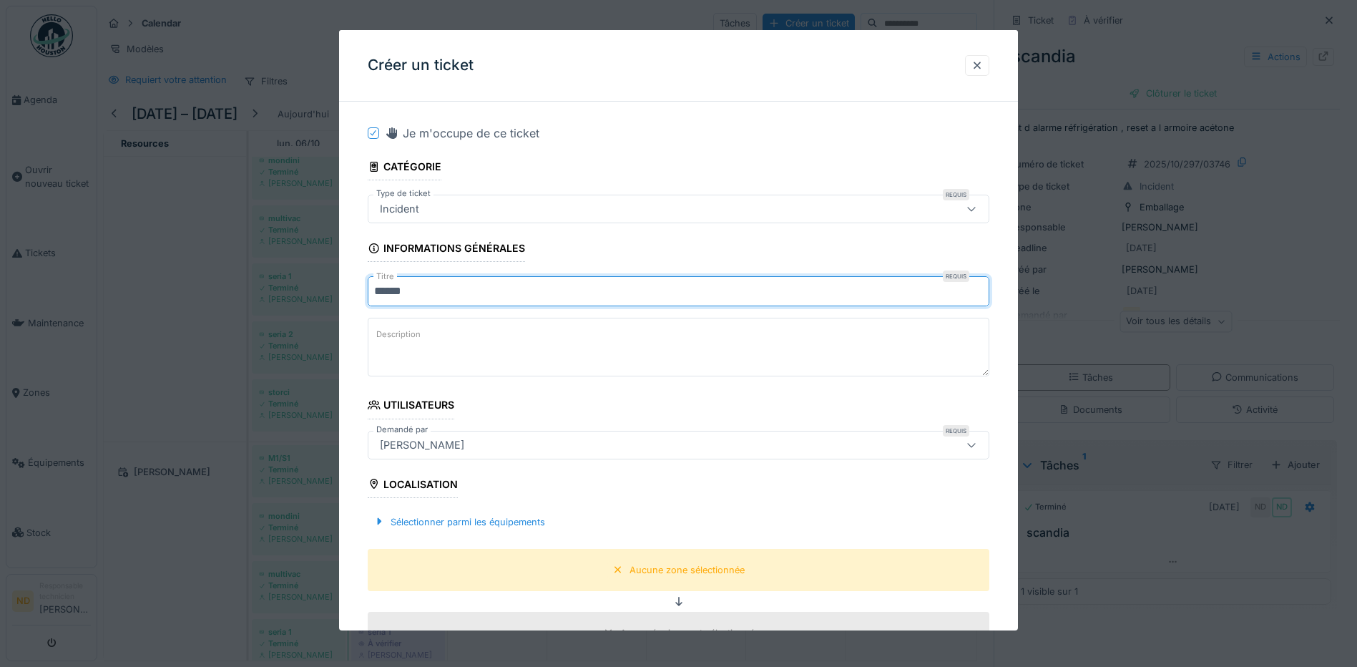
type input "******"
click at [452, 353] on textarea "Description" at bounding box center [679, 347] width 622 height 59
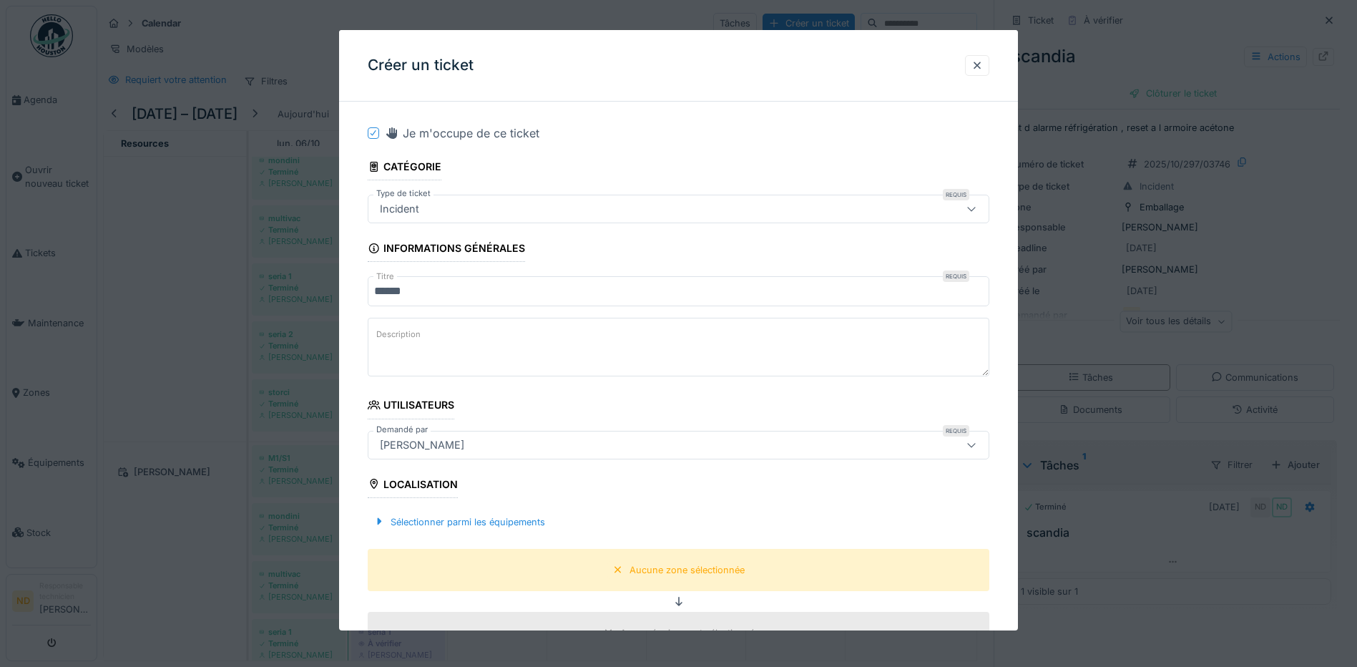
paste textarea "**********"
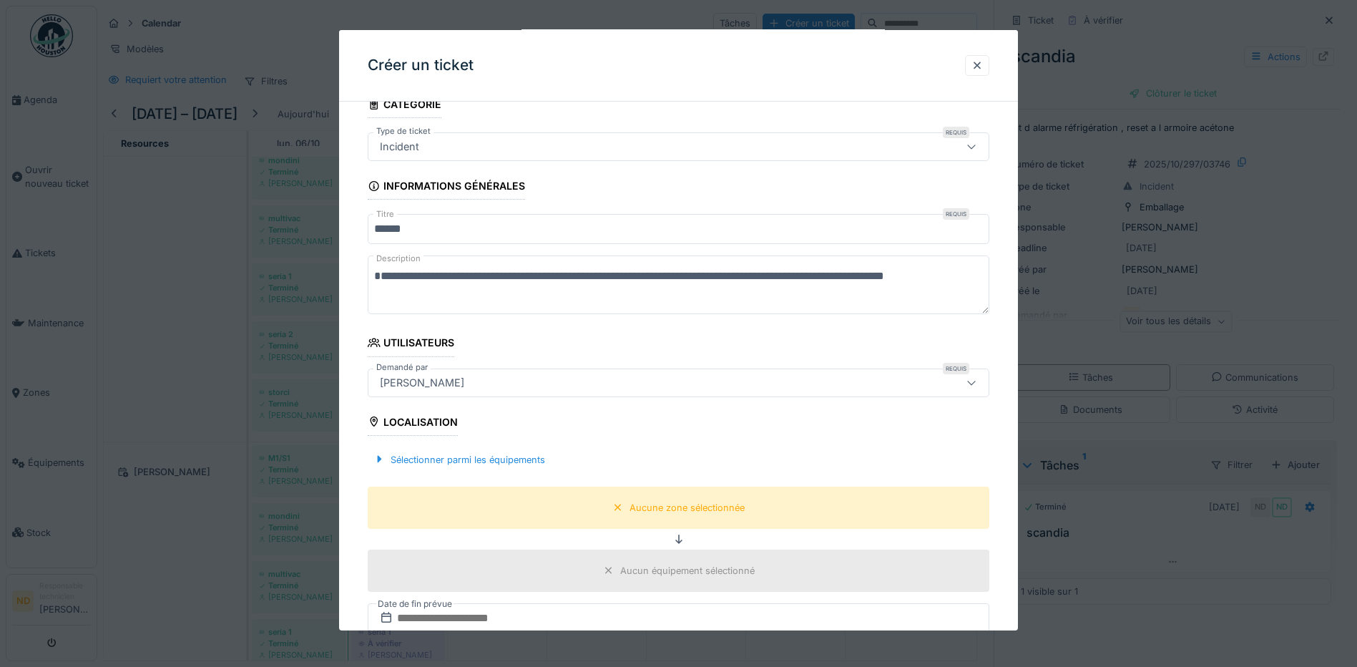
scroll to position [143, 0]
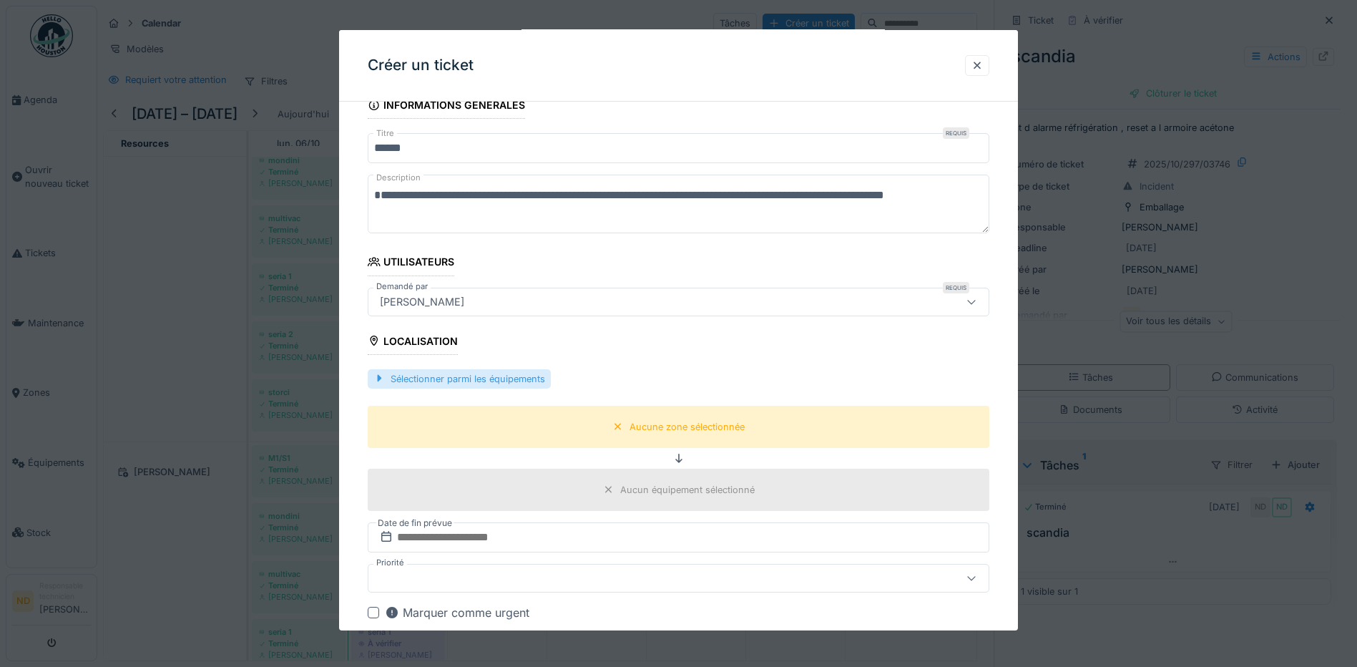
type textarea "**********"
click at [460, 378] on div "Sélectionner parmi les équipements" at bounding box center [459, 378] width 183 height 19
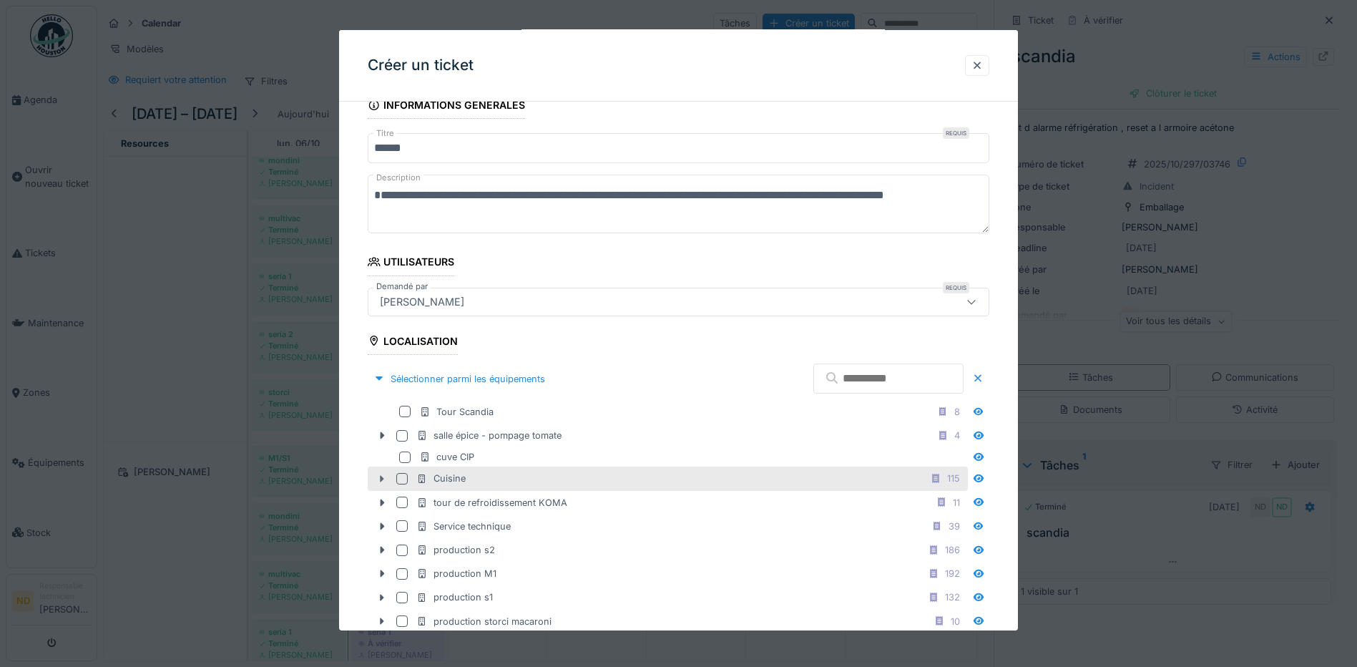
click at [383, 478] on icon at bounding box center [383, 478] width 4 height 7
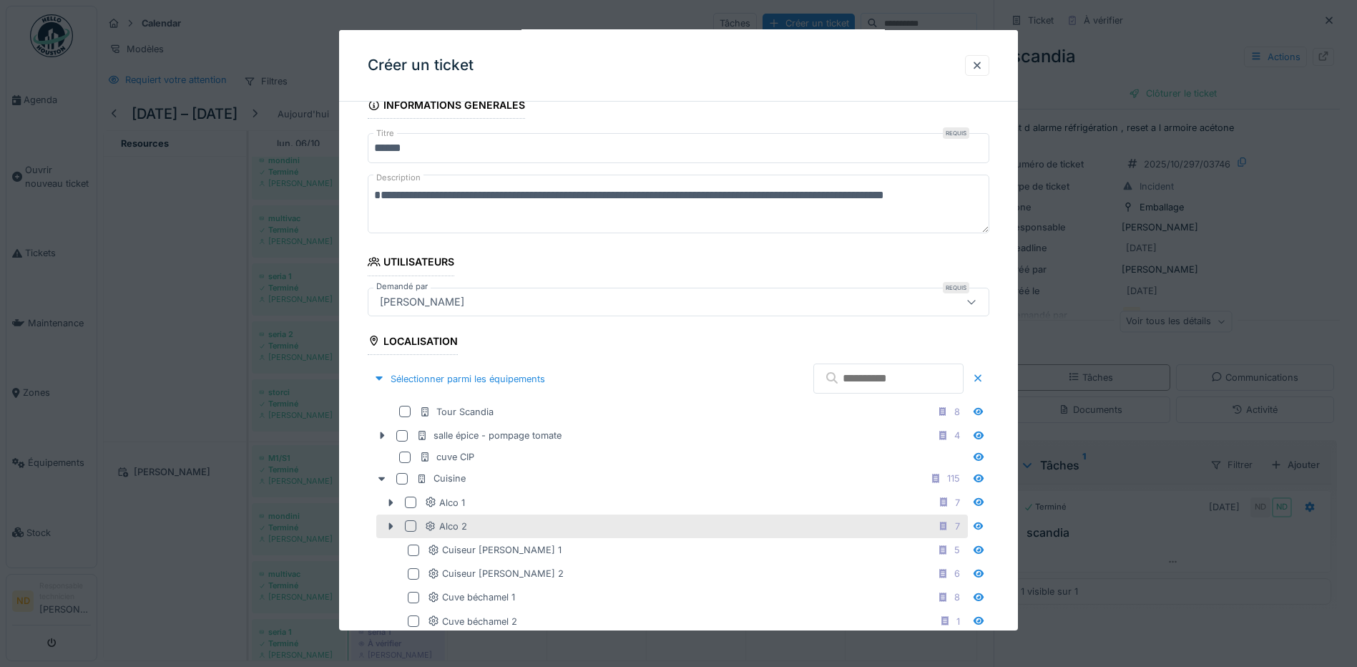
click at [406, 523] on div at bounding box center [410, 525] width 11 height 11
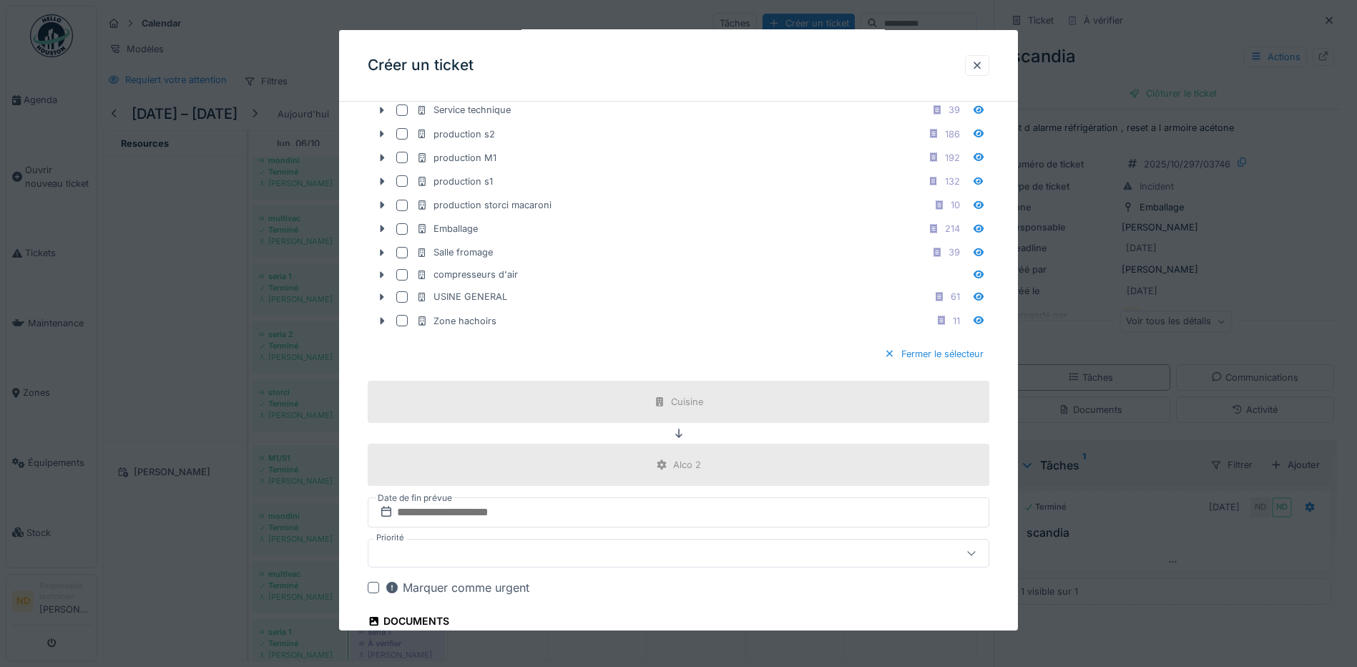
scroll to position [1319, 0]
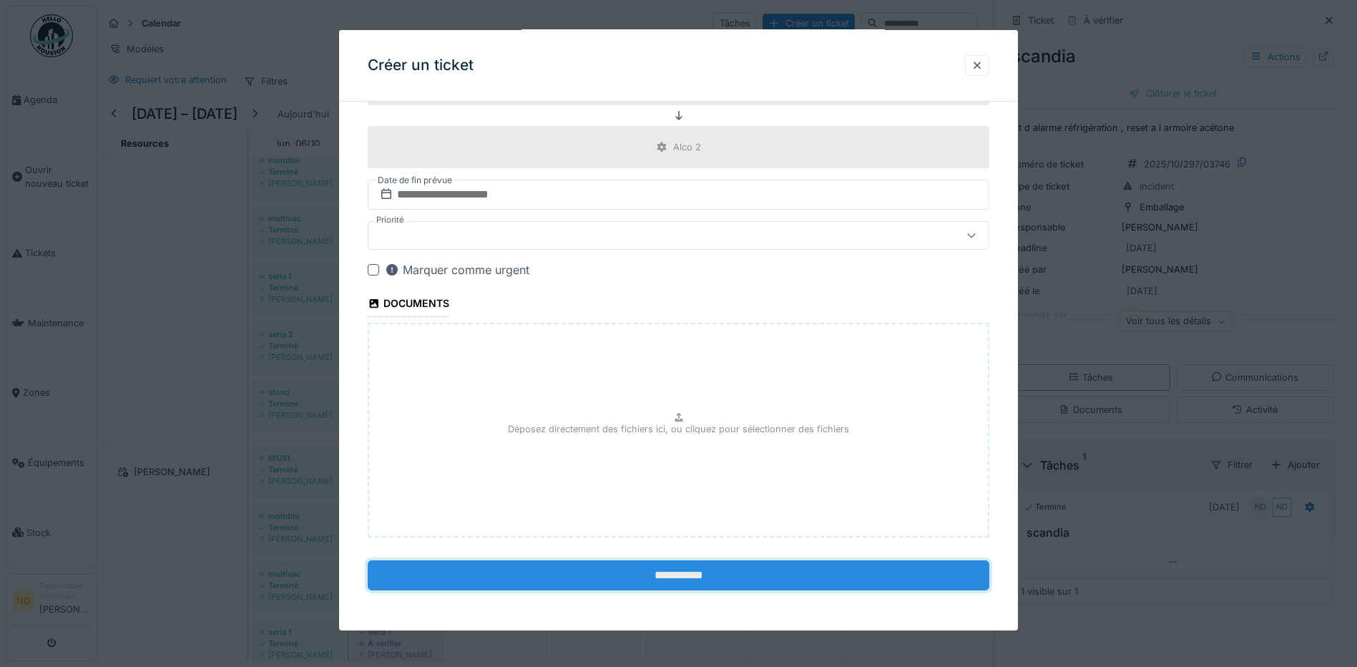
click at [652, 571] on input "**********" at bounding box center [679, 575] width 622 height 30
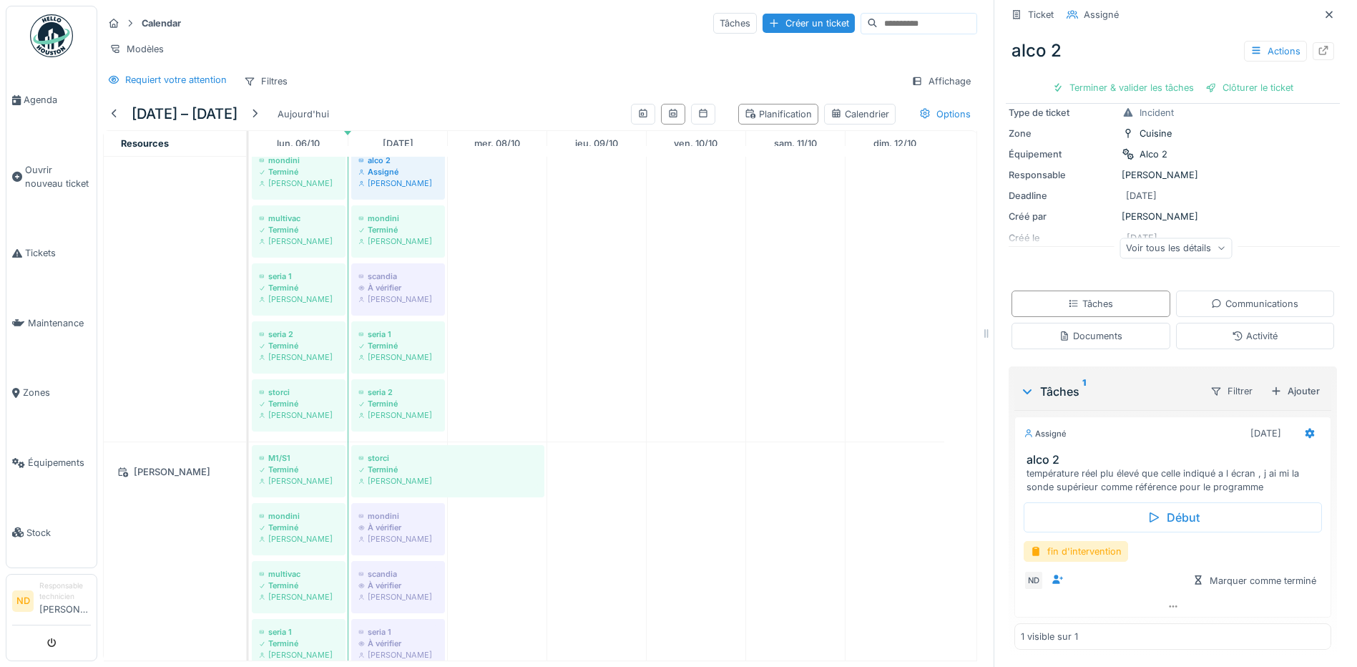
scroll to position [89, 0]
click at [1056, 577] on div at bounding box center [1057, 579] width 21 height 18
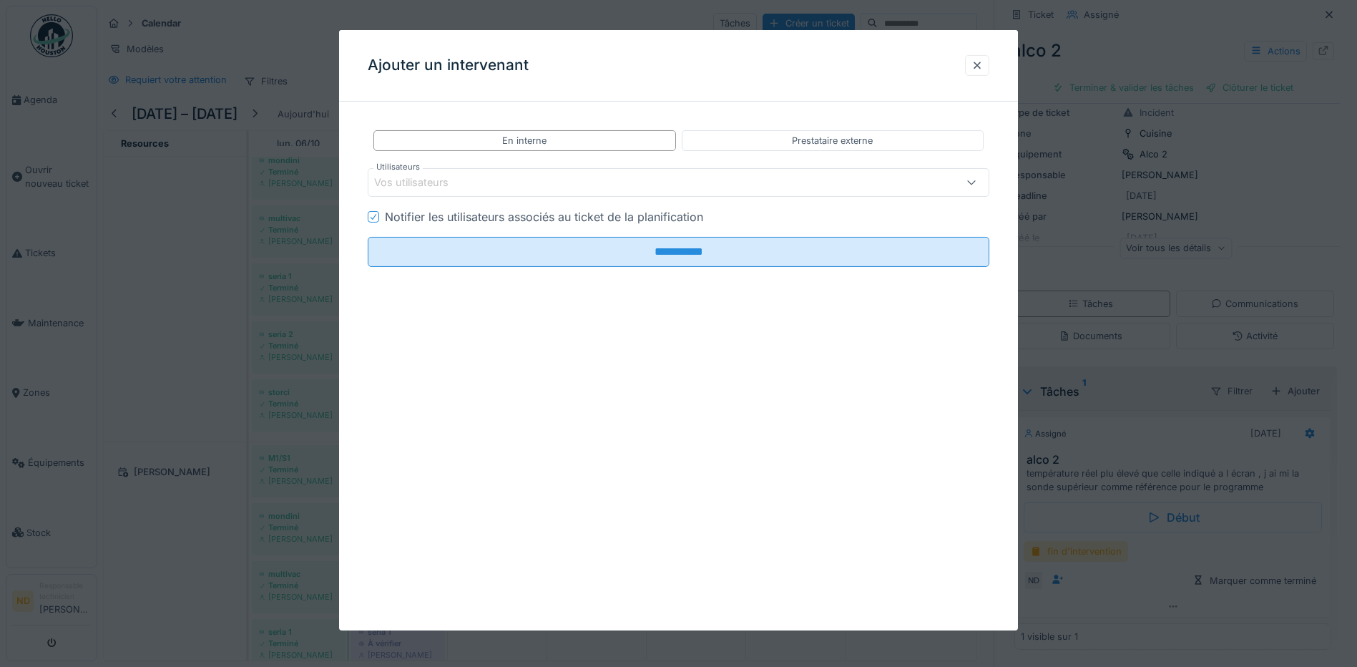
click at [418, 192] on div "Vos utilisateurs" at bounding box center [679, 182] width 622 height 29
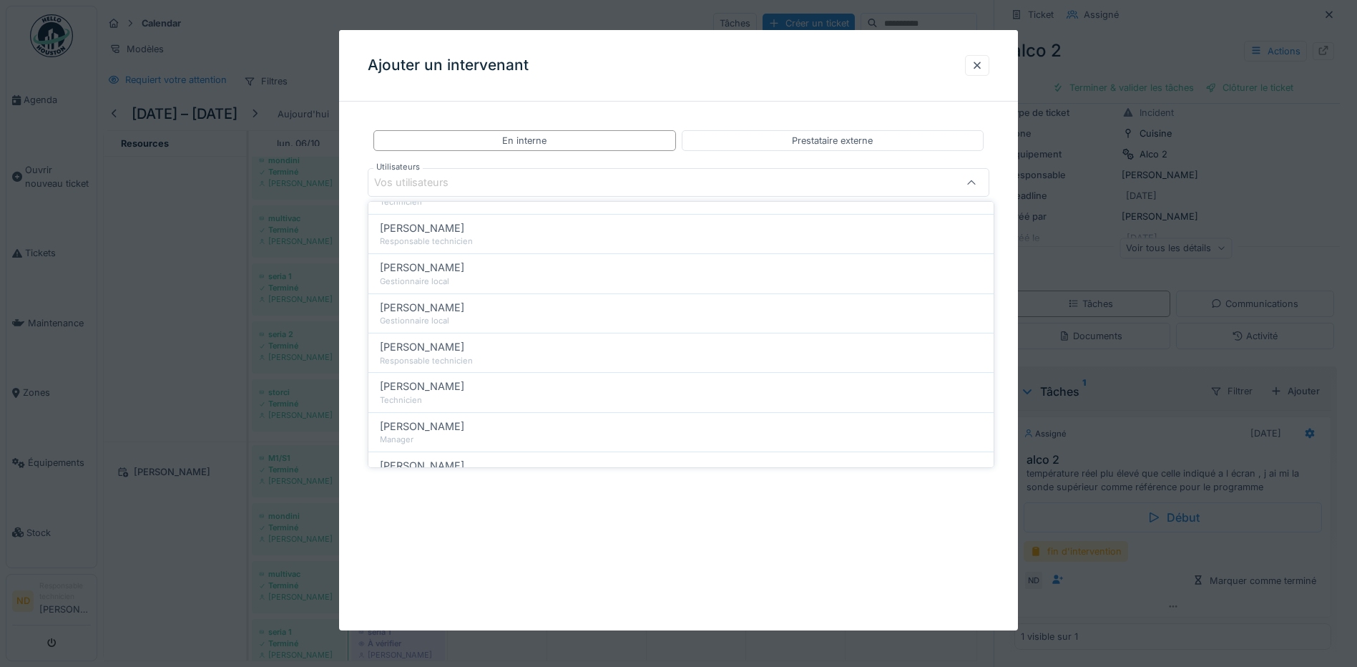
scroll to position [501, 0]
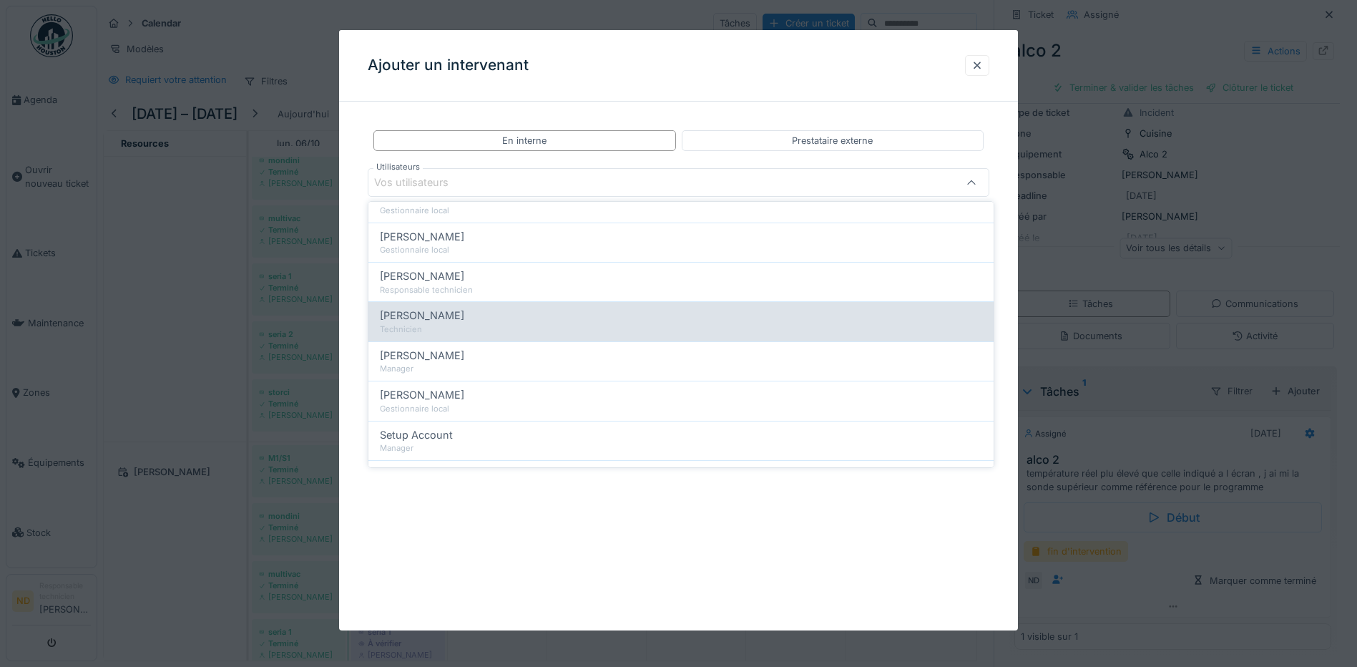
click at [432, 328] on div "Technicien" at bounding box center [681, 329] width 602 height 12
type input "*****"
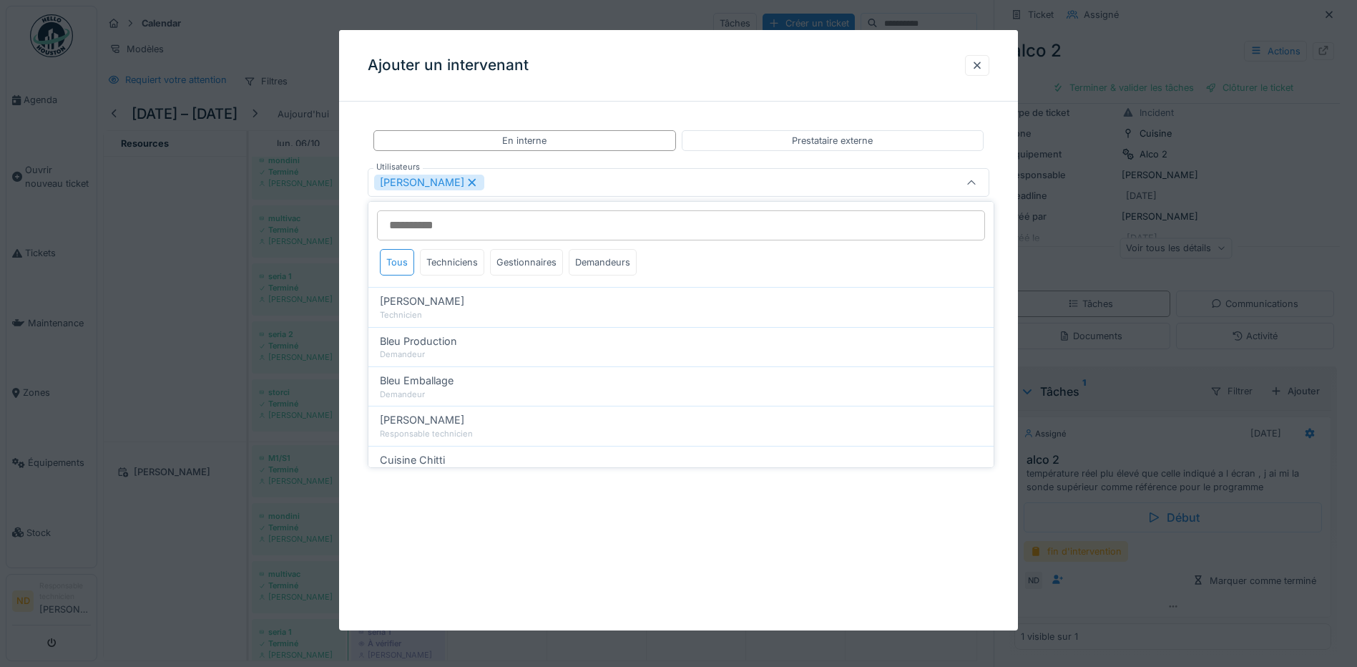
click at [569, 180] on div "Nouha Conte" at bounding box center [642, 183] width 536 height 16
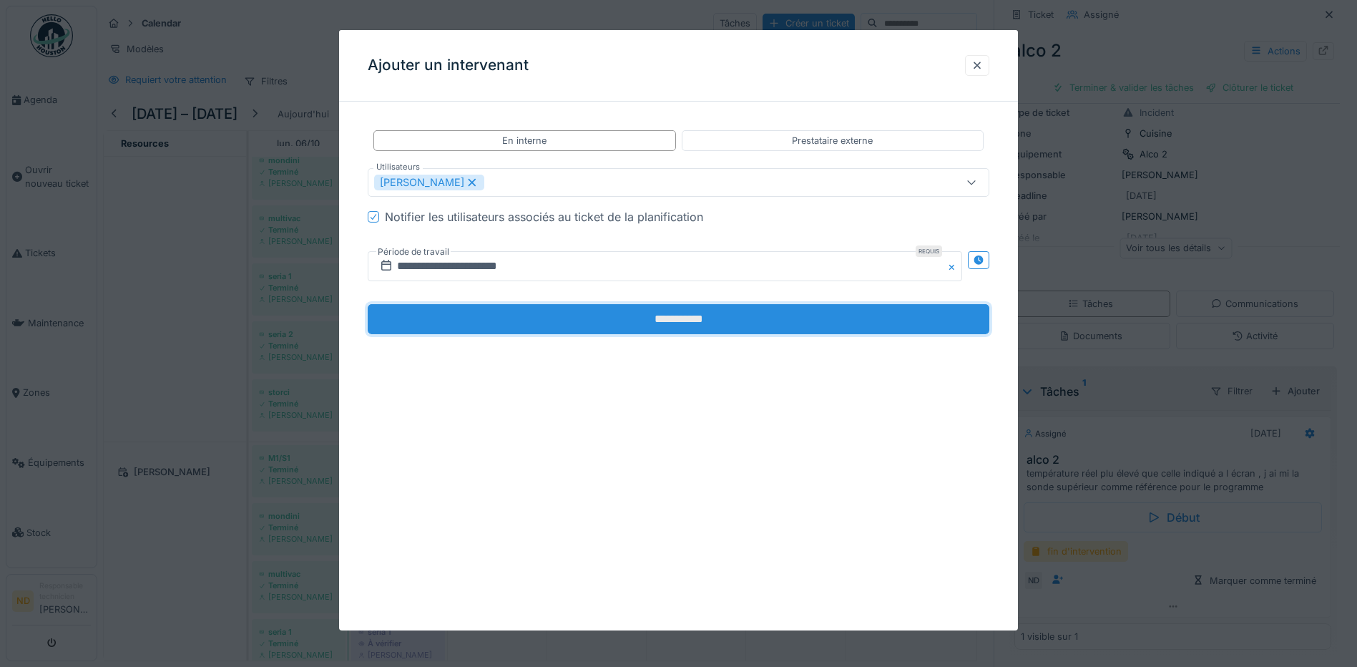
click at [624, 315] on input "**********" at bounding box center [679, 319] width 622 height 30
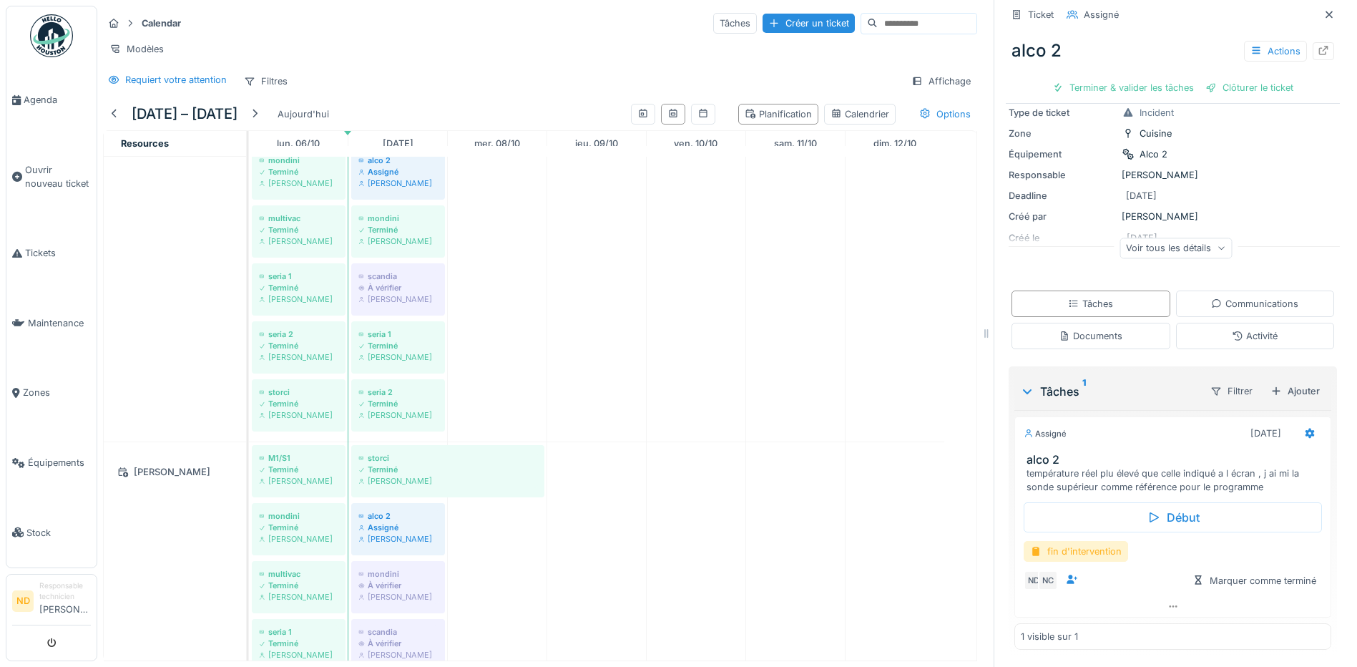
click at [1077, 552] on div "fin d'intervention" at bounding box center [1076, 551] width 104 height 21
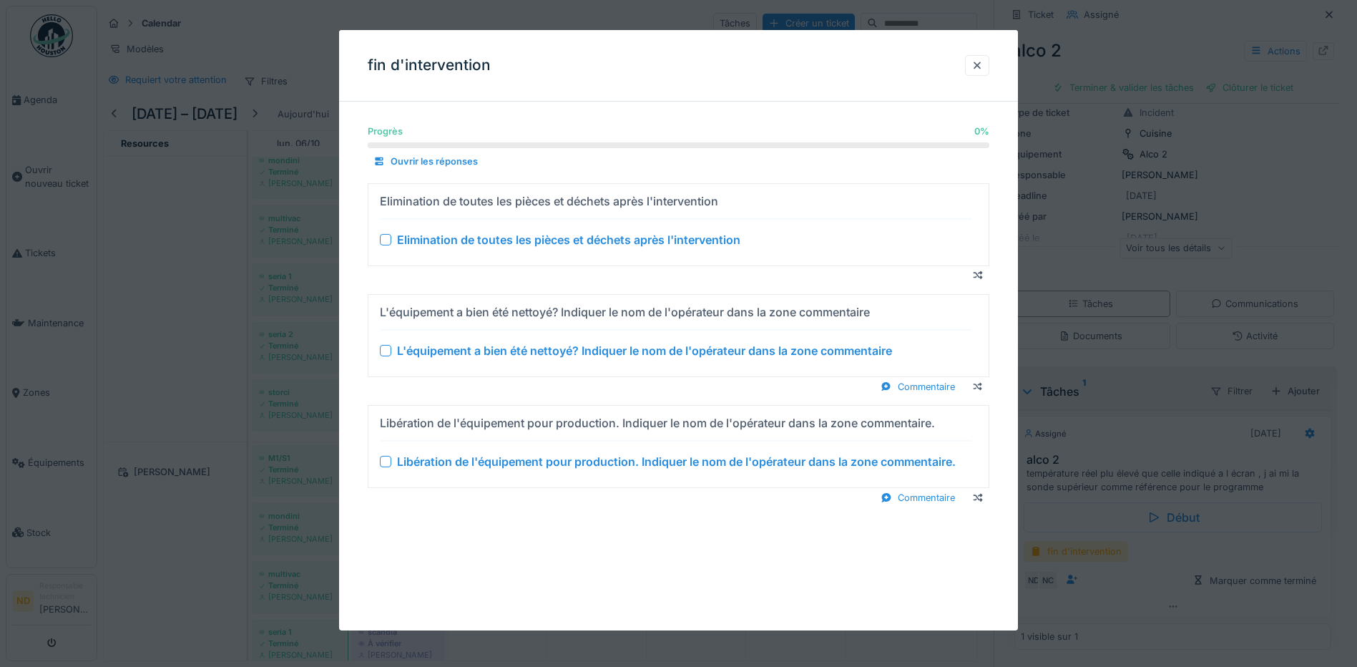
click at [385, 241] on div at bounding box center [385, 239] width 11 height 11
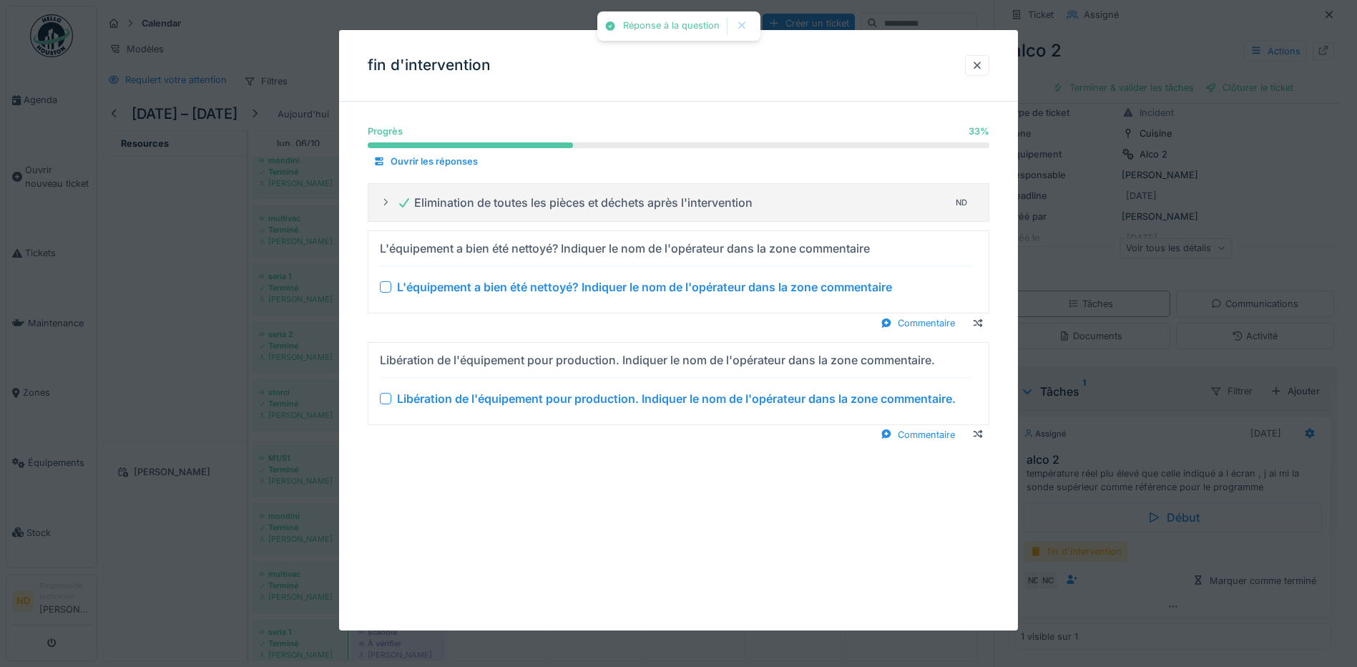
click at [387, 291] on div at bounding box center [385, 286] width 11 height 11
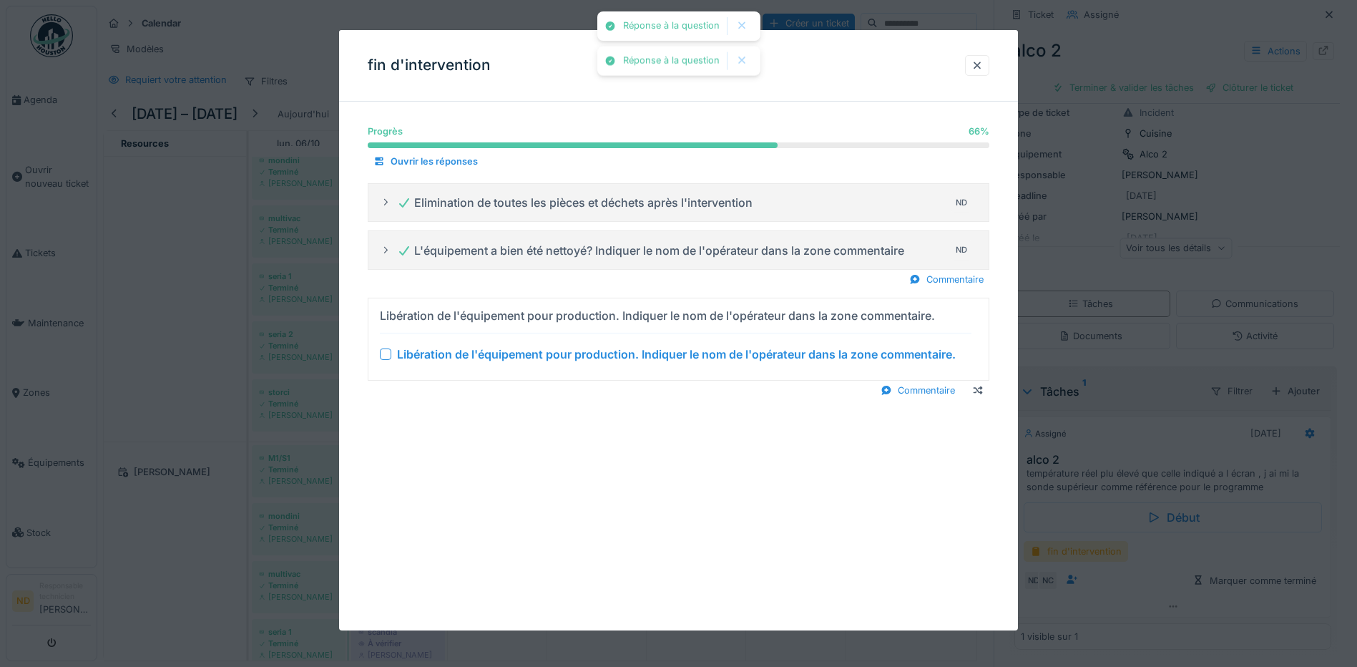
click at [387, 353] on div at bounding box center [385, 353] width 11 height 11
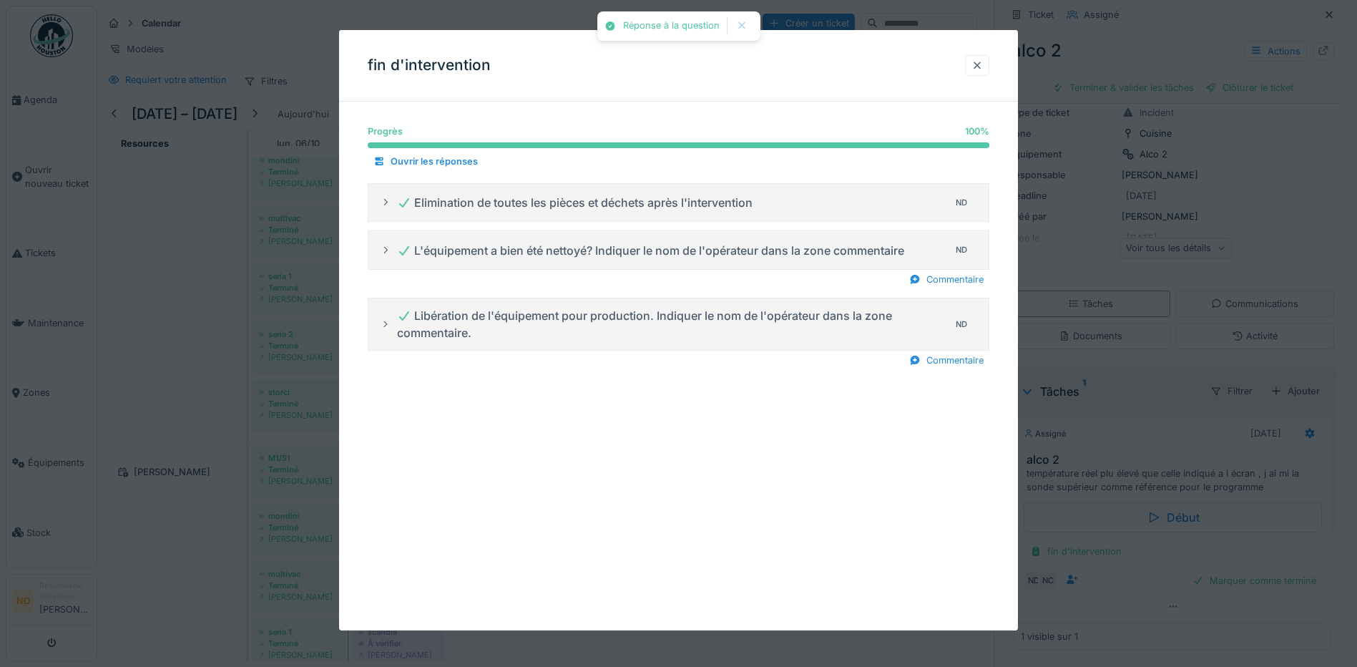
click at [976, 64] on div at bounding box center [977, 65] width 24 height 21
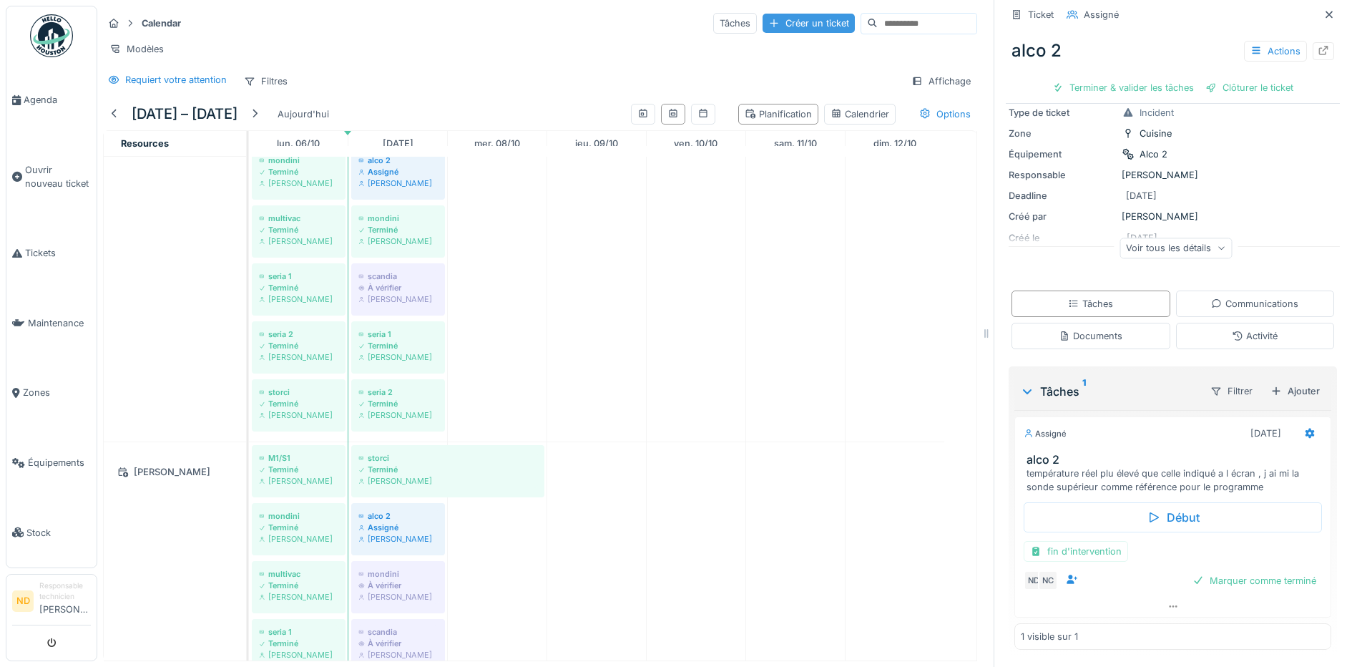
click at [763, 16] on div "Créer un ticket" at bounding box center [809, 23] width 92 height 19
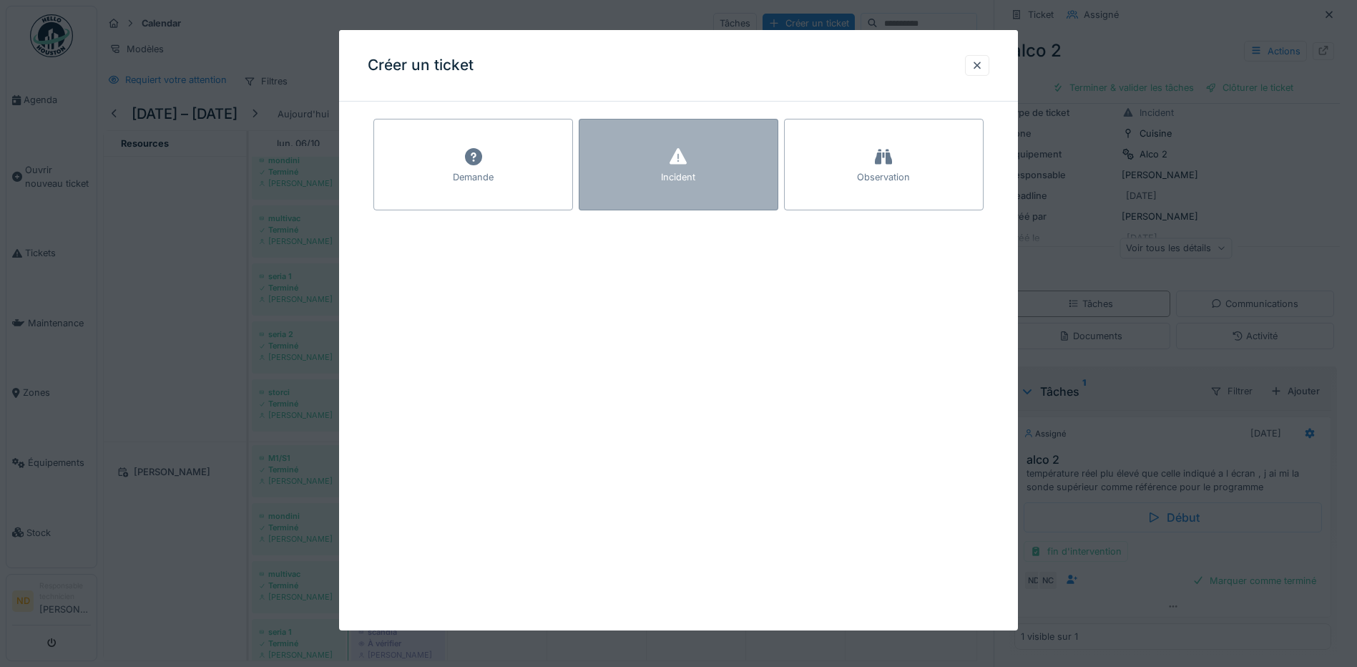
click at [631, 166] on div "Incident" at bounding box center [679, 165] width 200 height 92
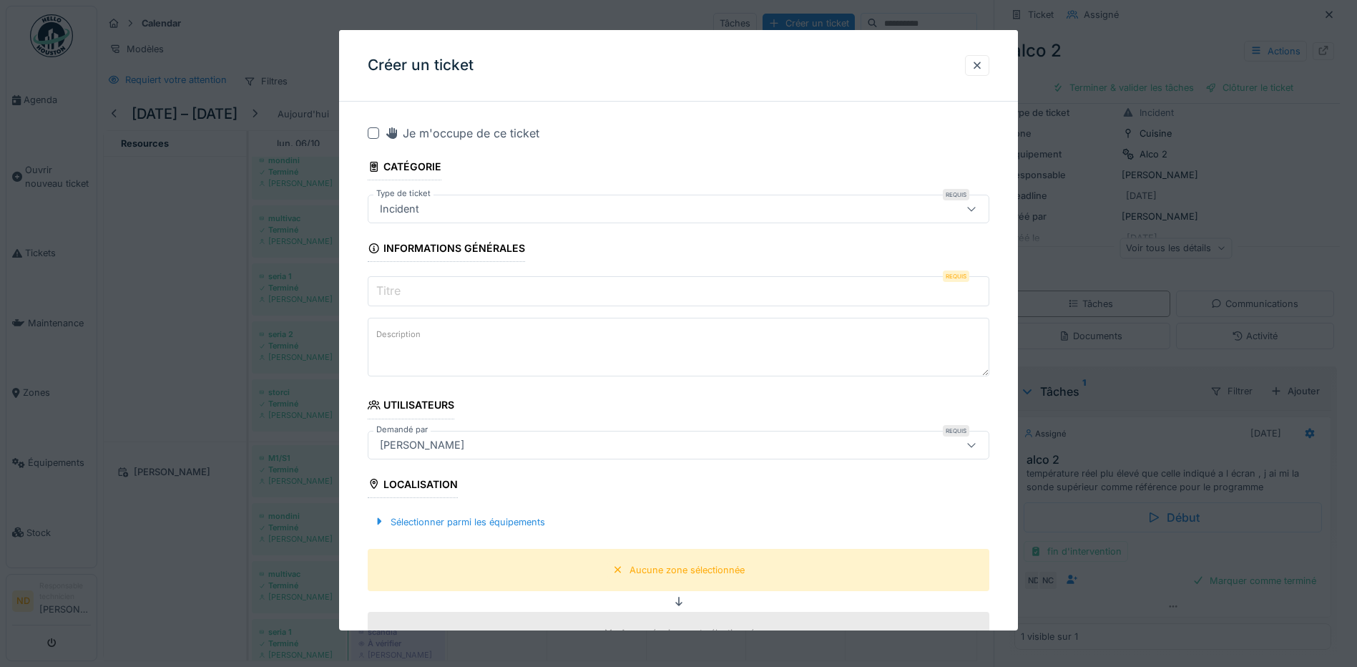
click at [377, 134] on div at bounding box center [373, 132] width 11 height 11
click at [408, 290] on input "Titre" at bounding box center [679, 291] width 622 height 30
paste input "**********"
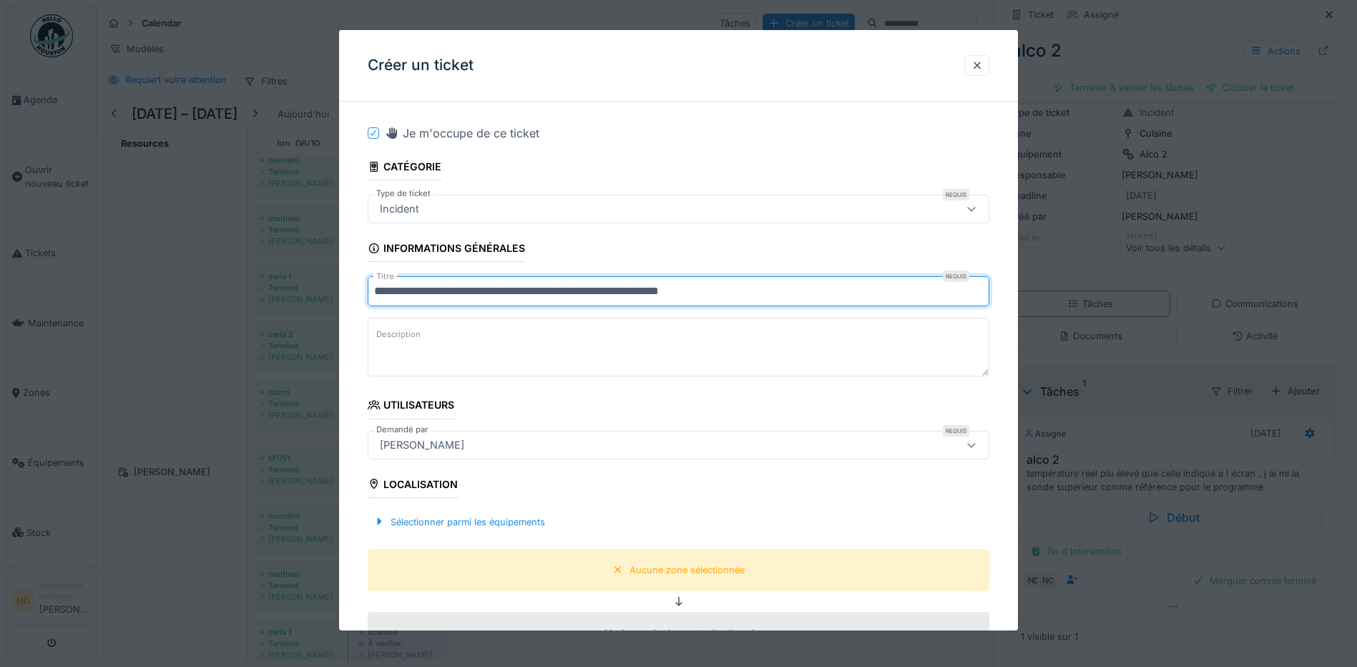
type input "**********"
click at [406, 338] on label "Description" at bounding box center [398, 334] width 50 height 18
click at [406, 338] on textarea "Description" at bounding box center [679, 347] width 622 height 59
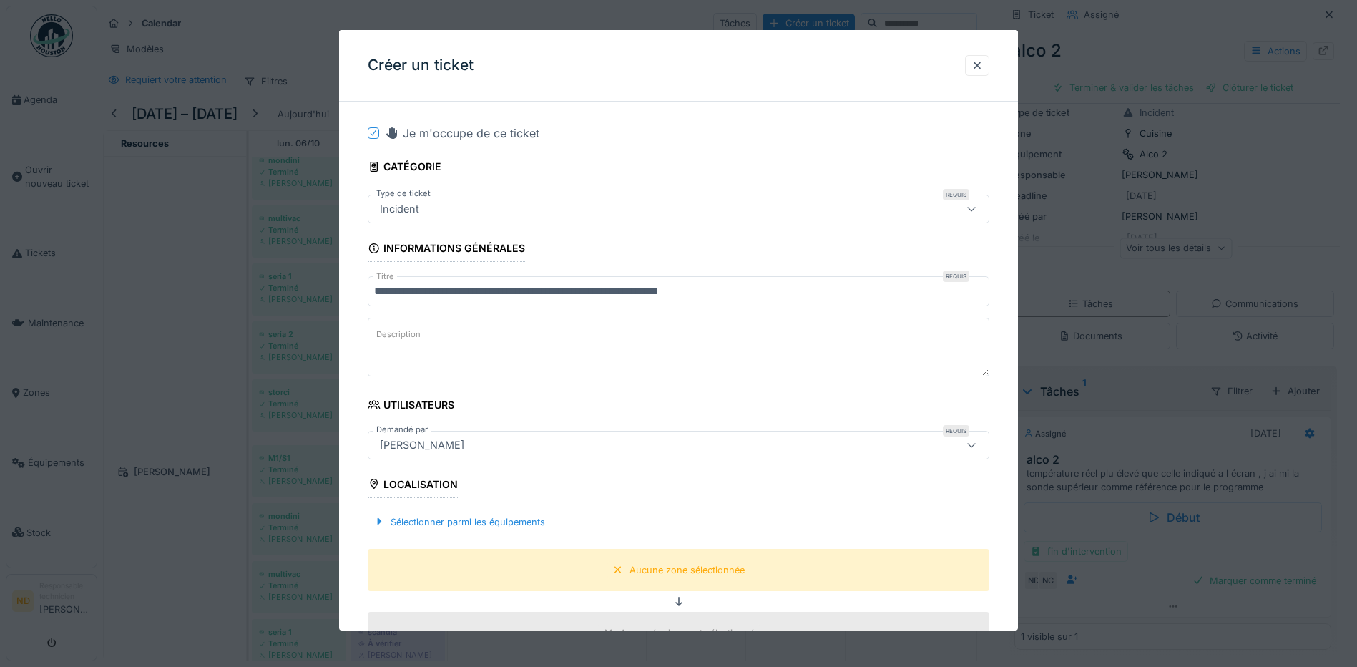
paste textarea "**********"
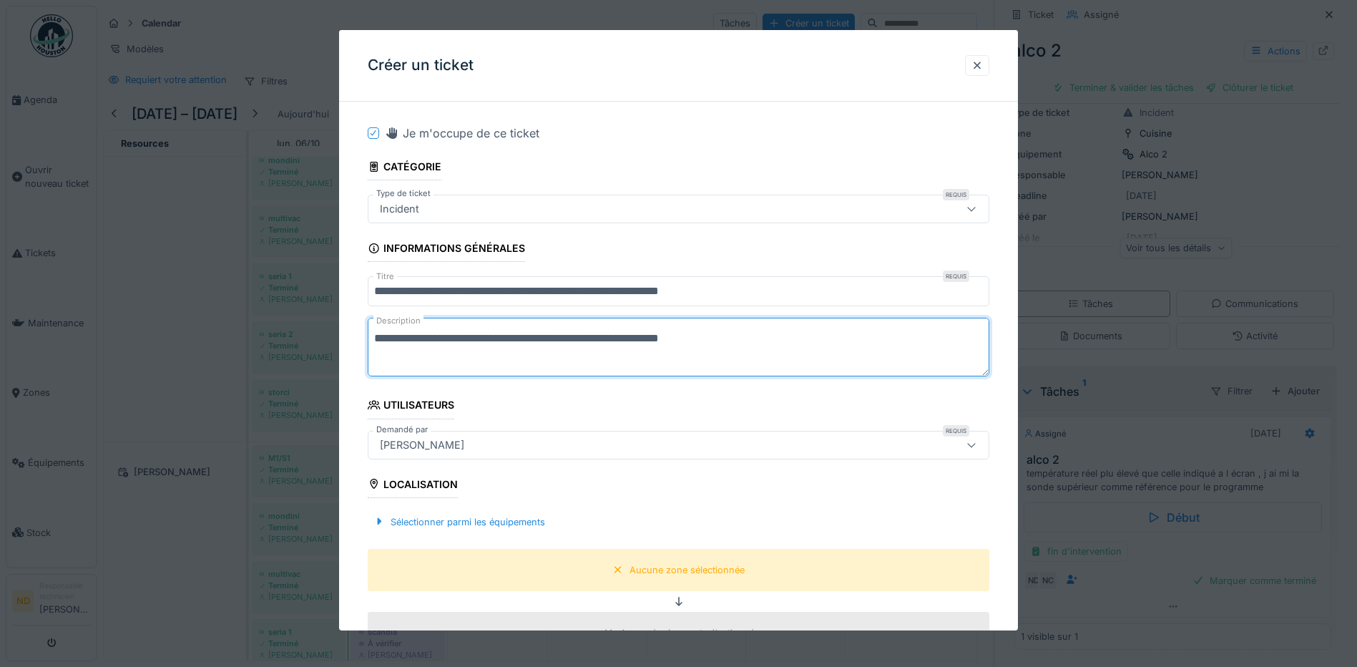
type textarea "**********"
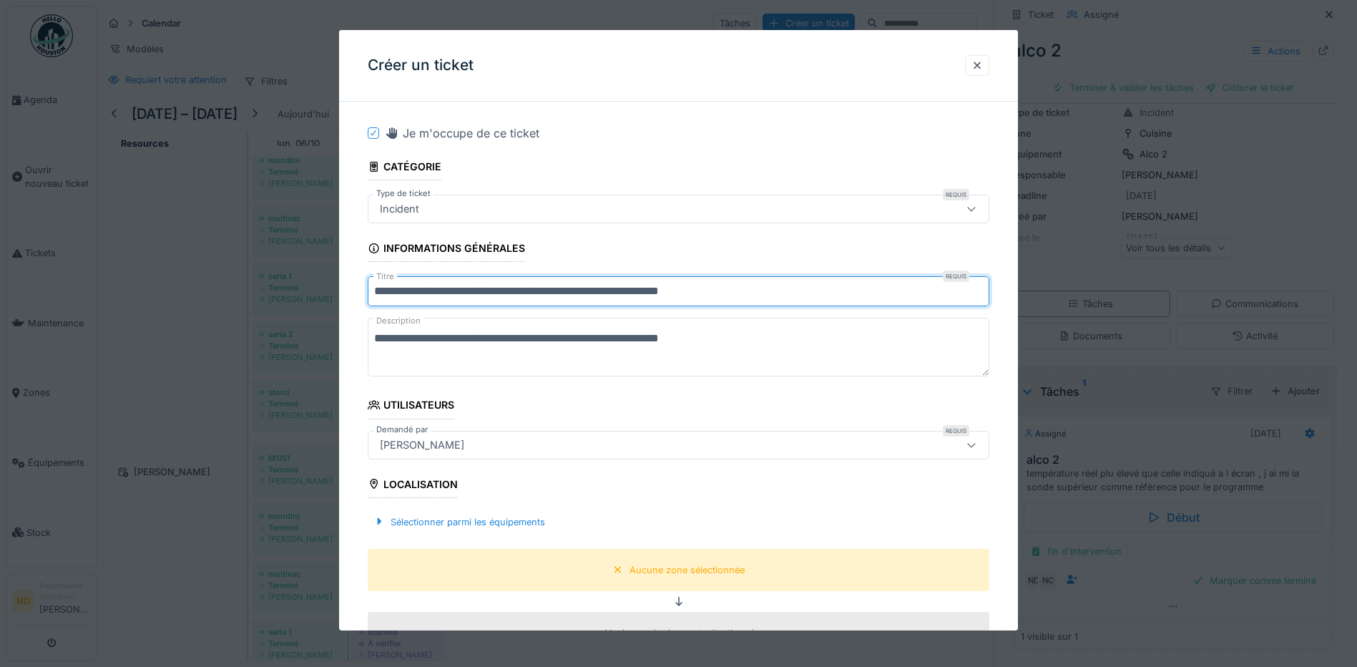
click at [745, 290] on input "**********" at bounding box center [679, 291] width 622 height 30
type input "**********"
click at [517, 337] on textarea "**********" at bounding box center [679, 347] width 622 height 59
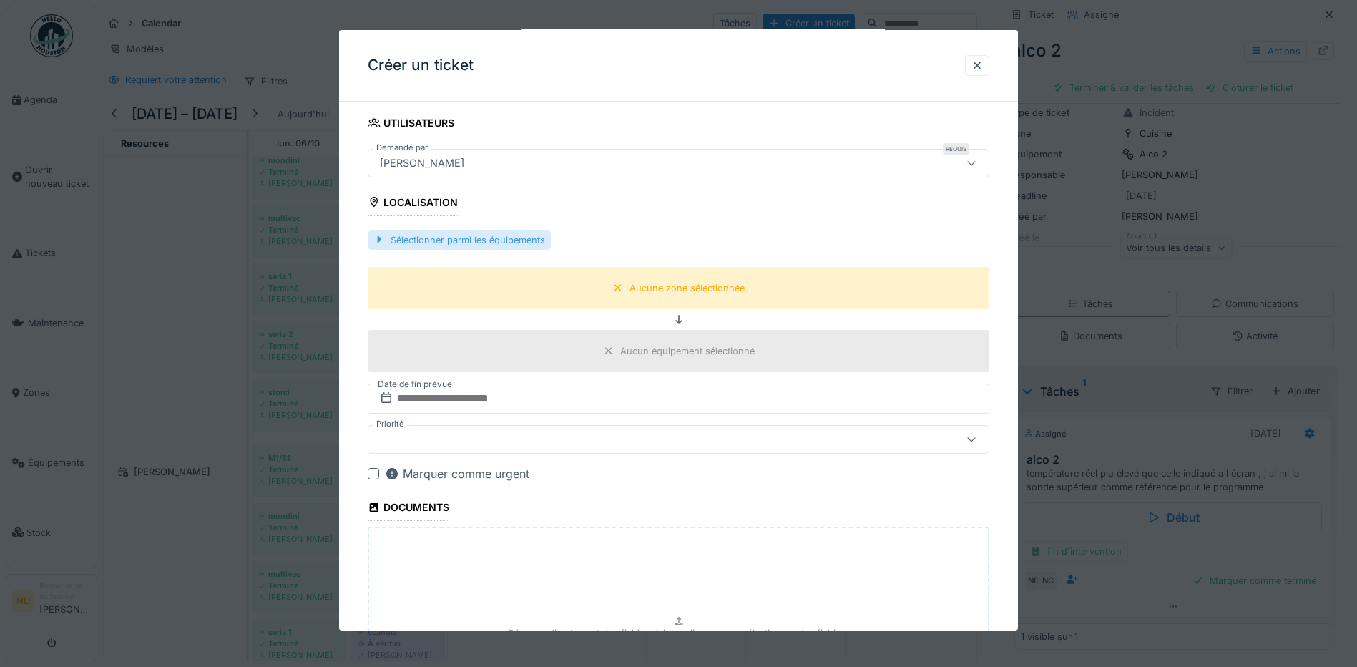
scroll to position [286, 0]
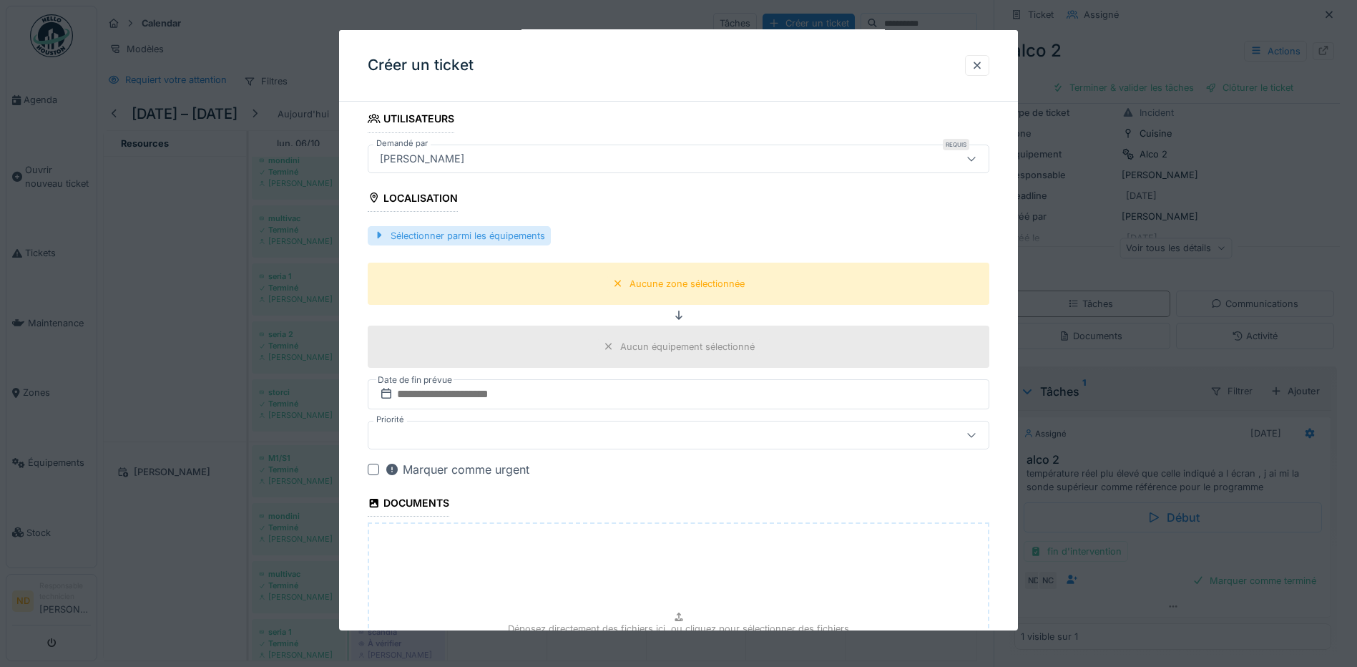
type textarea "**********"
click at [496, 237] on div "Sélectionner parmi les équipements" at bounding box center [459, 235] width 183 height 19
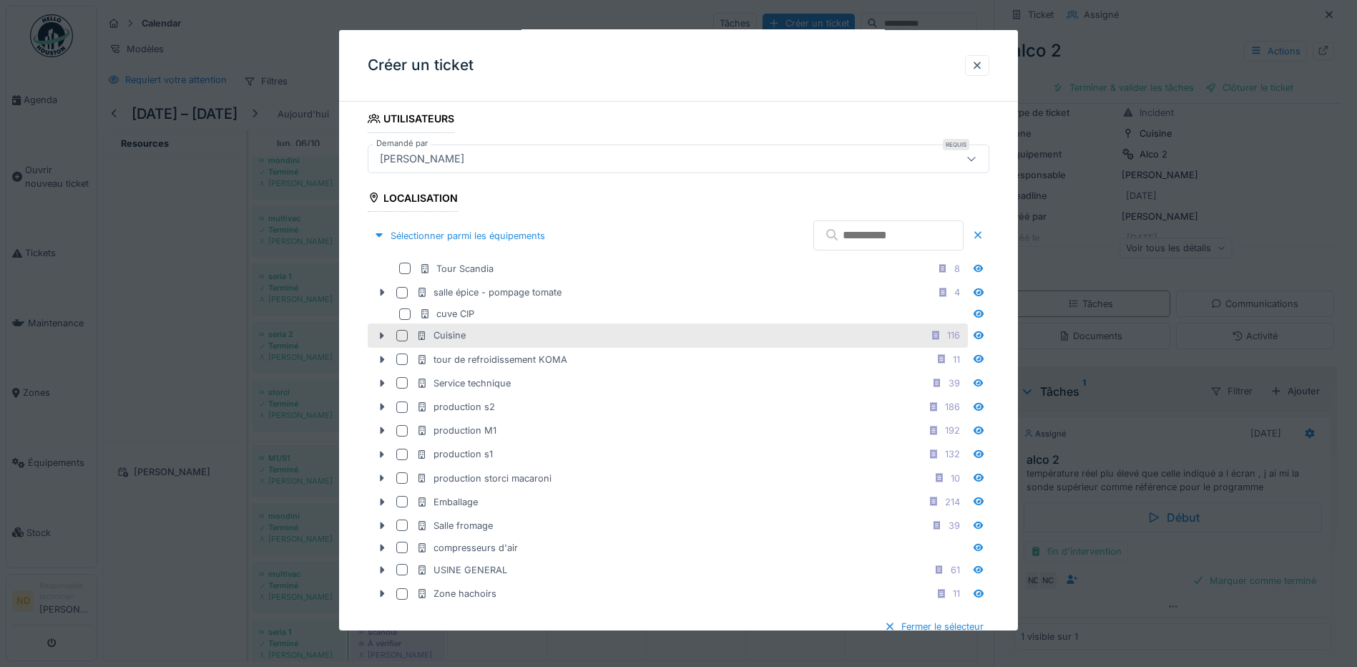
click at [401, 337] on div at bounding box center [401, 335] width 11 height 11
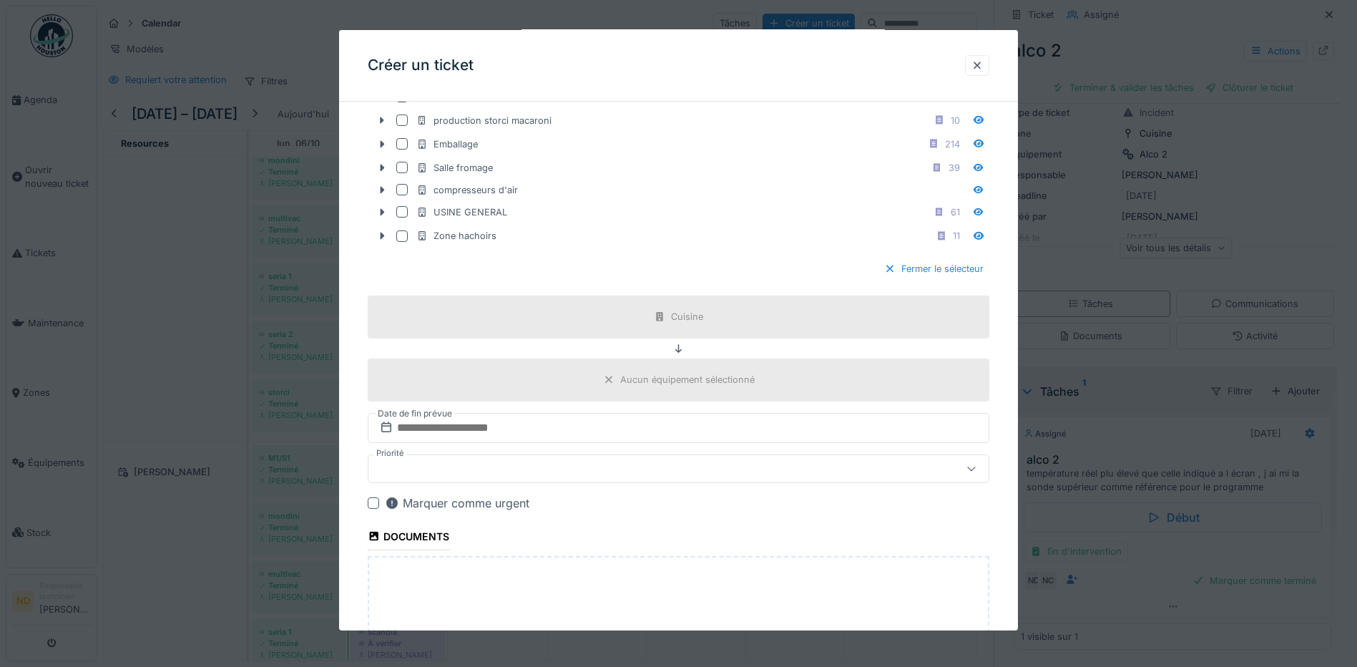
scroll to position [877, 0]
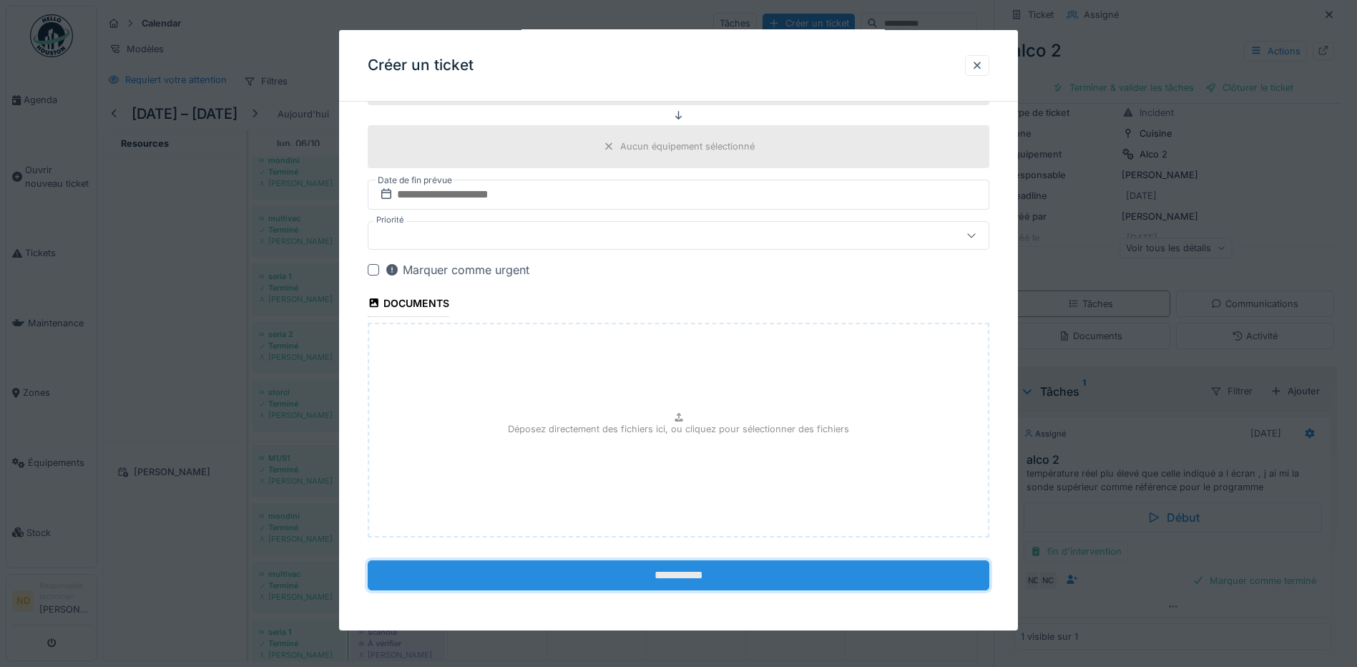
click at [682, 573] on input "**********" at bounding box center [679, 575] width 622 height 30
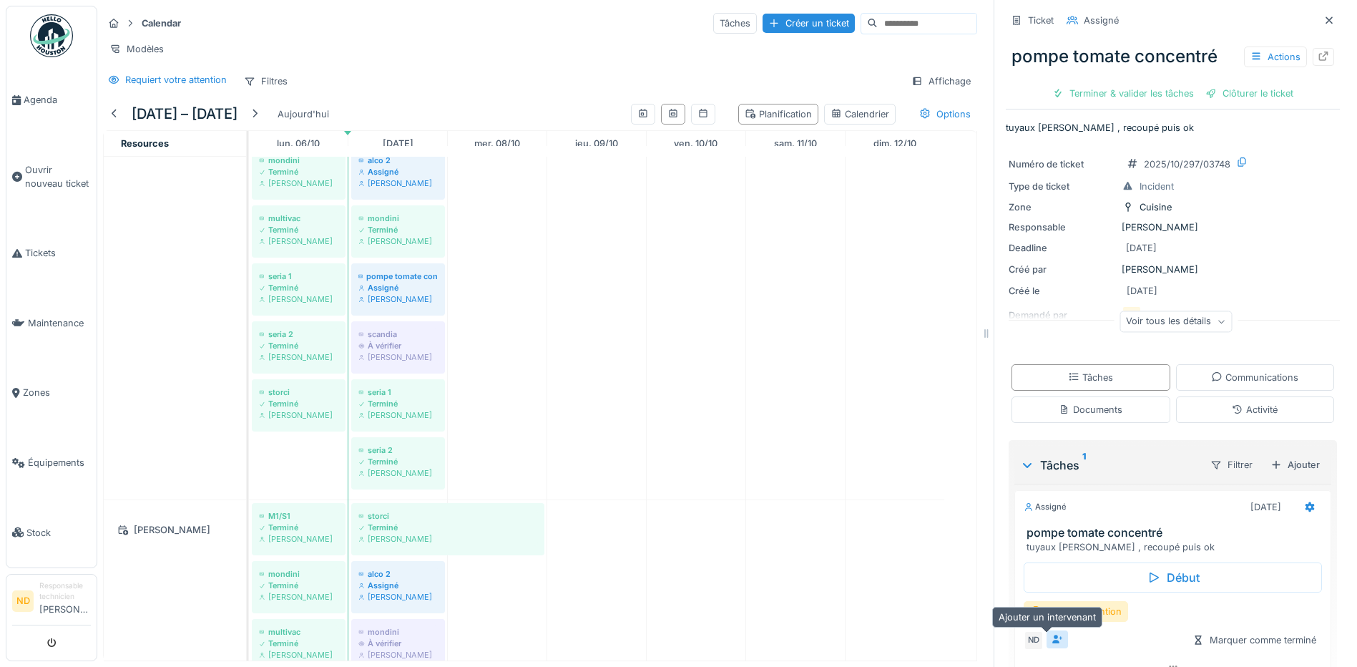
click at [1052, 641] on icon at bounding box center [1057, 639] width 11 height 9
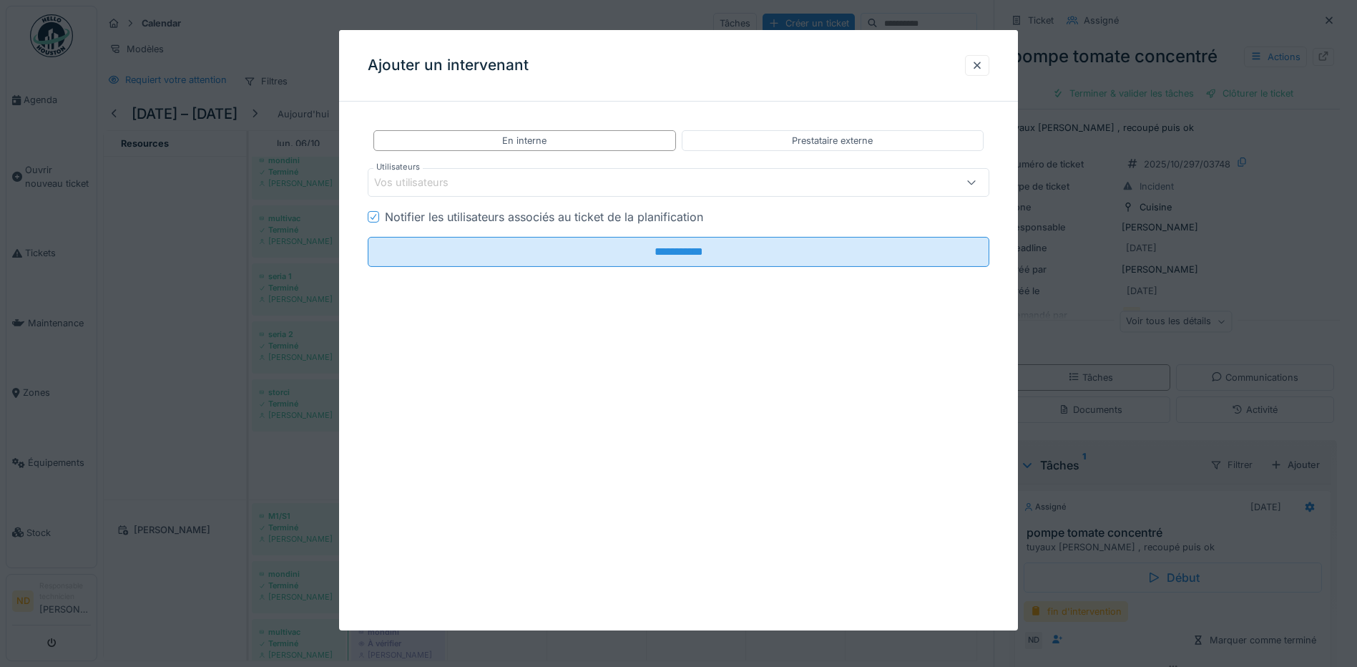
click at [447, 180] on div "Vos utilisateurs" at bounding box center [421, 183] width 94 height 16
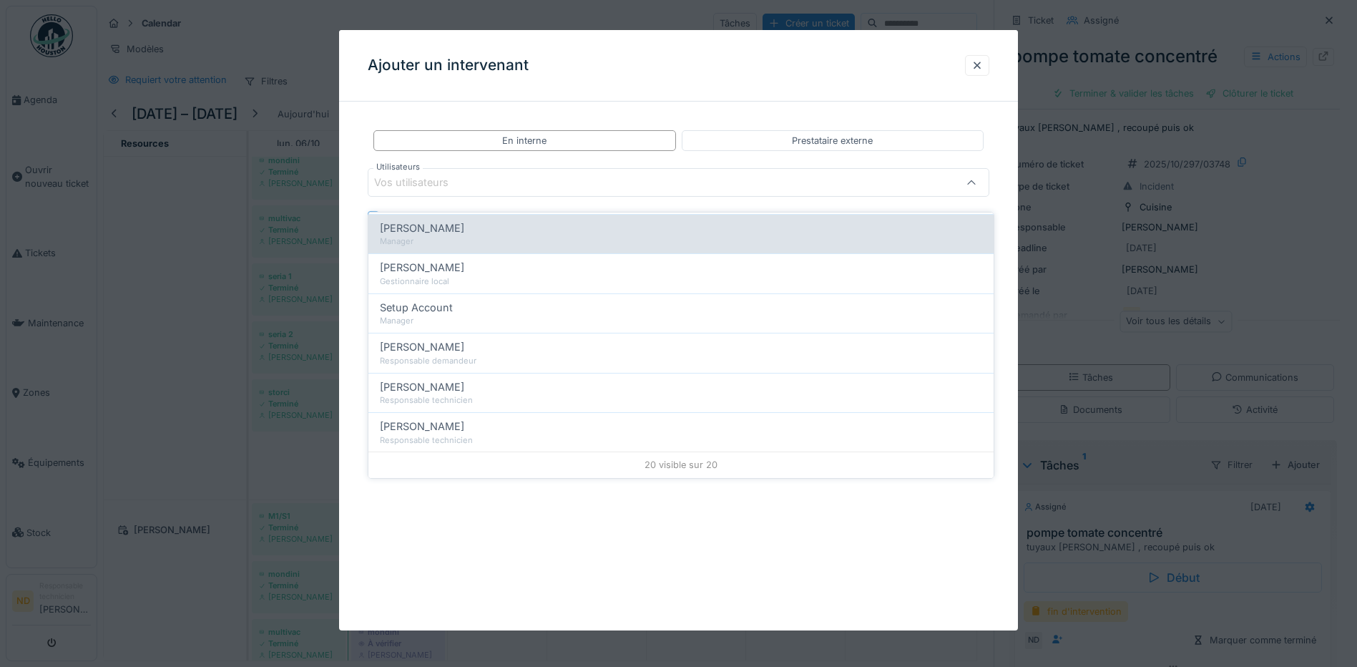
scroll to position [567, 0]
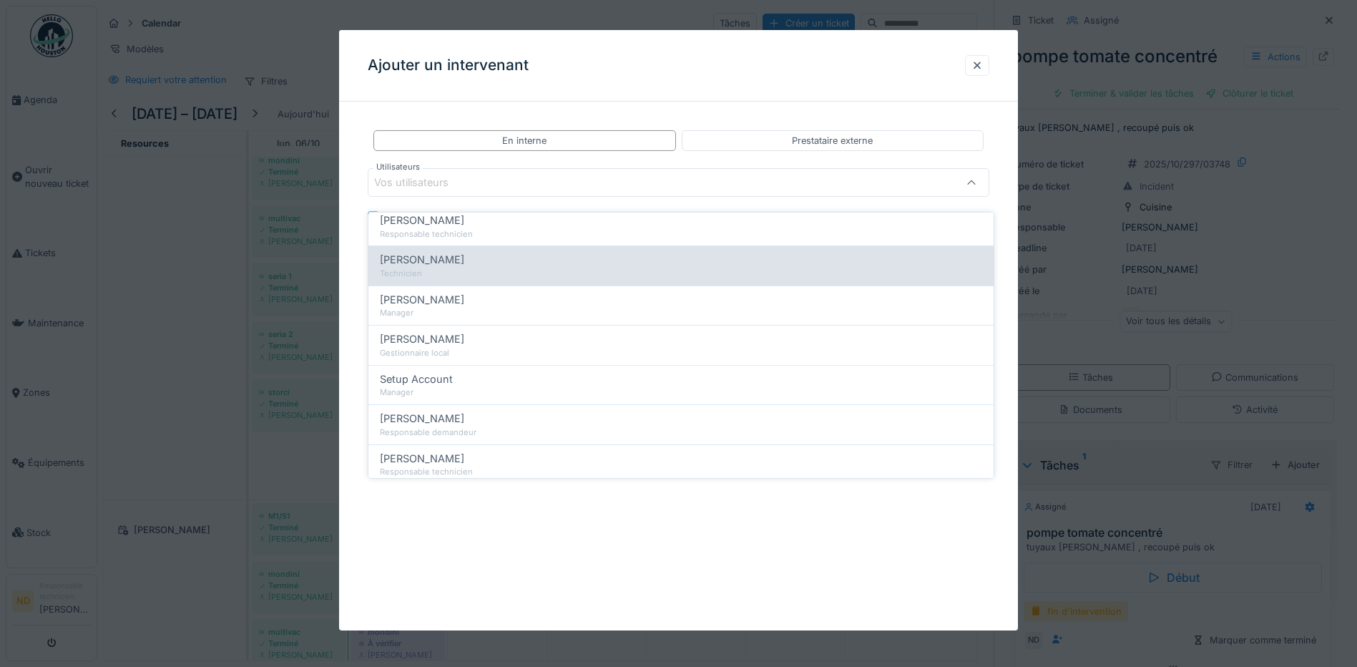
click at [439, 255] on span "[PERSON_NAME]" at bounding box center [422, 260] width 84 height 16
type input "*****"
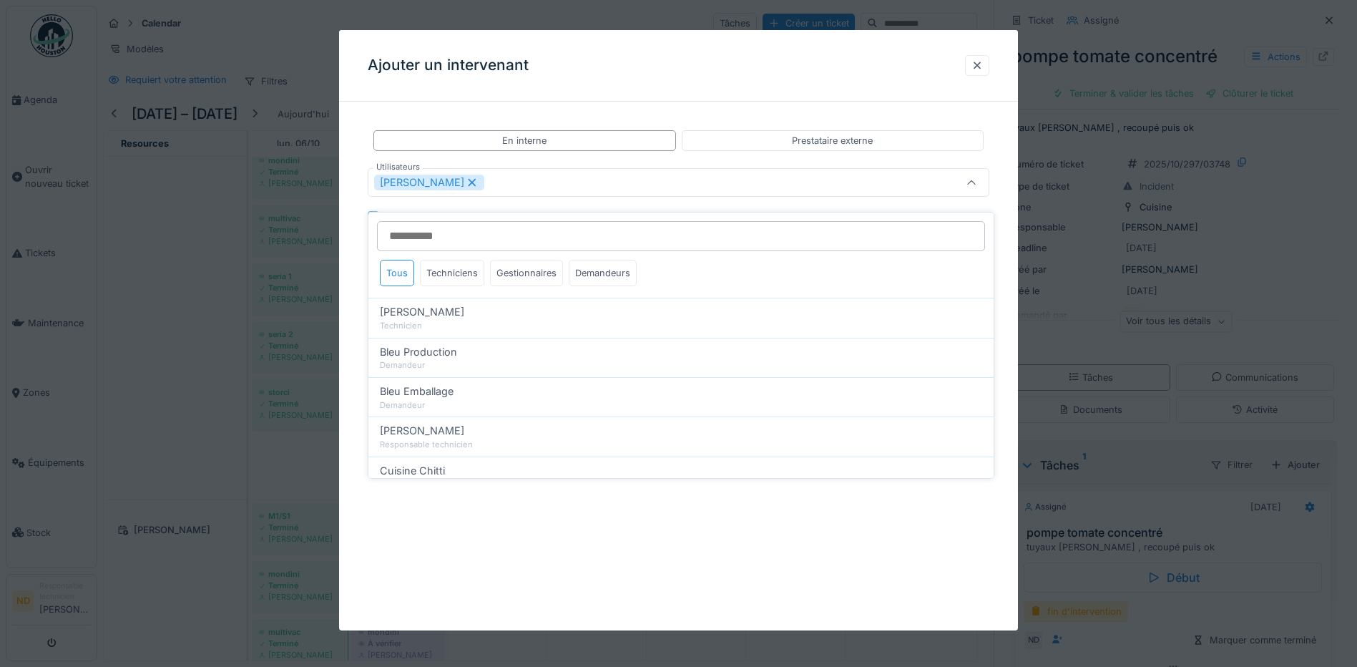
click at [497, 181] on div "[PERSON_NAME]" at bounding box center [642, 183] width 536 height 16
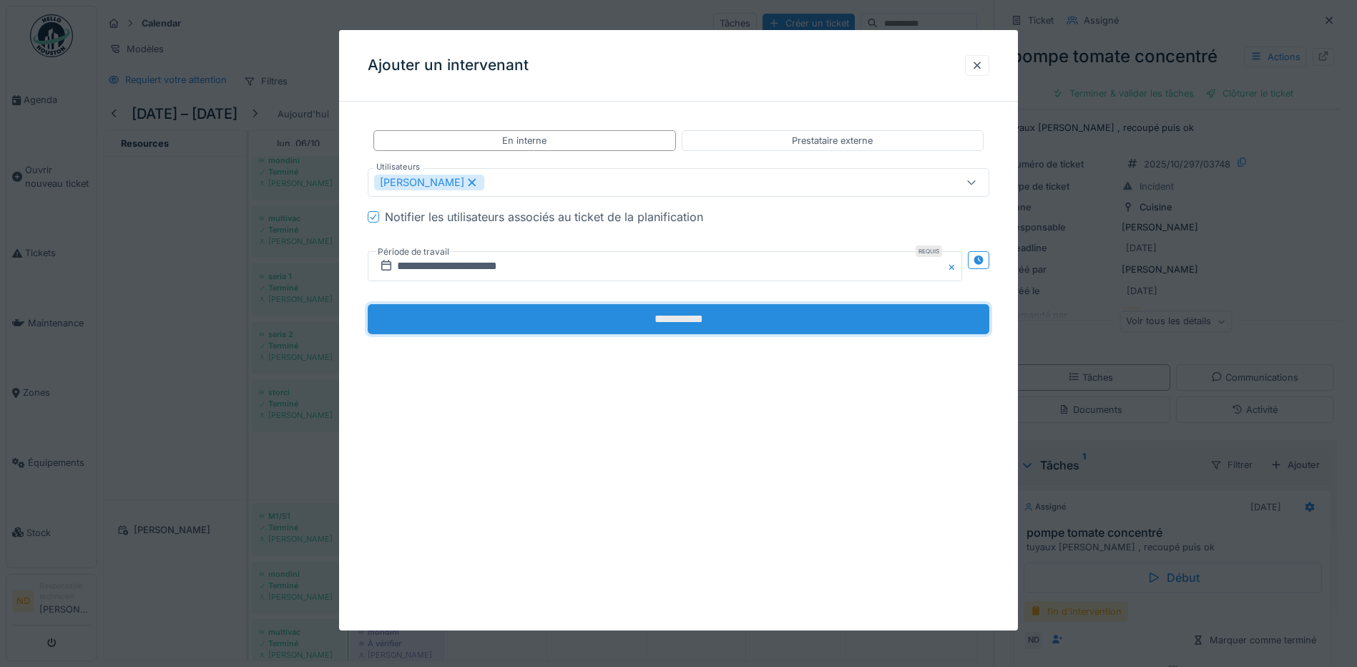
click at [581, 313] on input "**********" at bounding box center [679, 319] width 622 height 30
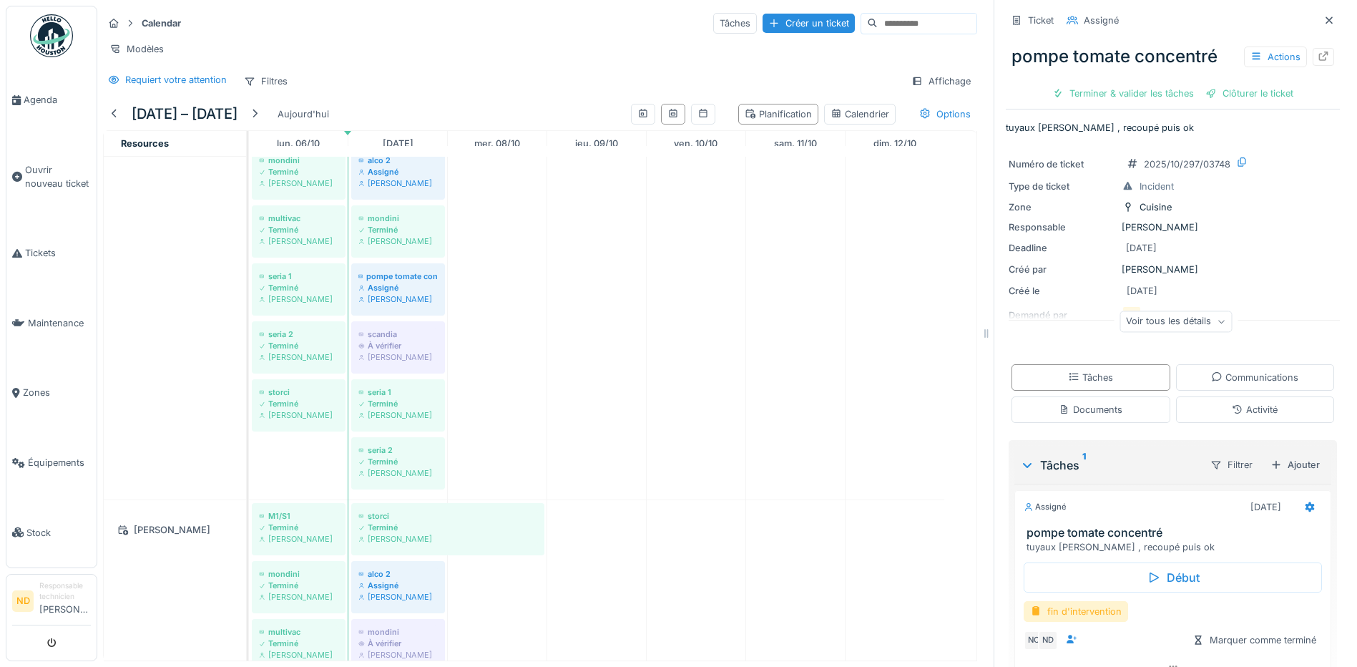
click at [1087, 604] on div "fin d'intervention" at bounding box center [1076, 611] width 104 height 21
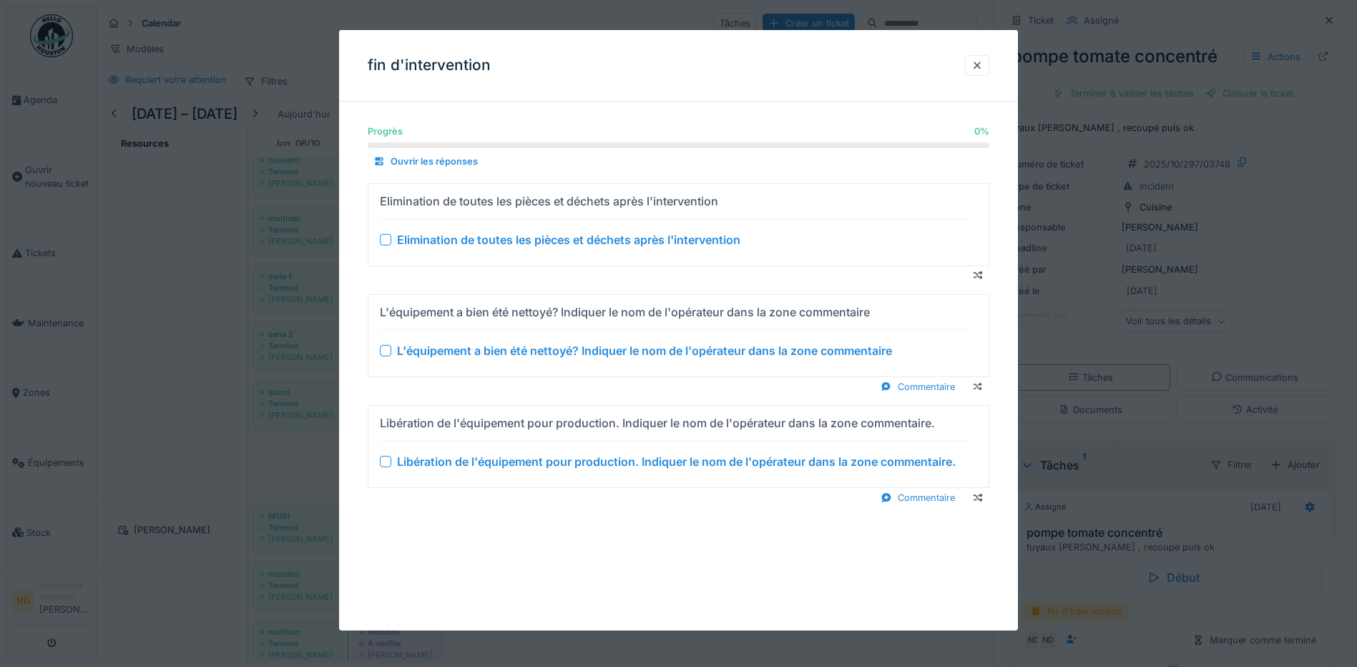
click at [386, 240] on div at bounding box center [385, 239] width 11 height 11
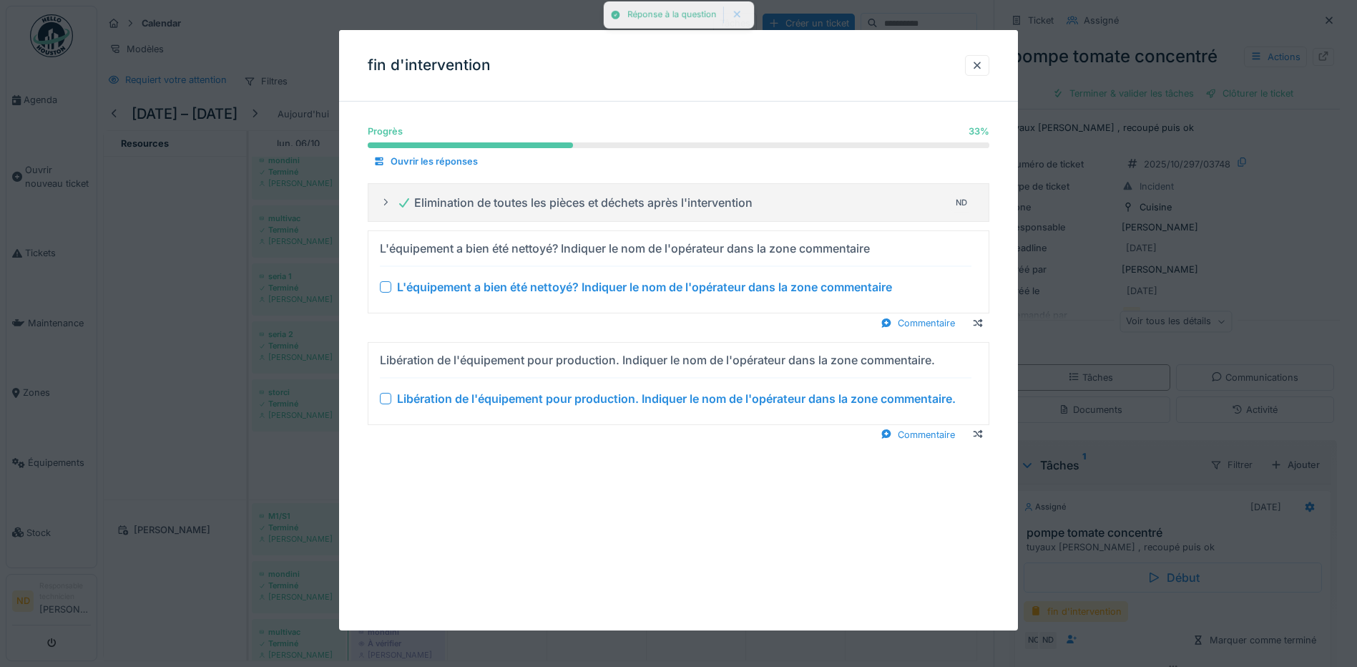
click at [381, 288] on div at bounding box center [385, 286] width 11 height 11
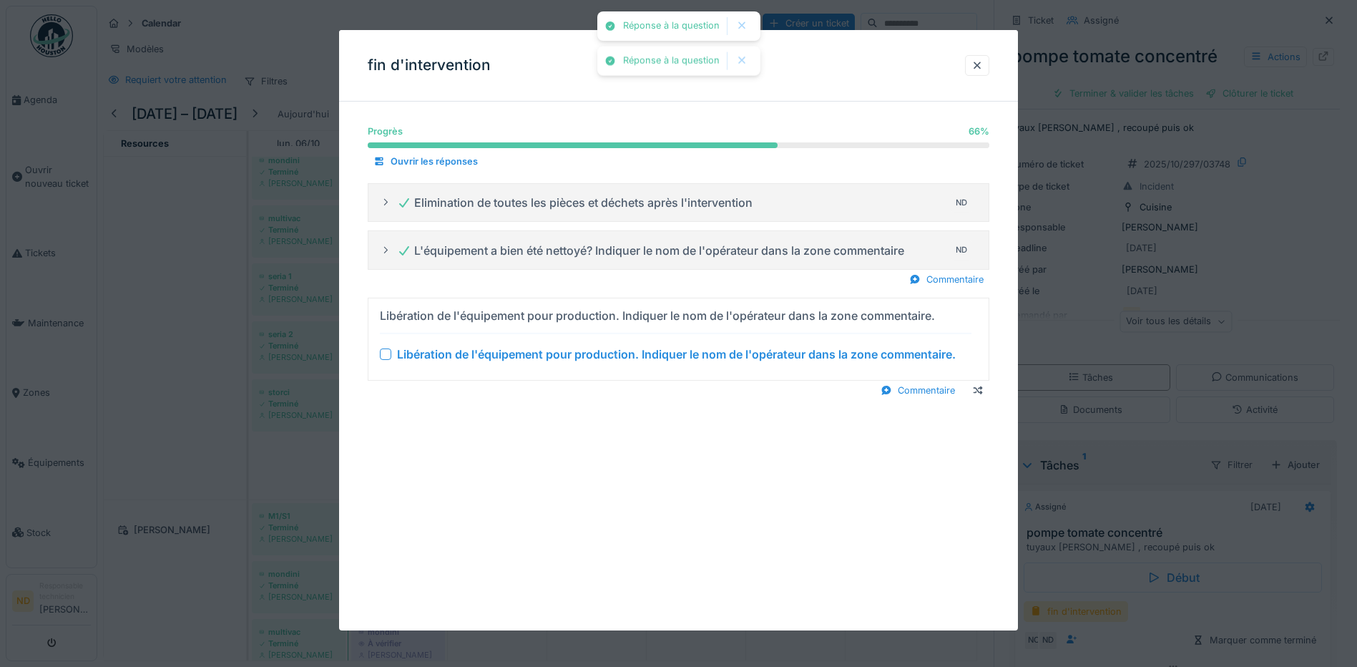
click at [386, 356] on div at bounding box center [385, 353] width 11 height 11
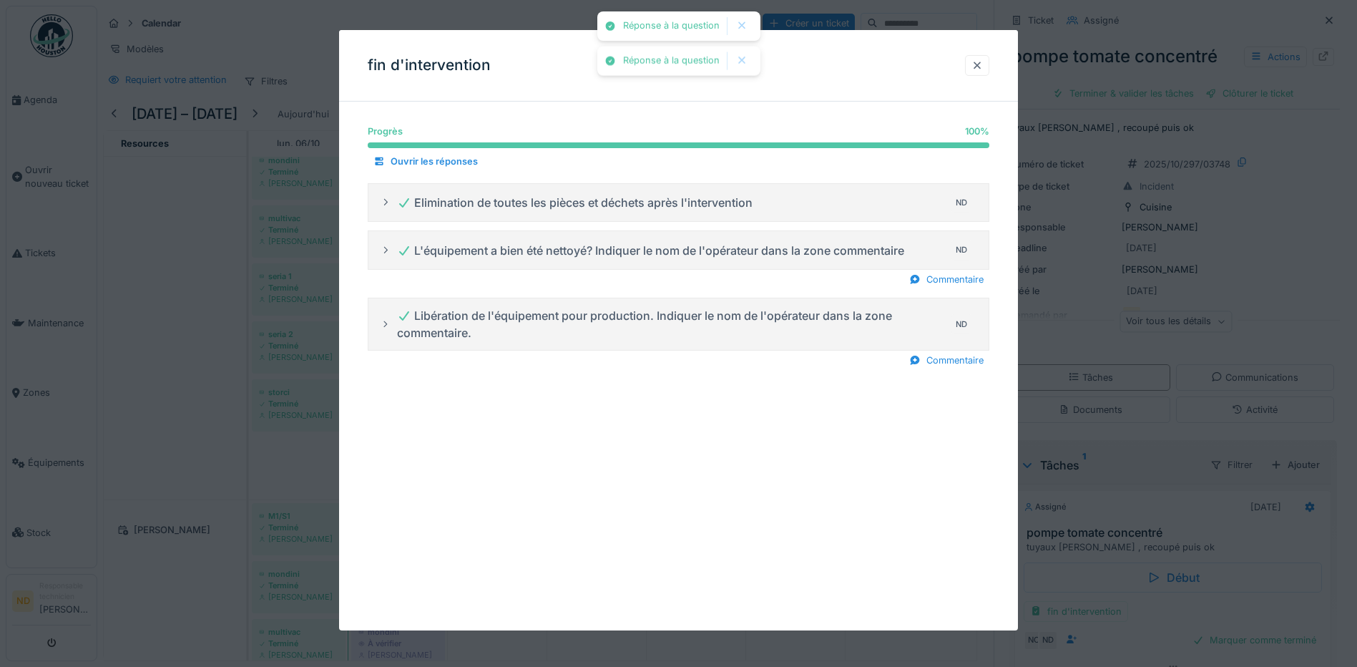
click at [980, 70] on div at bounding box center [976, 66] width 11 height 14
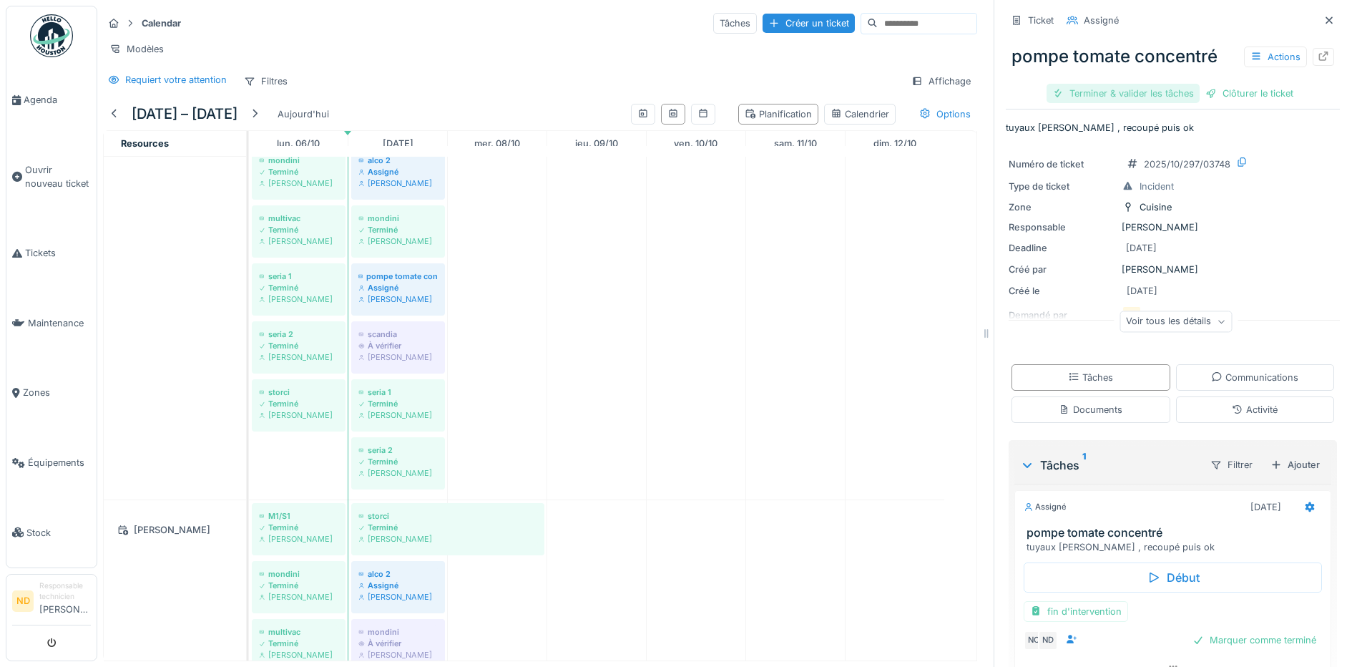
click at [1129, 84] on div "Terminer & valider les tâches" at bounding box center [1123, 93] width 153 height 19
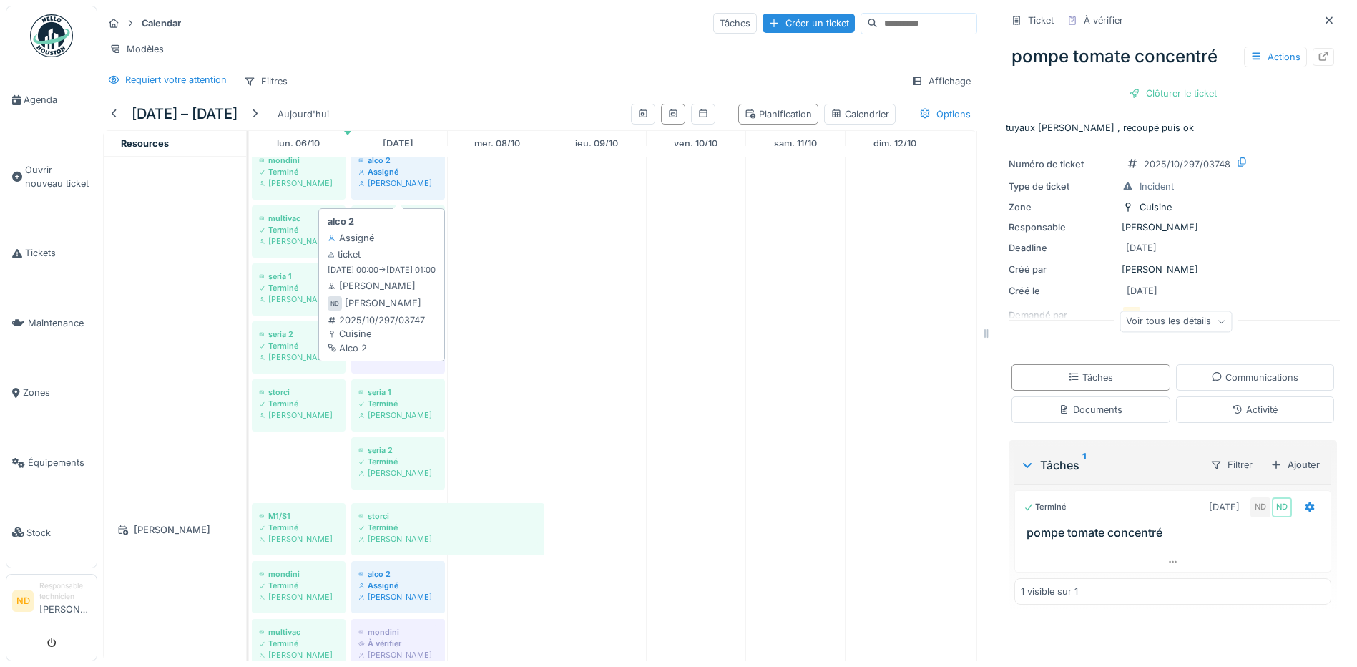
click at [397, 175] on div "Assigné" at bounding box center [397, 171] width 79 height 11
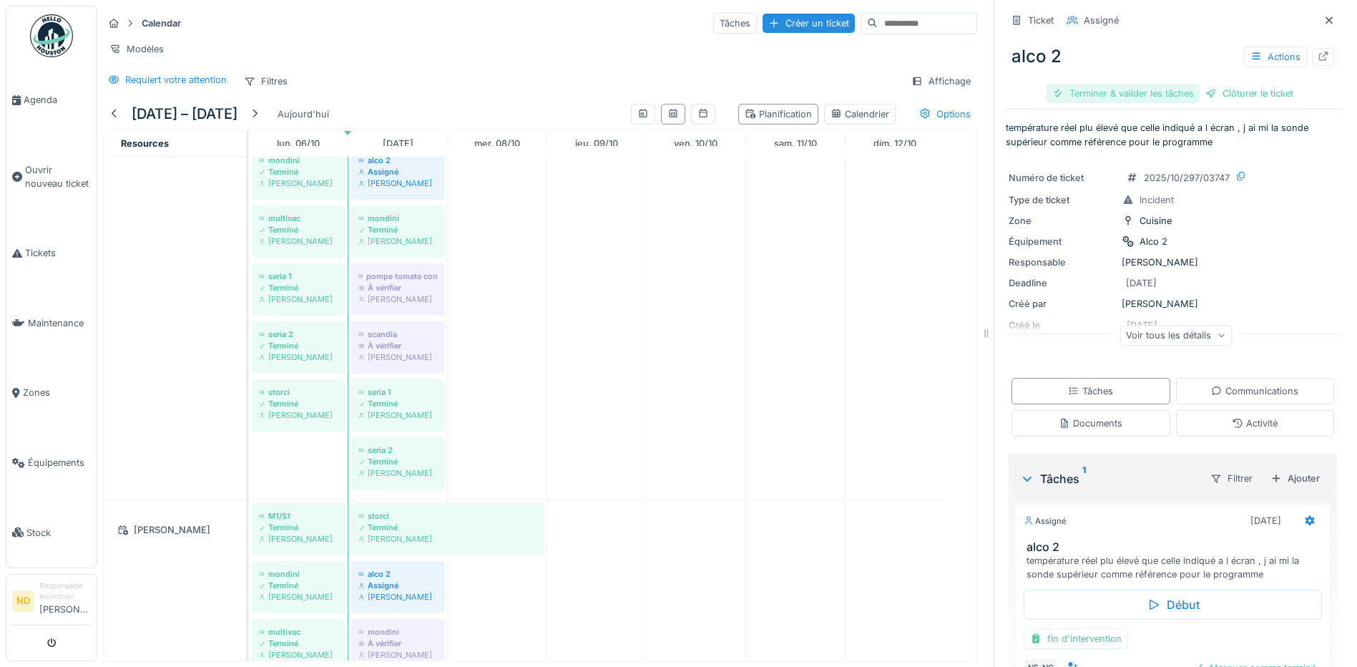
click at [1164, 84] on div "Terminer & valider les tâches" at bounding box center [1123, 93] width 153 height 19
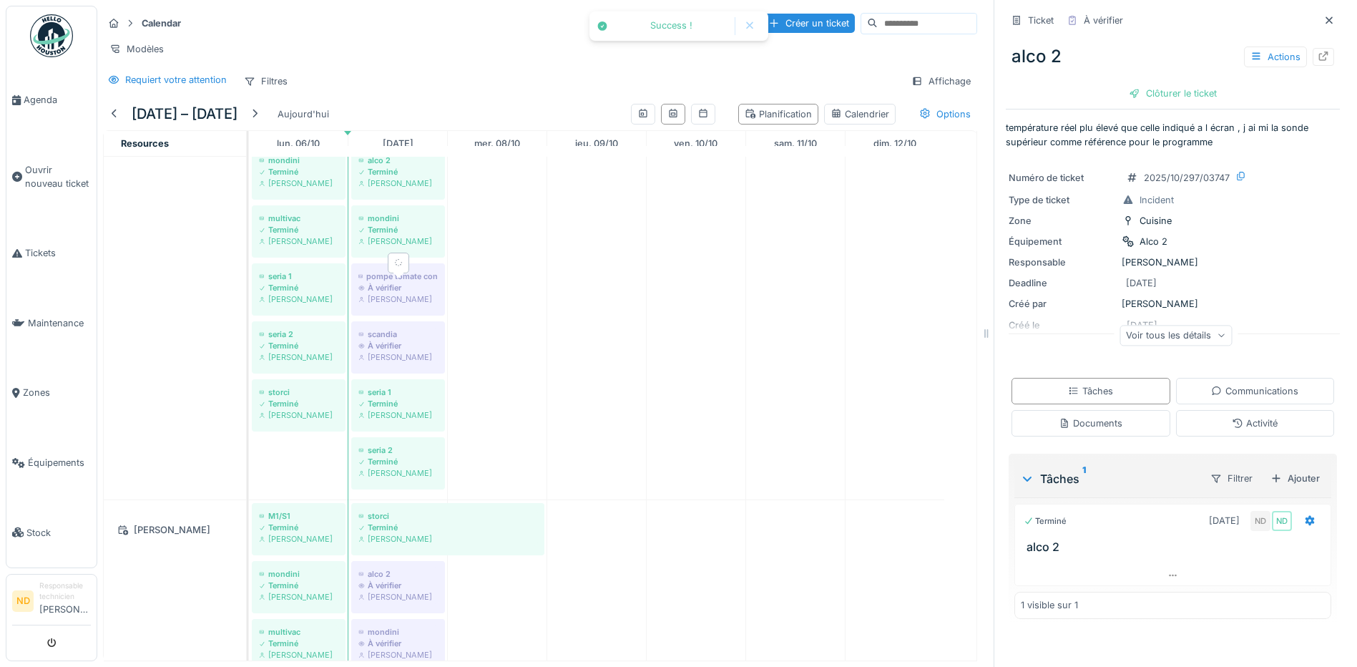
click at [391, 293] on div "[PERSON_NAME]" at bounding box center [397, 298] width 79 height 11
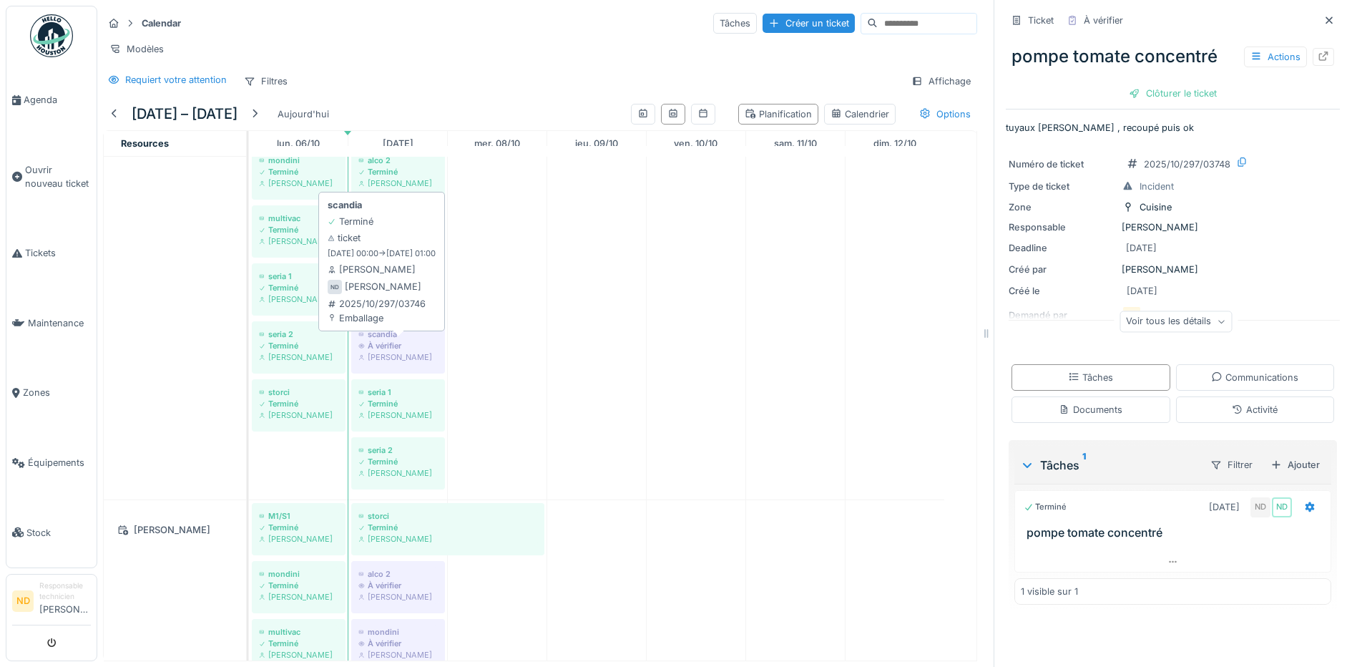
click at [398, 351] on div "À vérifier" at bounding box center [397, 345] width 79 height 11
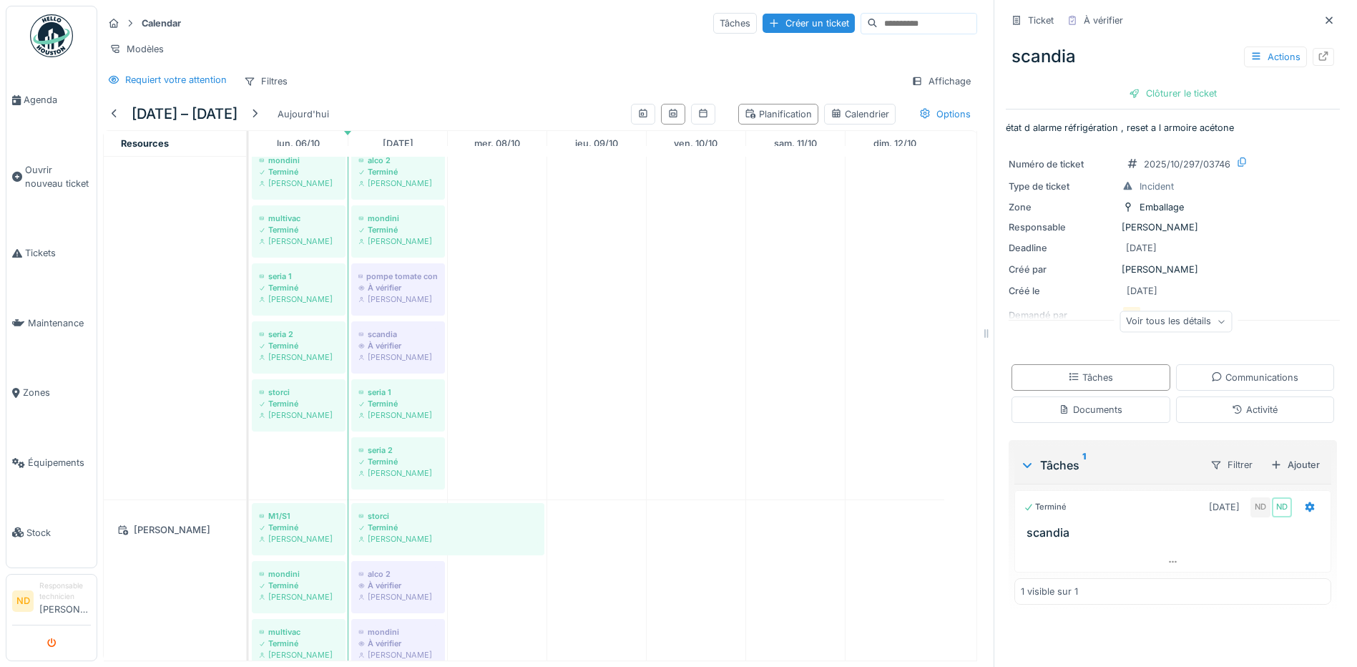
click at [52, 644] on icon "submit" at bounding box center [51, 643] width 9 height 9
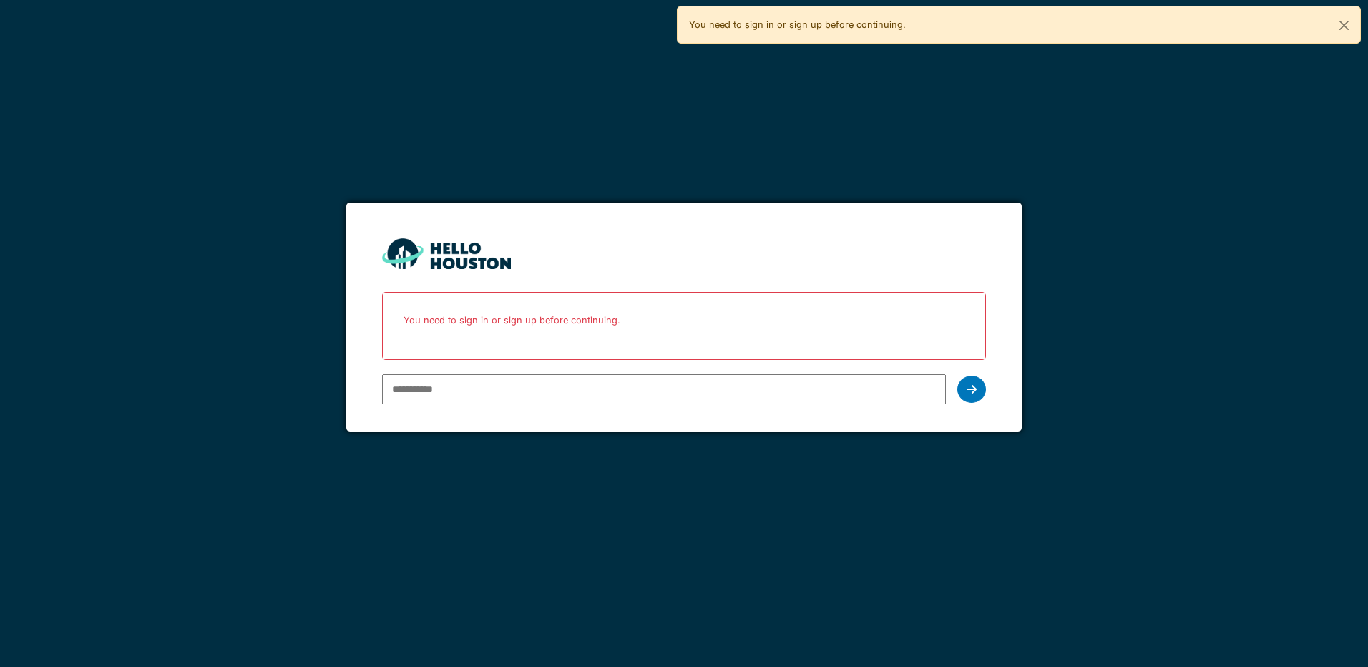
type input "**********"
click at [970, 396] on div at bounding box center [971, 389] width 29 height 27
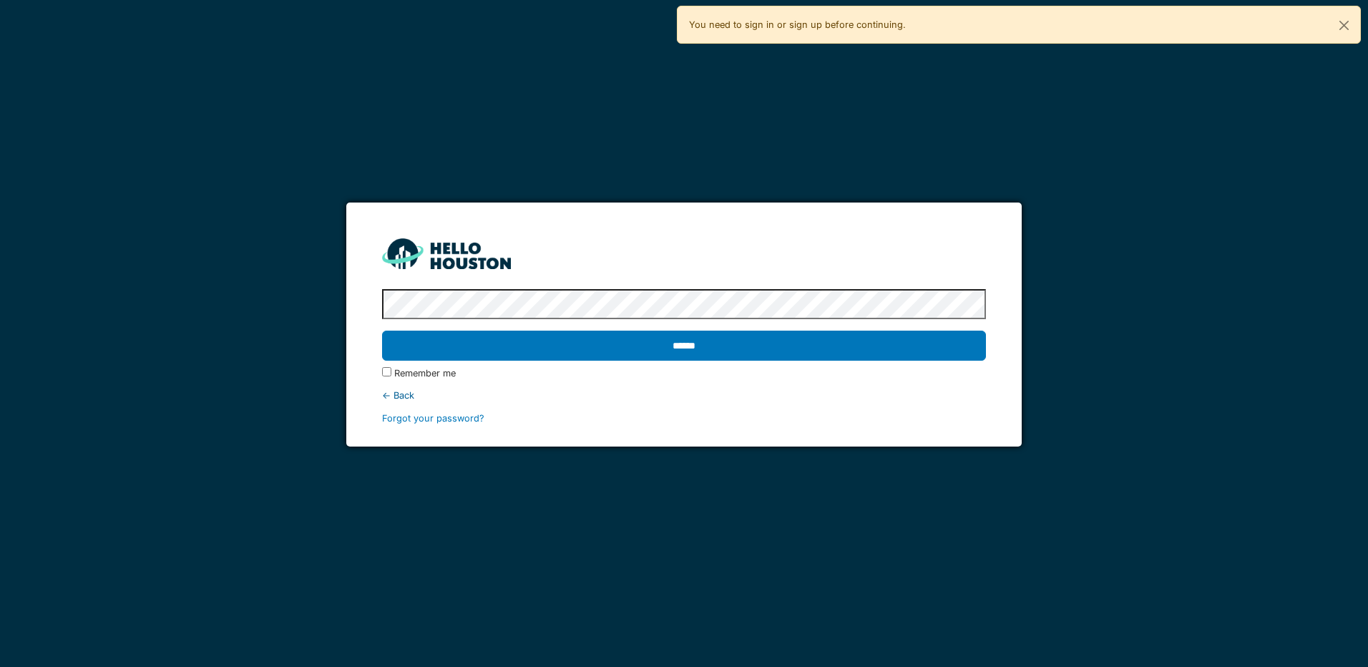
click at [382, 330] on input "******" at bounding box center [683, 345] width 603 height 30
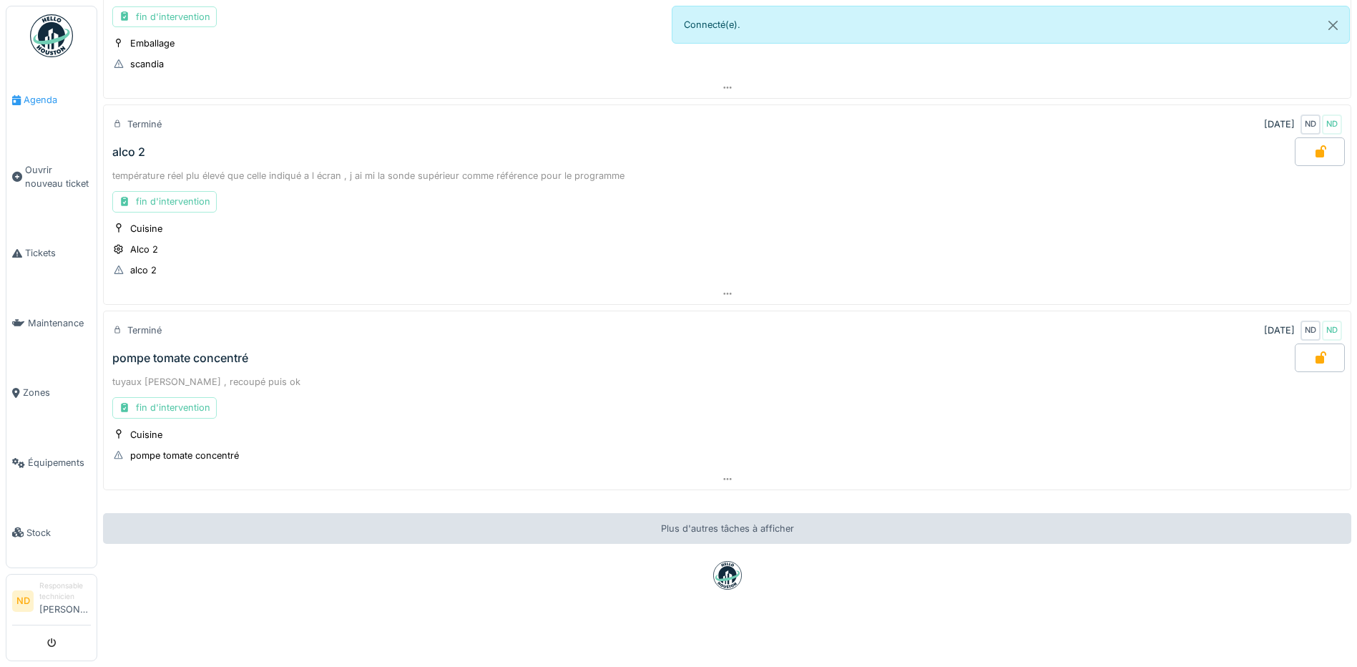
click at [12, 99] on icon at bounding box center [16, 100] width 9 height 10
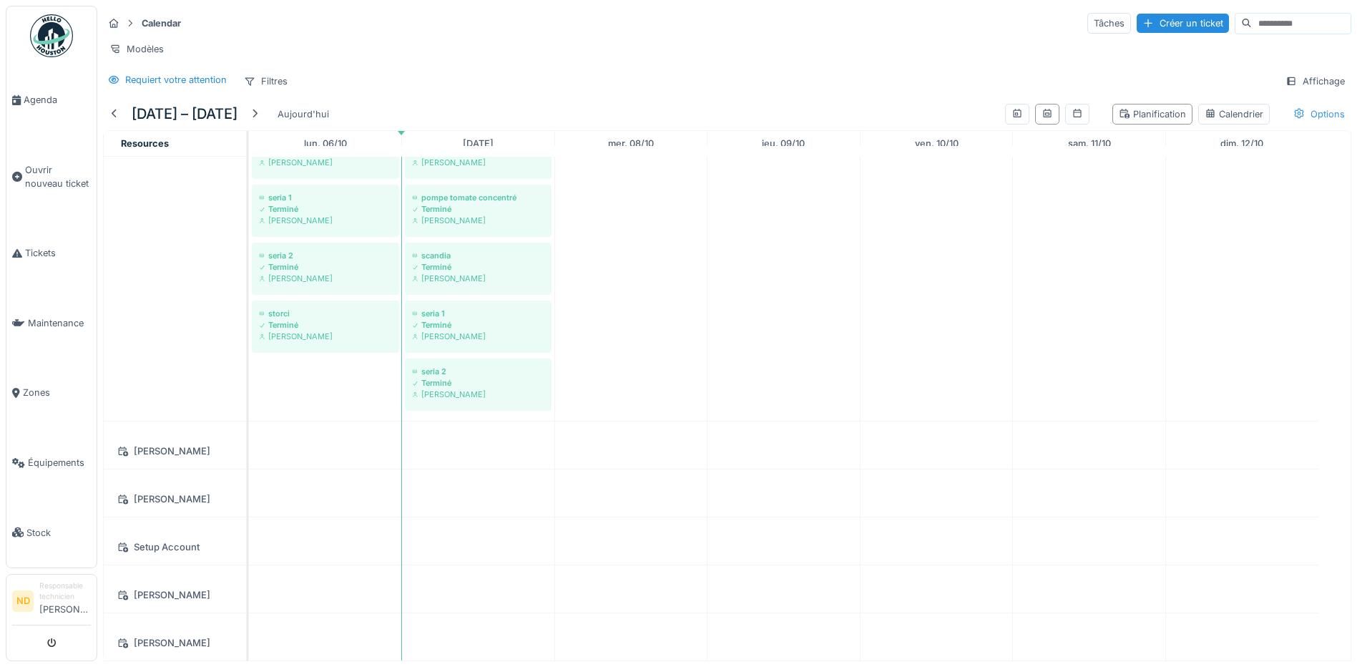
click at [1291, 104] on div "Options" at bounding box center [1319, 114] width 64 height 21
click at [49, 305] on link "Maintenance" at bounding box center [51, 323] width 90 height 70
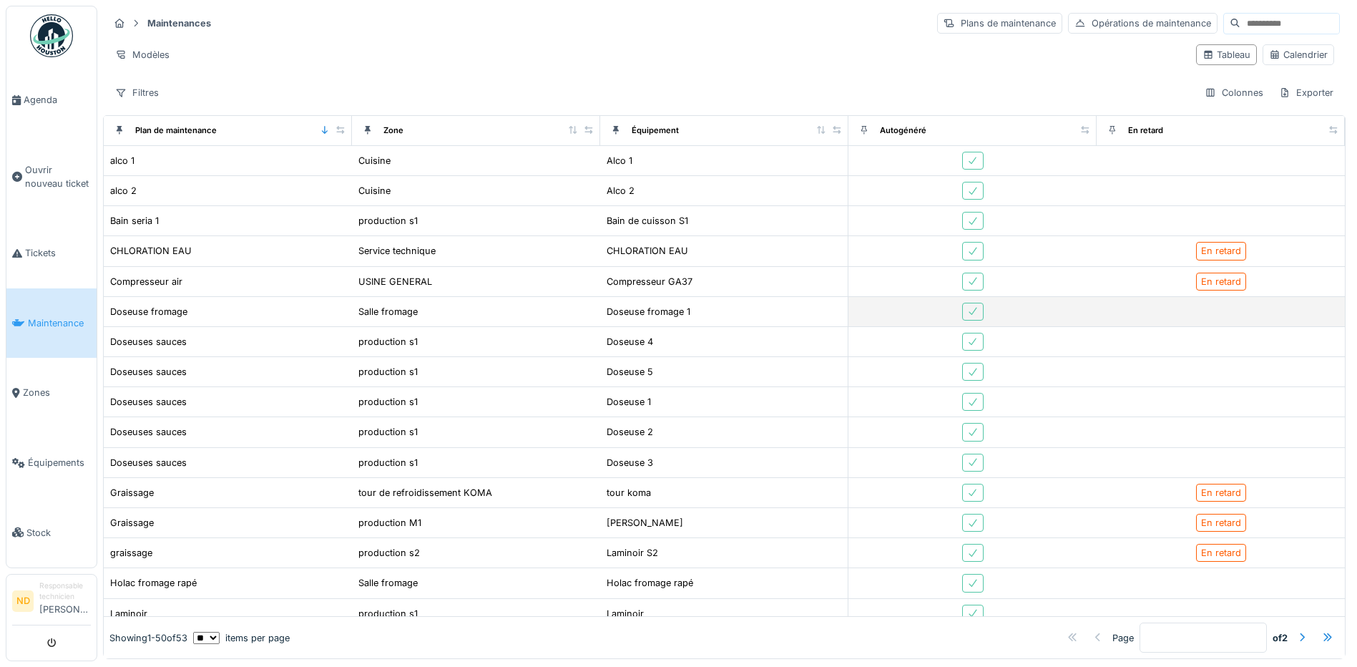
click at [263, 313] on div "Doseuse fromage" at bounding box center [227, 311] width 237 height 15
click at [175, 307] on div "Doseuse fromage" at bounding box center [148, 312] width 77 height 14
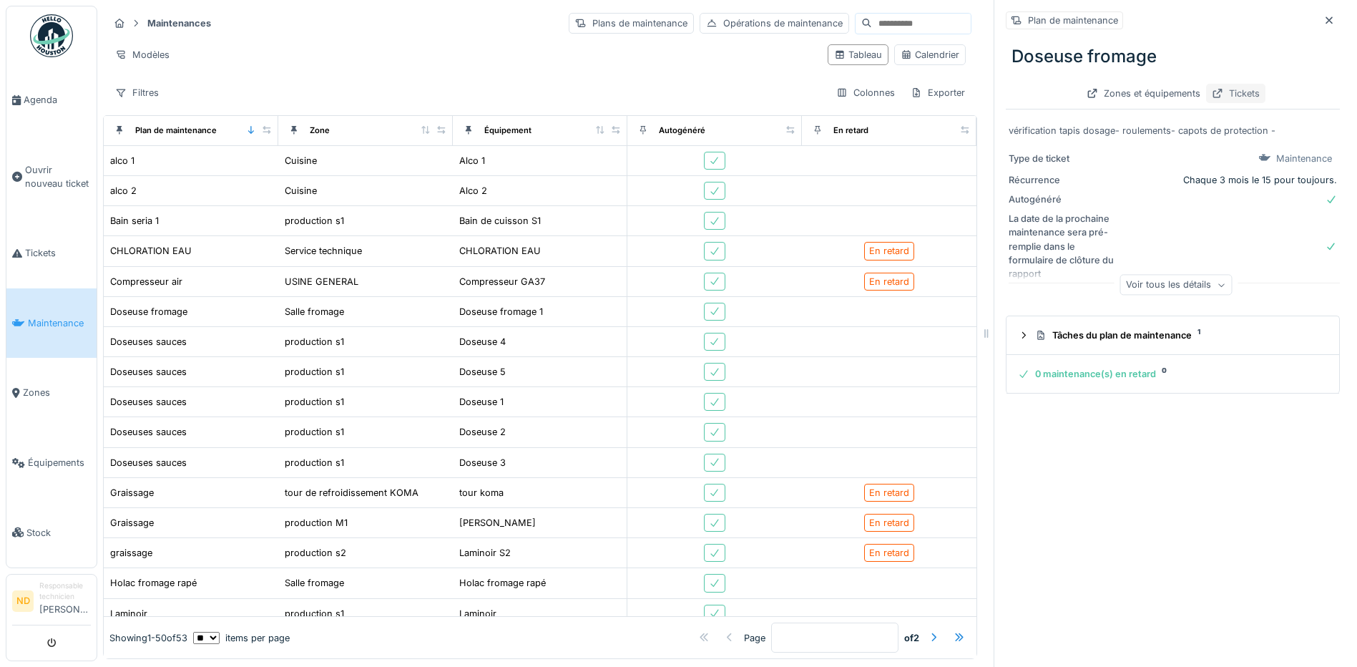
click at [1216, 96] on div "Tickets" at bounding box center [1235, 93] width 59 height 19
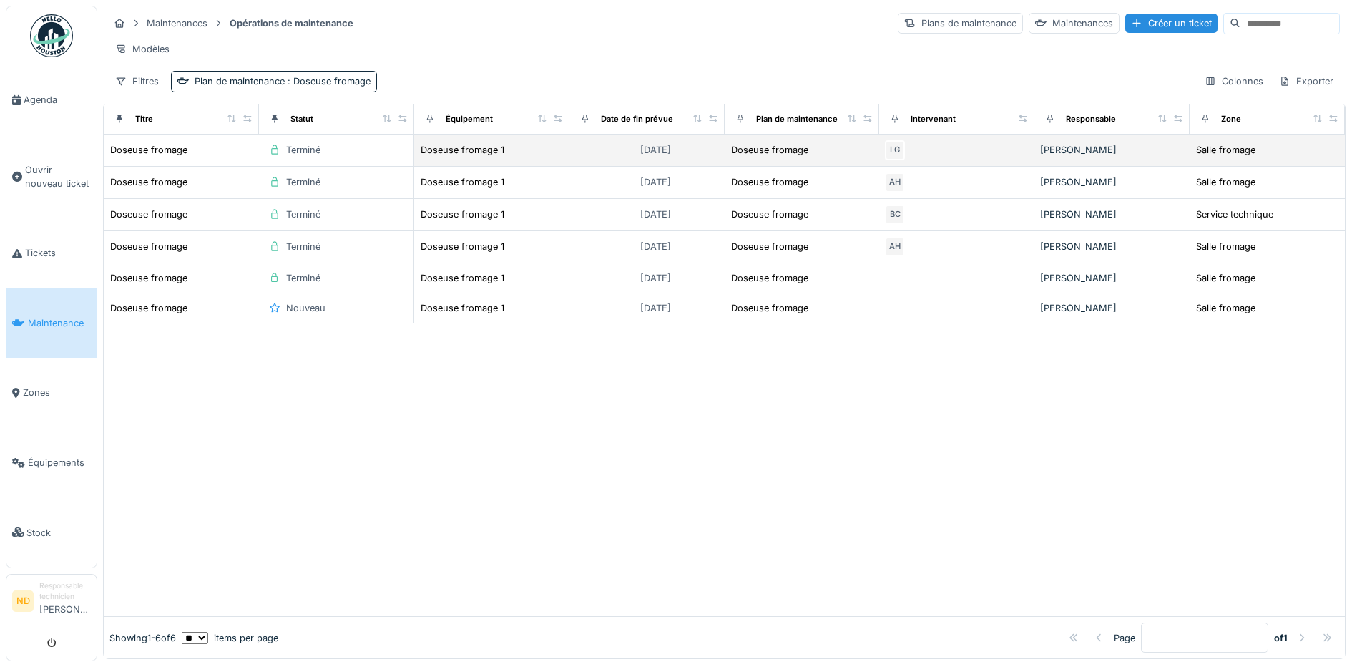
click at [929, 160] on div "LG" at bounding box center [957, 150] width 144 height 20
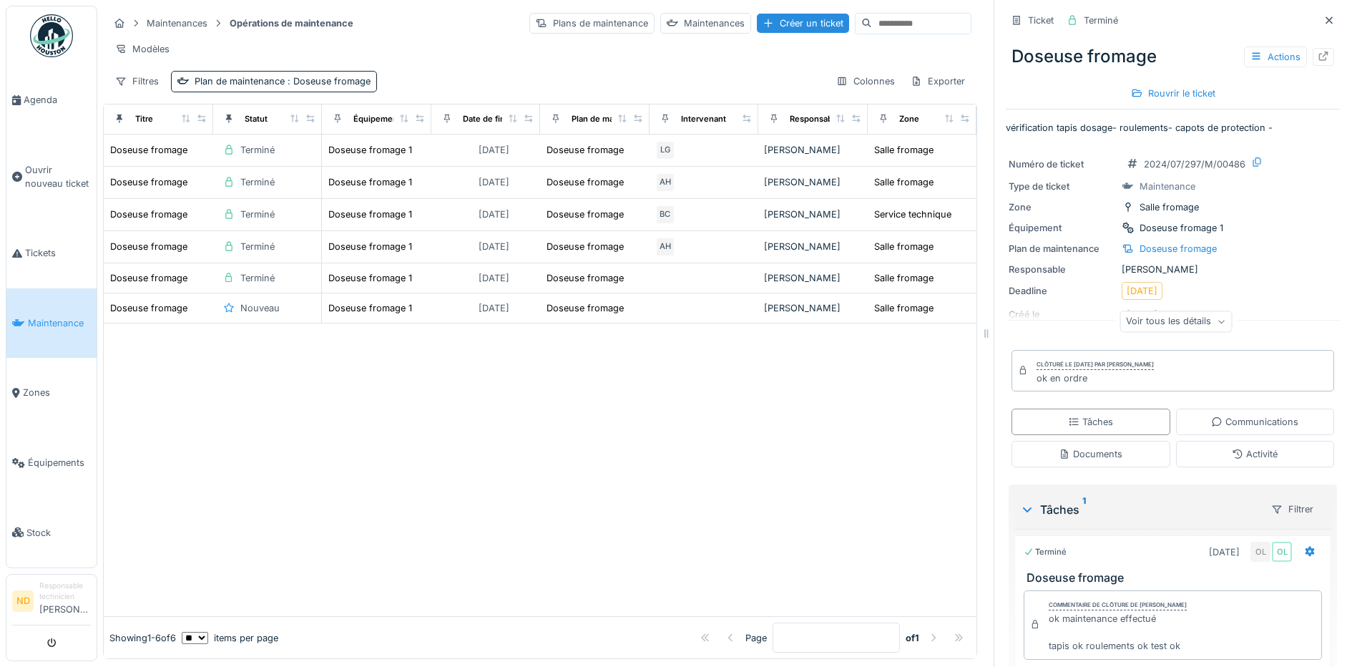
click at [1132, 332] on div "Voir tous les détails" at bounding box center [1176, 321] width 112 height 21
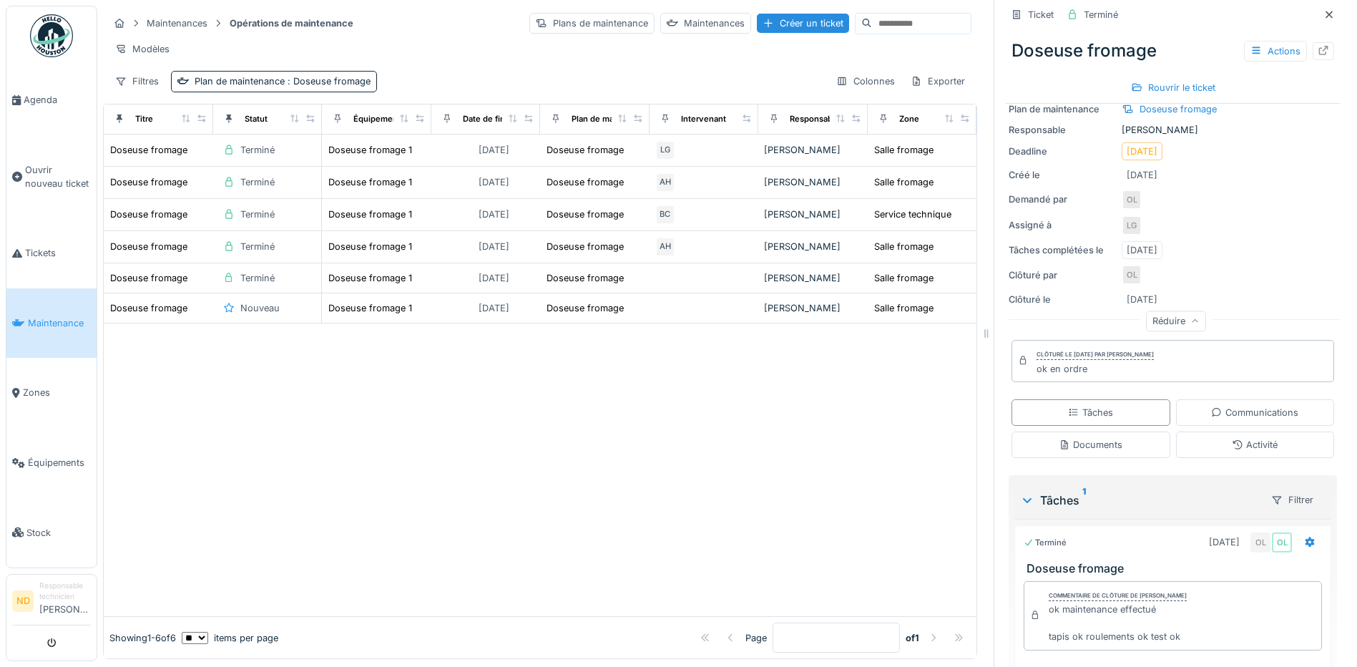
scroll to position [202, 0]
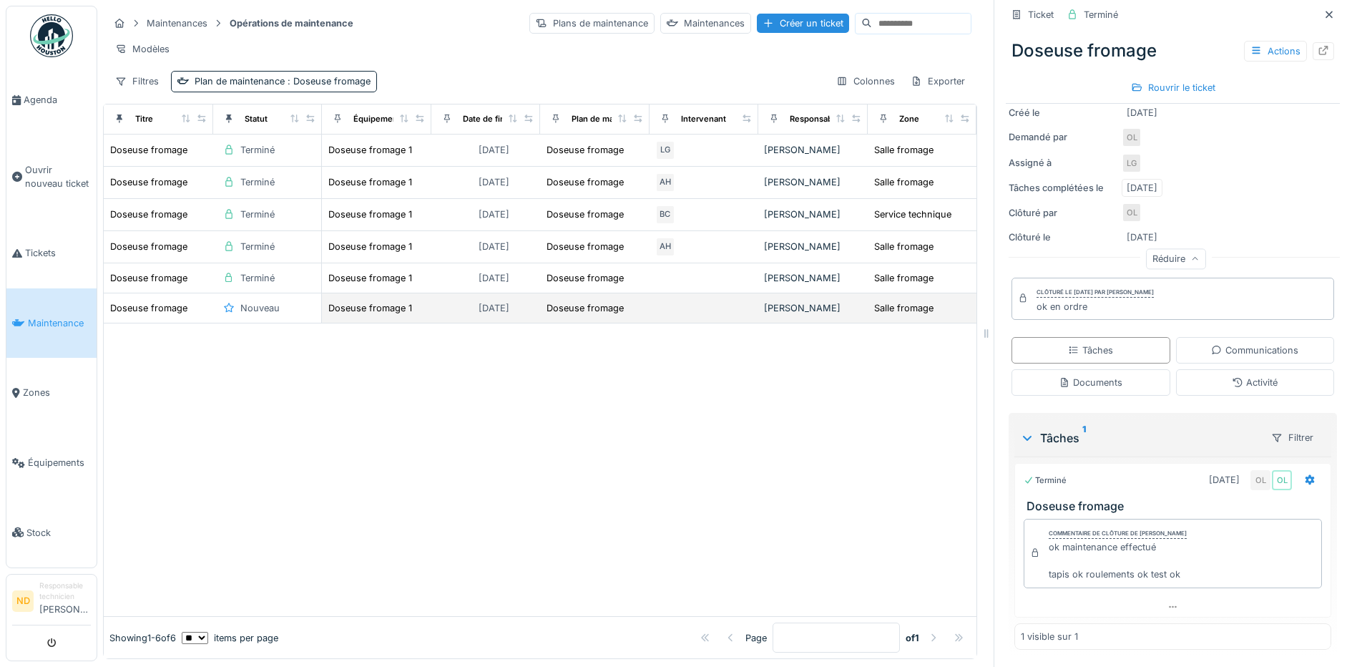
click at [798, 323] on td "[PERSON_NAME]" at bounding box center [812, 308] width 109 height 30
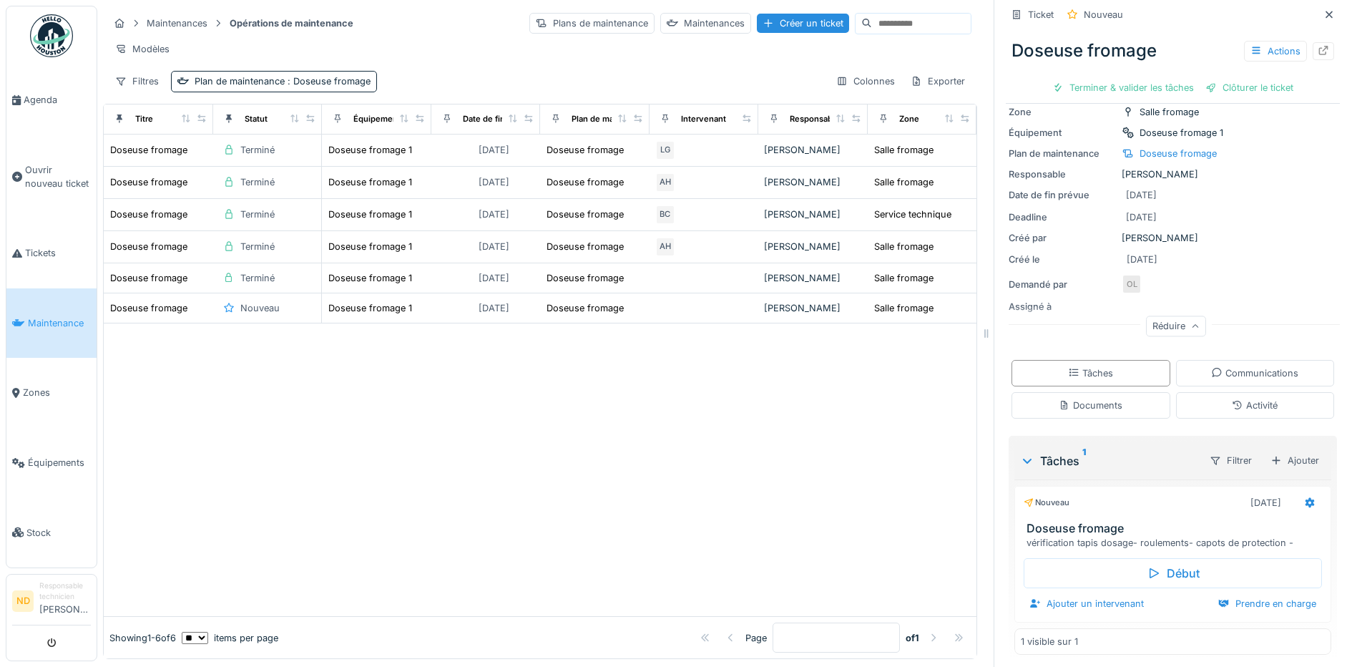
scroll to position [100, 0]
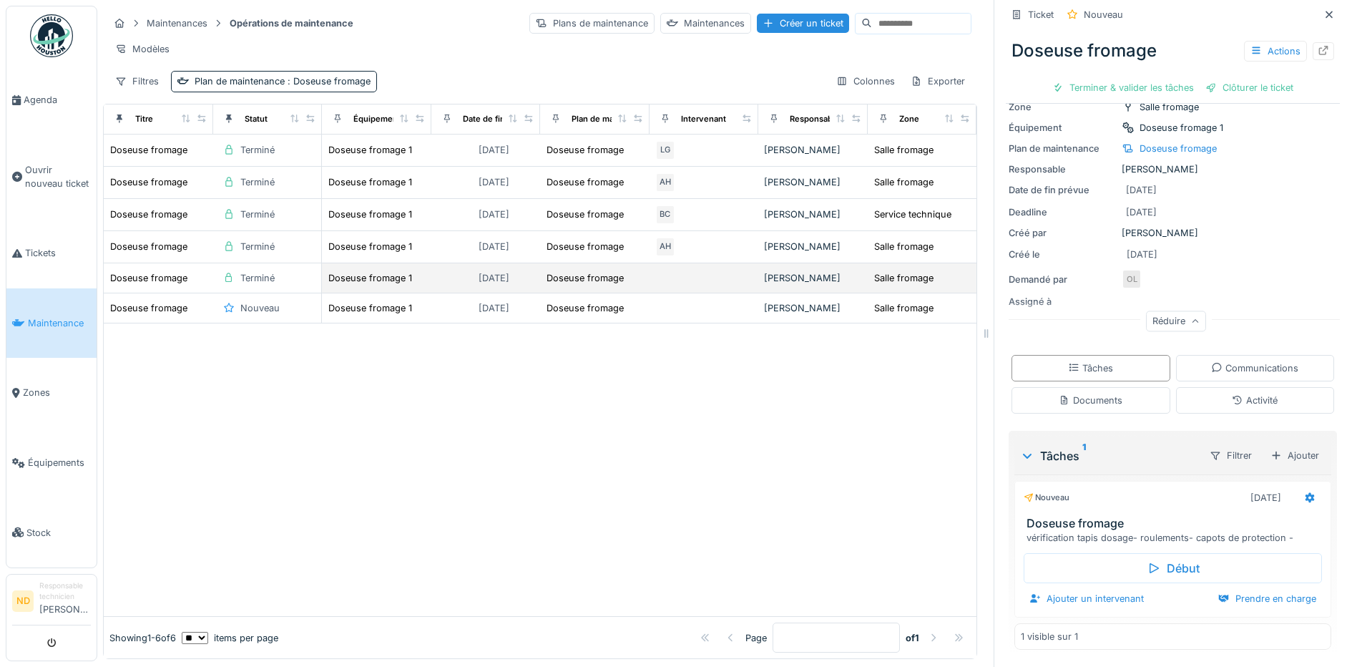
click at [700, 293] on td at bounding box center [704, 278] width 109 height 30
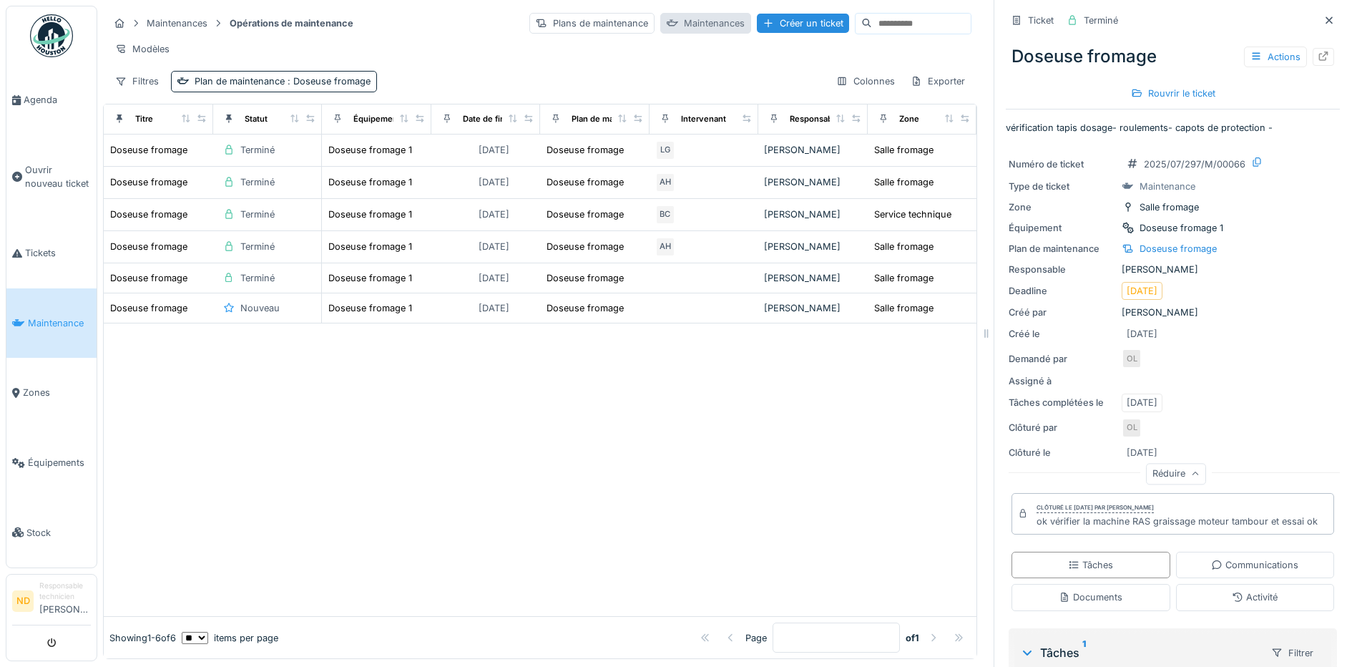
click at [685, 29] on div "Maintenances" at bounding box center [705, 23] width 91 height 21
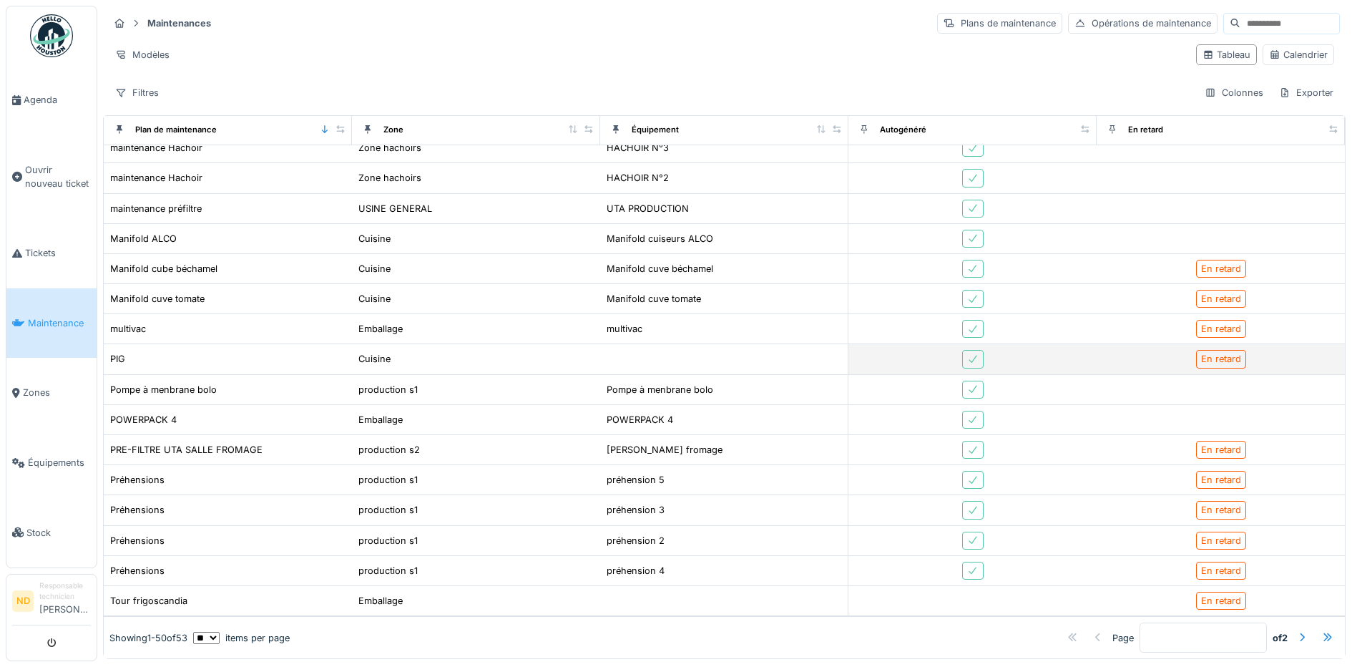
scroll to position [1060, 0]
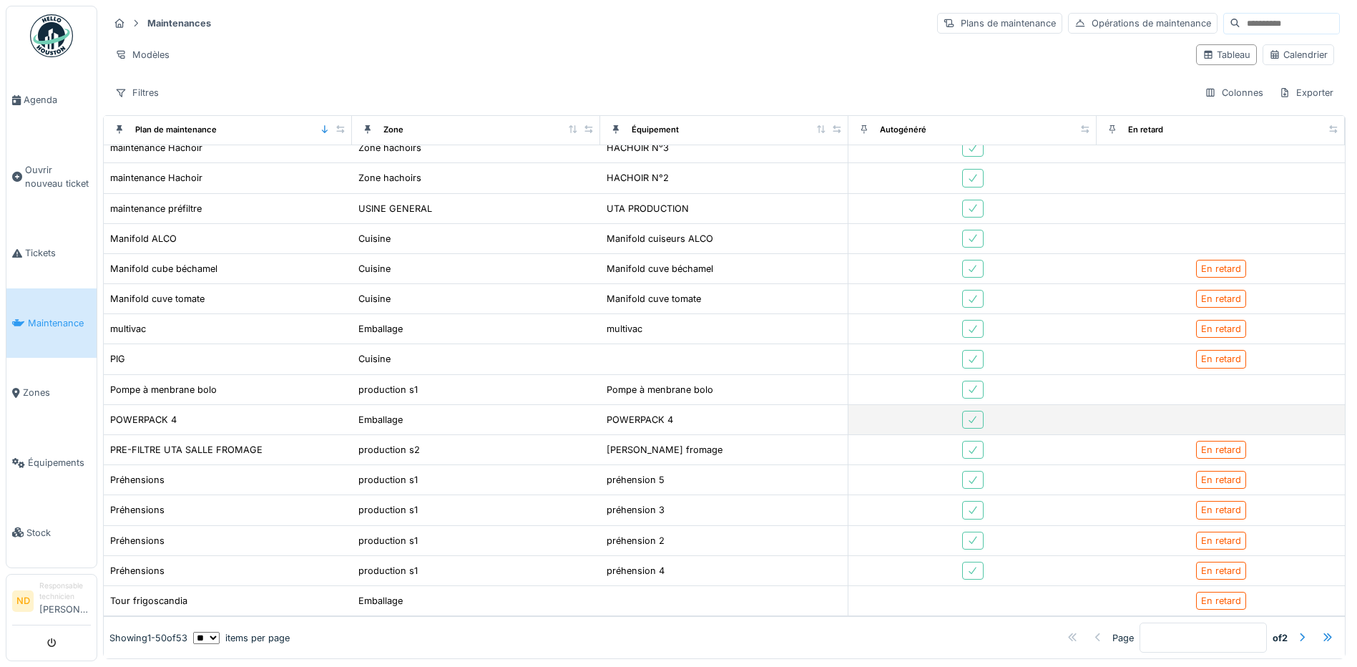
click at [740, 412] on div "POWERPACK 4" at bounding box center [724, 419] width 236 height 15
click at [614, 413] on div "POWERPACK 4" at bounding box center [640, 420] width 67 height 14
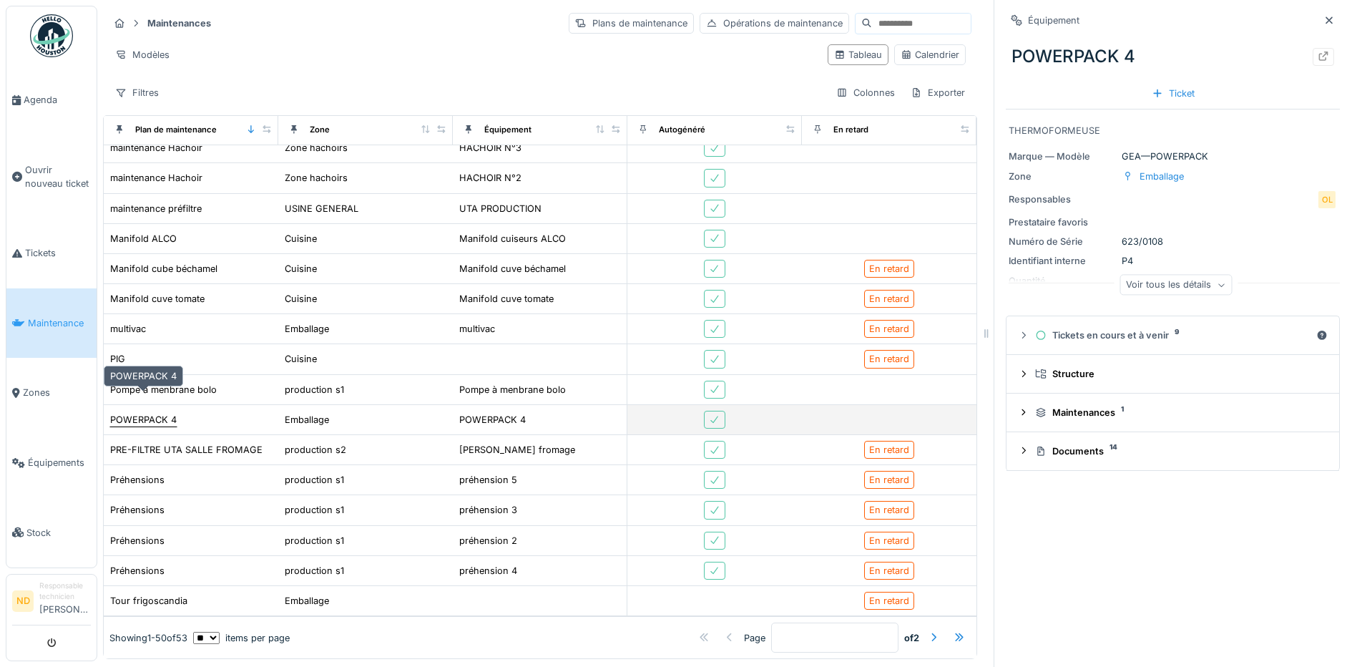
click at [134, 413] on div "POWERPACK 4" at bounding box center [143, 420] width 67 height 14
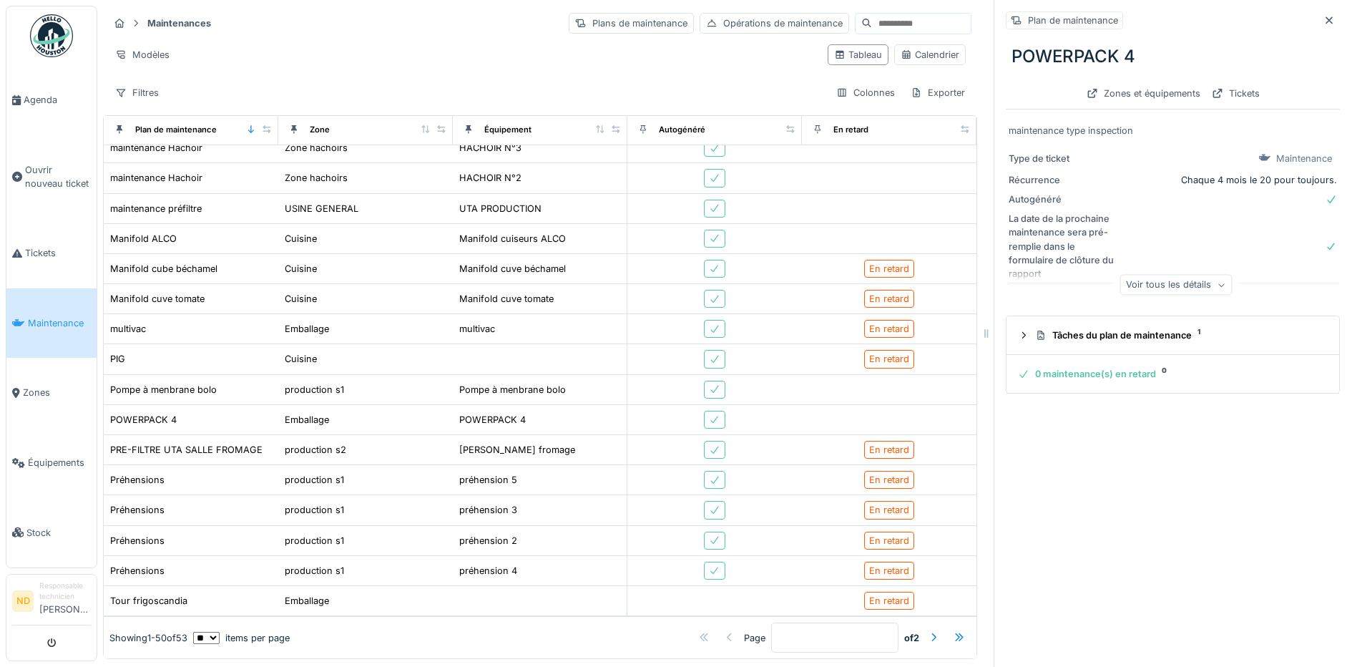
click at [1140, 277] on div "Voir tous les détails" at bounding box center [1176, 285] width 112 height 21
click at [1146, 286] on div "Réduire" at bounding box center [1176, 293] width 60 height 21
click at [1134, 279] on div "Voir tous les détails" at bounding box center [1176, 285] width 112 height 21
click at [1146, 288] on div "Réduire" at bounding box center [1176, 293] width 60 height 21
click at [1240, 101] on div "Tickets" at bounding box center [1235, 93] width 59 height 19
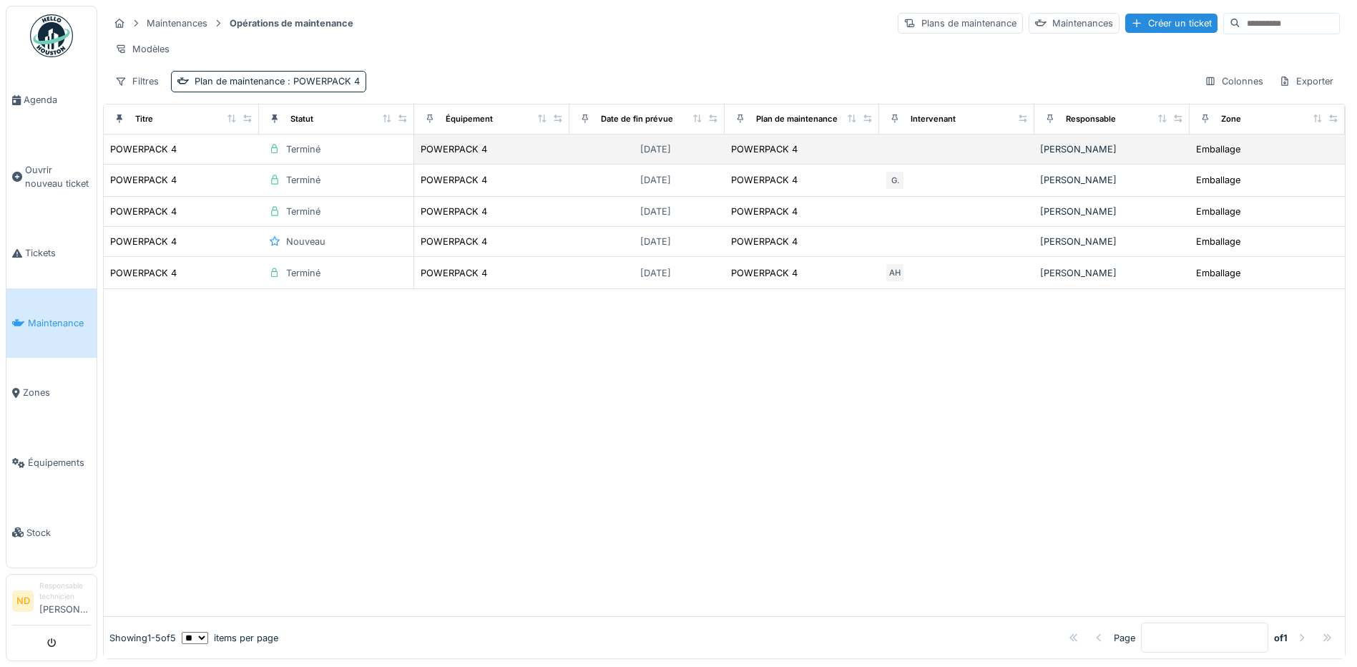
click at [376, 157] on div "Terminé" at bounding box center [336, 149] width 143 height 16
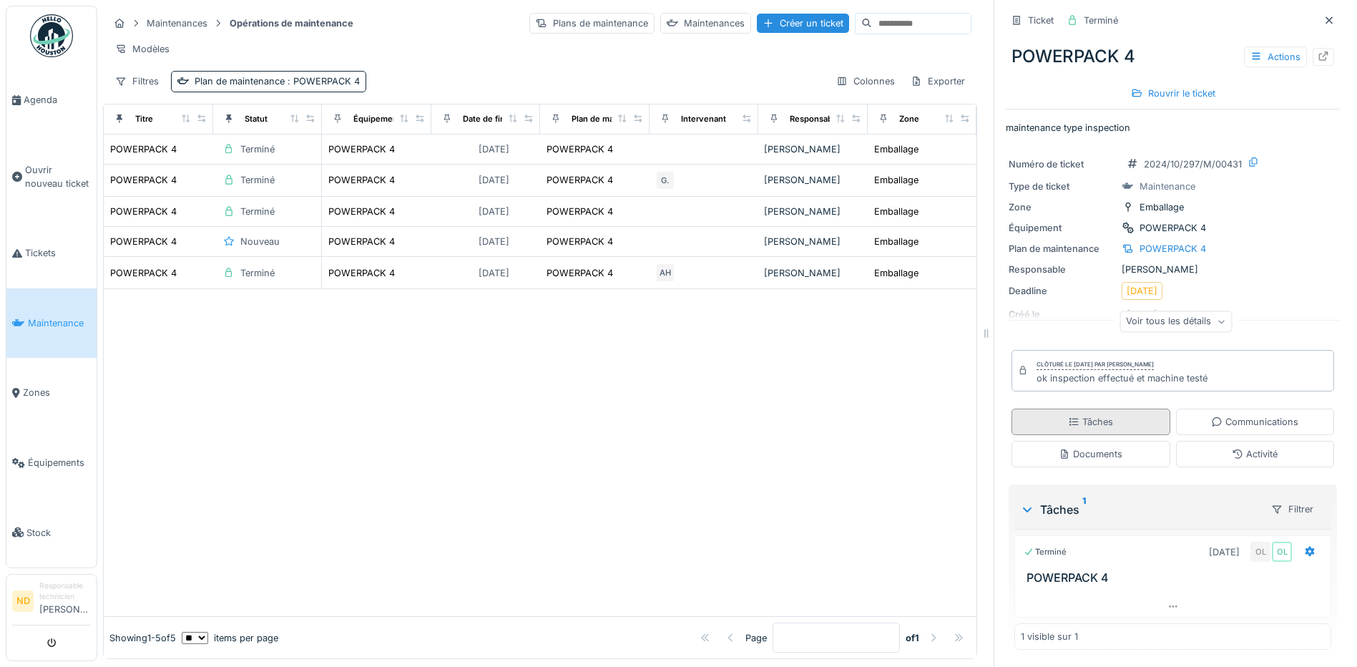
scroll to position [1, 0]
click at [1130, 596] on div at bounding box center [1172, 606] width 315 height 21
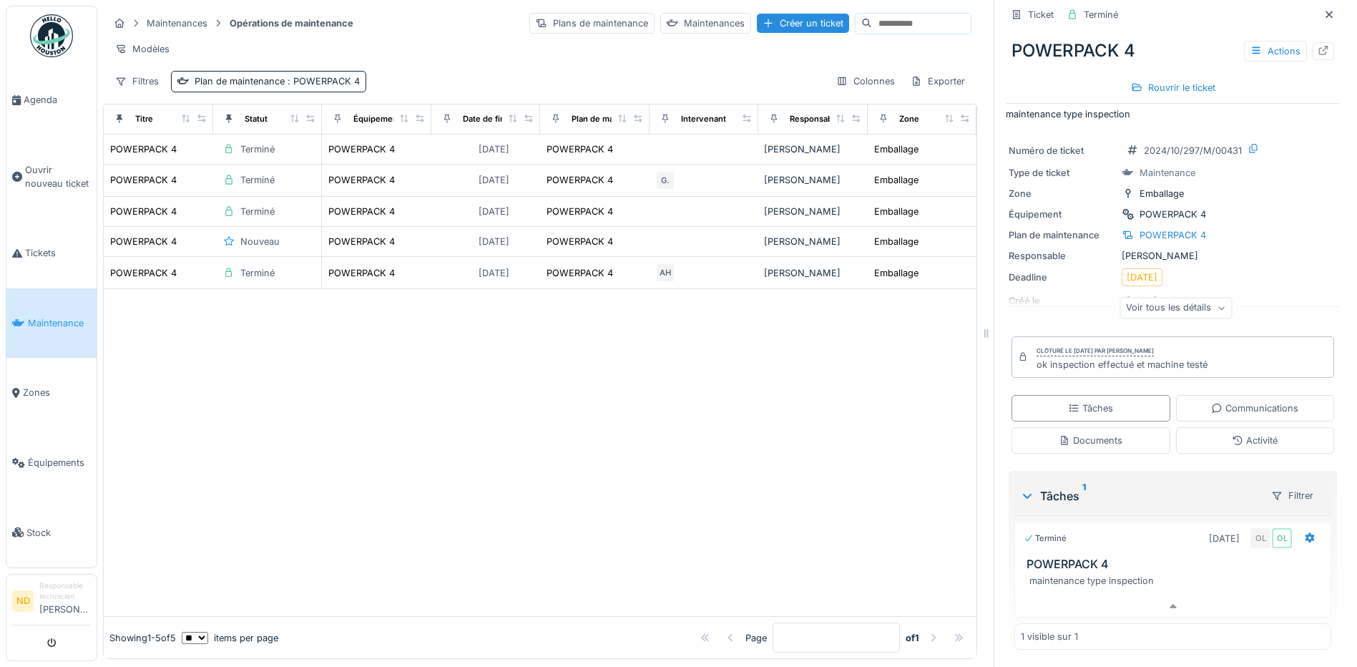
click at [44, 606] on li "Responsable technicien Nathanael Dechamps" at bounding box center [65, 600] width 52 height 41
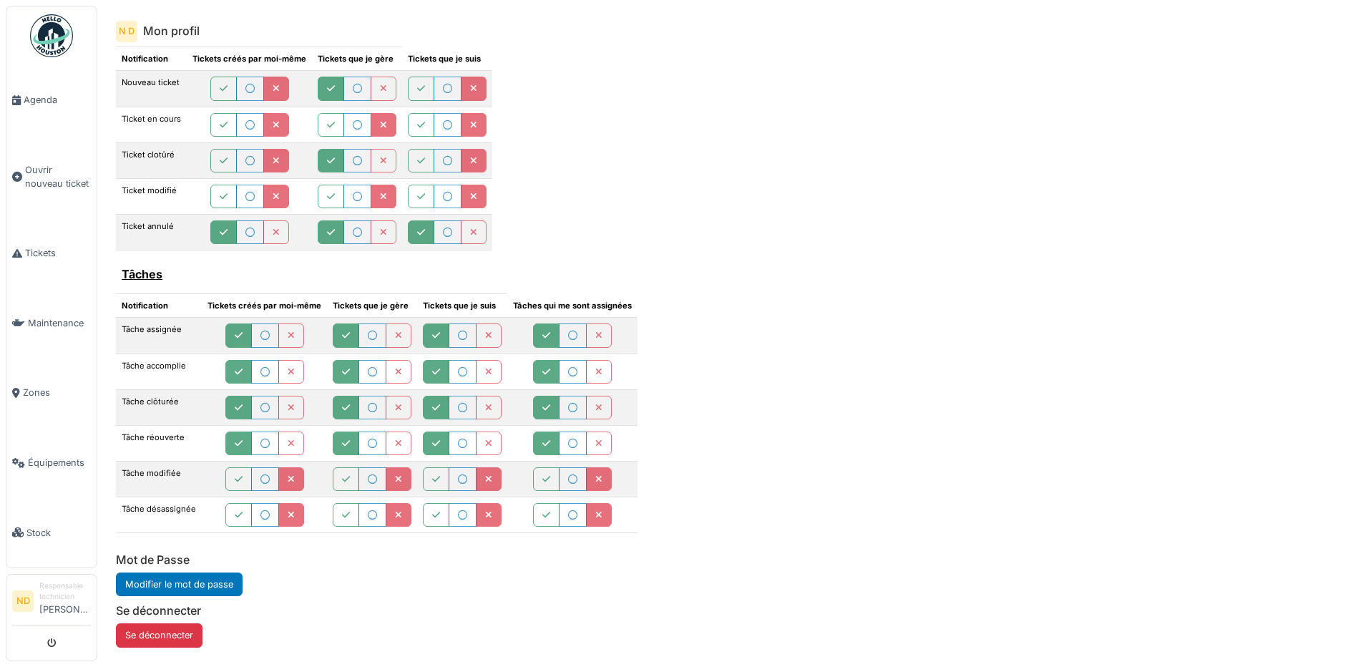
scroll to position [537, 0]
click at [35, 509] on link "Stock" at bounding box center [51, 532] width 90 height 70
click at [39, 434] on link "Équipements" at bounding box center [51, 463] width 90 height 70
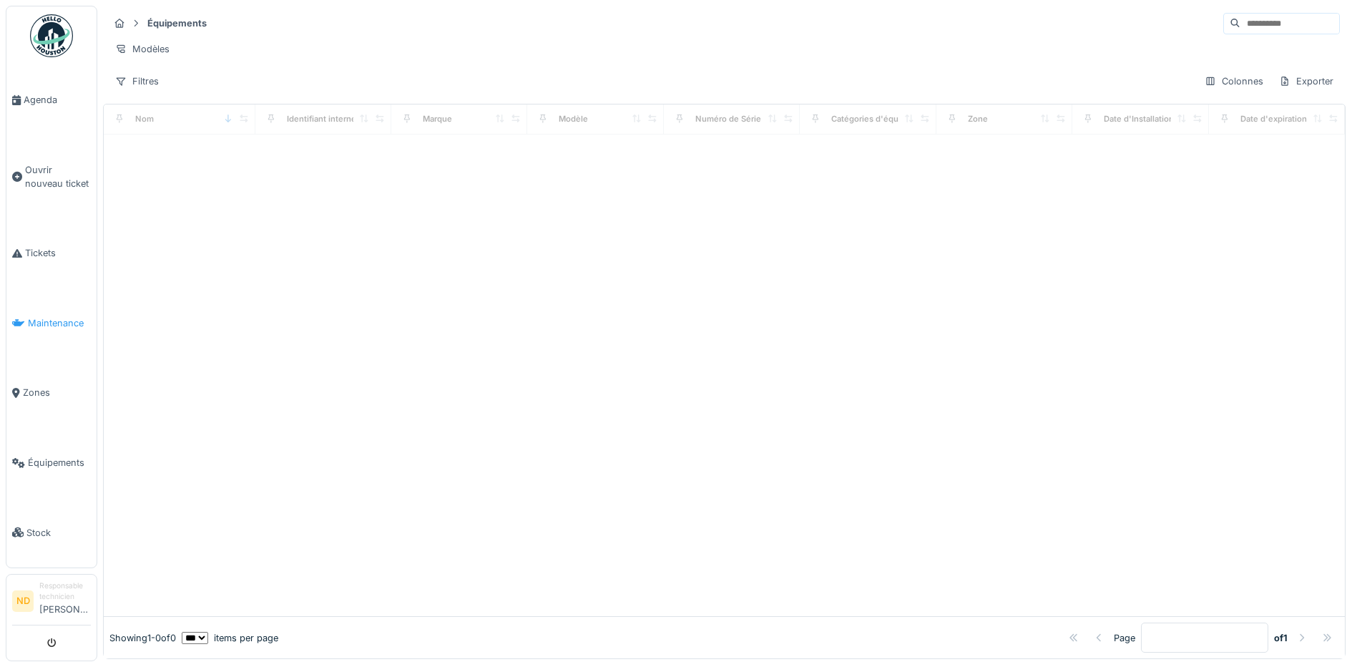
click at [82, 316] on span "Maintenance" at bounding box center [59, 323] width 63 height 14
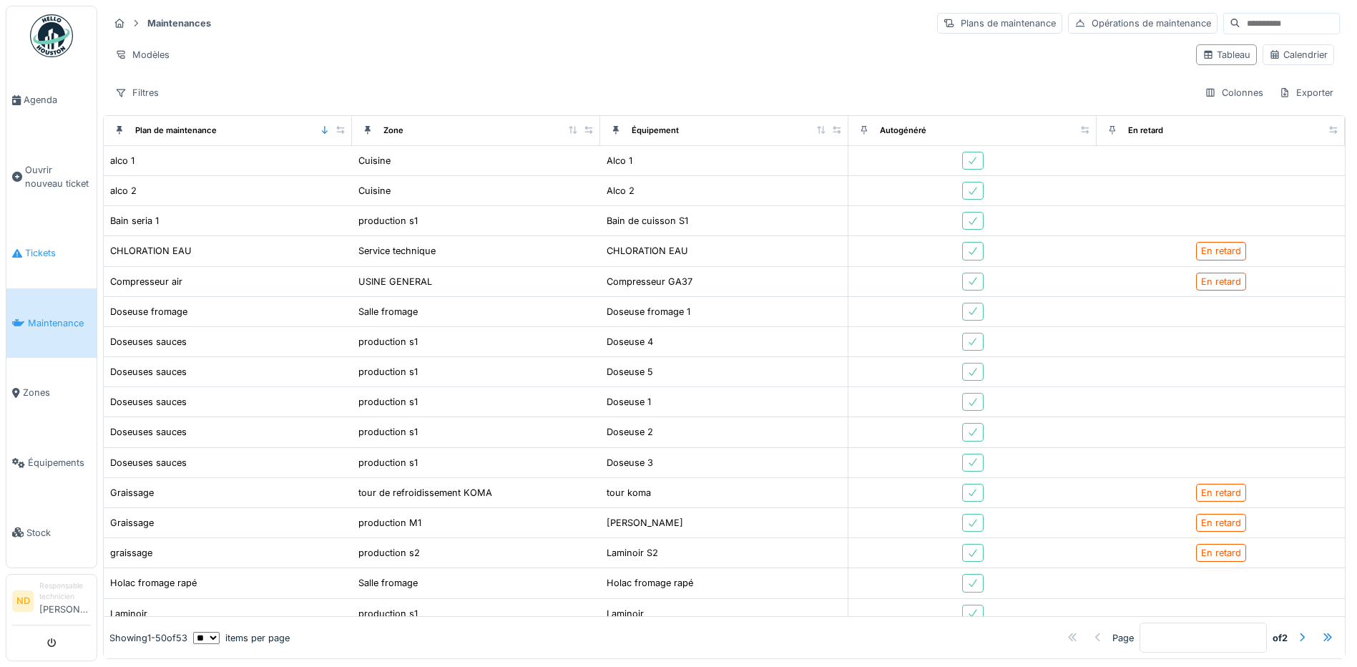
click at [71, 265] on link "Tickets" at bounding box center [51, 253] width 90 height 70
click at [1273, 89] on div "Exporter" at bounding box center [1306, 92] width 67 height 21
click at [1281, 118] on div "Export Excel" at bounding box center [1295, 124] width 80 height 21
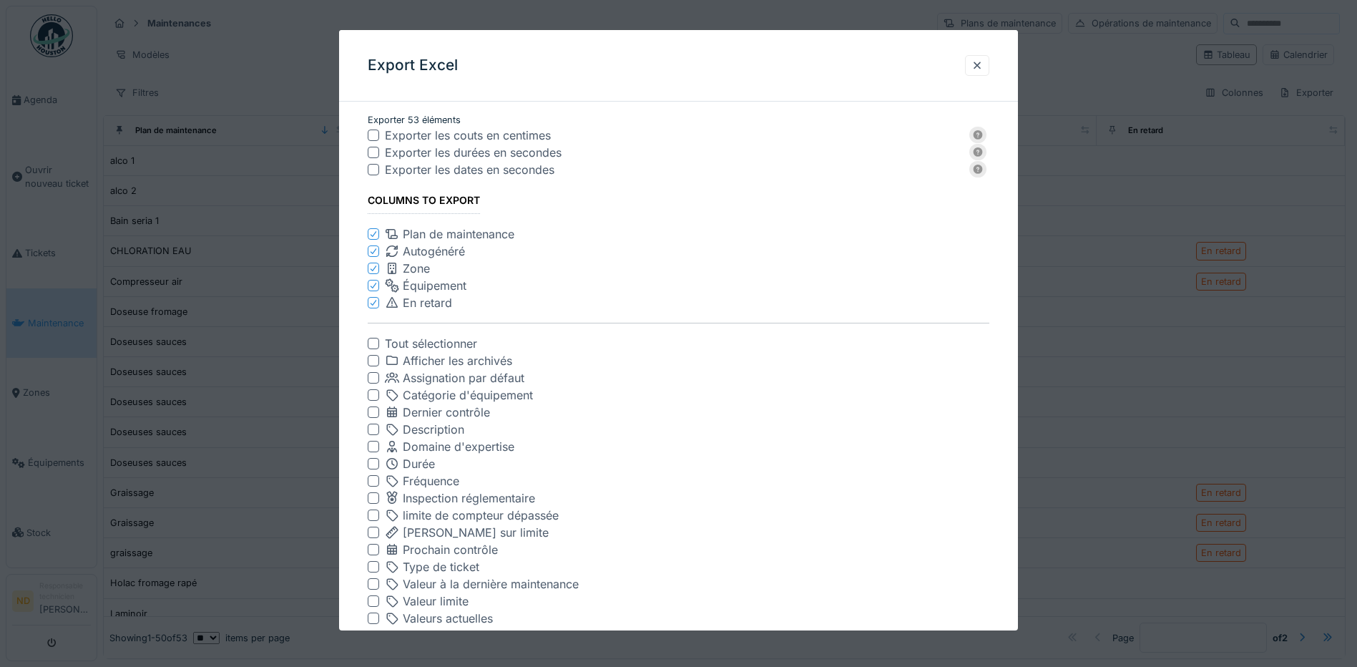
click at [374, 340] on div at bounding box center [373, 343] width 11 height 11
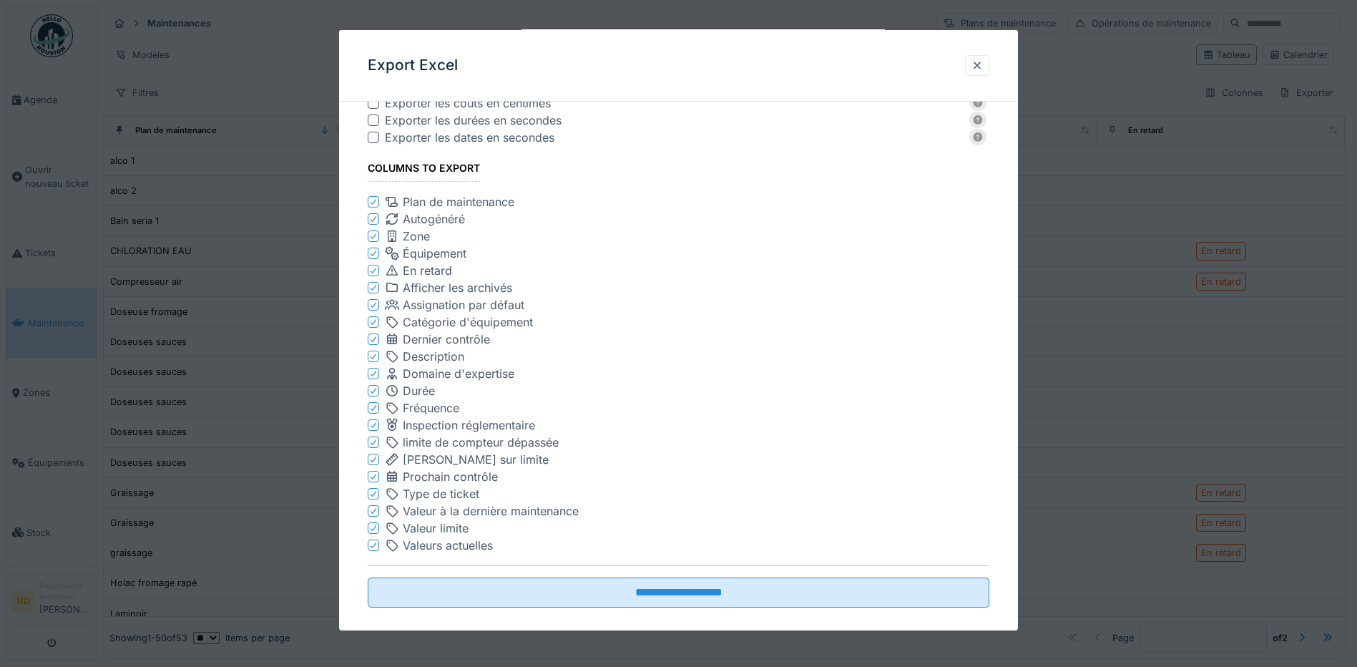
scroll to position [49, 0]
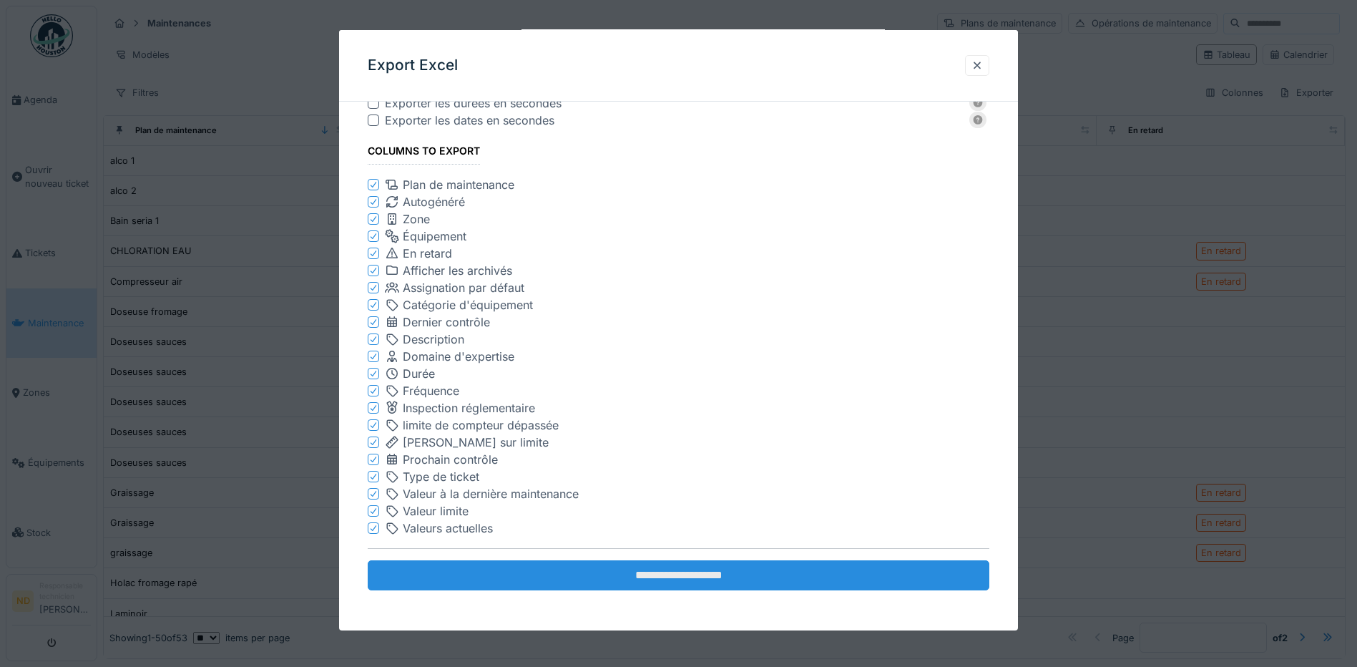
click at [610, 569] on input "**********" at bounding box center [679, 575] width 622 height 30
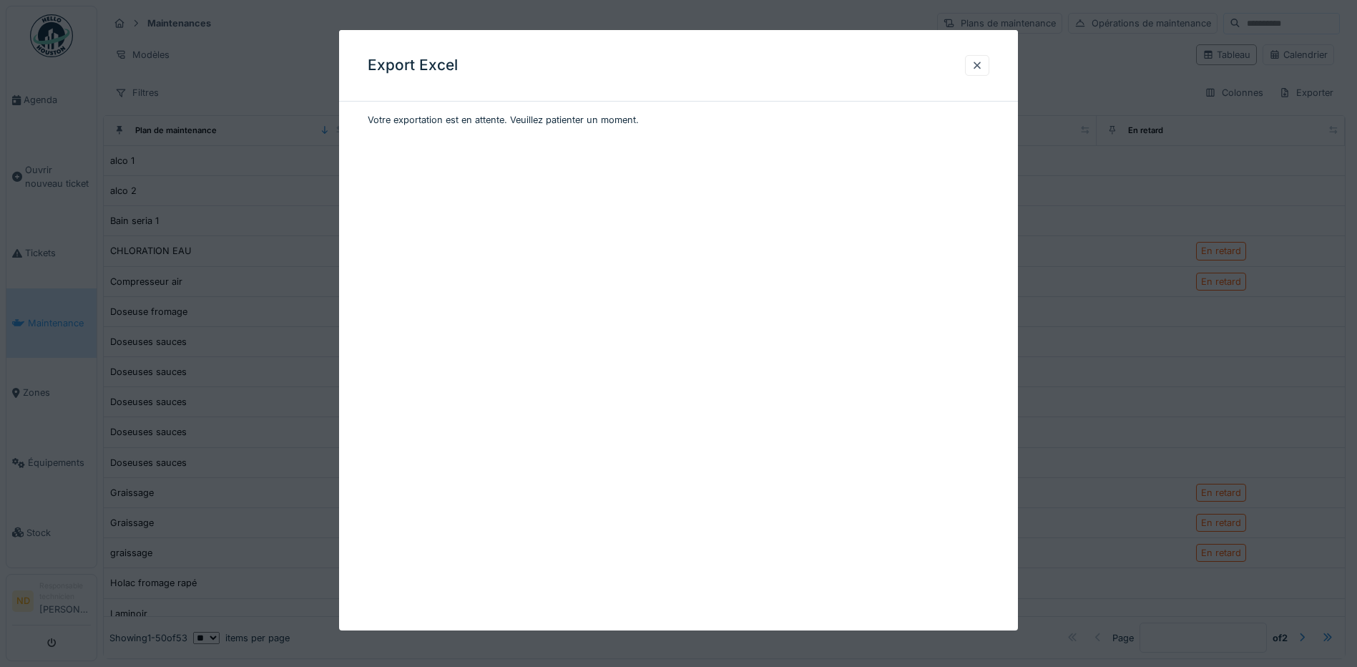
scroll to position [0, 0]
click at [997, 62] on div "Export Excel" at bounding box center [678, 66] width 679 height 72
click at [983, 63] on div at bounding box center [976, 66] width 11 height 14
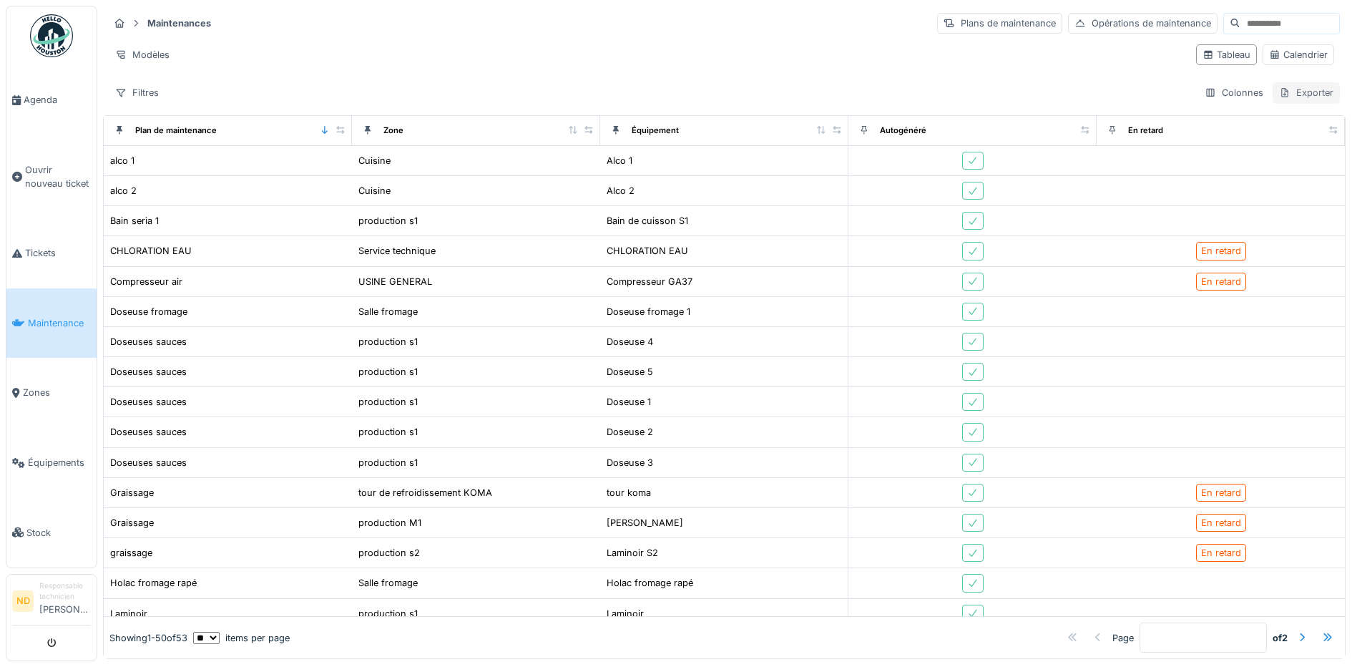
click at [1273, 84] on div "Exporter" at bounding box center [1306, 92] width 67 height 21
click at [1283, 132] on div "Export Excel" at bounding box center [1295, 124] width 80 height 21
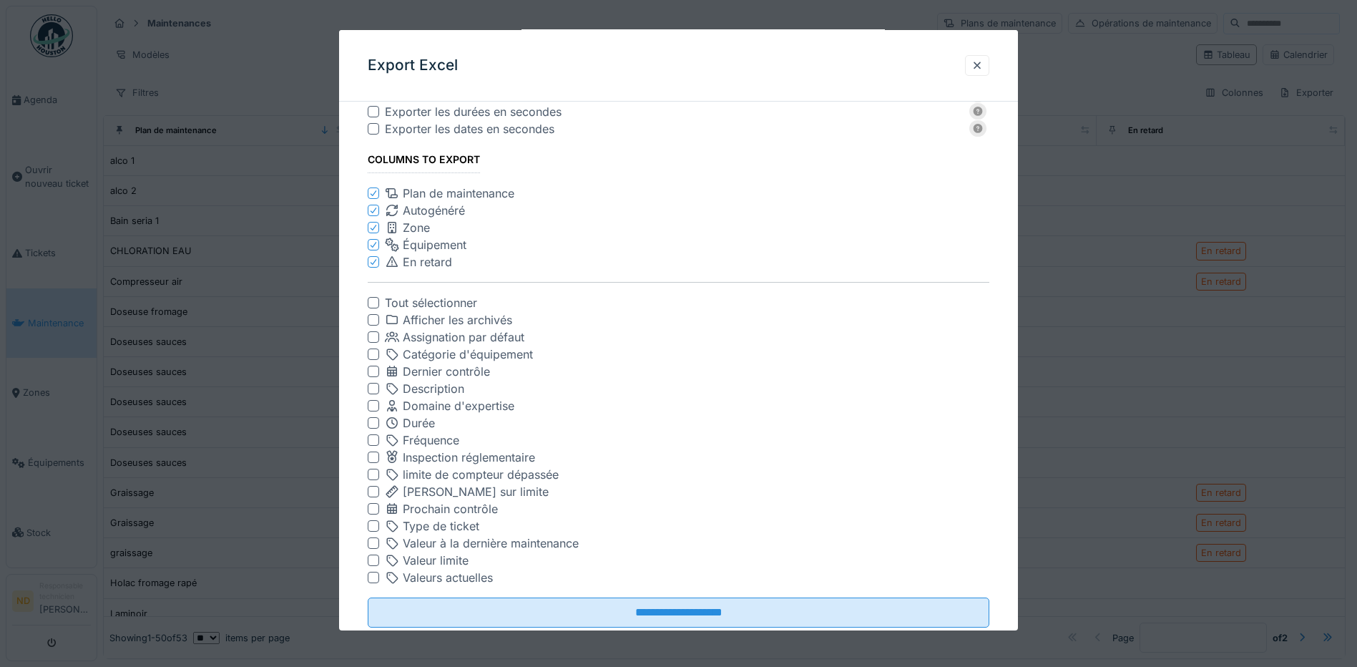
scroll to position [78, 0]
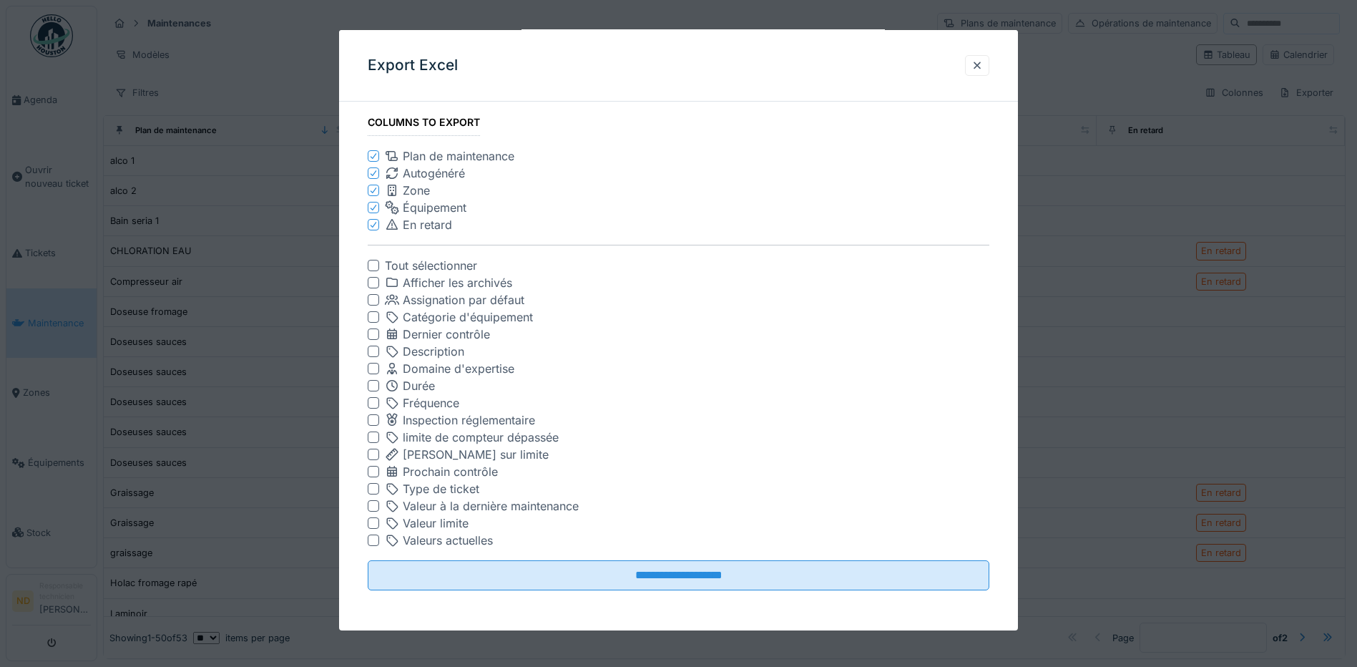
click at [376, 354] on div at bounding box center [373, 351] width 11 height 11
click at [374, 243] on icon at bounding box center [373, 241] width 9 height 7
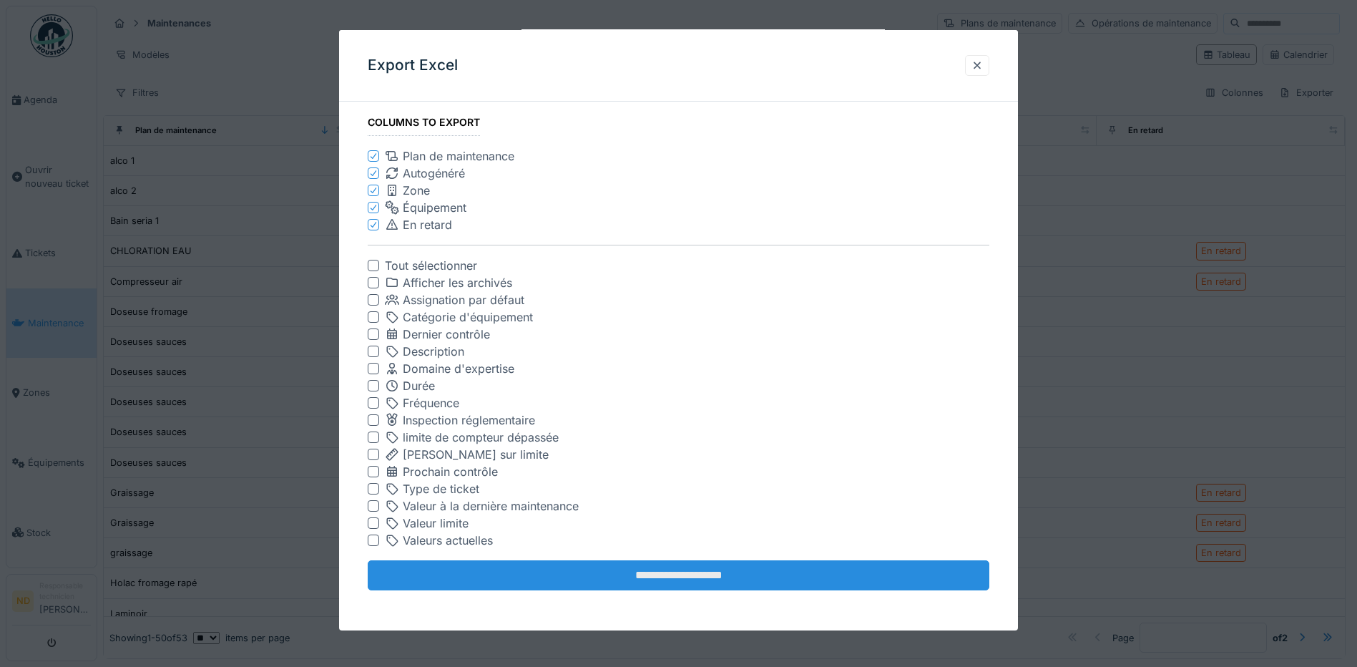
click at [472, 576] on input "**********" at bounding box center [679, 575] width 622 height 30
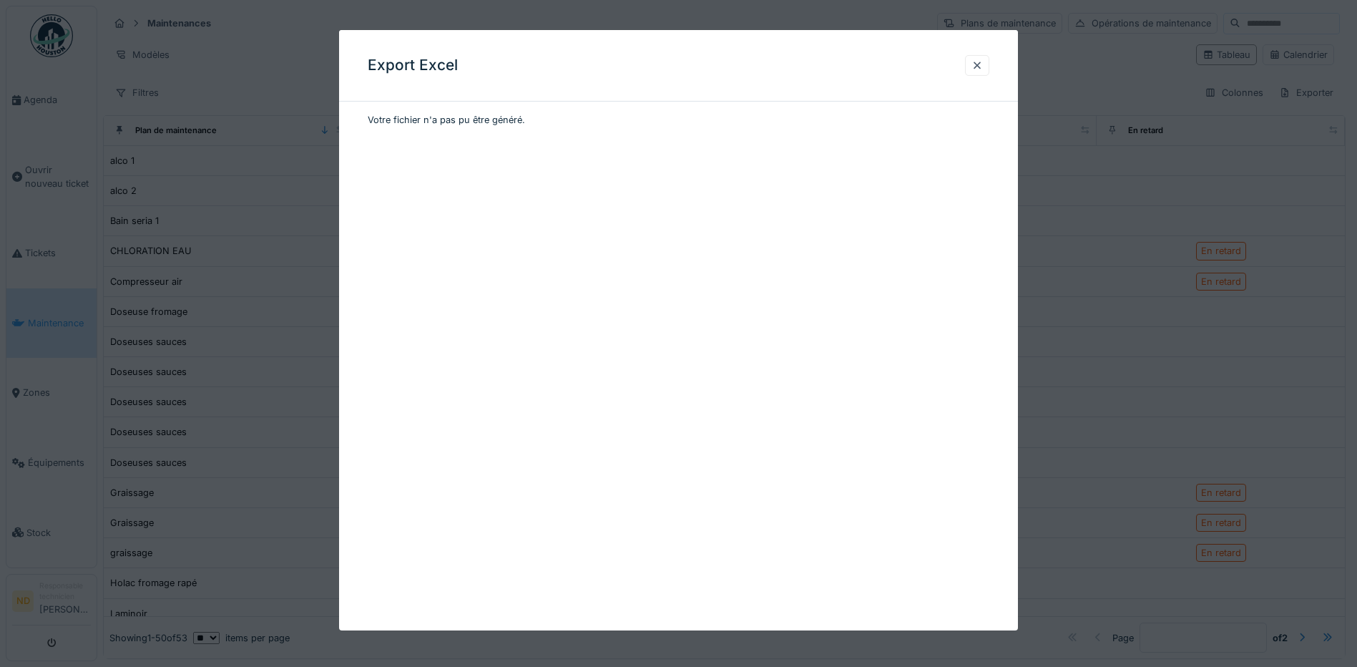
click at [1134, 418] on div at bounding box center [678, 333] width 1357 height 667
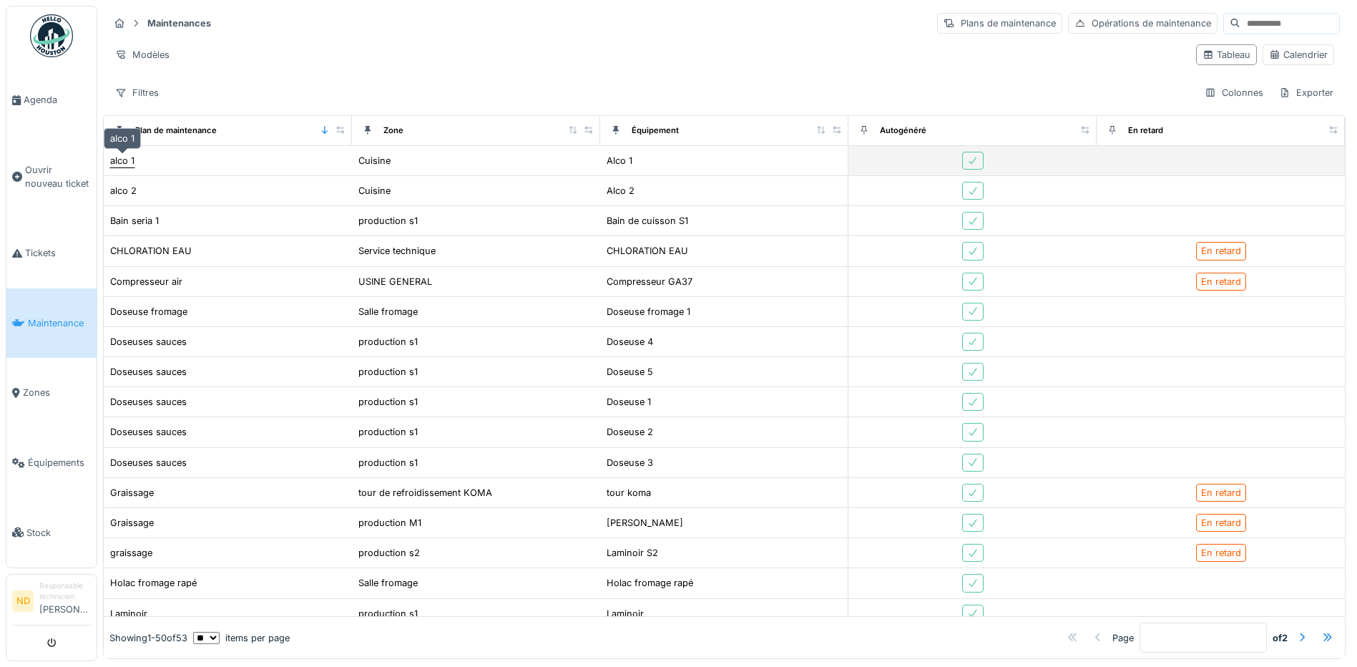
click at [127, 162] on div "alco 1" at bounding box center [122, 161] width 24 height 14
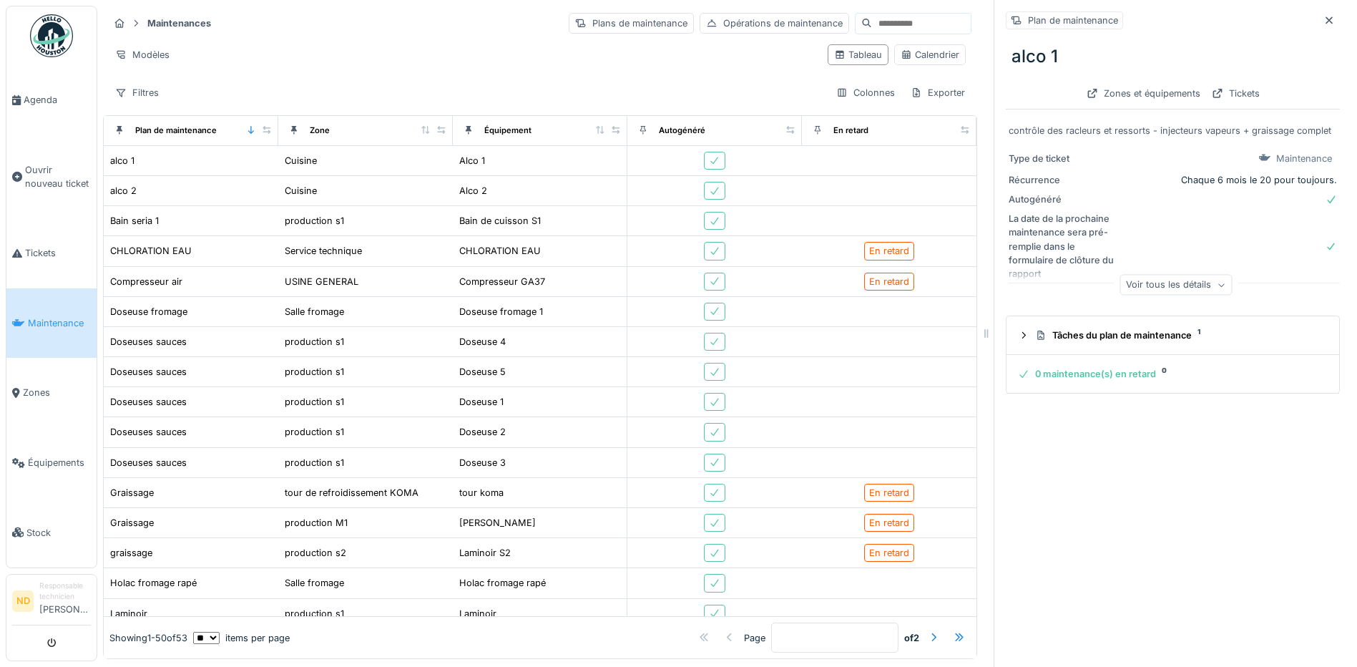
click at [1120, 285] on div "Voir tous les détails" at bounding box center [1176, 285] width 112 height 21
click at [1126, 89] on div "Zones et équipements" at bounding box center [1143, 93] width 125 height 19
click at [1212, 87] on div at bounding box center [1217, 94] width 11 height 14
click at [39, 246] on span "Tickets" at bounding box center [58, 253] width 66 height 14
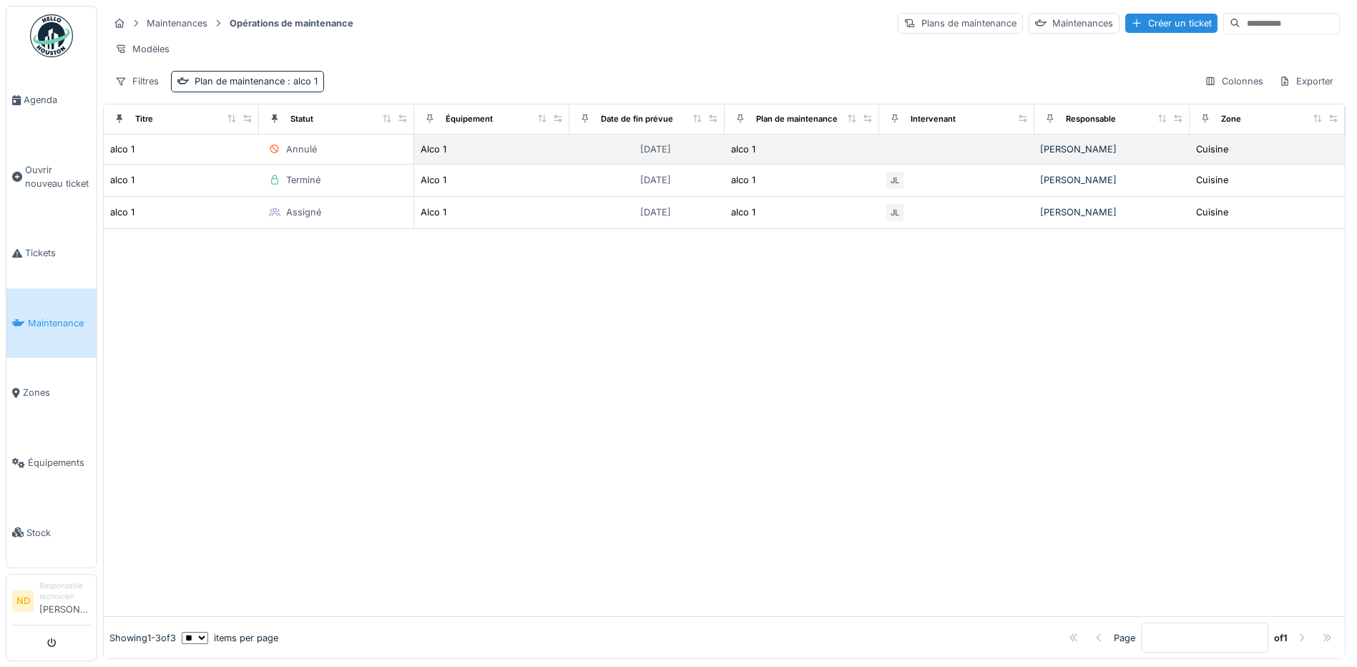
click at [937, 160] on td at bounding box center [956, 149] width 155 height 30
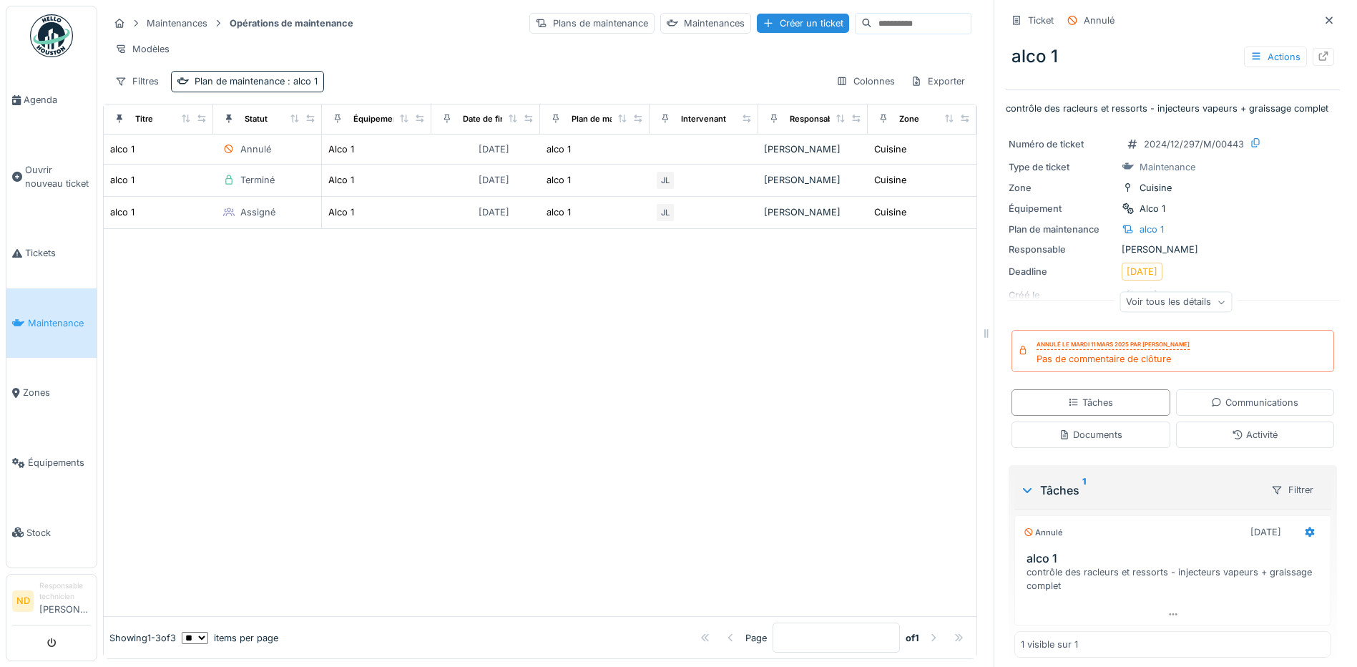
click at [1147, 305] on div "Voir tous les détails" at bounding box center [1176, 302] width 112 height 21
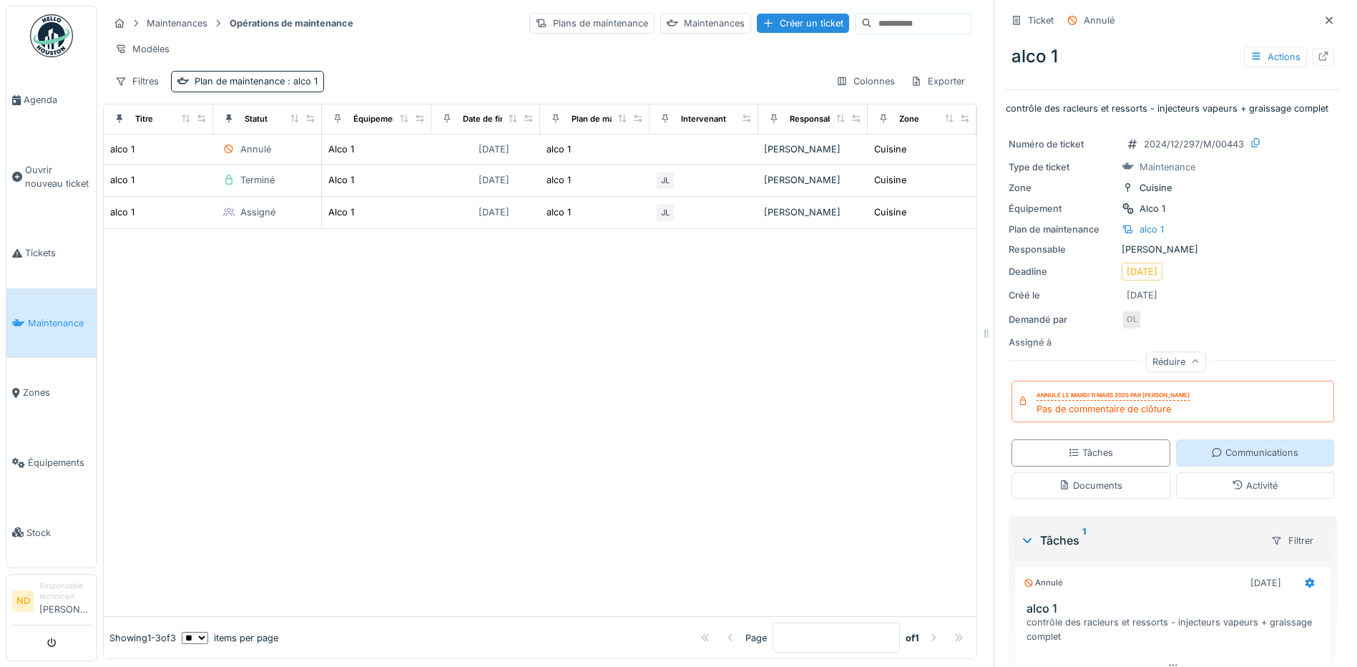
scroll to position [59, 0]
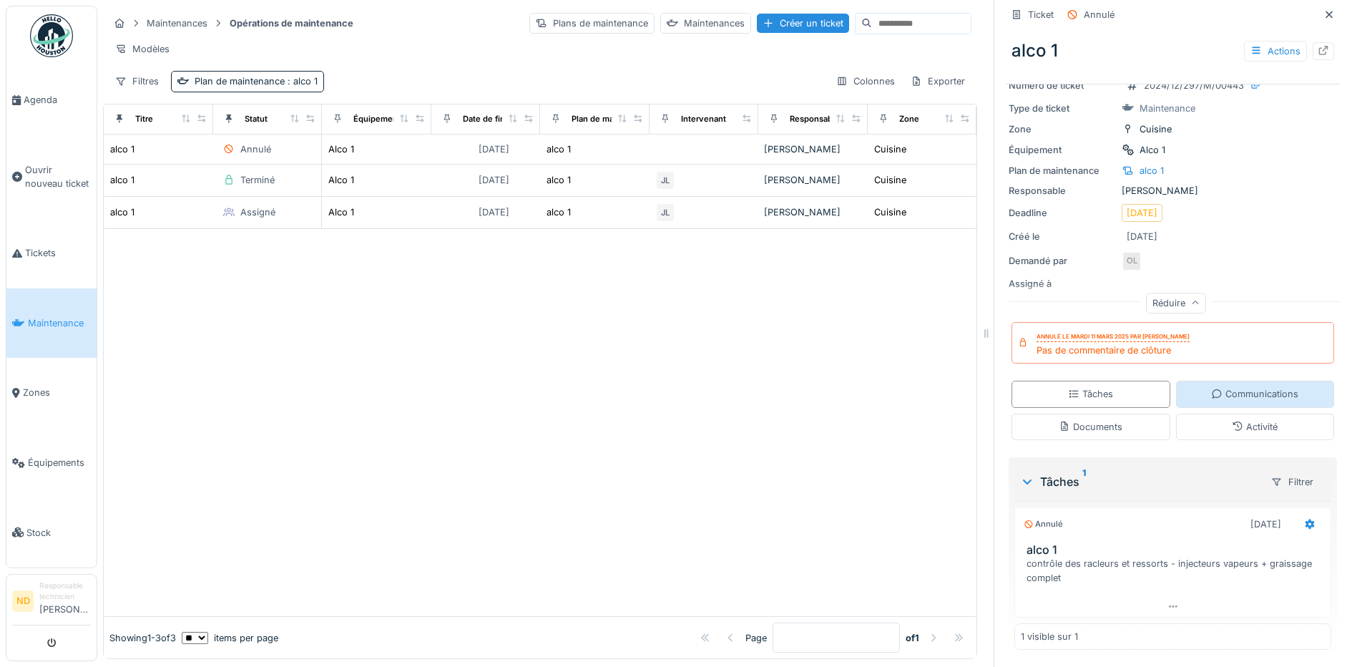
click at [1176, 399] on div "Communications" at bounding box center [1255, 394] width 159 height 26
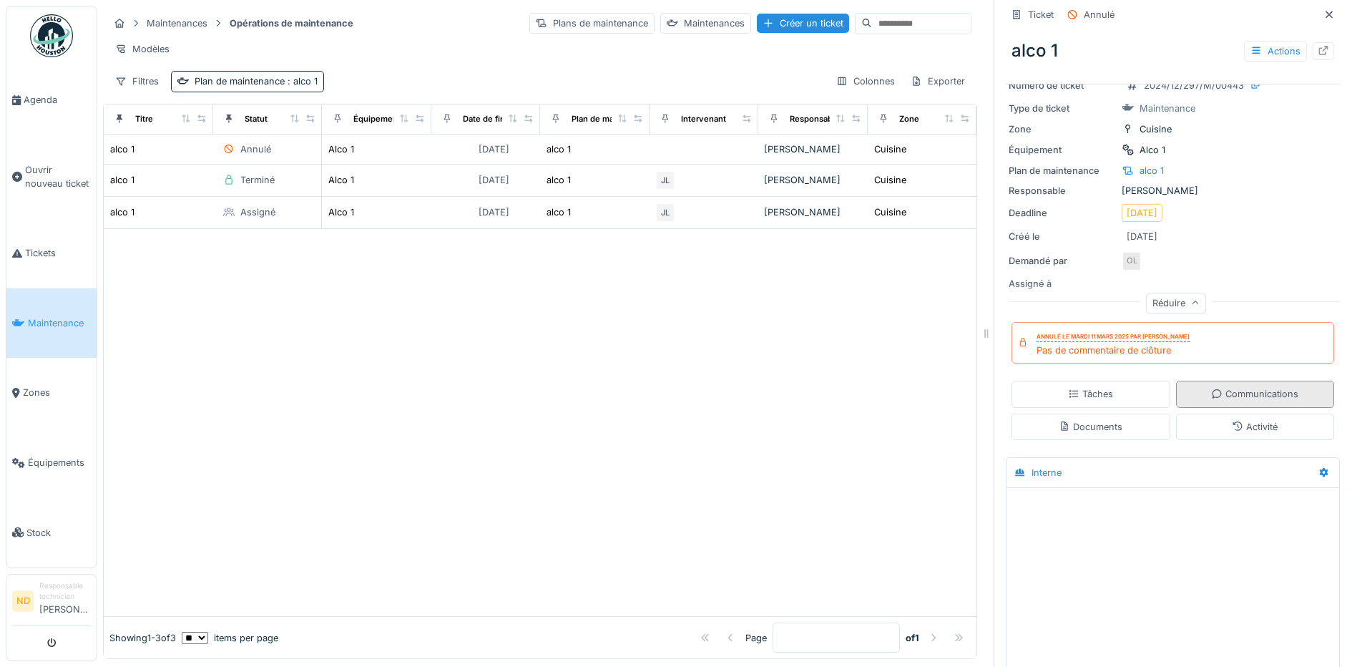
scroll to position [11, 0]
click at [1125, 421] on div "Documents" at bounding box center [1091, 426] width 159 height 26
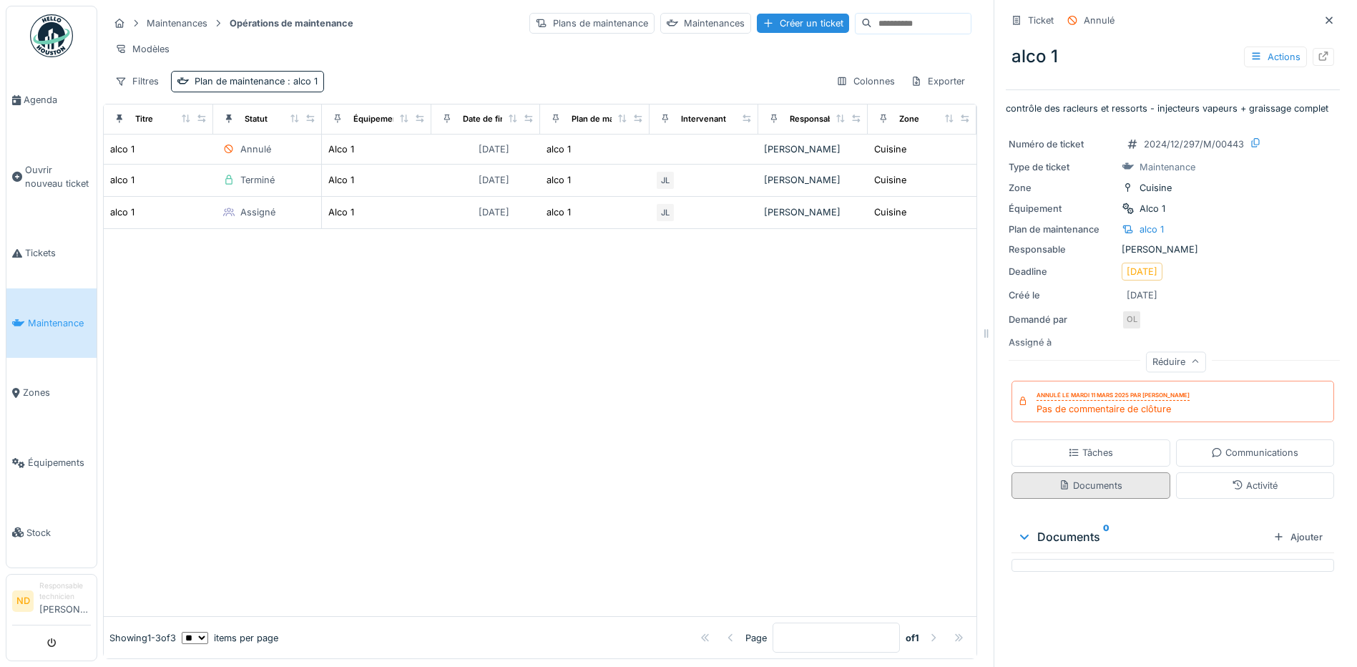
scroll to position [0, 0]
click at [1193, 472] on div "Activité" at bounding box center [1255, 485] width 159 height 26
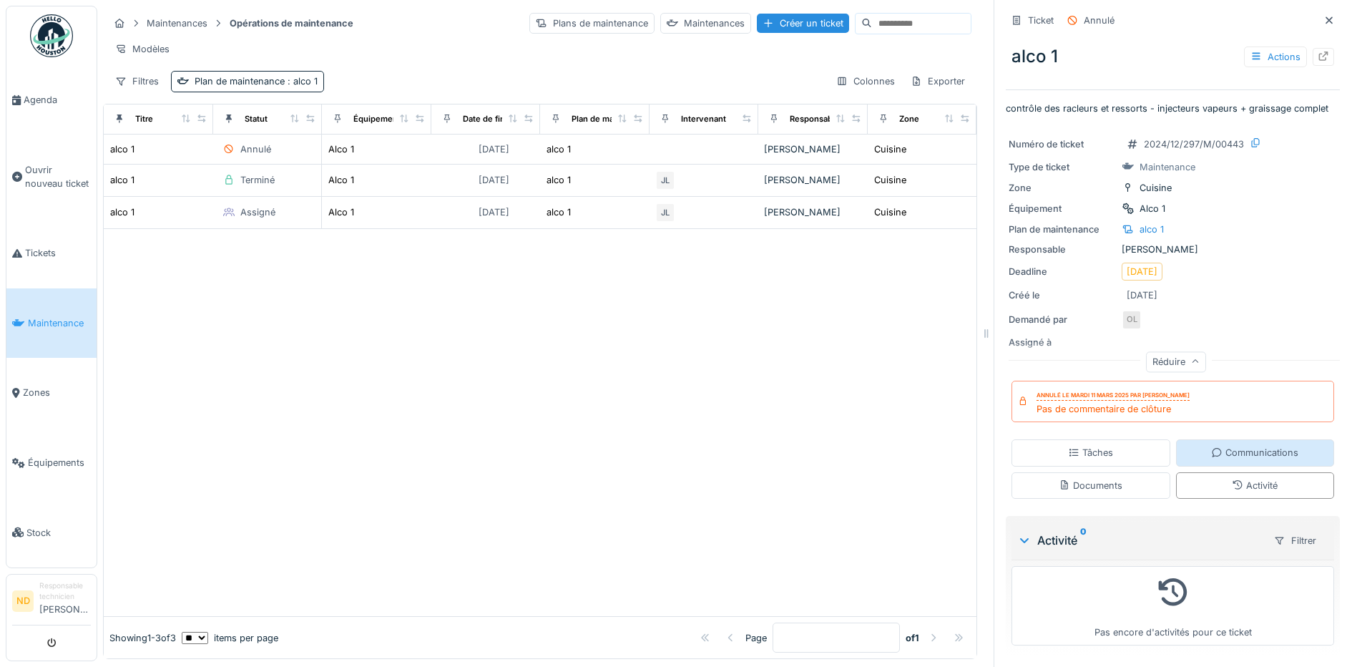
click at [1180, 446] on div "Communications" at bounding box center [1255, 452] width 159 height 26
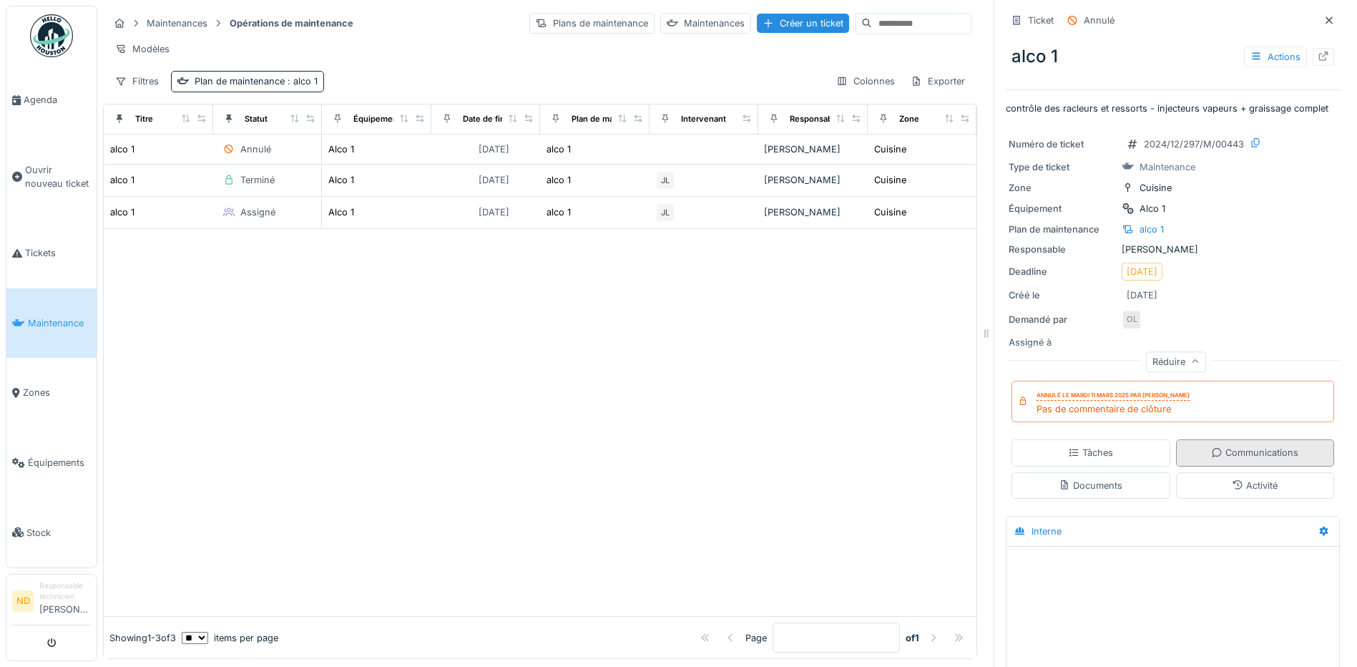
scroll to position [1, 0]
click at [1097, 518] on div "Interne" at bounding box center [1160, 530] width 303 height 24
click at [1081, 444] on div "Tâches" at bounding box center [1090, 451] width 45 height 14
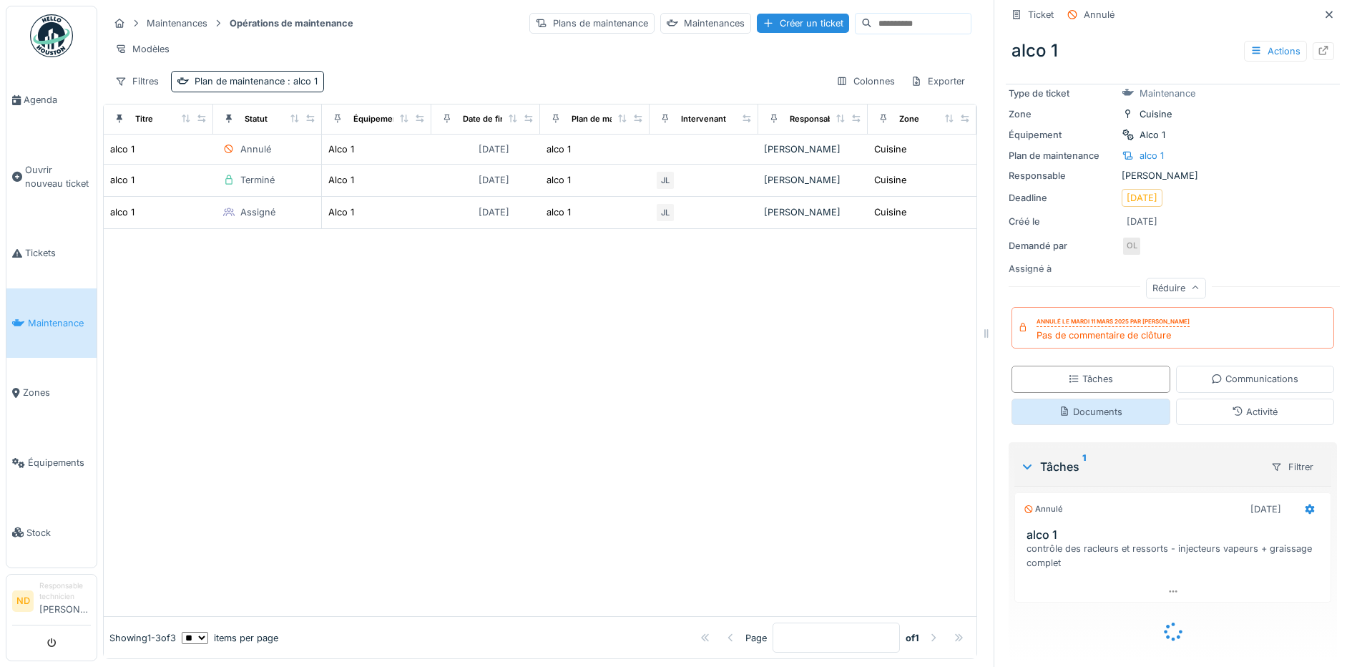
scroll to position [59, 0]
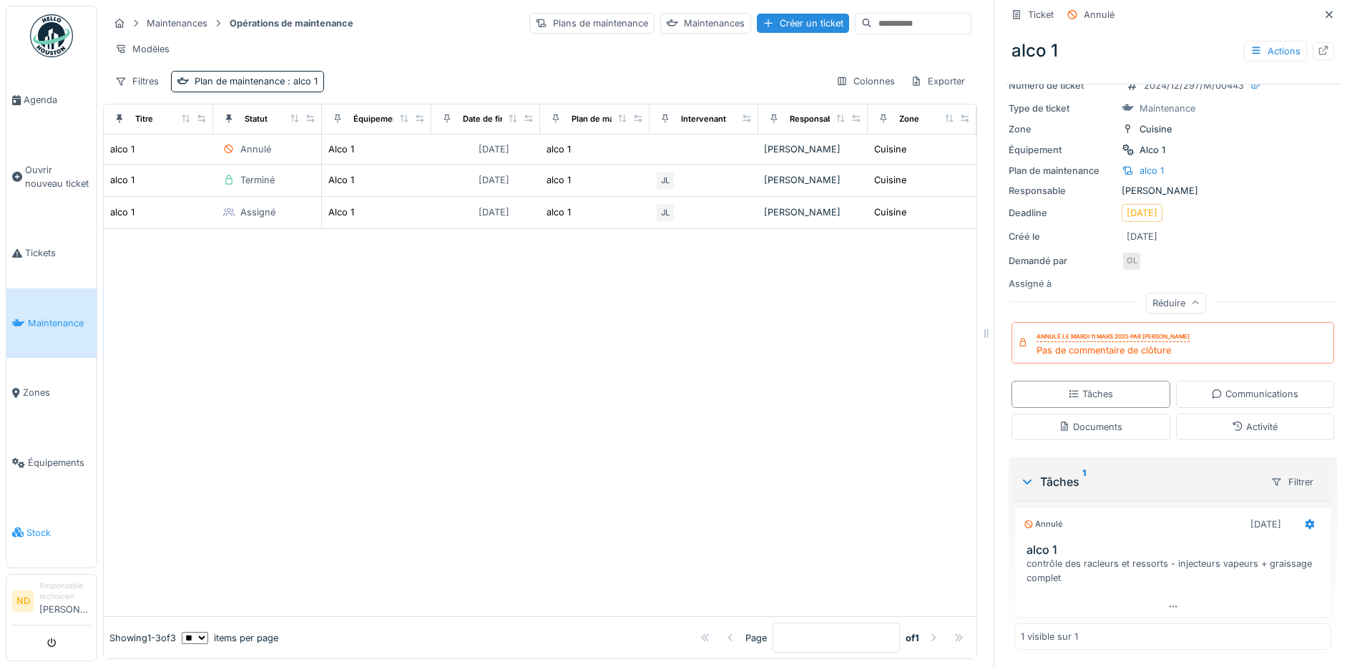
click at [36, 503] on link "Stock" at bounding box center [51, 532] width 90 height 70
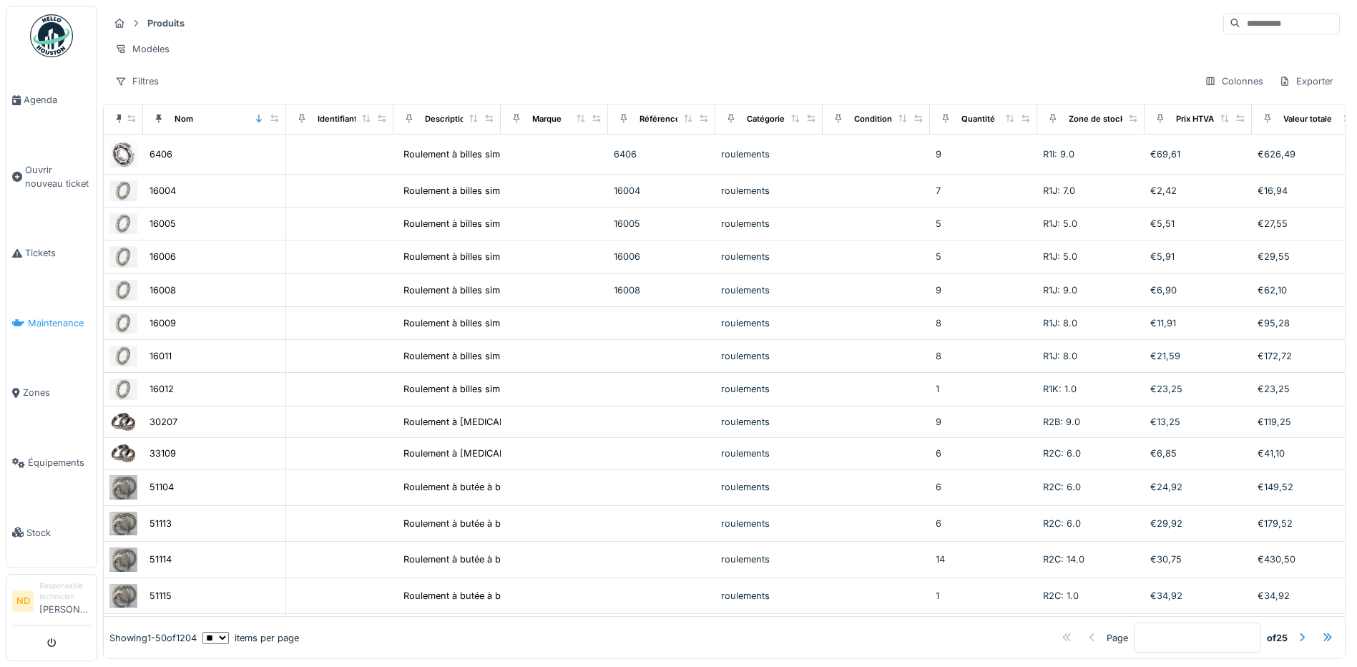
click at [64, 320] on span "Maintenance" at bounding box center [59, 323] width 63 height 14
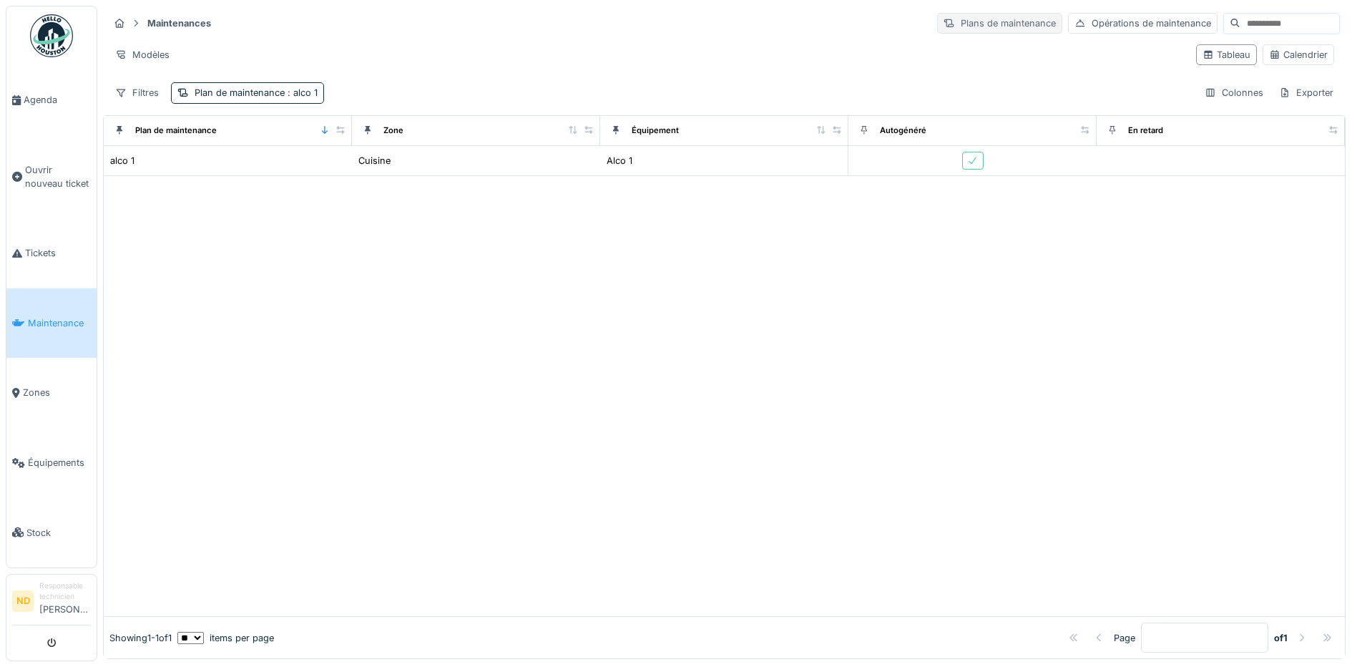
click at [937, 23] on div "Plans de maintenance" at bounding box center [999, 23] width 125 height 21
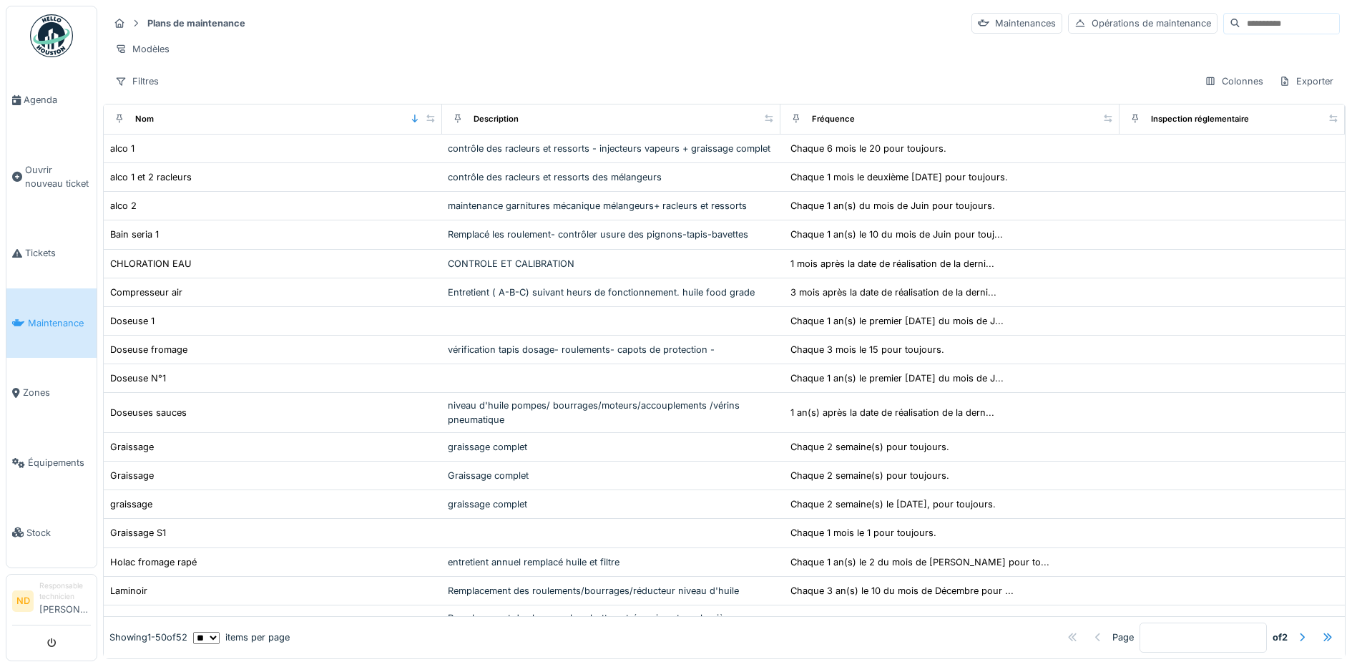
click at [1240, 19] on input at bounding box center [1289, 24] width 99 height 20
type input "****"
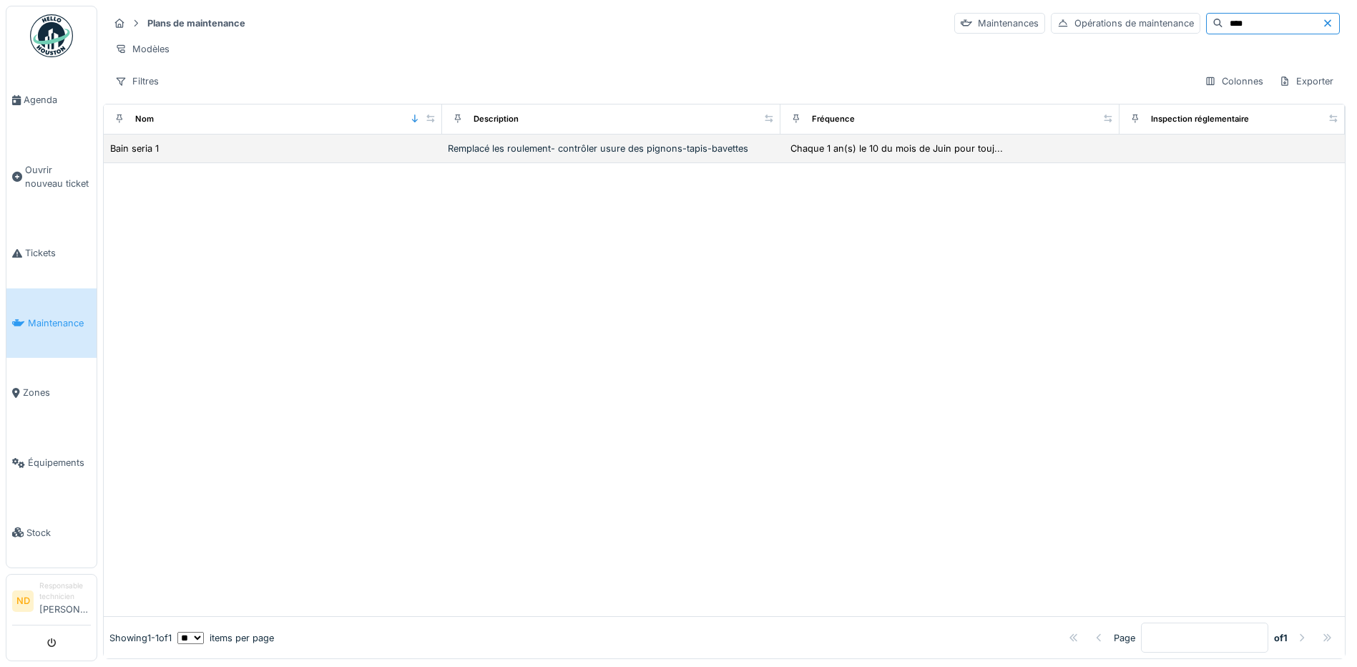
click at [215, 163] on td "Bain seria 1" at bounding box center [273, 148] width 338 height 29
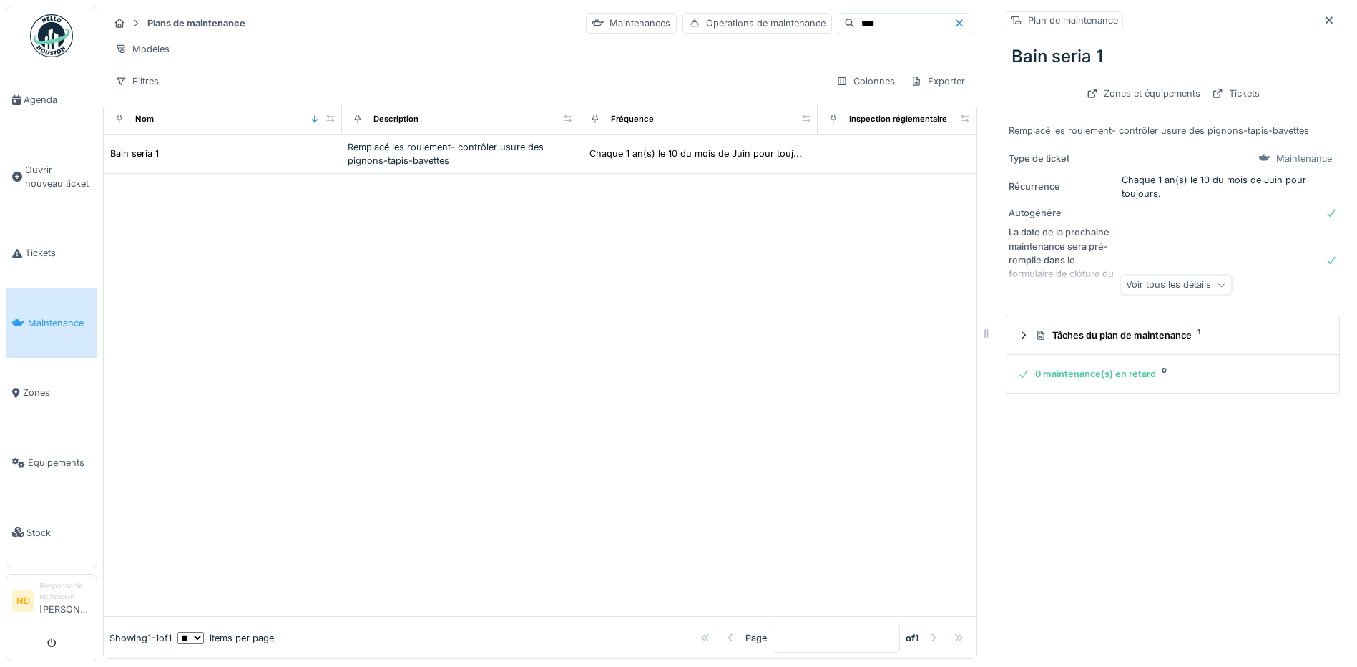
click at [1120, 281] on div "Voir tous les détails" at bounding box center [1176, 285] width 112 height 21
click at [1248, 88] on div "Tickets" at bounding box center [1235, 93] width 59 height 19
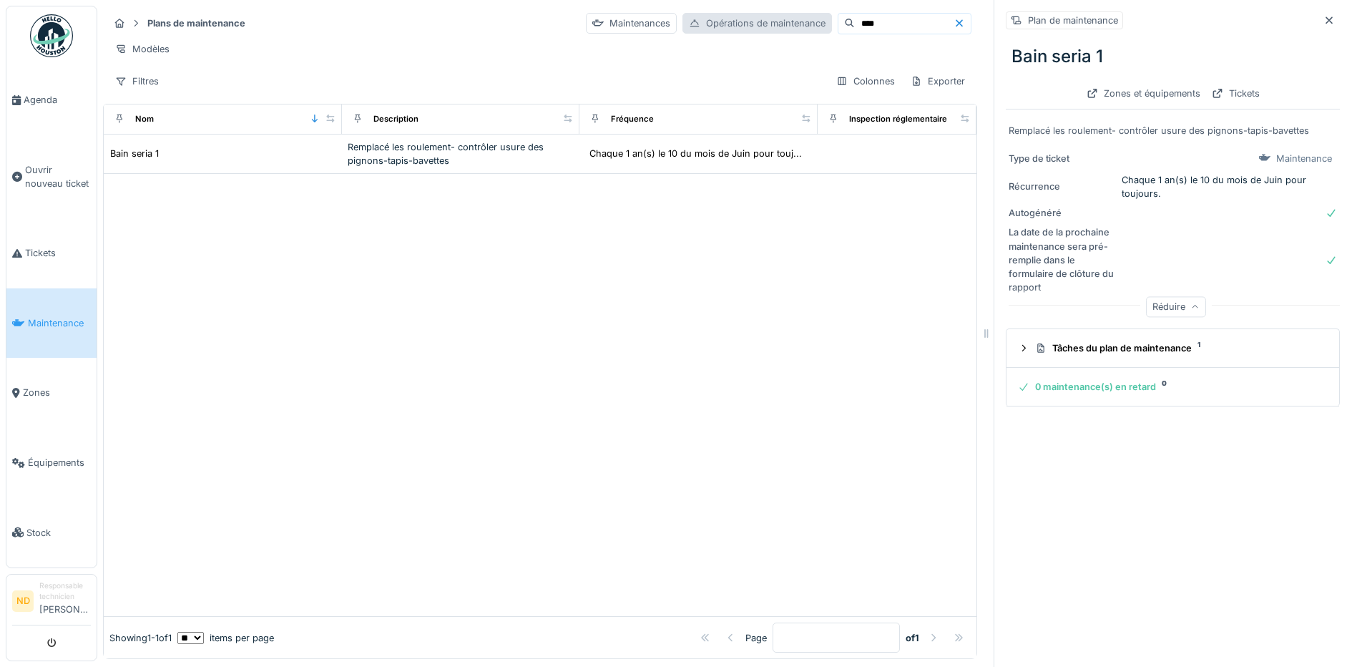
click at [682, 18] on div "Opérations de maintenance" at bounding box center [757, 23] width 150 height 21
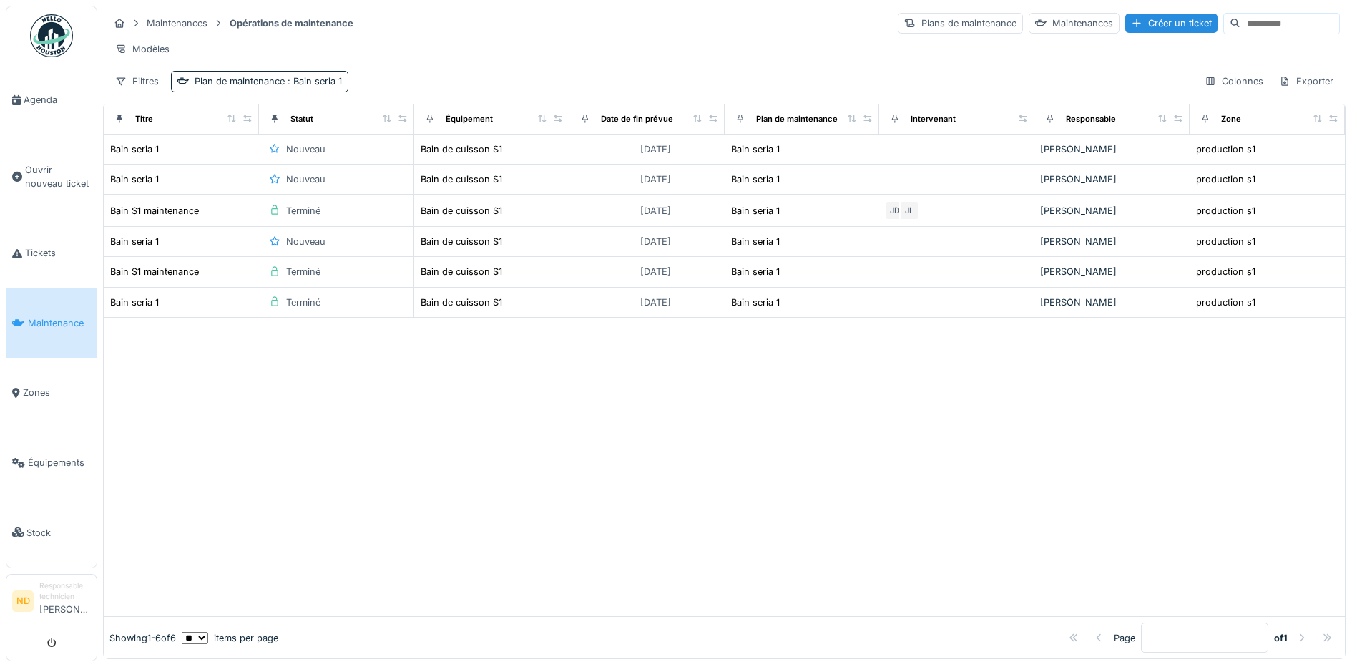
click at [145, 81] on div "Maintenances Opérations de maintenance Plans de maintenance Maintenances Créer …" at bounding box center [724, 52] width 1243 height 92
click at [142, 90] on div "Filtres" at bounding box center [137, 81] width 57 height 21
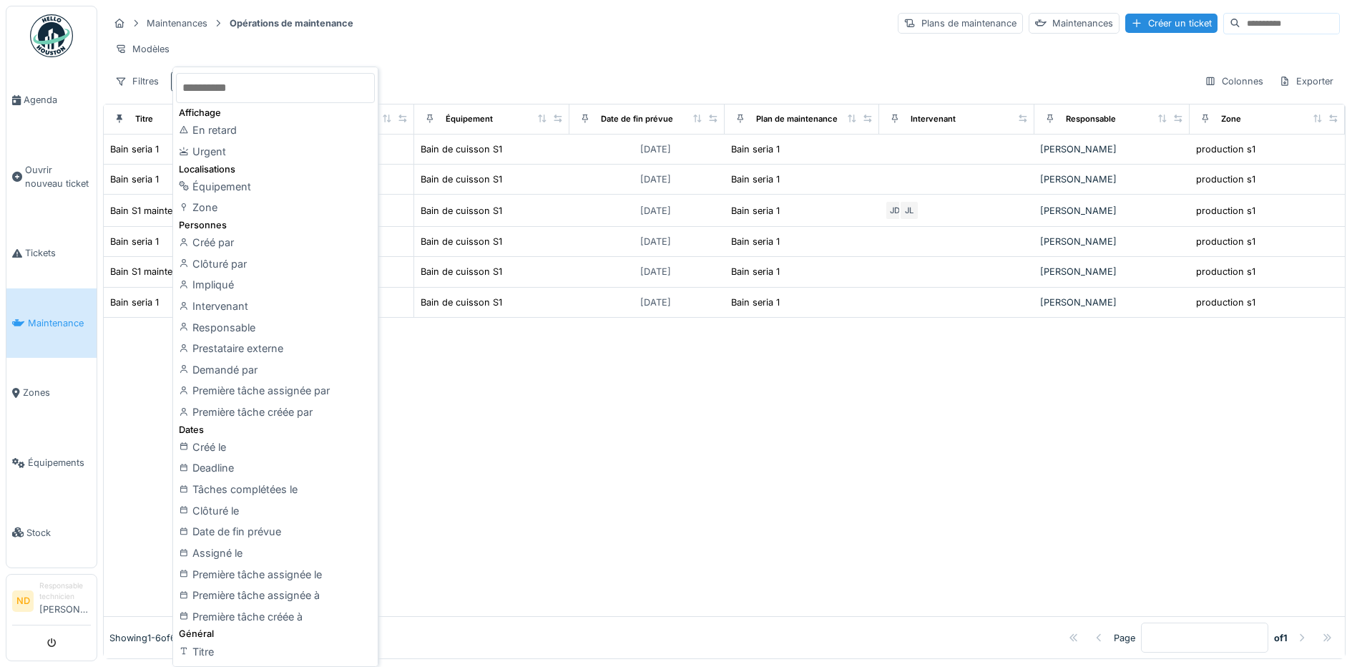
click at [540, 448] on div at bounding box center [724, 467] width 1241 height 299
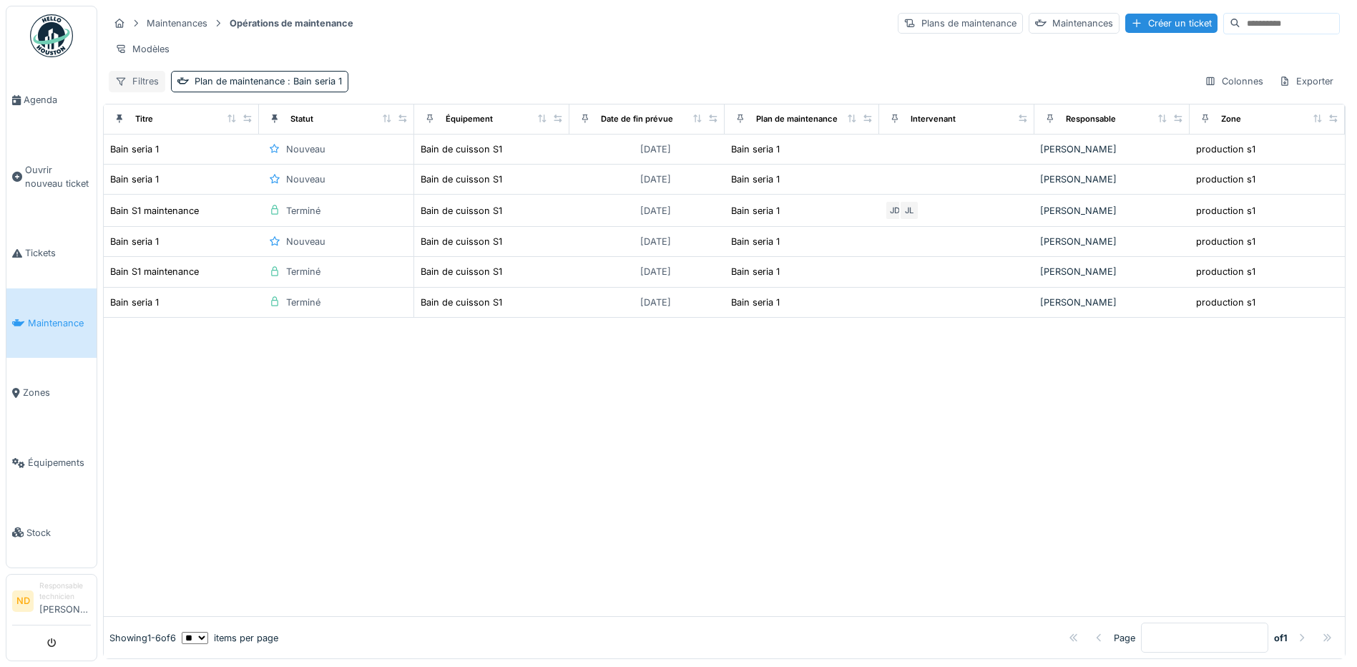
click at [146, 92] on div "Filtres" at bounding box center [137, 81] width 57 height 21
click at [771, 534] on div at bounding box center [724, 467] width 1241 height 299
click at [207, 632] on select "** ** ** *** *** ***" at bounding box center [195, 638] width 26 height 12
click at [447, 529] on div at bounding box center [724, 467] width 1241 height 299
click at [1140, 156] on div "Olivier Loicq" at bounding box center [1112, 149] width 144 height 14
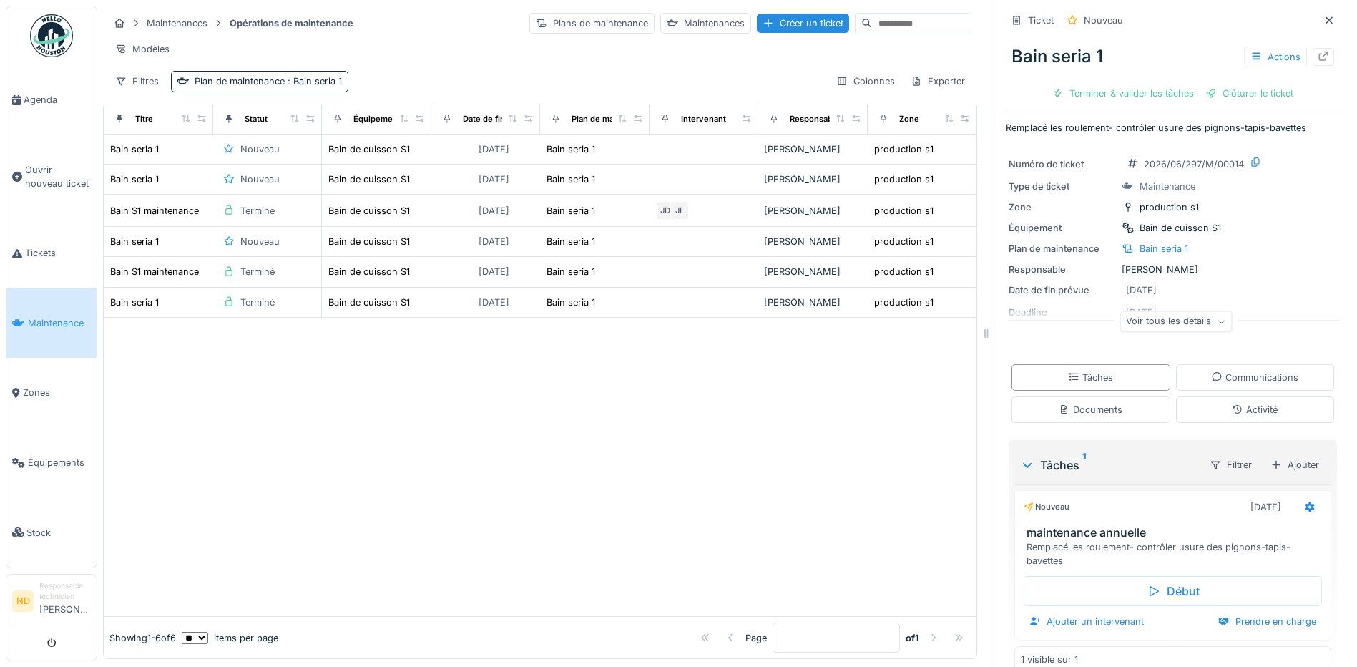
click at [1142, 323] on div "Voir tous les détails" at bounding box center [1176, 321] width 112 height 21
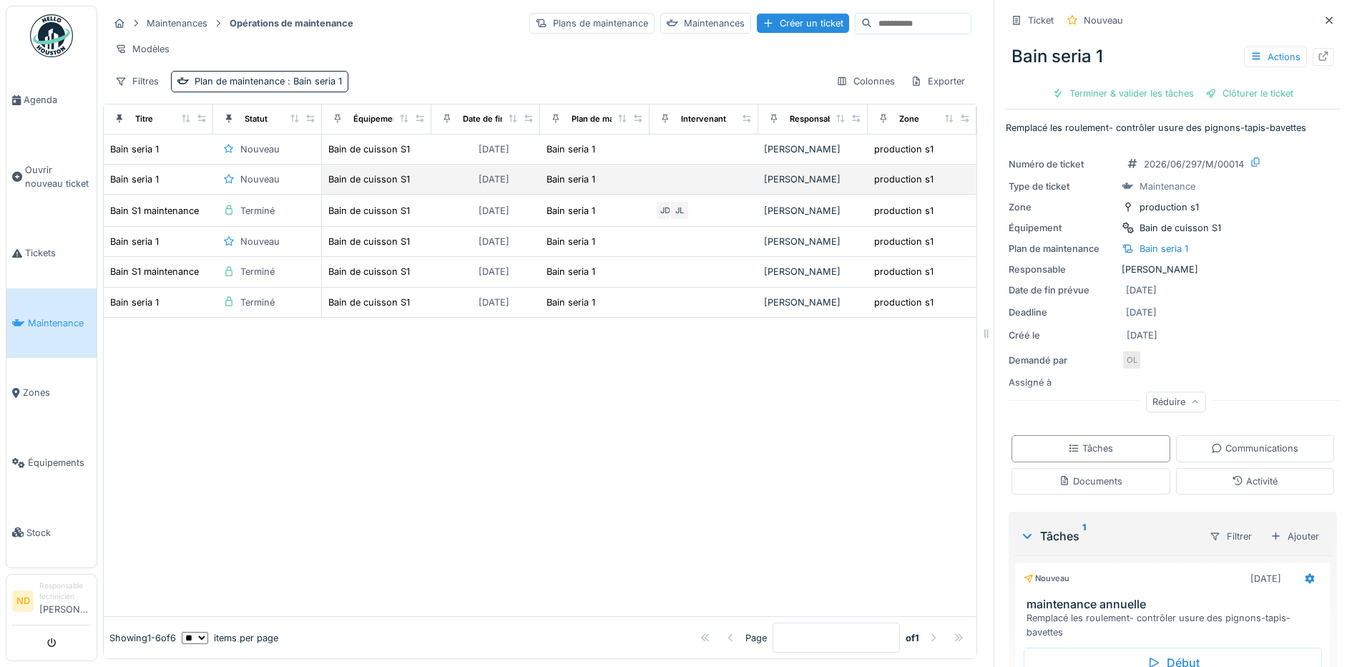
click at [836, 186] on div "Olivier Loicq" at bounding box center [813, 179] width 98 height 14
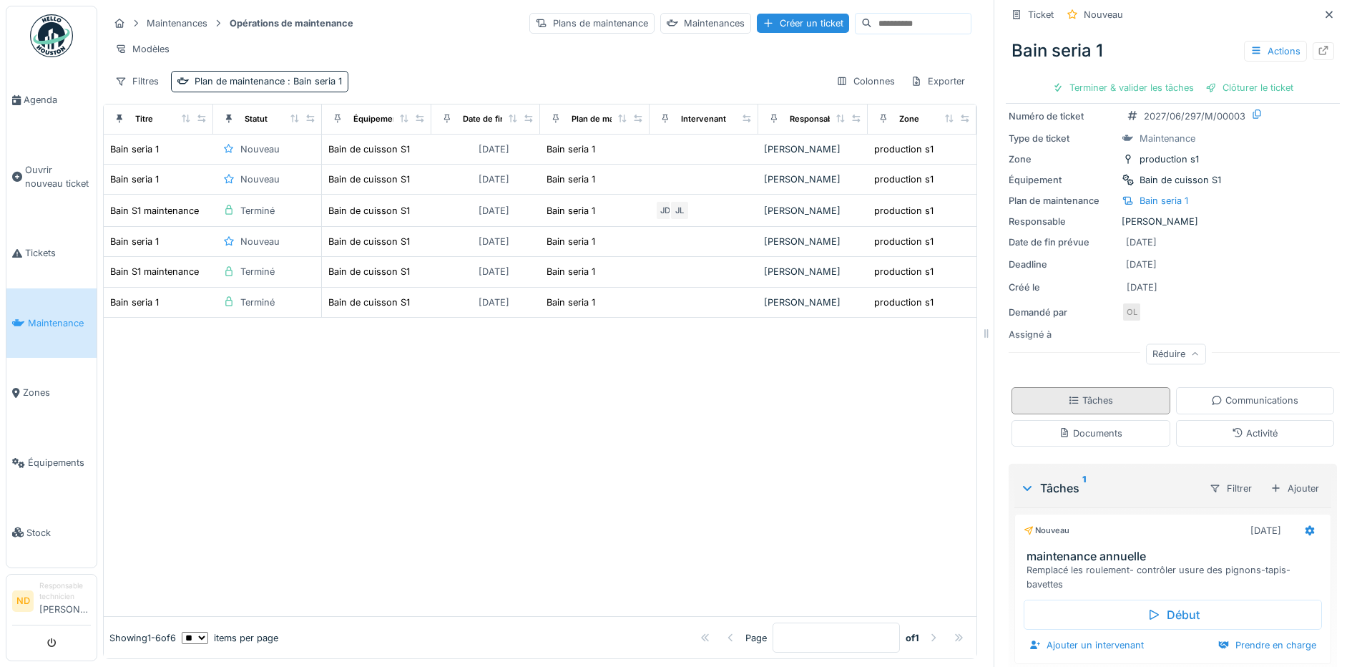
scroll to position [94, 0]
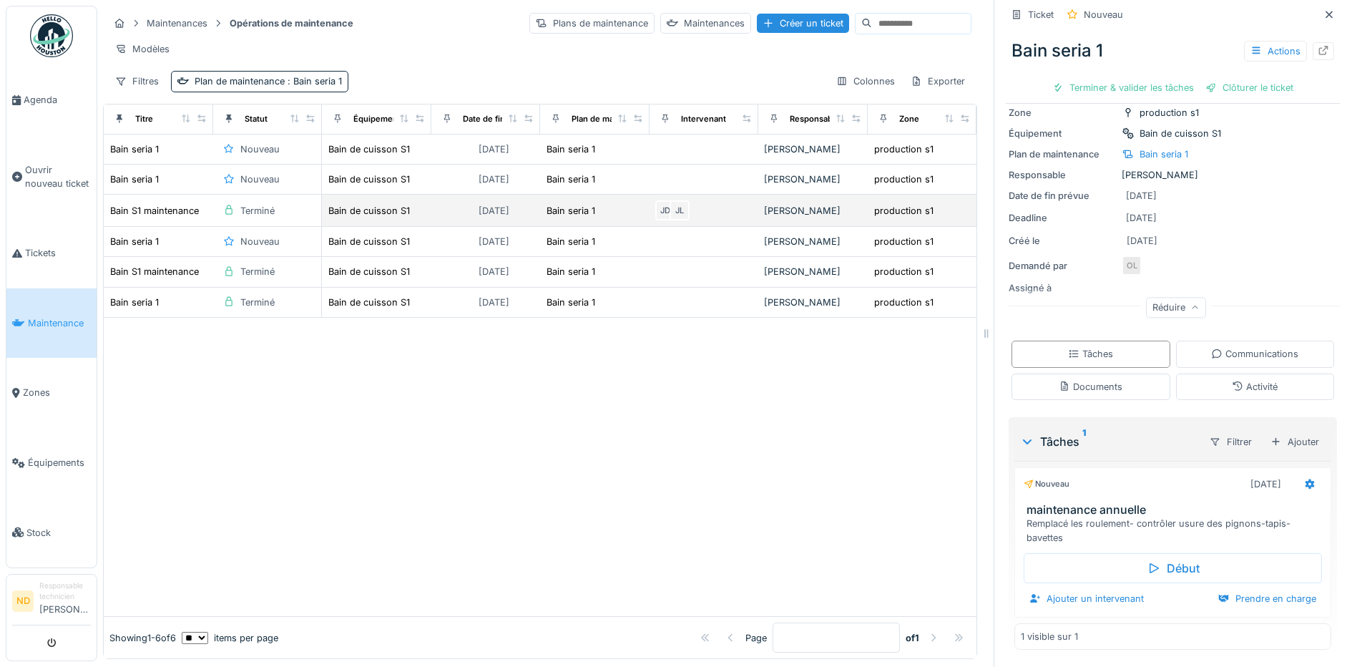
click at [737, 220] on div "JD JL" at bounding box center [704, 210] width 98 height 20
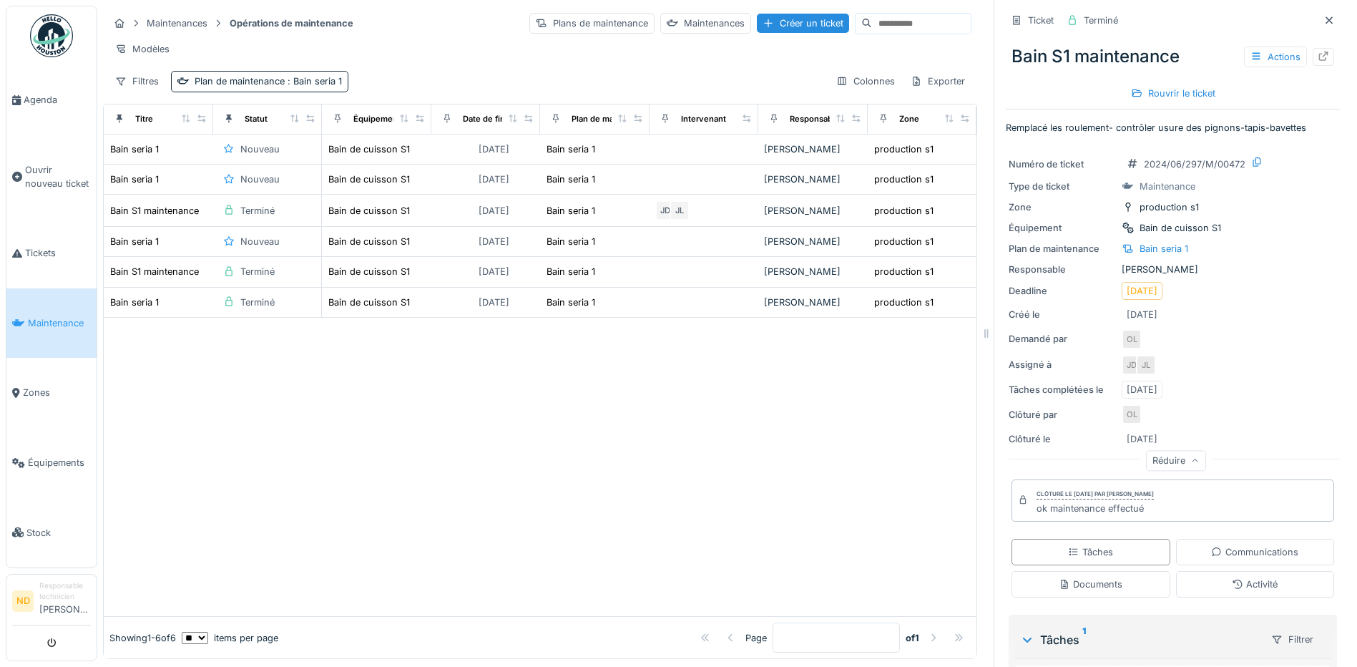
scroll to position [188, 0]
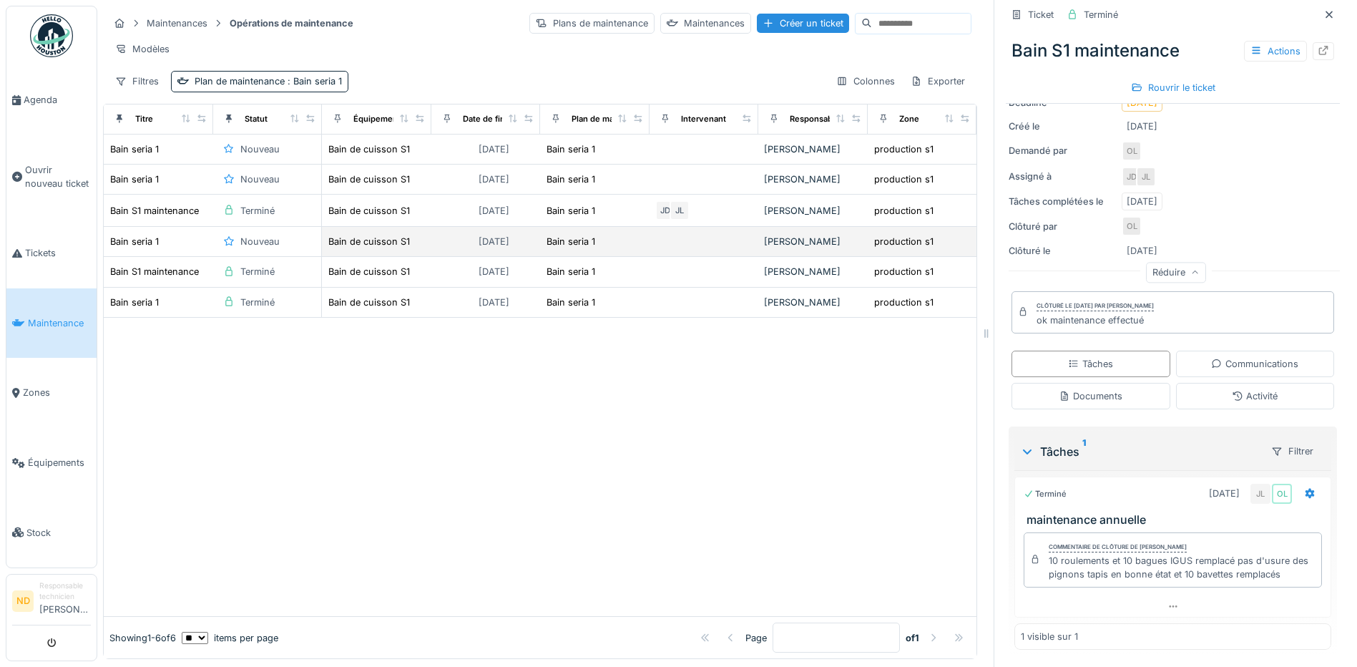
click at [693, 257] on td at bounding box center [704, 242] width 109 height 30
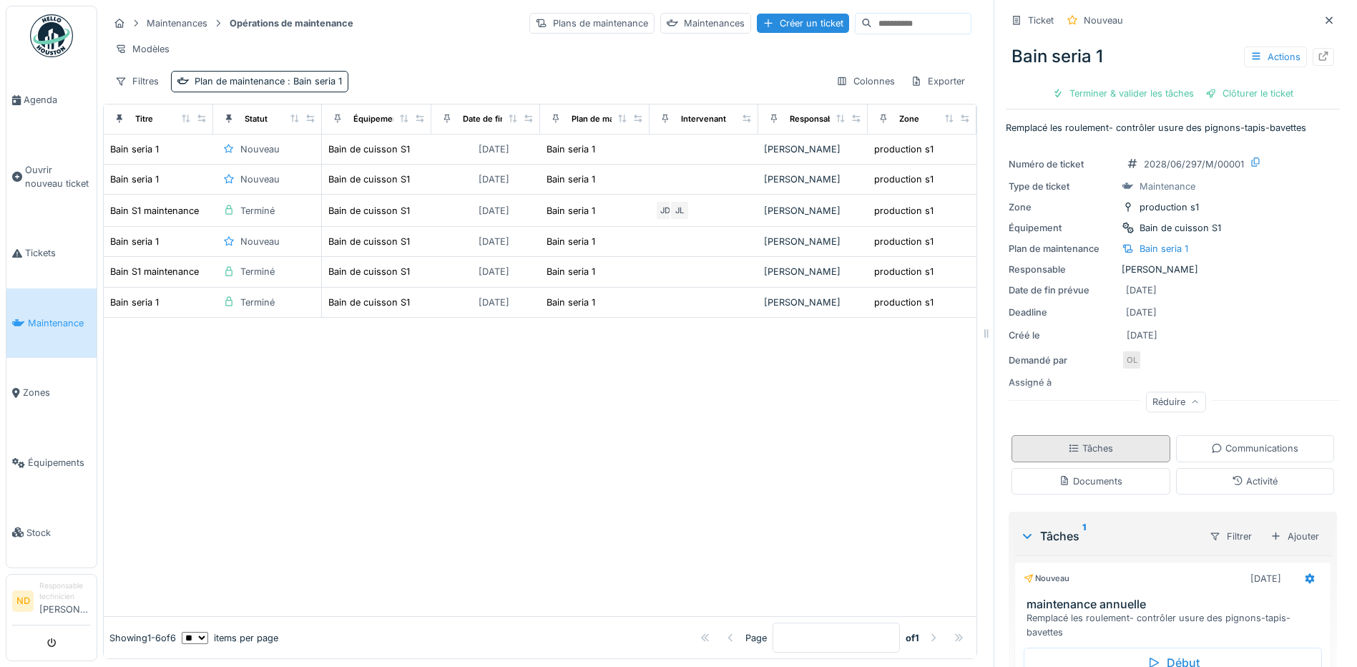
scroll to position [94, 0]
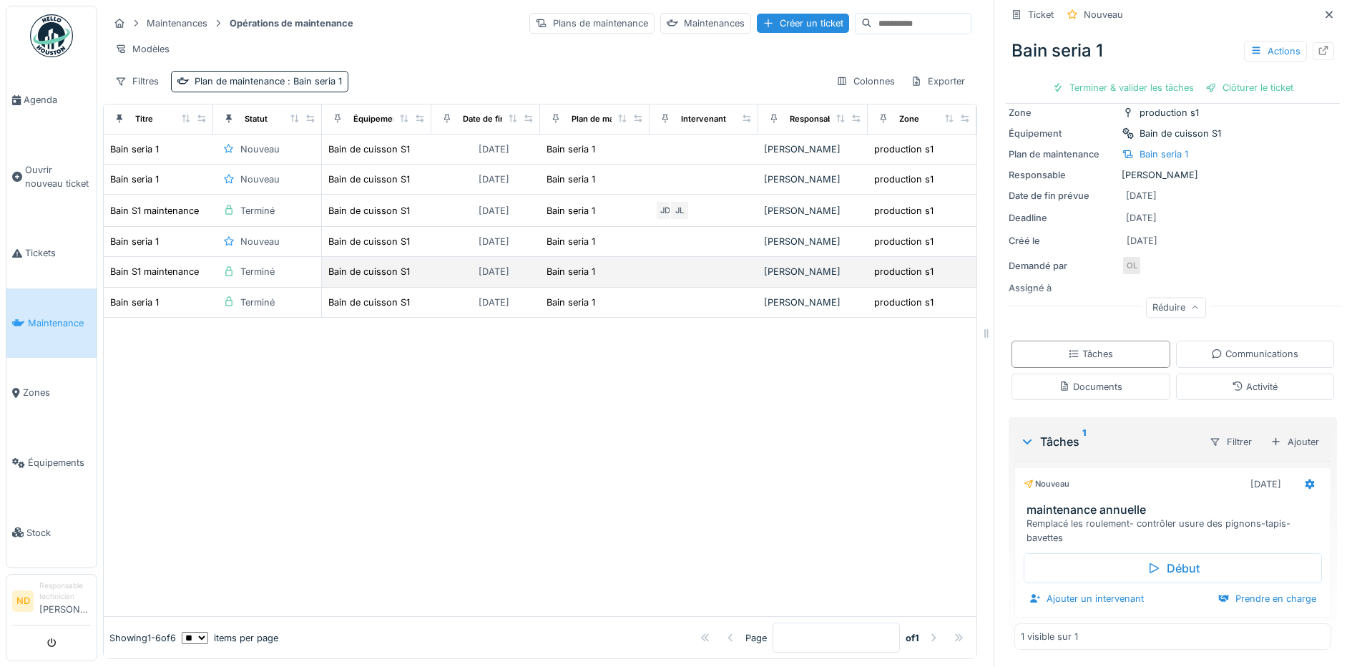
click at [707, 278] on td at bounding box center [704, 272] width 109 height 30
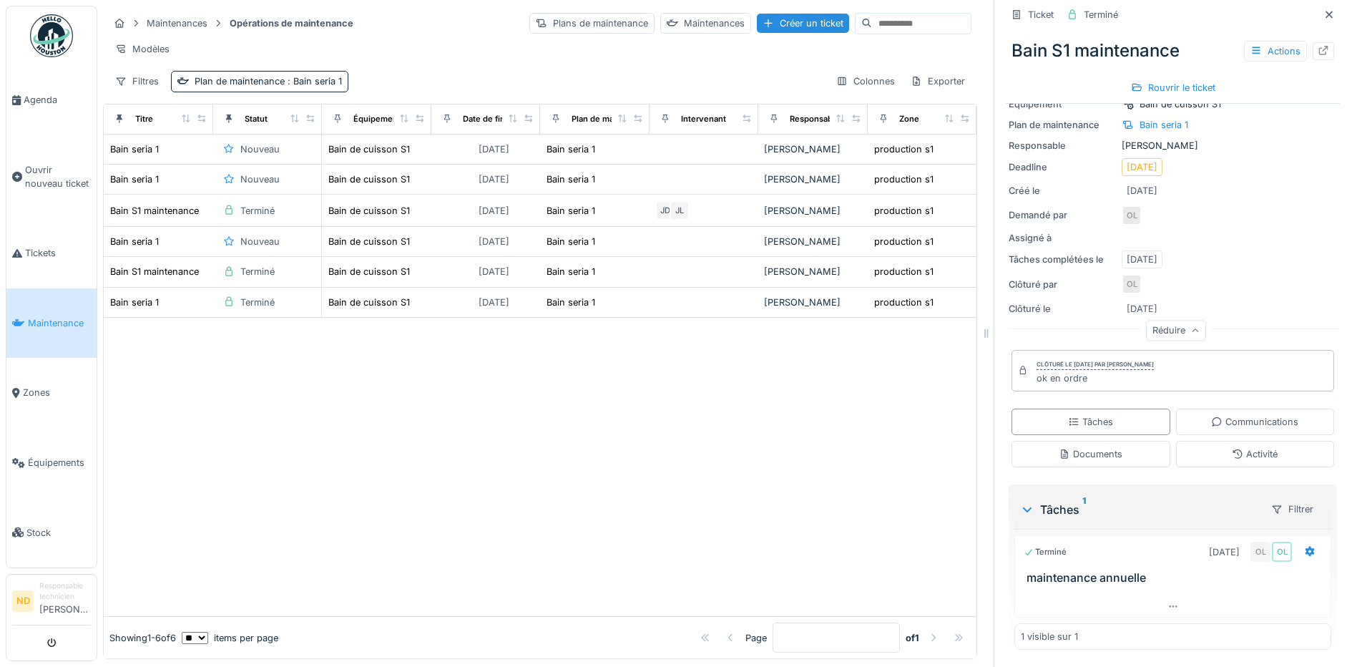
scroll to position [11, 0]
click at [662, 307] on td at bounding box center [704, 303] width 109 height 30
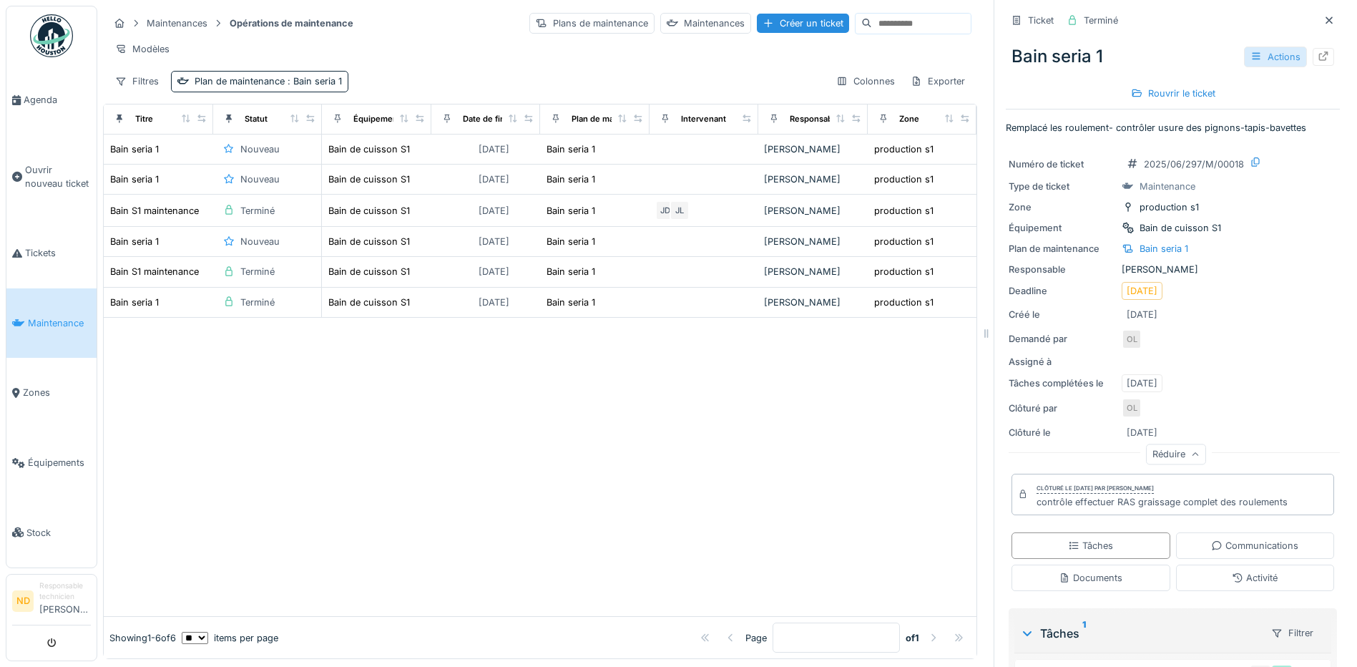
click at [1260, 46] on div "Actions" at bounding box center [1275, 56] width 63 height 21
click at [1190, 142] on div "Consulter les journaux d'activité" at bounding box center [1183, 152] width 176 height 21
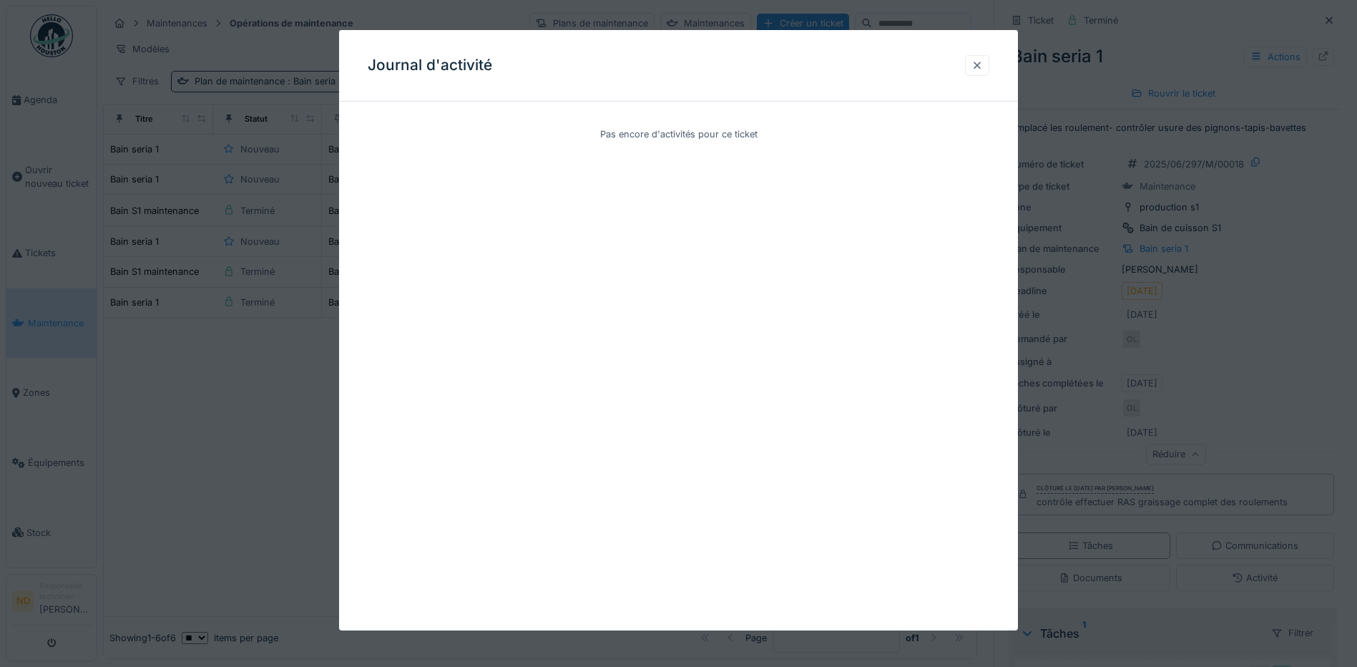
click at [981, 67] on div at bounding box center [976, 66] width 11 height 14
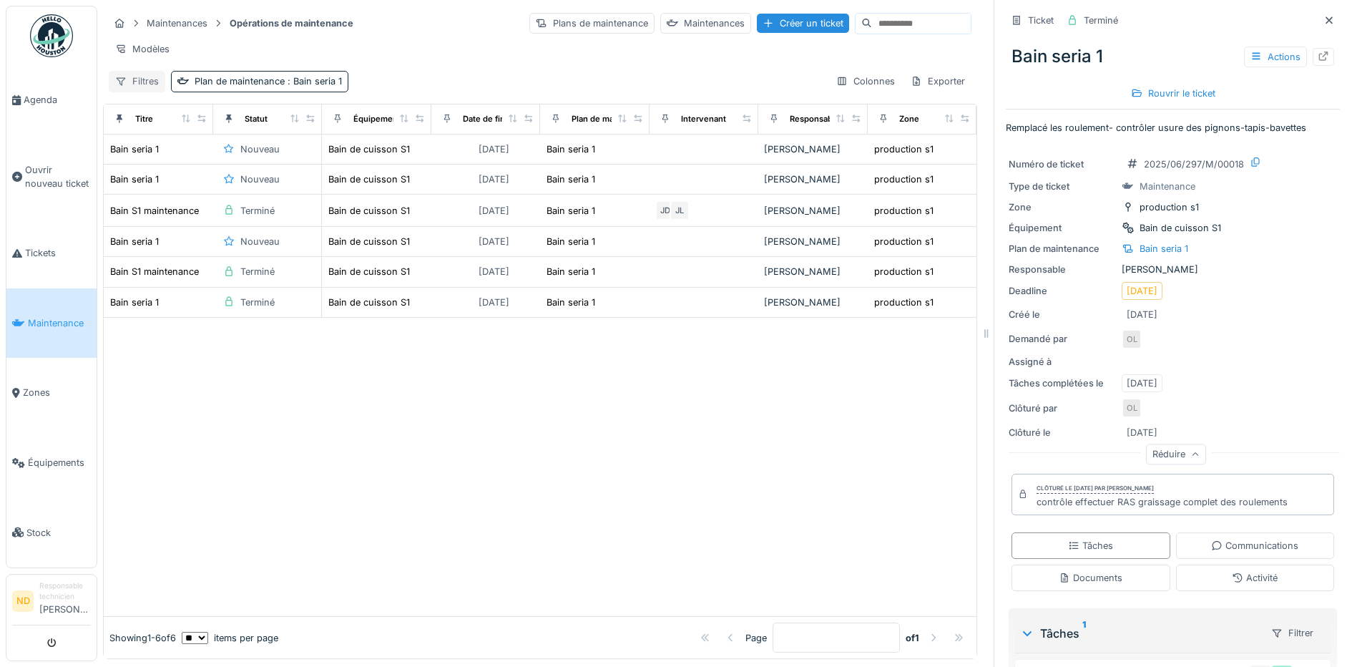
click at [139, 78] on div "Filtres" at bounding box center [137, 81] width 57 height 21
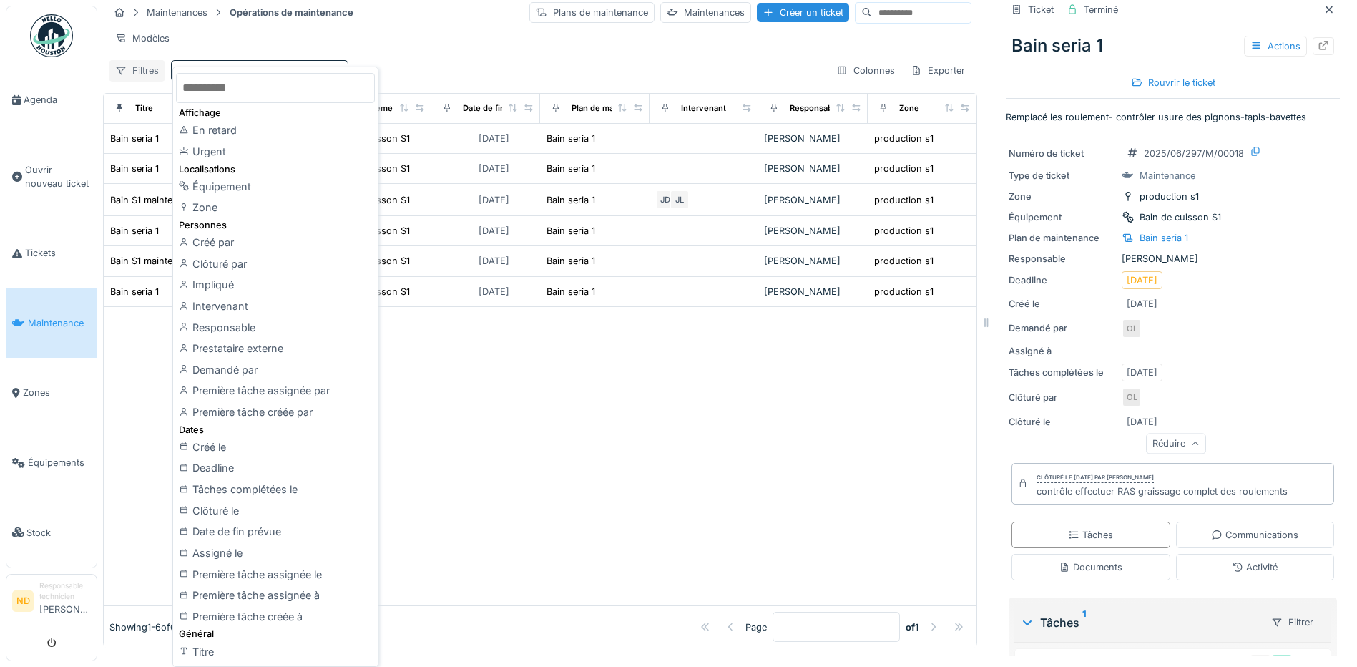
click at [139, 78] on div "Filtres" at bounding box center [137, 70] width 57 height 21
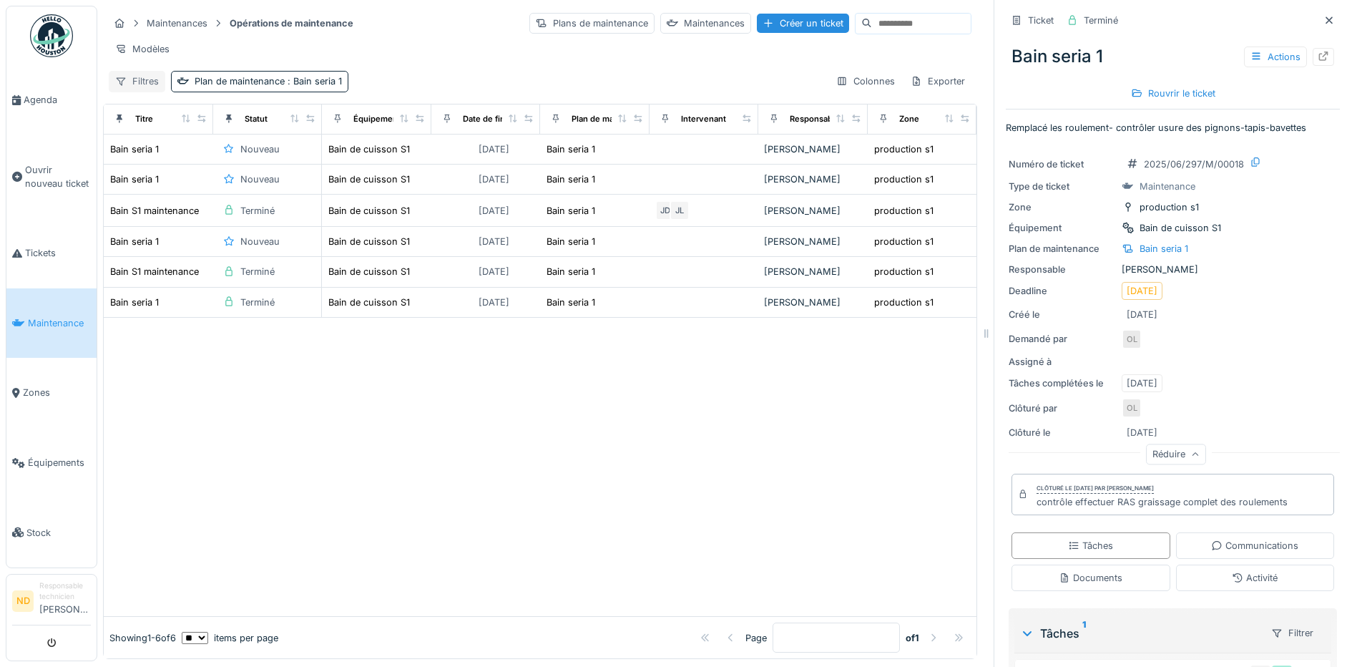
click at [139, 78] on div "Filtres" at bounding box center [137, 81] width 57 height 21
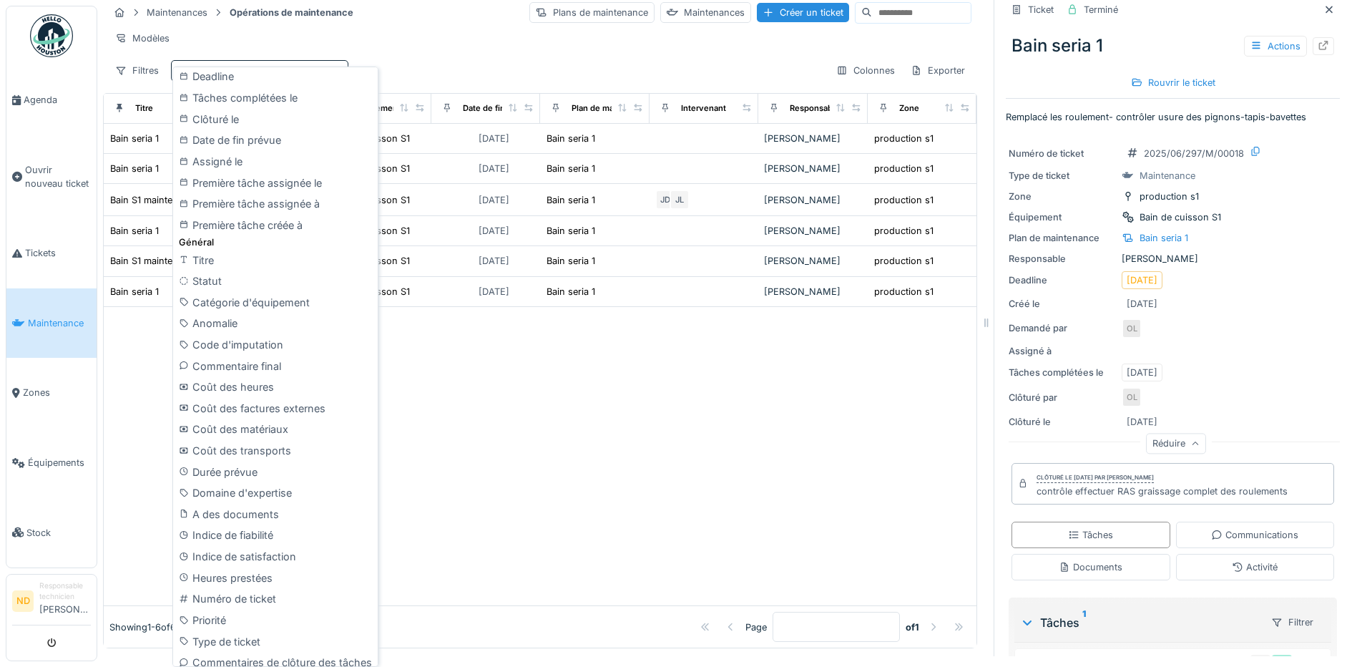
scroll to position [422, 0]
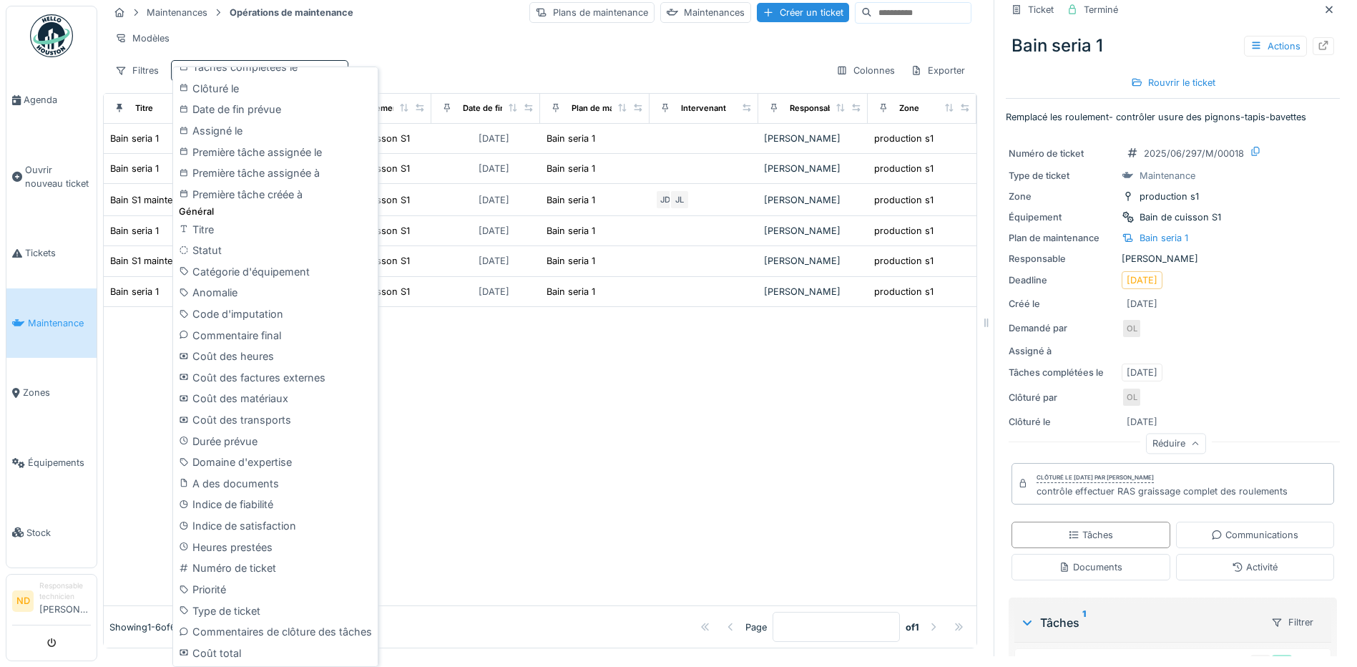
click at [602, 434] on div at bounding box center [540, 456] width 873 height 299
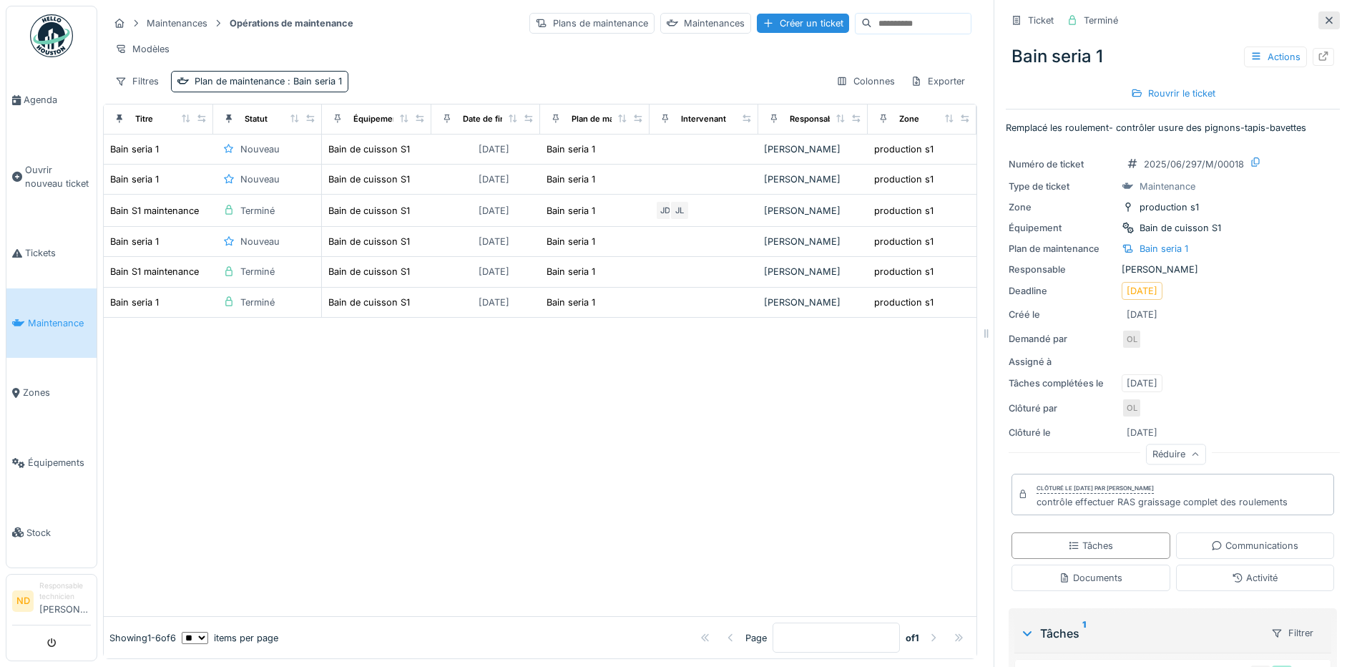
click at [1318, 18] on div at bounding box center [1328, 20] width 21 height 18
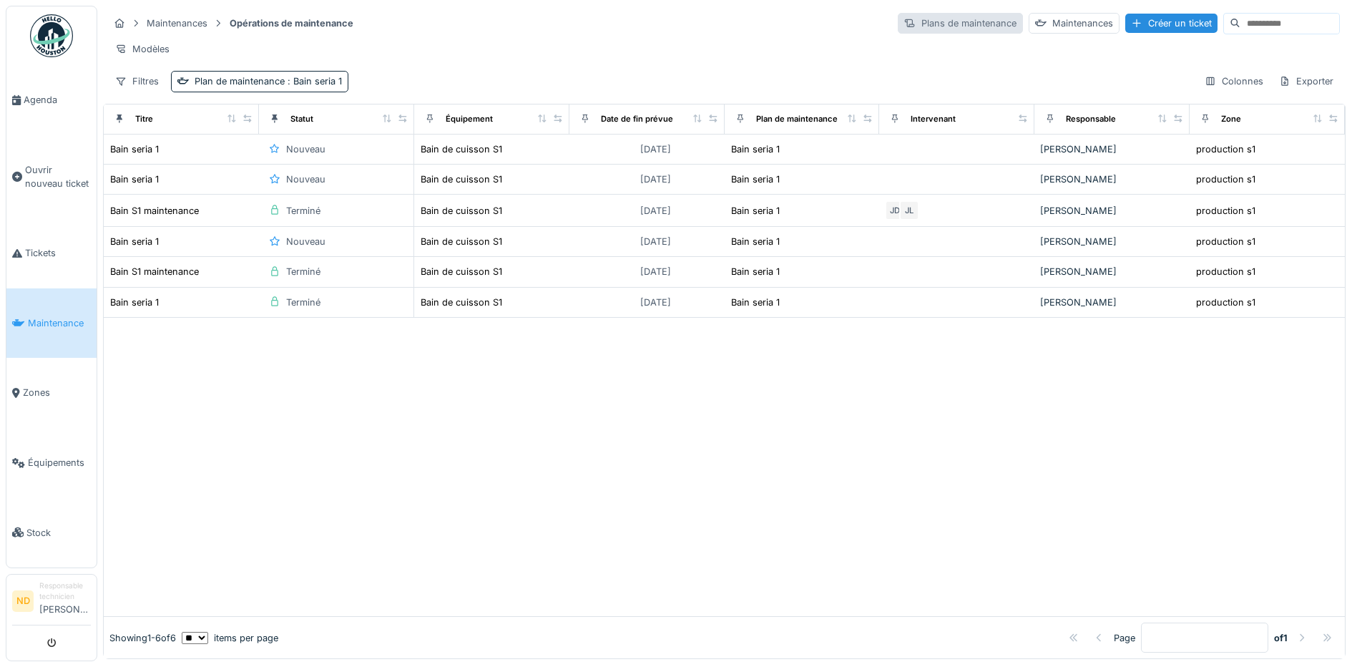
click at [926, 13] on div "Plans de maintenance" at bounding box center [960, 23] width 125 height 21
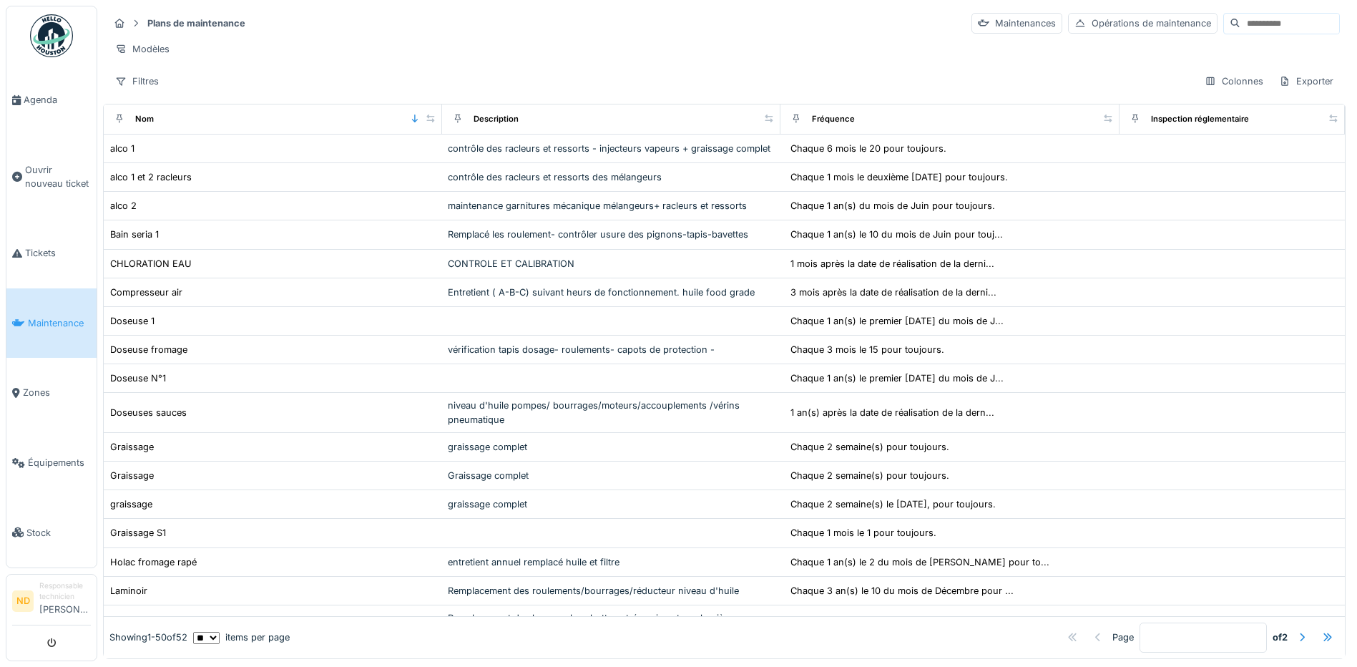
click at [41, 316] on span "Maintenance" at bounding box center [59, 323] width 63 height 14
click at [52, 197] on link "Ouvrir nouveau ticket" at bounding box center [51, 177] width 90 height 84
click at [64, 240] on link "Tickets" at bounding box center [51, 253] width 90 height 70
click at [54, 247] on span "Tickets" at bounding box center [58, 253] width 66 height 14
click at [28, 388] on span "Zones" at bounding box center [57, 393] width 68 height 14
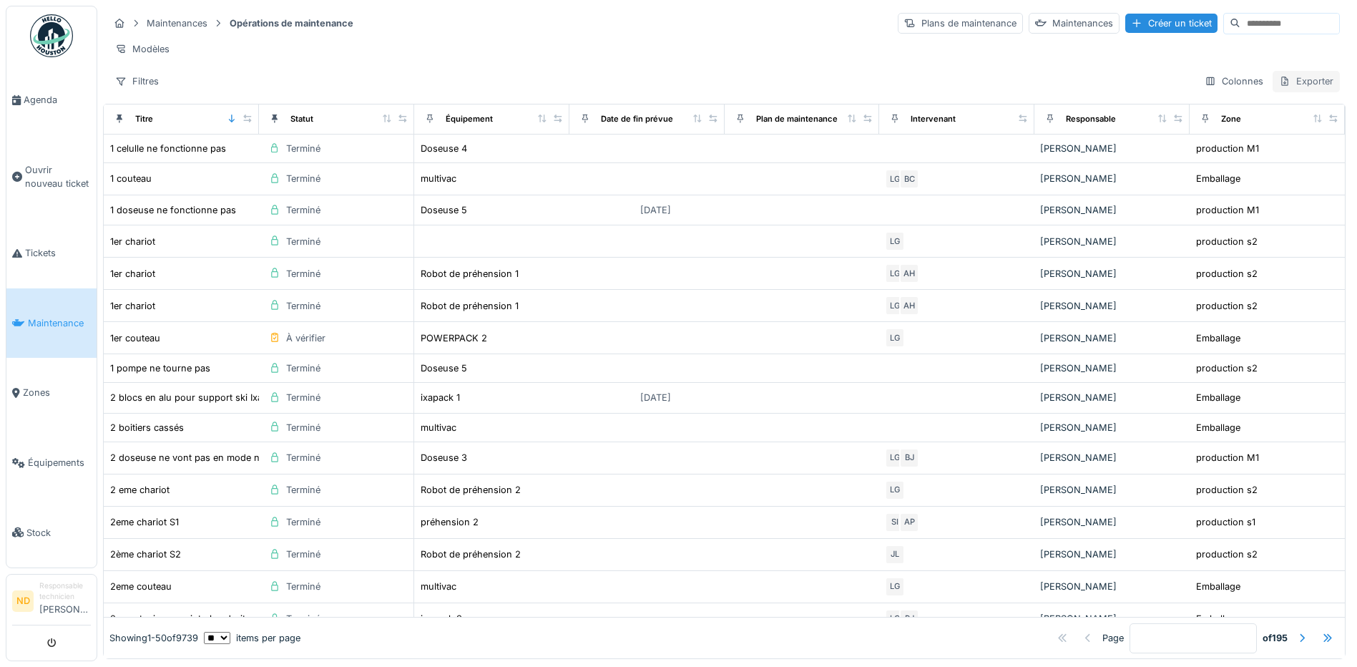
click at [1279, 86] on icon at bounding box center [1284, 81] width 11 height 9
click at [1290, 628] on div at bounding box center [1301, 637] width 23 height 19
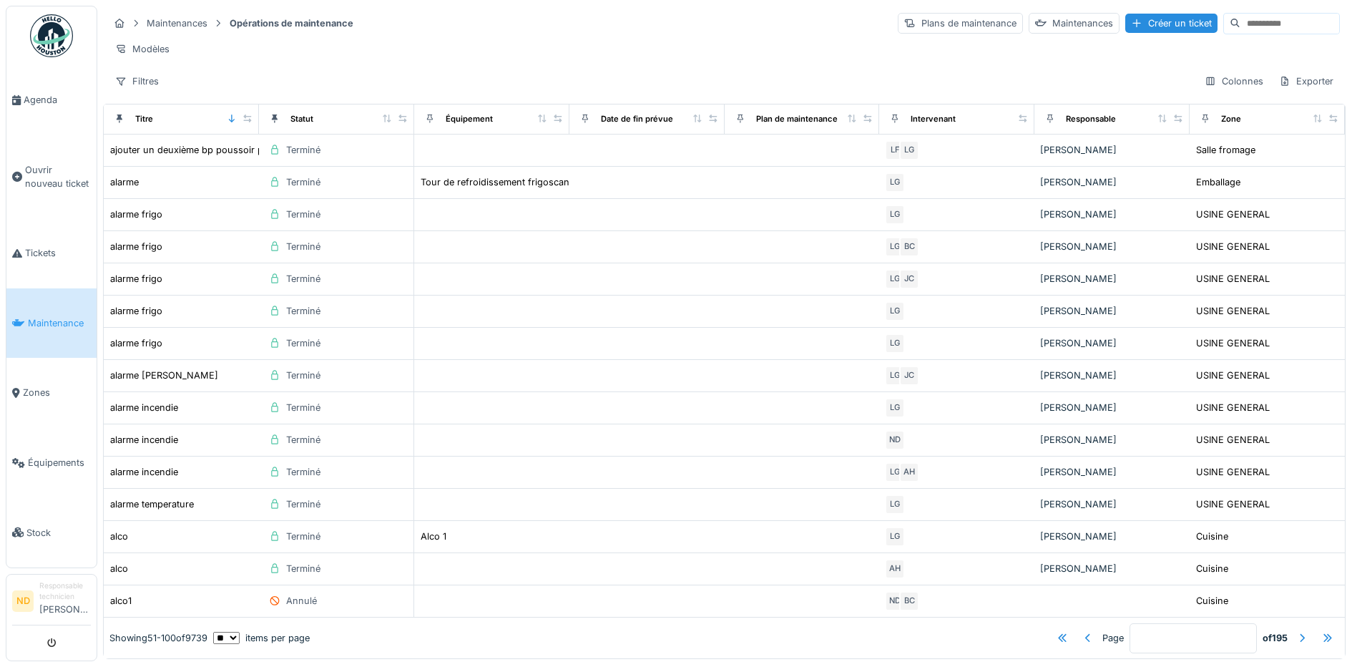
click at [1026, 622] on div "Page * of 195" at bounding box center [824, 637] width 1029 height 30
click at [1077, 628] on div at bounding box center [1088, 637] width 23 height 19
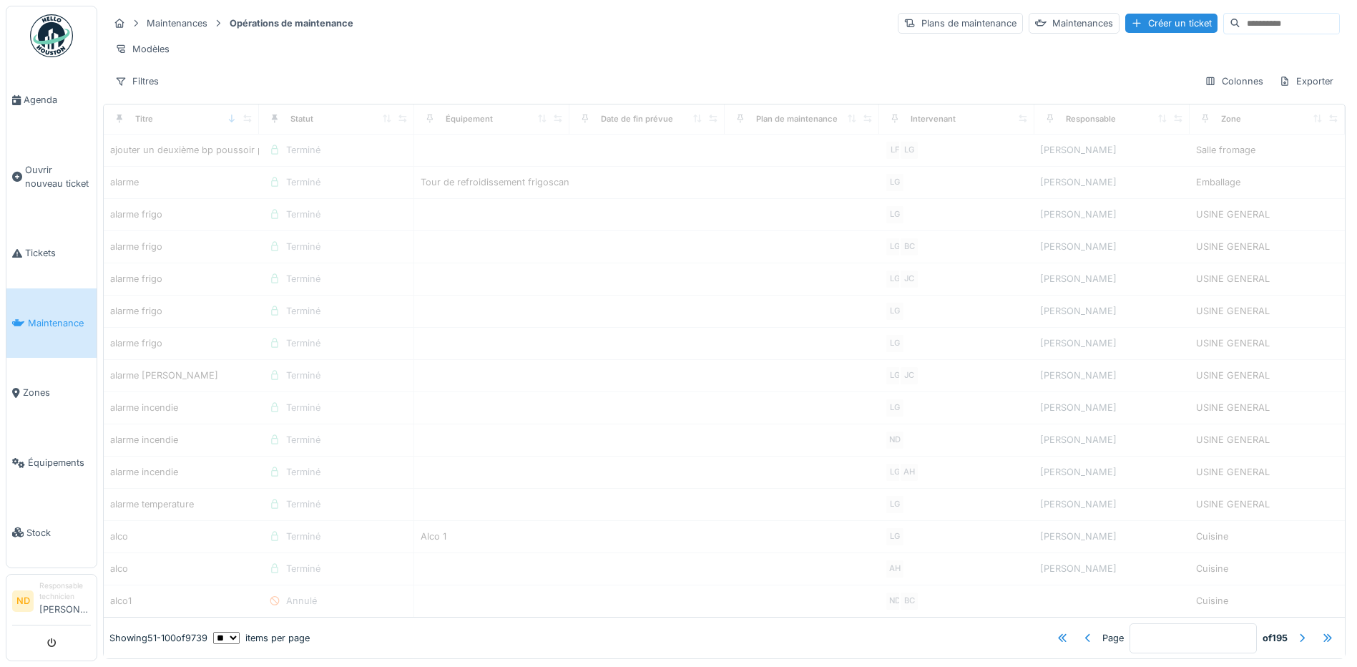
type input "*"
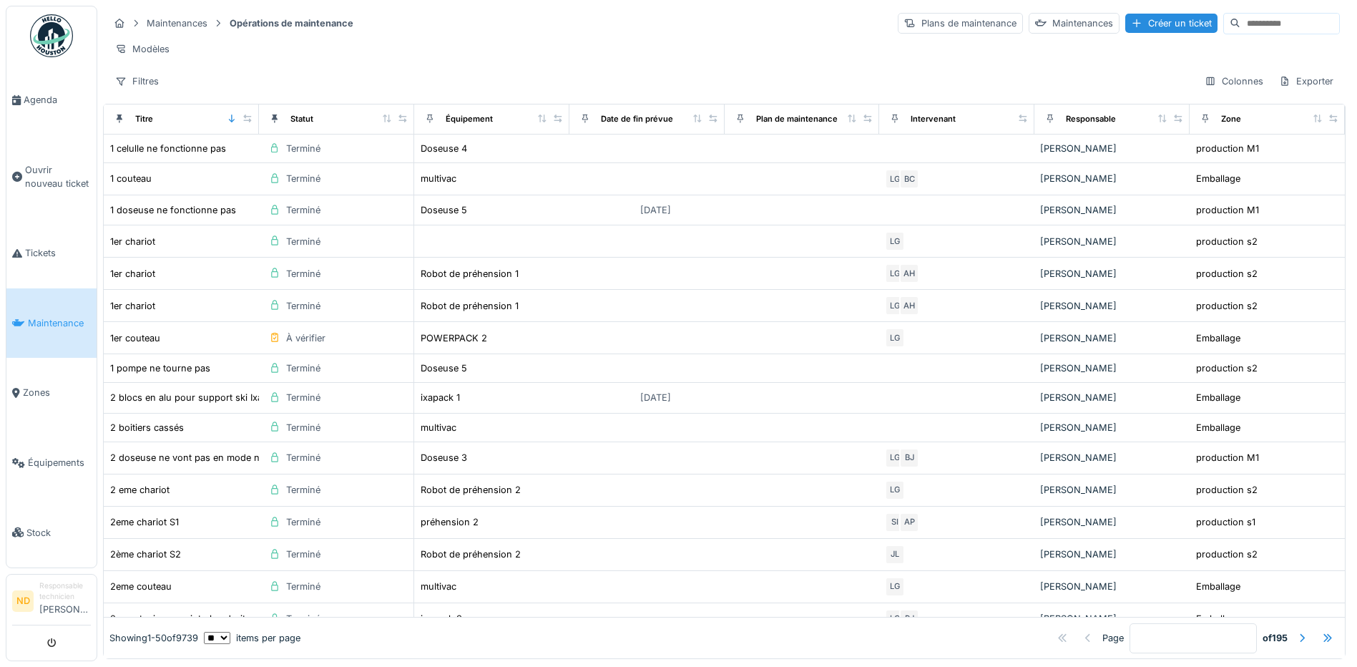
click at [315, 128] on div "Statut" at bounding box center [336, 119] width 143 height 18
click at [268, 128] on div at bounding box center [275, 119] width 20 height 18
click at [270, 122] on icon at bounding box center [275, 118] width 10 height 8
click at [272, 123] on icon at bounding box center [275, 118] width 6 height 9
click at [305, 125] on div "Statut" at bounding box center [301, 119] width 23 height 12
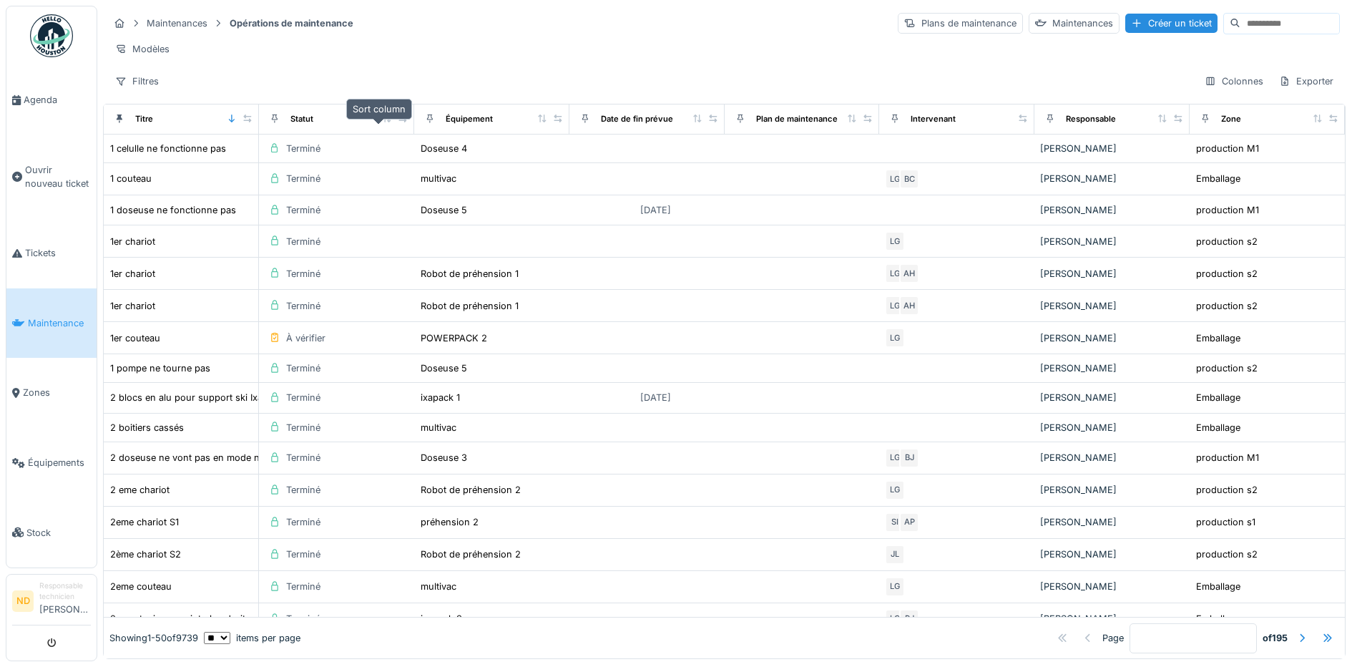
click at [383, 122] on icon at bounding box center [387, 118] width 8 height 8
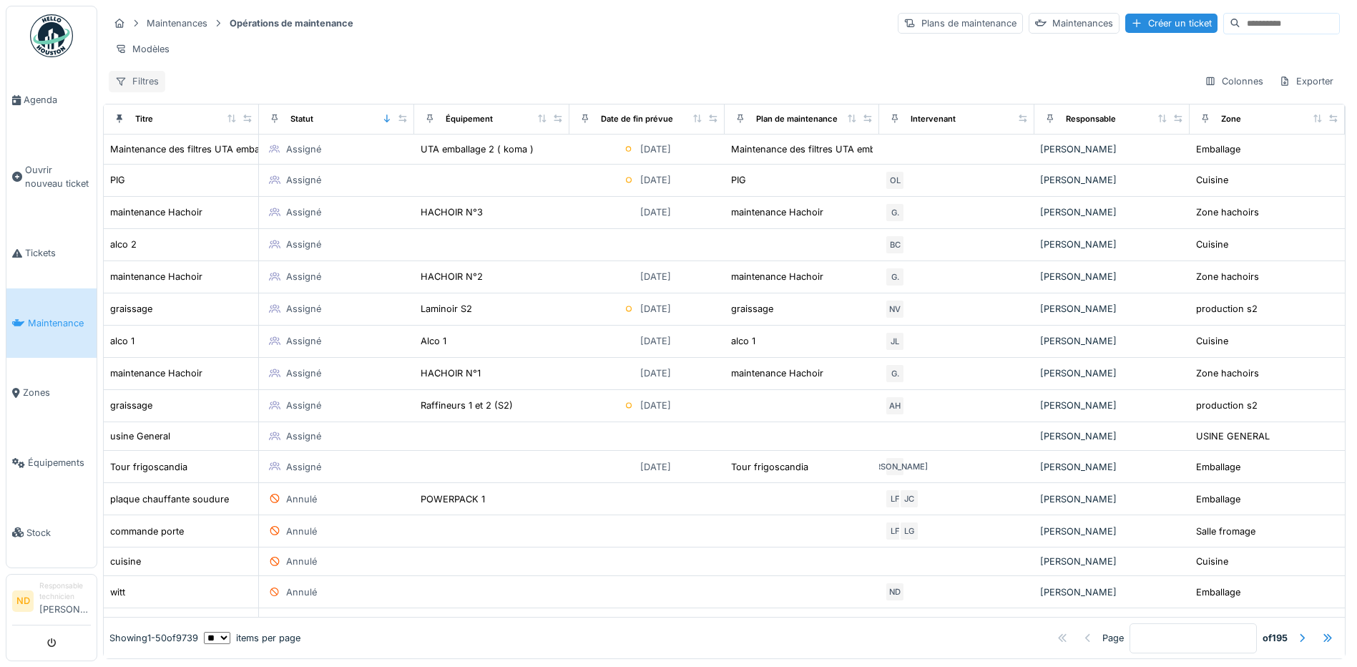
click at [142, 92] on div "Filtres" at bounding box center [137, 81] width 57 height 21
click at [635, 125] on div "Date de fin prévue" at bounding box center [637, 119] width 72 height 12
click at [692, 122] on icon at bounding box center [697, 118] width 10 height 8
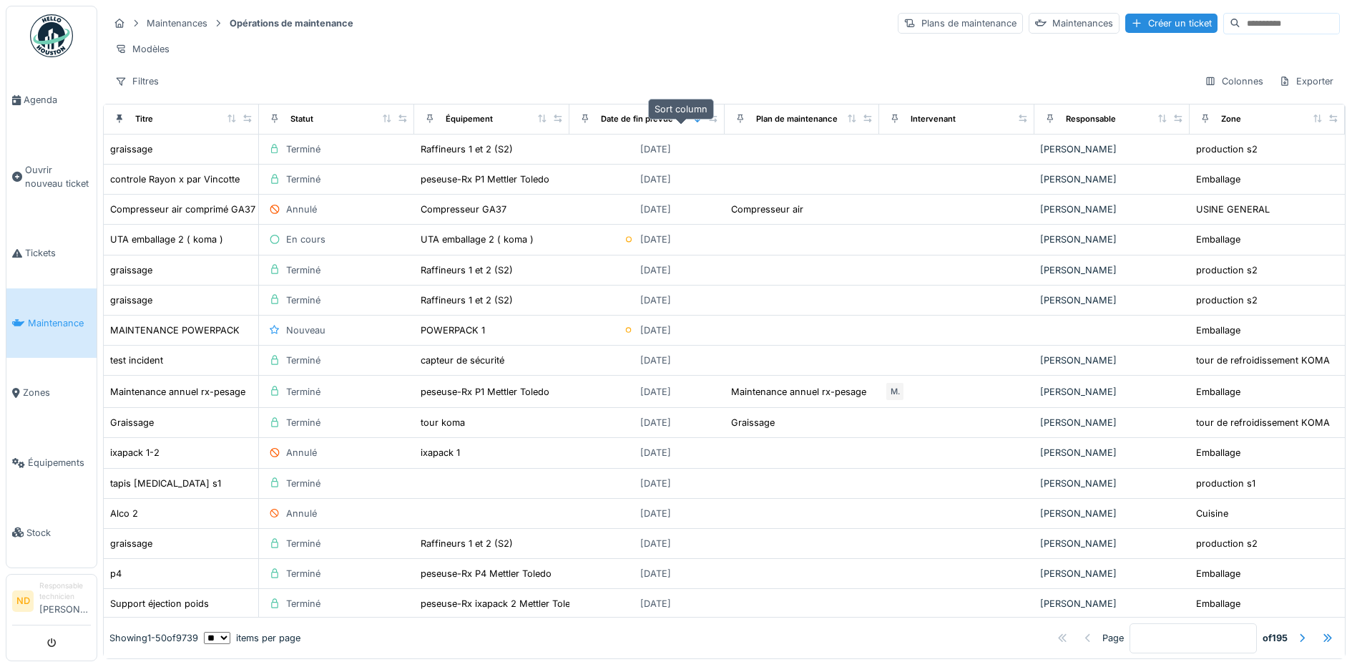
click at [692, 122] on icon at bounding box center [697, 118] width 10 height 8
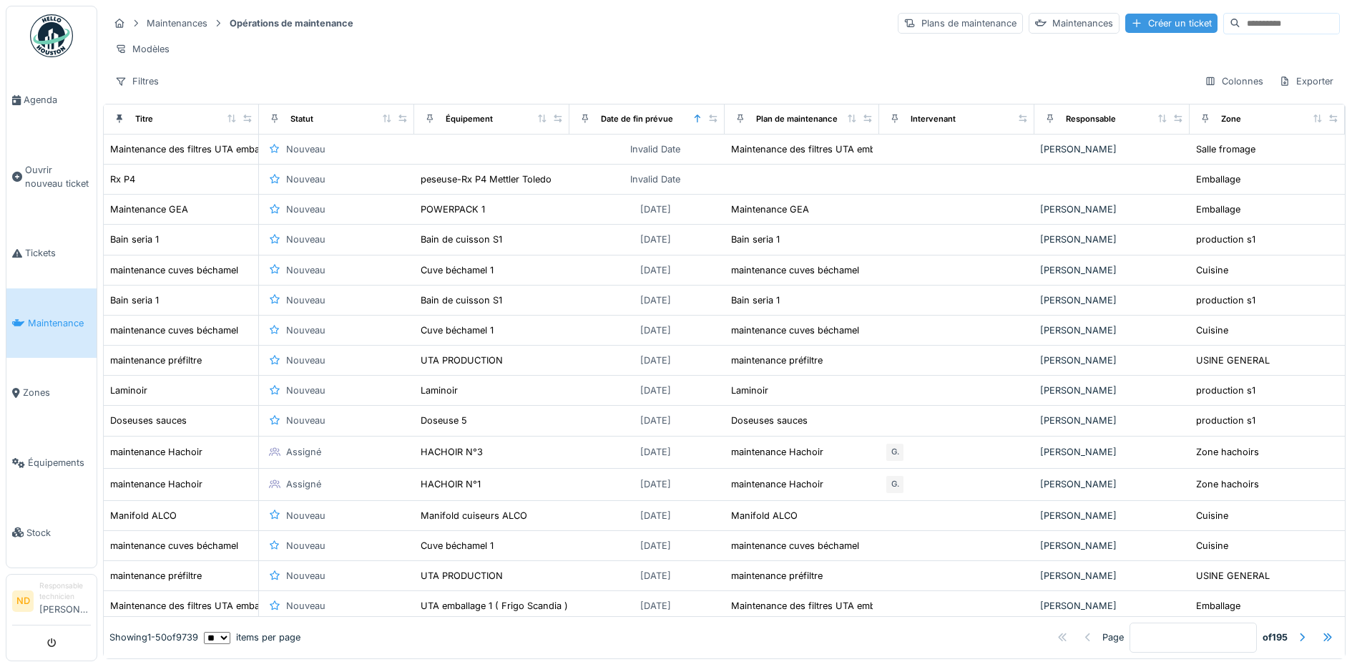
click at [1125, 30] on div "Créer un ticket" at bounding box center [1171, 23] width 92 height 19
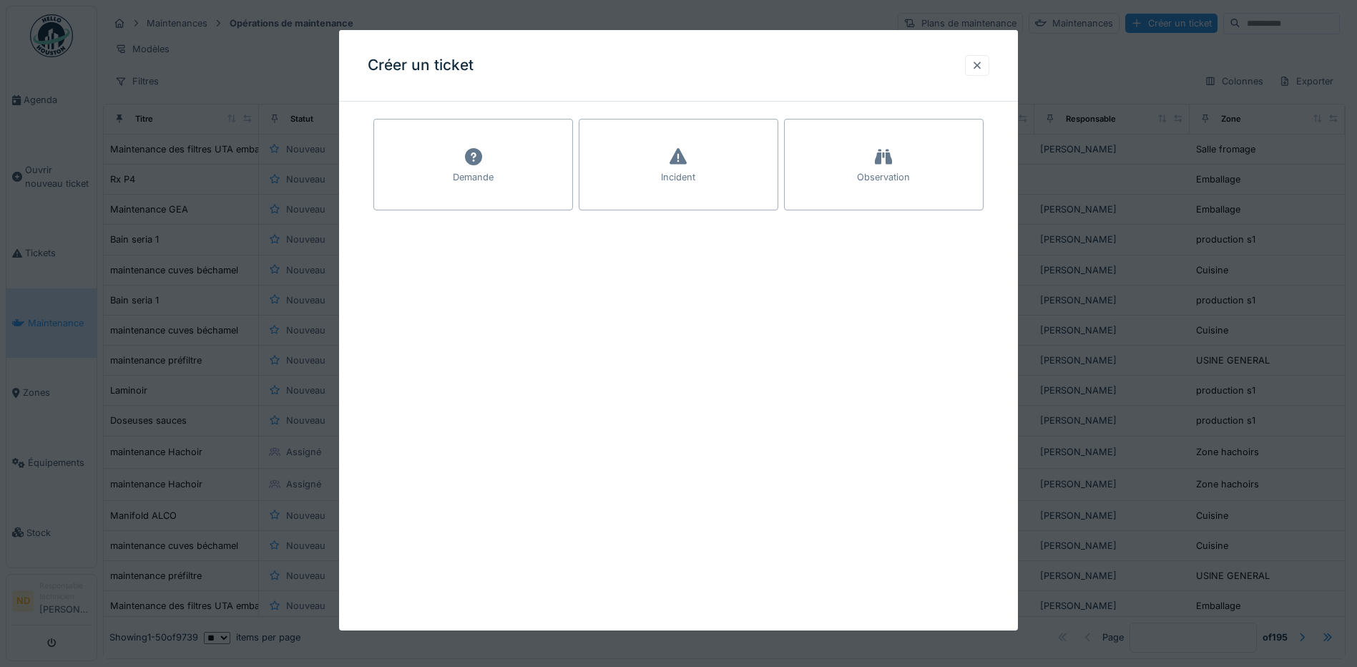
click at [983, 66] on div at bounding box center [976, 66] width 11 height 14
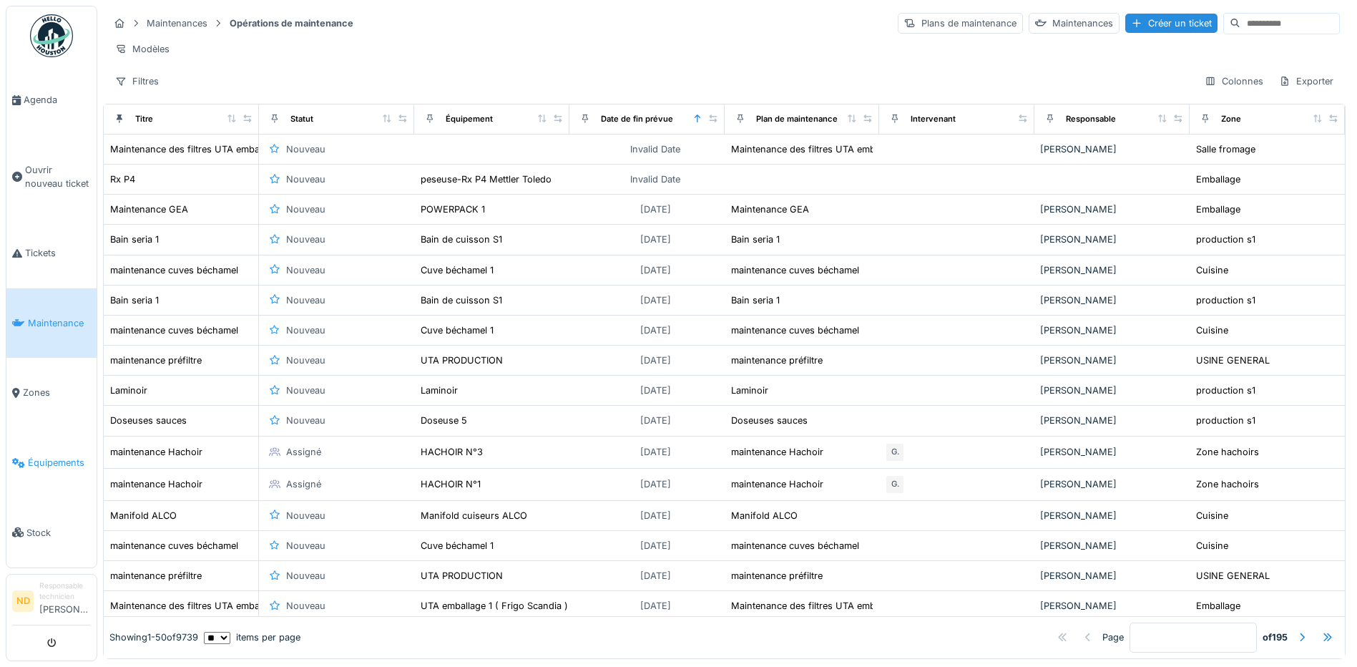
click at [61, 468] on link "Équipements" at bounding box center [51, 463] width 90 height 70
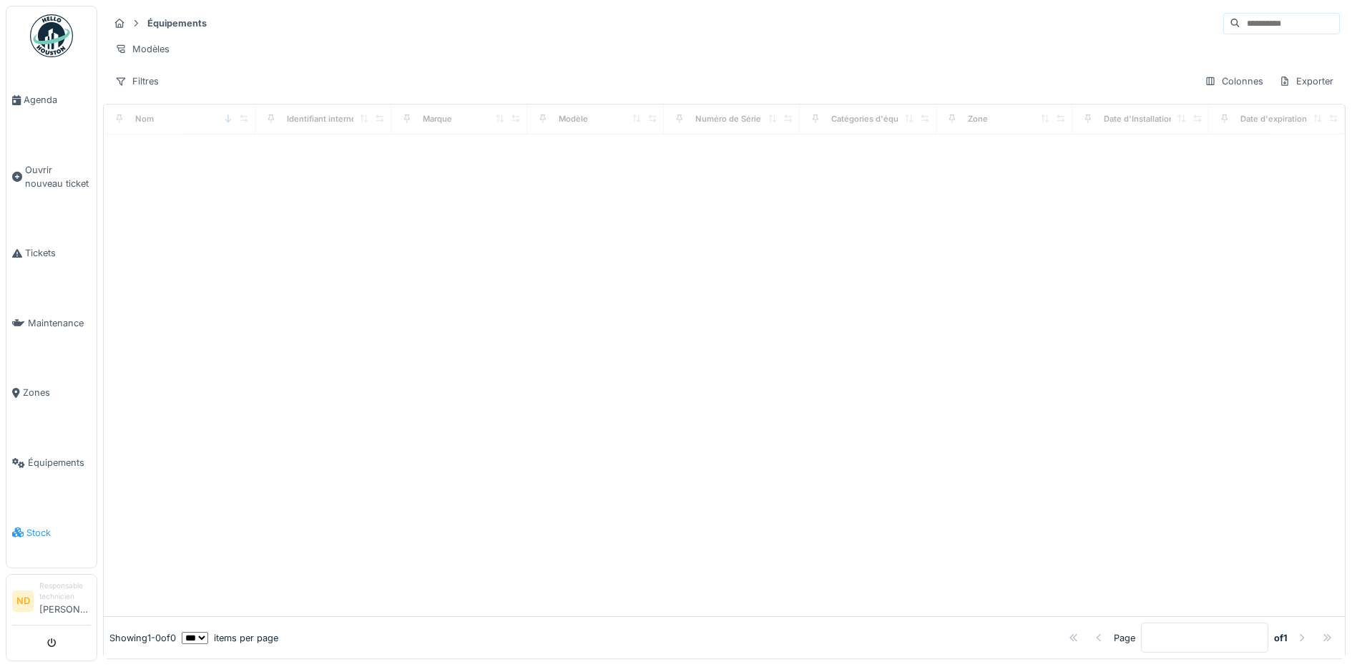
click at [41, 510] on link "Stock" at bounding box center [51, 532] width 90 height 70
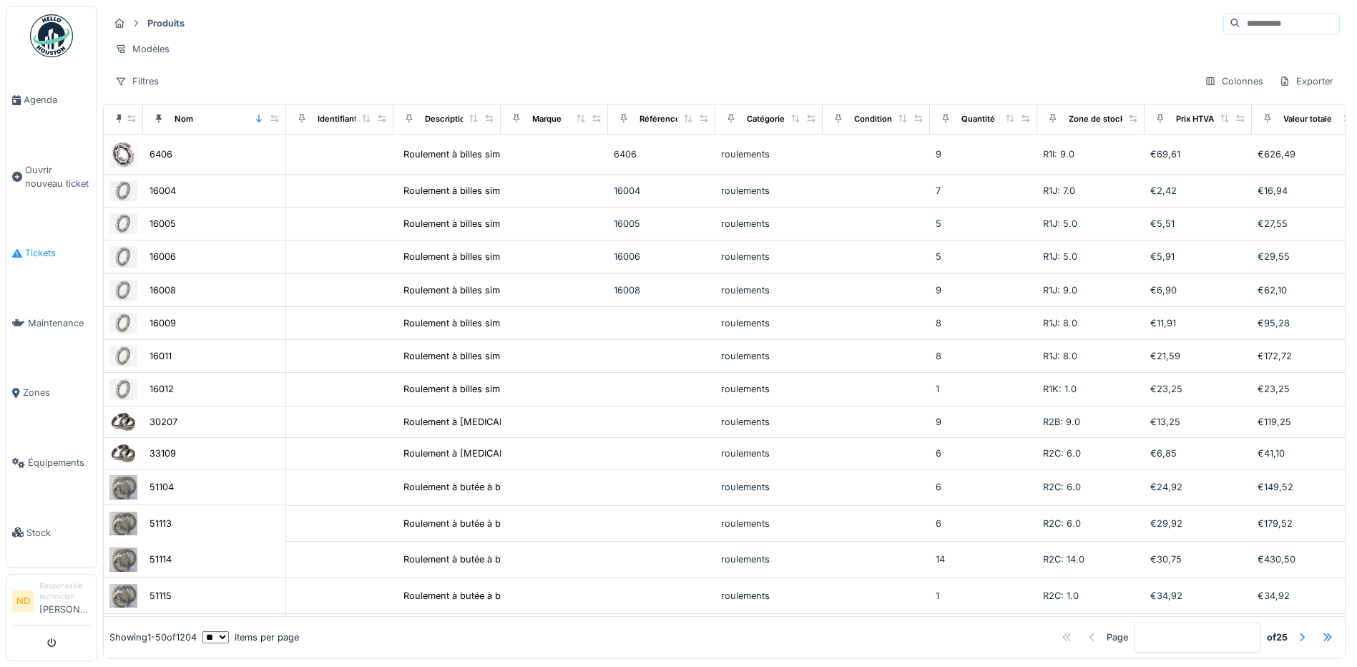
click at [38, 256] on link "Tickets" at bounding box center [51, 253] width 90 height 70
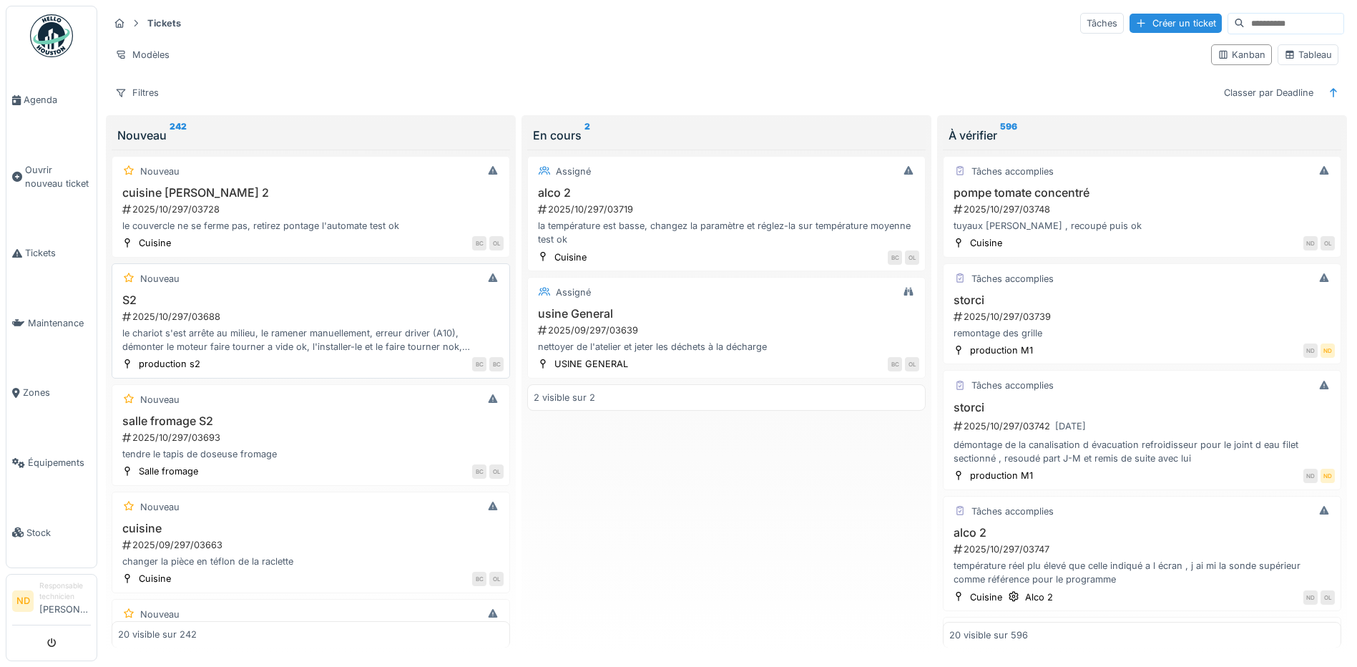
click at [294, 353] on div "le chariot s'est arrête au milieu, le ramener manuellement, erreur driver (A10)…" at bounding box center [311, 339] width 386 height 27
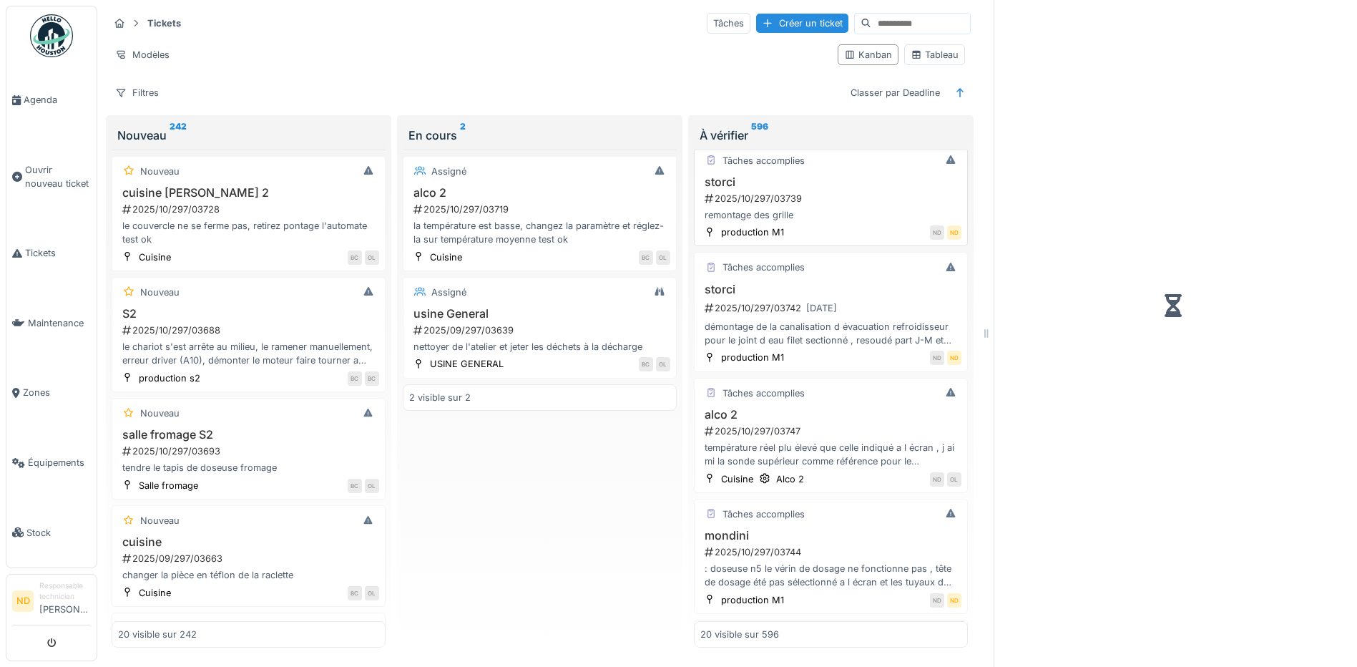
scroll to position [143, 0]
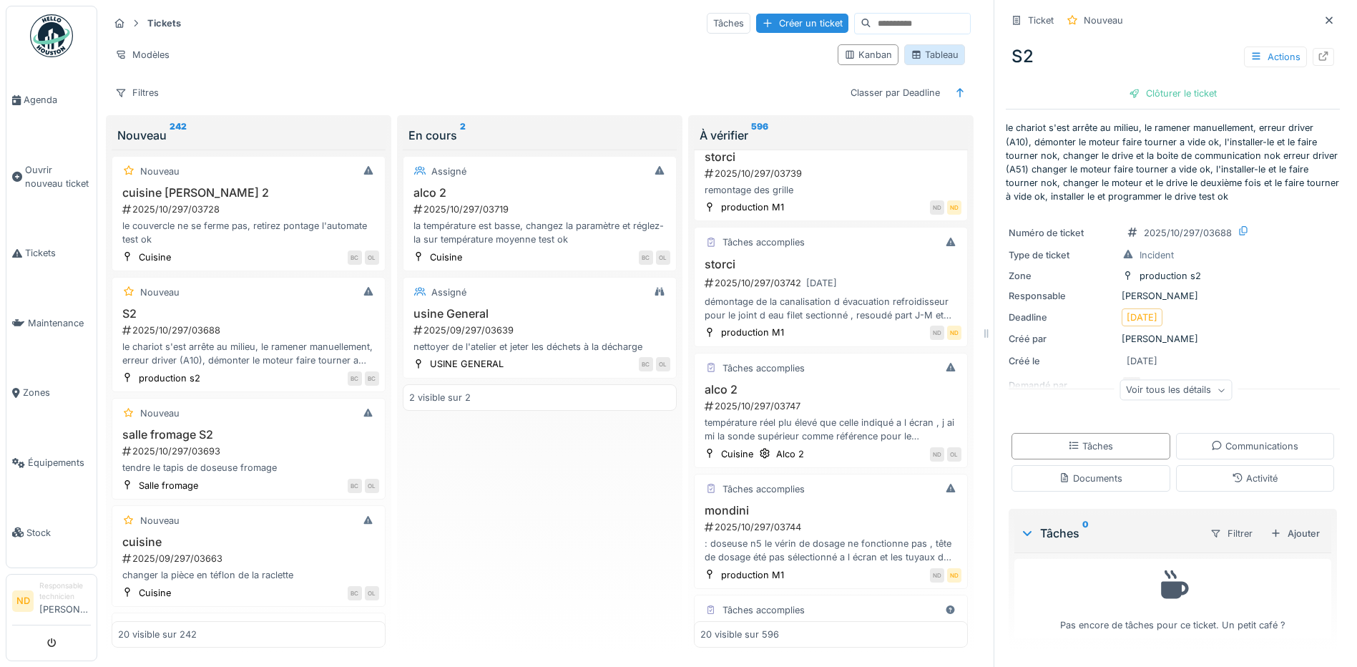
click at [930, 54] on div "Tableau" at bounding box center [935, 55] width 48 height 14
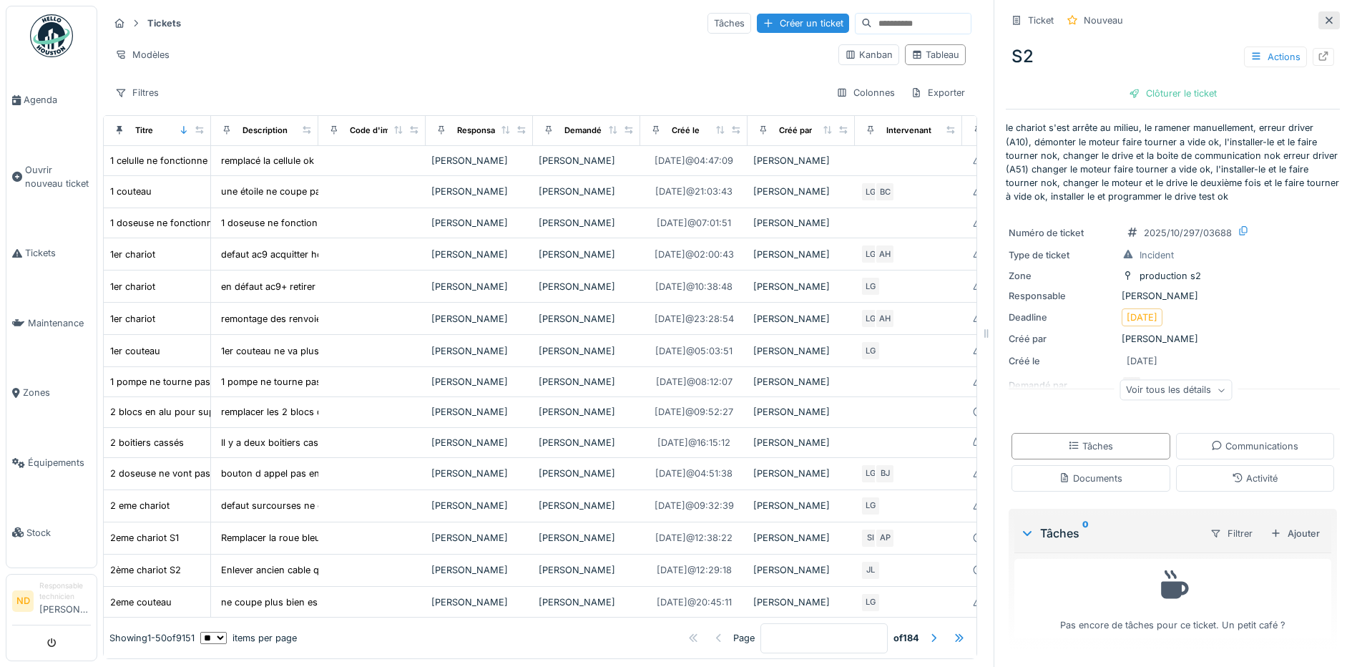
click at [1318, 13] on div at bounding box center [1328, 20] width 21 height 18
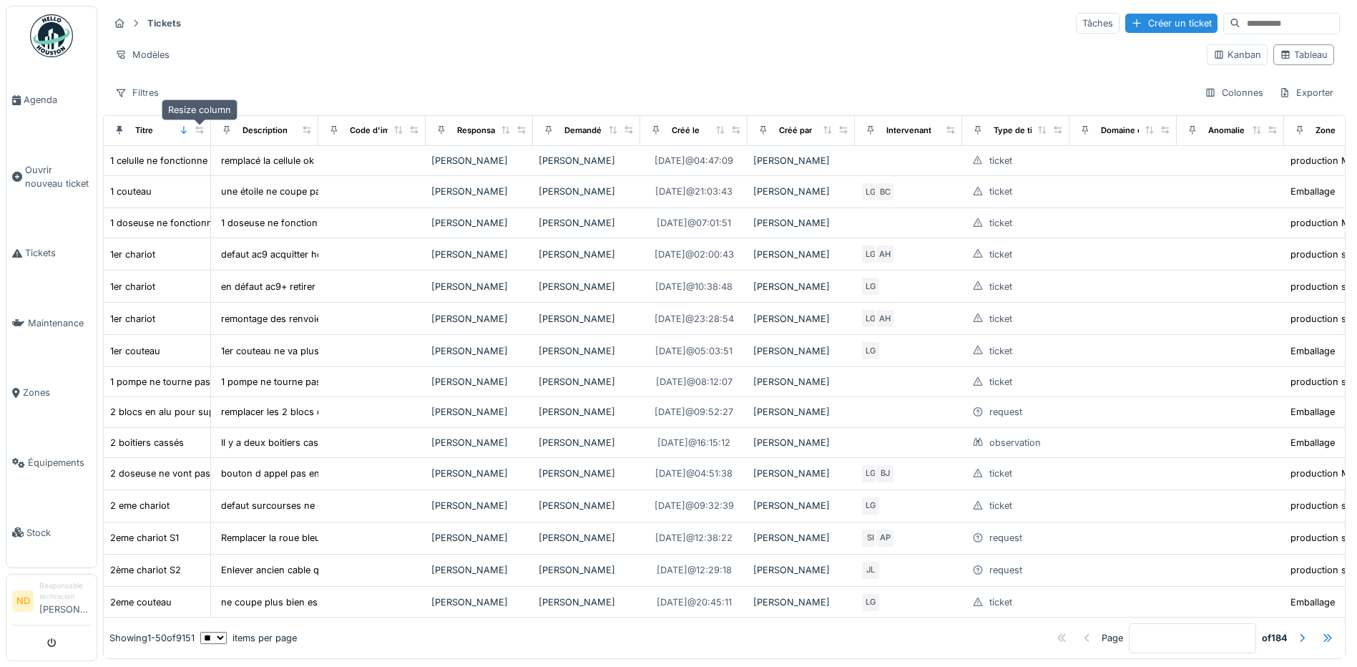
click at [196, 132] on icon at bounding box center [199, 130] width 8 height 8
click at [1273, 99] on div "Exporter" at bounding box center [1306, 92] width 67 height 21
click at [1272, 137] on div "Export PDF" at bounding box center [1295, 145] width 80 height 21
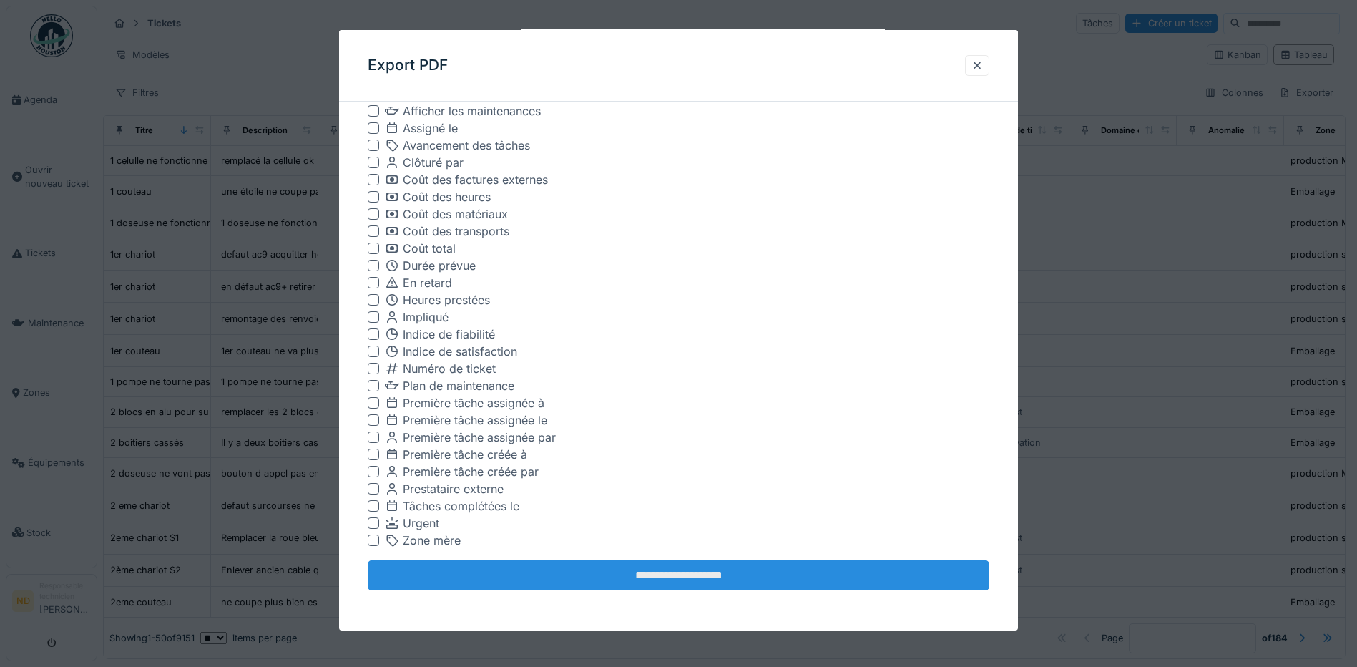
scroll to position [9, 0]
click at [668, 569] on input "**********" at bounding box center [679, 575] width 622 height 30
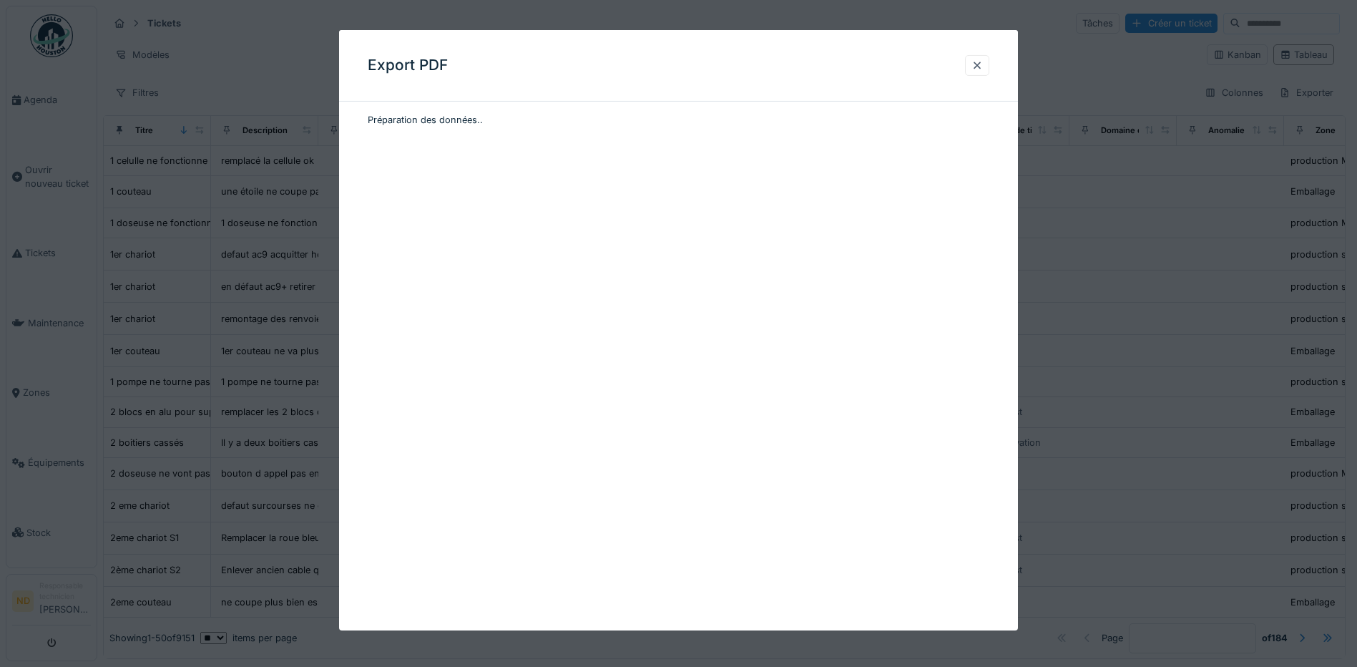
click at [437, 120] on div "Préparation des données.." at bounding box center [679, 120] width 622 height 14
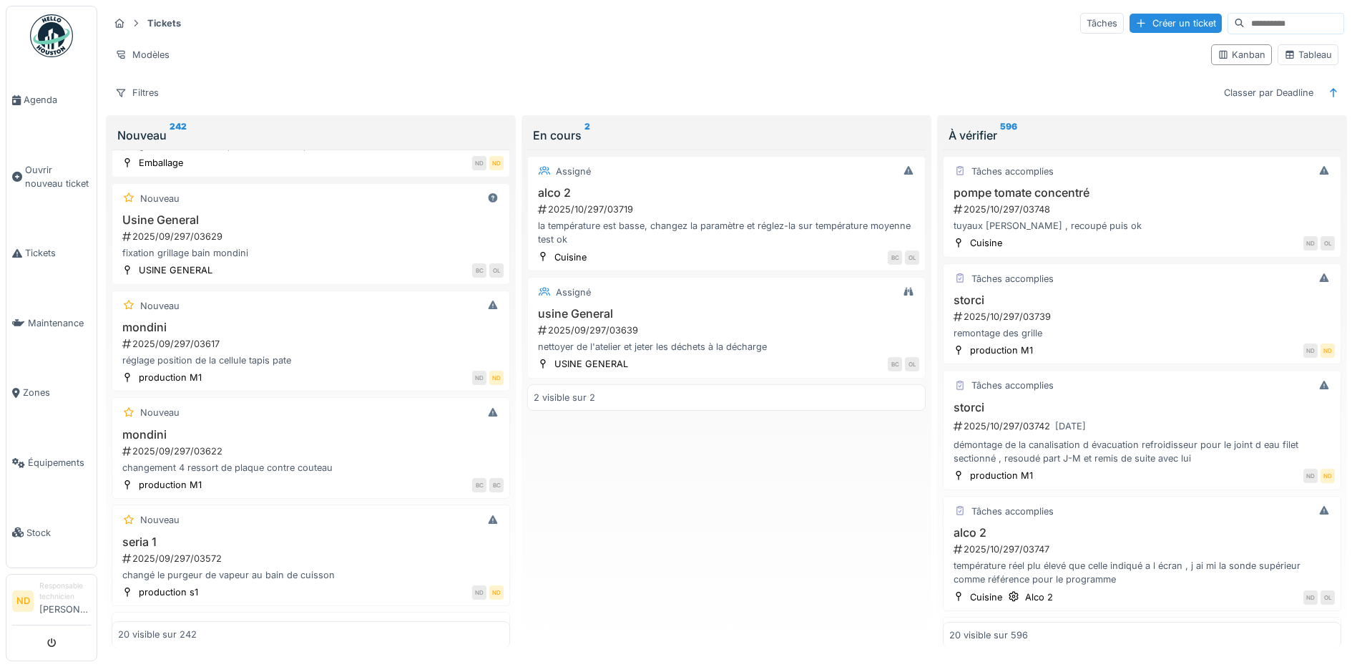
scroll to position [930, 0]
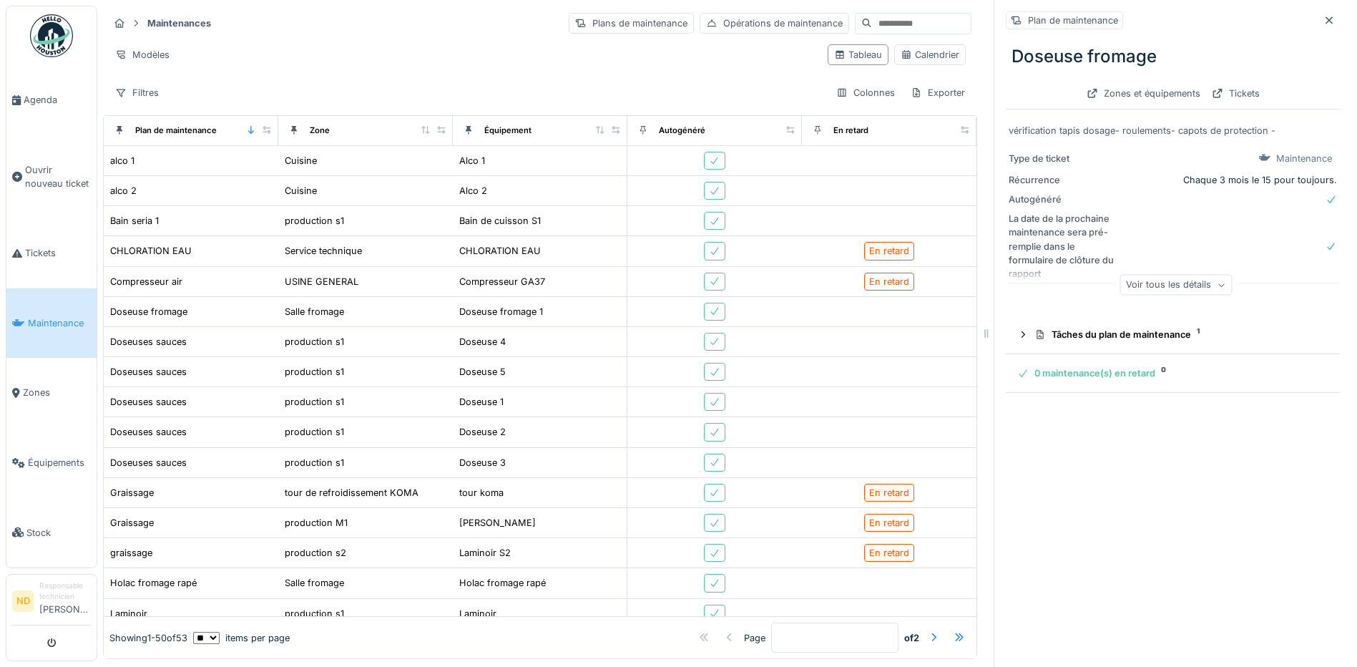
click at [480, 57] on div "Modèles" at bounding box center [462, 54] width 707 height 21
click at [908, 94] on div "Exporter" at bounding box center [937, 92] width 67 height 21
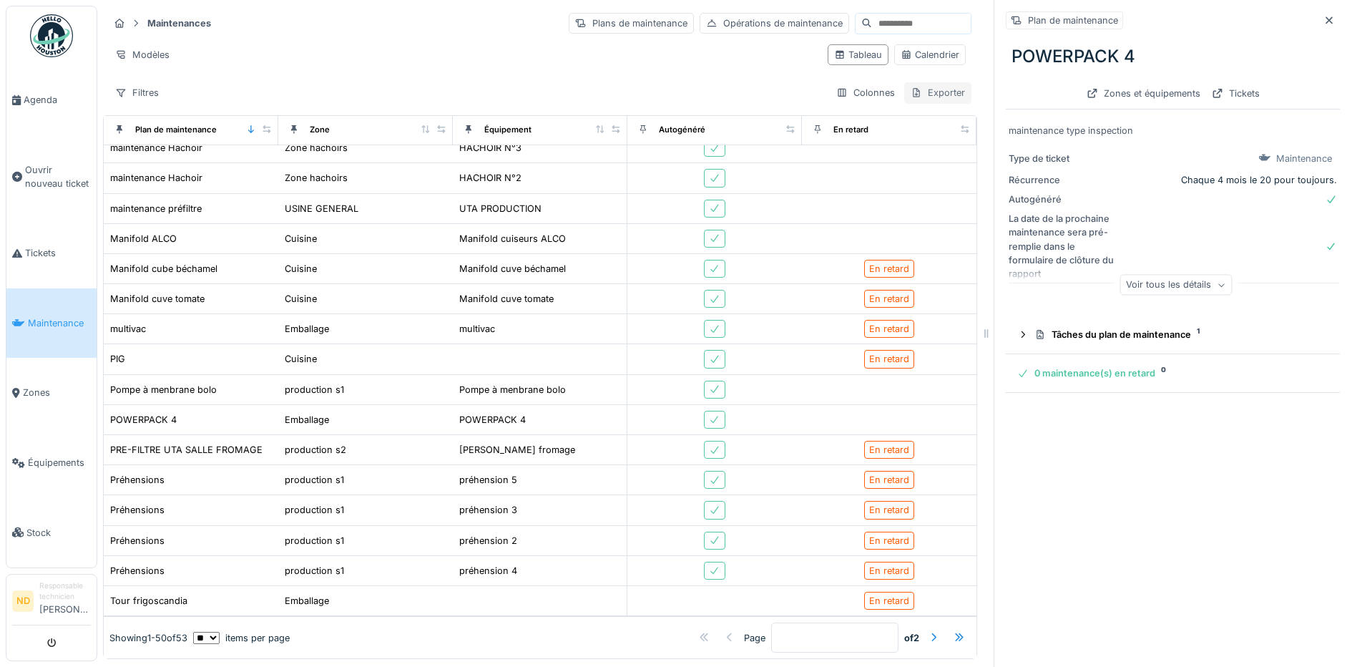
click at [911, 99] on div at bounding box center [916, 93] width 11 height 14
